Goal: Task Accomplishment & Management: Manage account settings

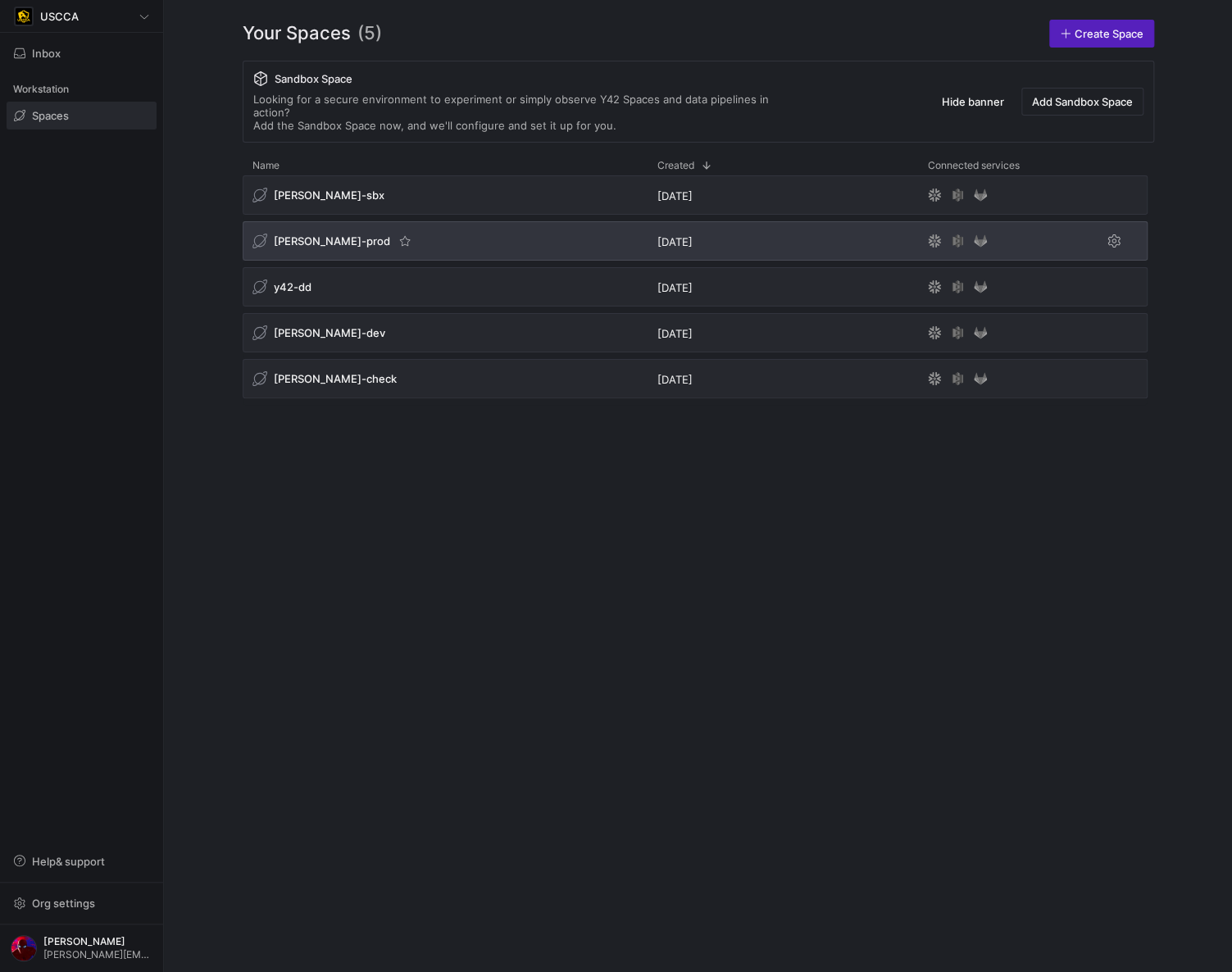
click at [305, 234] on span "[PERSON_NAME]-prod" at bounding box center [332, 240] width 116 height 13
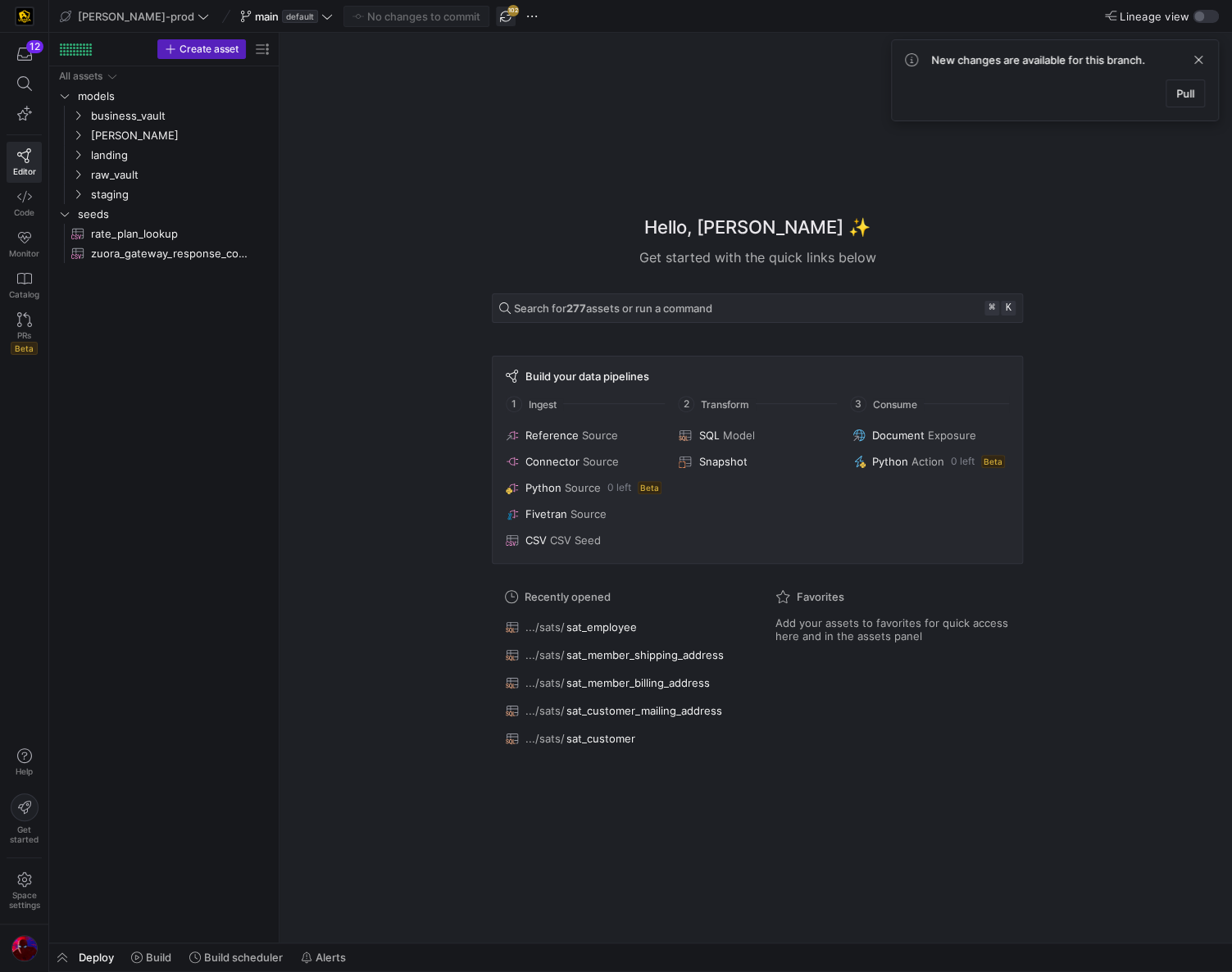
click at [496, 17] on span "button" at bounding box center [506, 17] width 20 height 20
click at [282, 18] on span "default" at bounding box center [300, 16] width 36 height 13
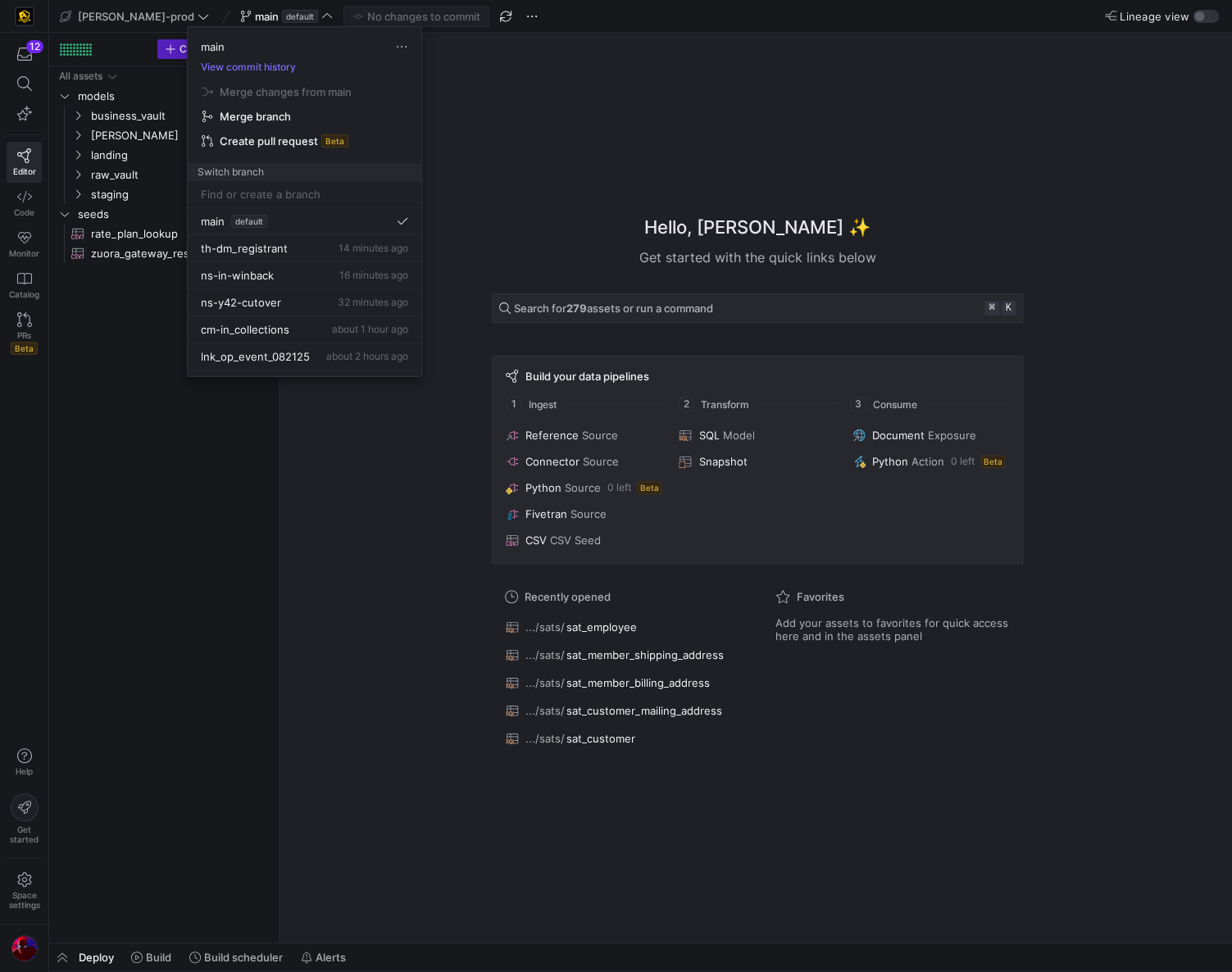
click at [252, 192] on input at bounding box center [305, 193] width 207 height 13
click at [349, 195] on input "ft-rm-custom-publishing-project" at bounding box center [295, 193] width 187 height 13
click at [228, 195] on input "ft-rm-custom-publishing" at bounding box center [295, 193] width 187 height 13
type input "ft-rm-project-custom-publishing"
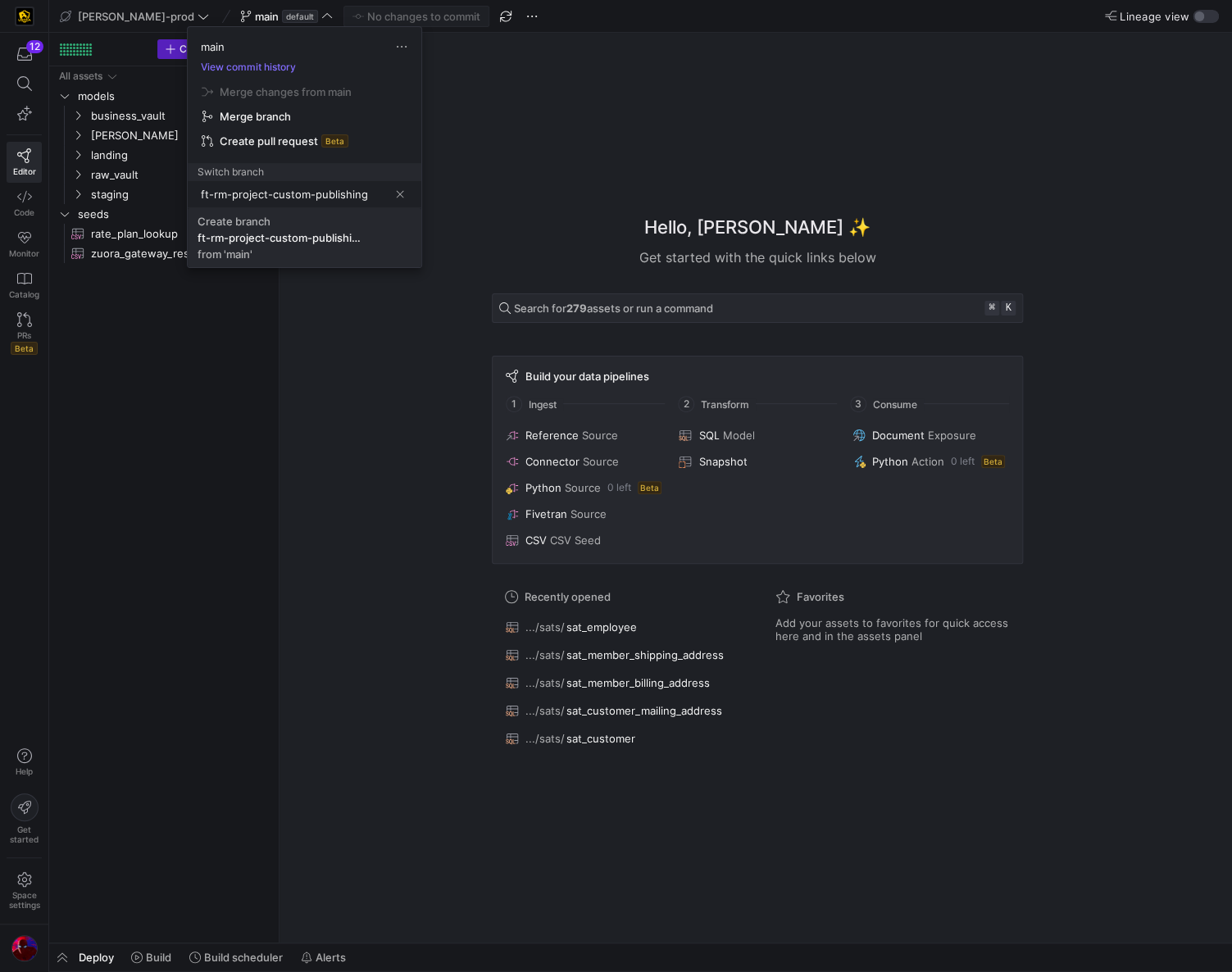
click at [243, 234] on div "ft-rm-project-custom-publishing" at bounding box center [279, 237] width 164 height 13
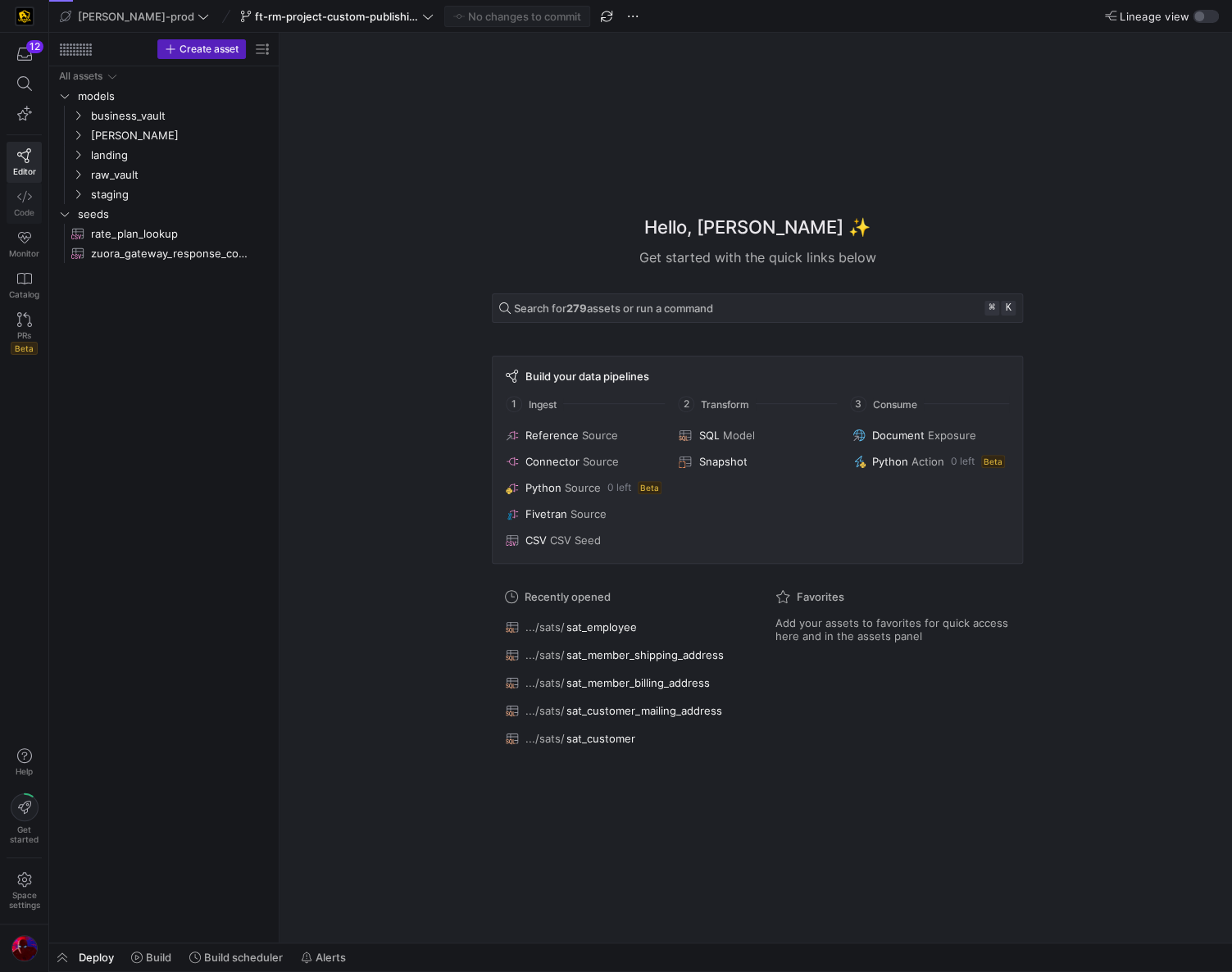
click at [21, 203] on link "Code" at bounding box center [24, 203] width 35 height 41
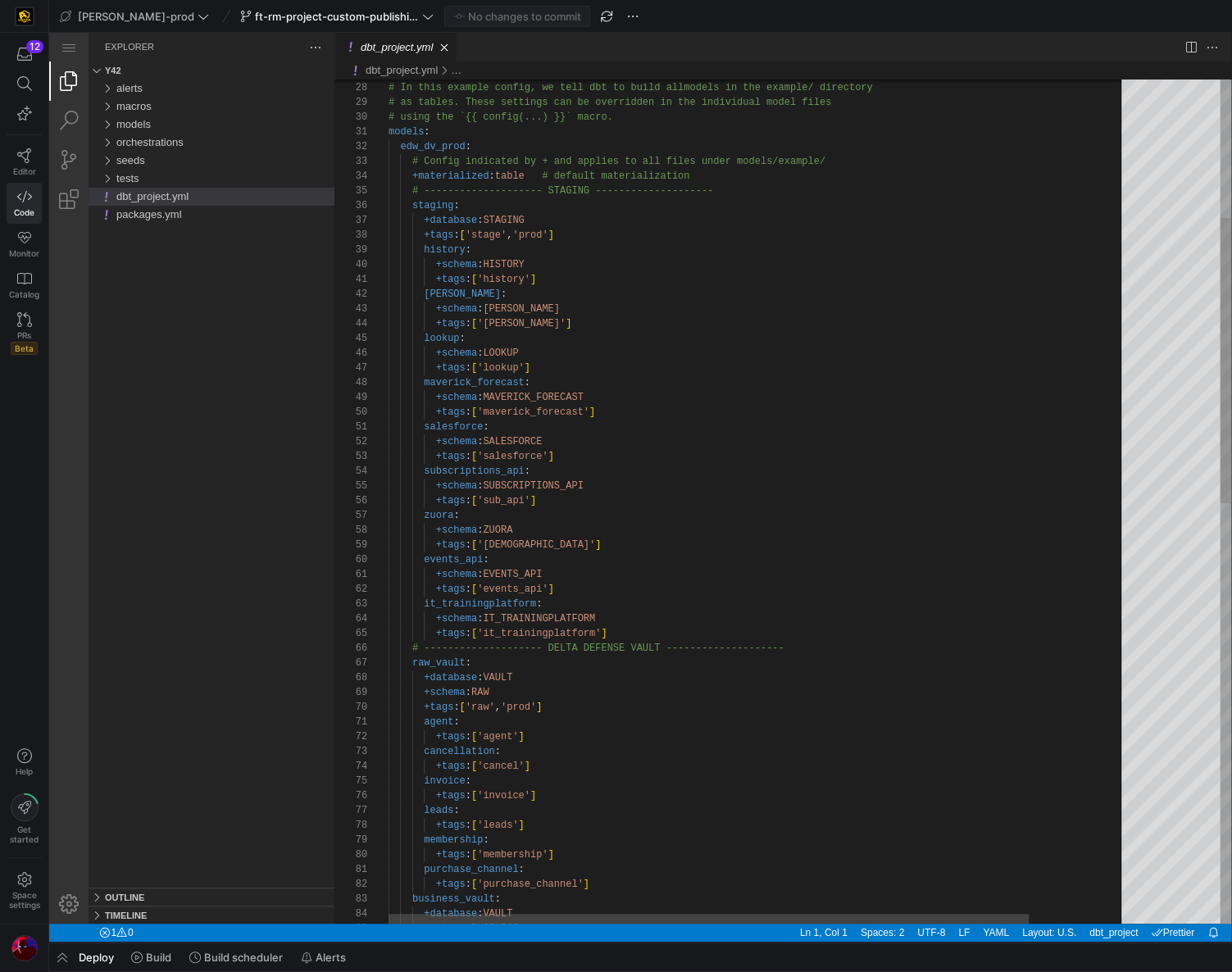
click at [514, 223] on span "STAGING" at bounding box center [504, 221] width 41 height 12
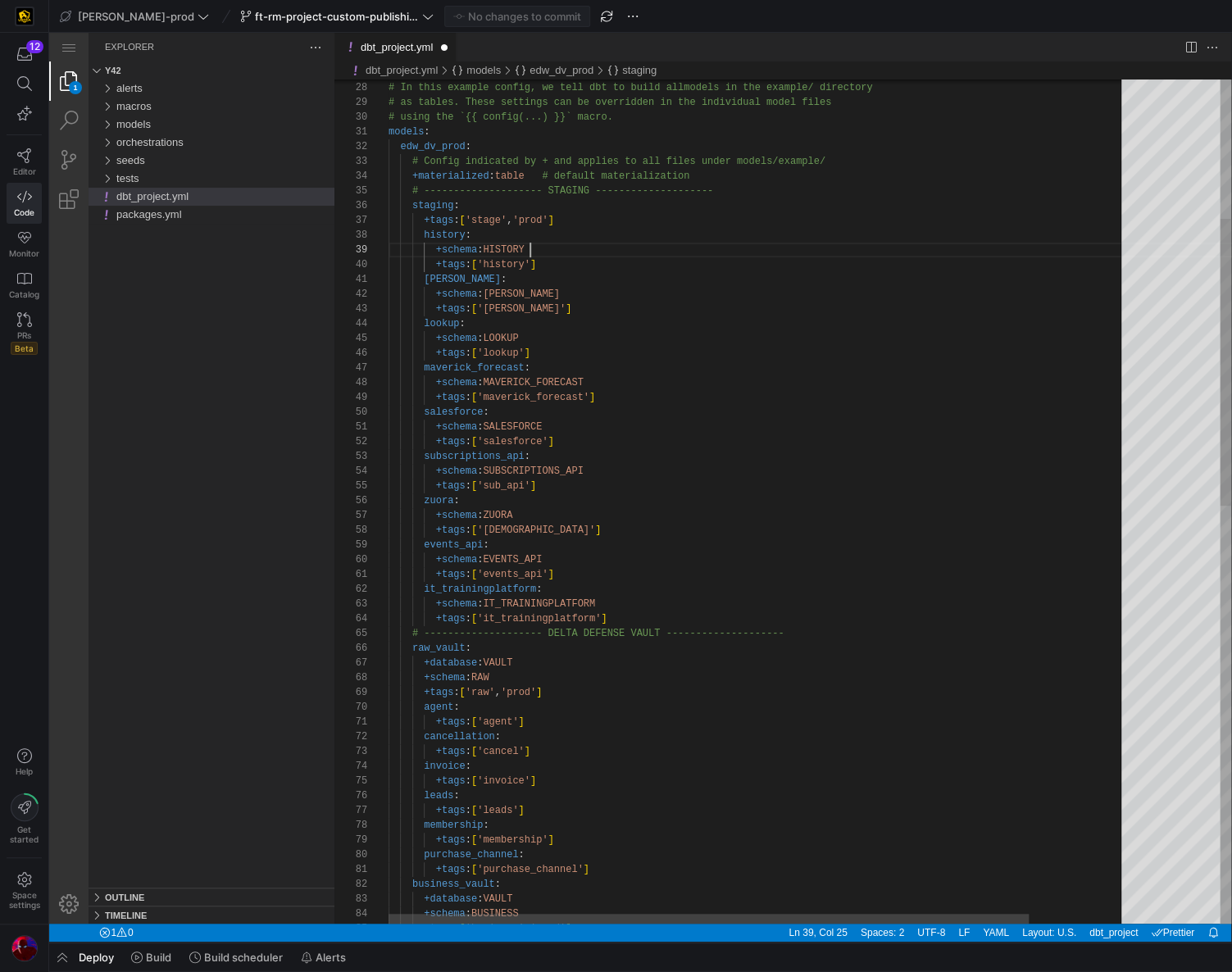
scroll to position [118, 142]
click at [554, 250] on div "+schema : HISTORY" at bounding box center [814, 250] width 852 height 15
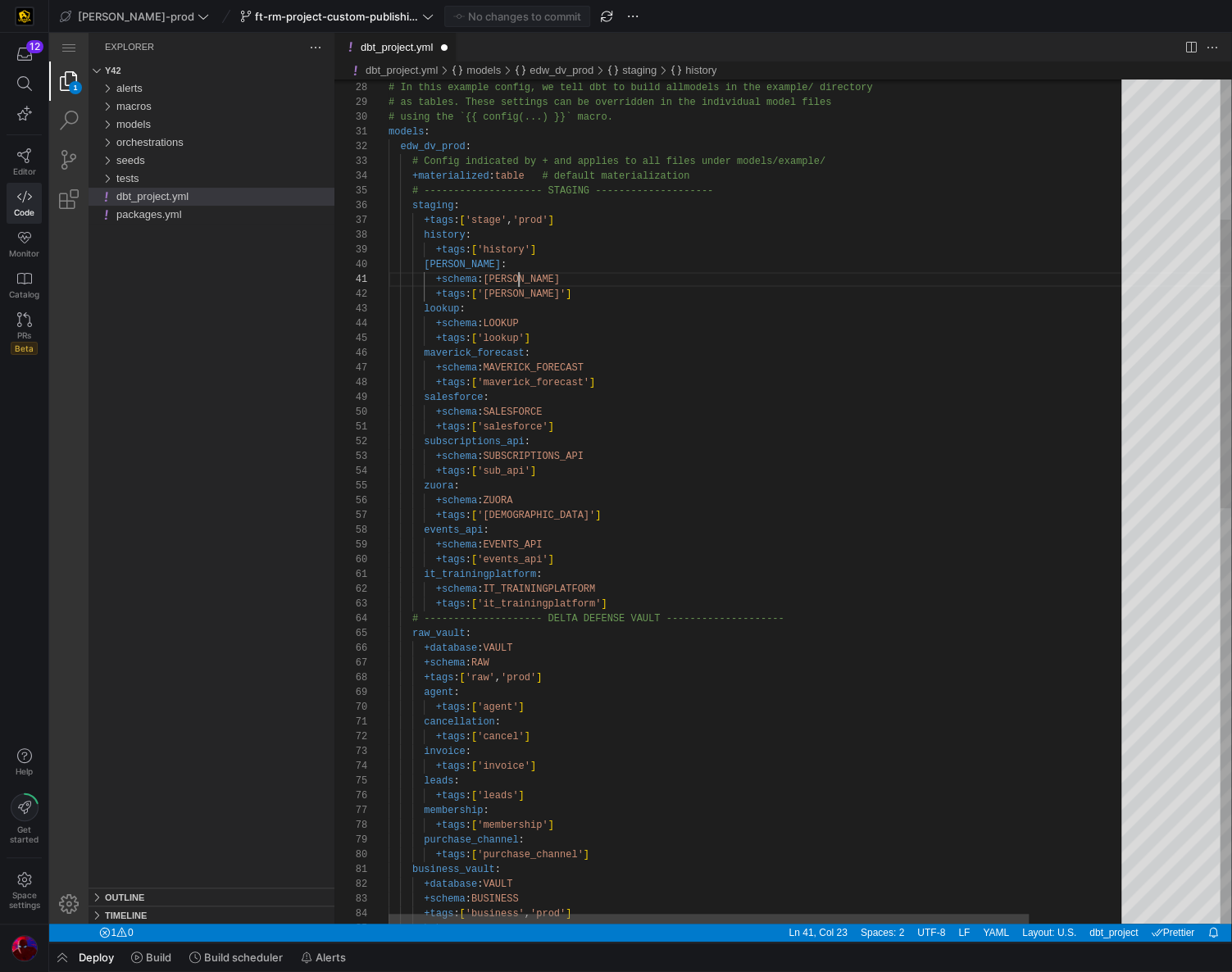
scroll to position [0, 131]
click at [547, 278] on div "+schema : KAFKA" at bounding box center [814, 279] width 852 height 15
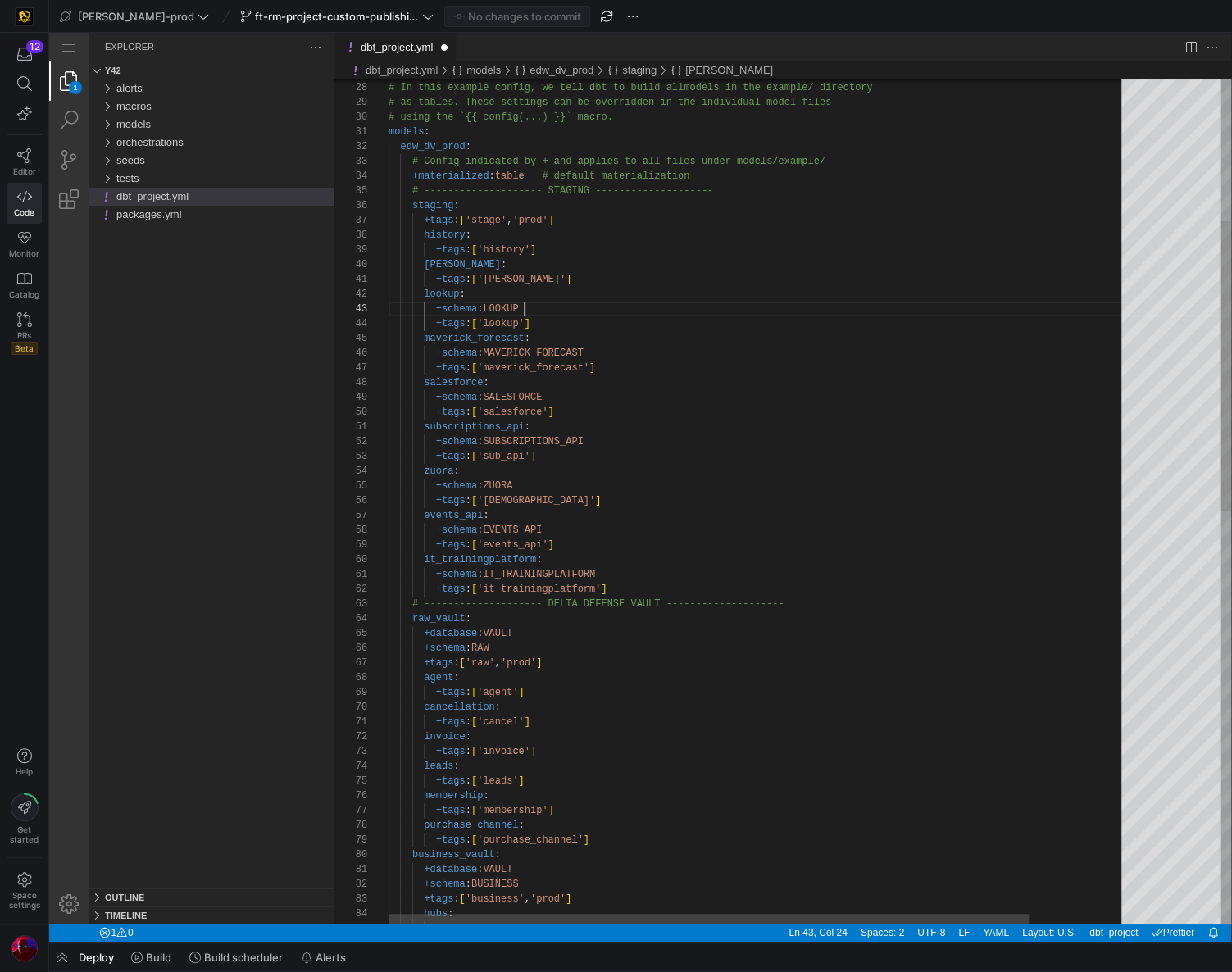
scroll to position [29, 136]
click at [547, 304] on div "+schema : LOOKUP" at bounding box center [814, 308] width 852 height 15
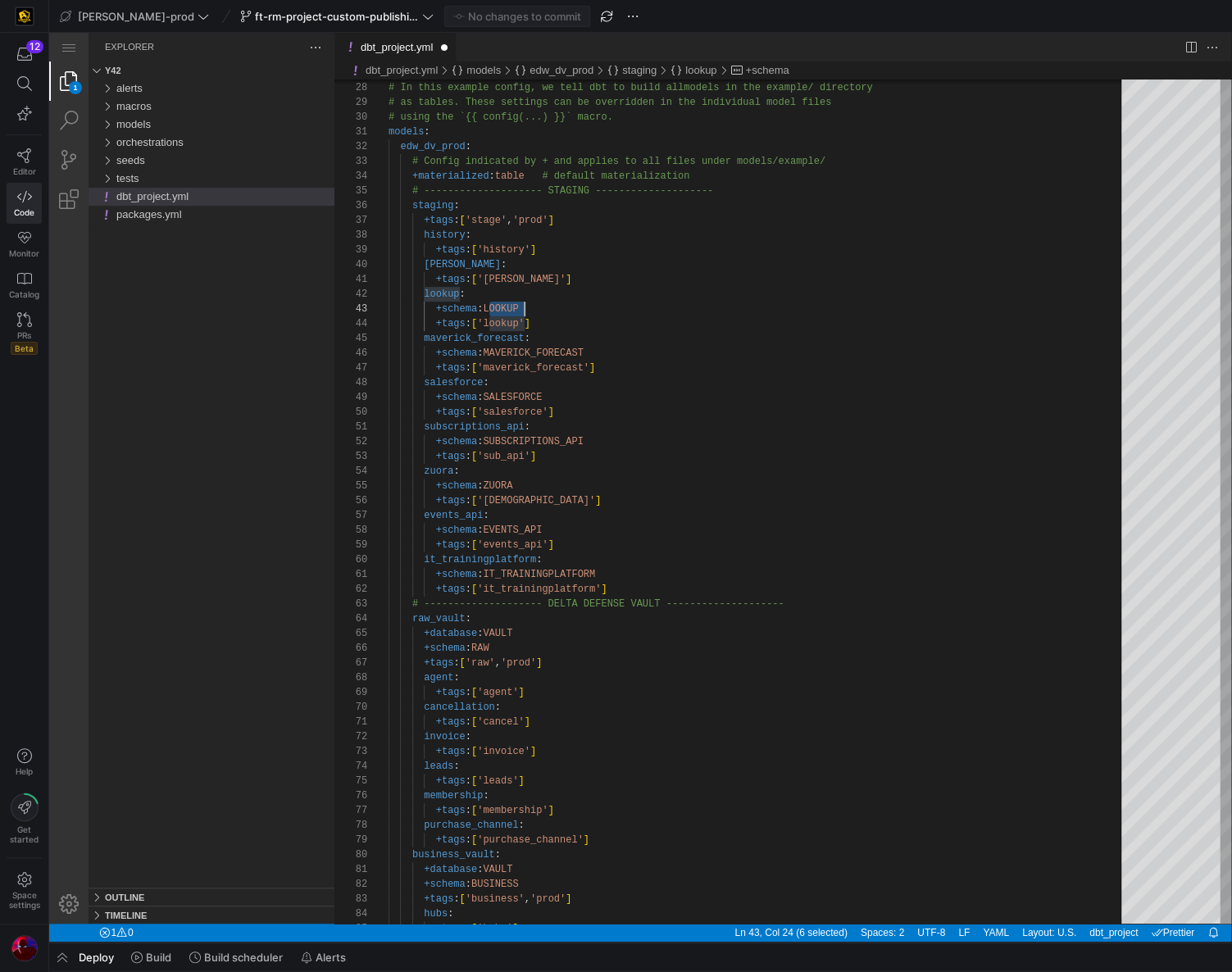
scroll to position [29, 0]
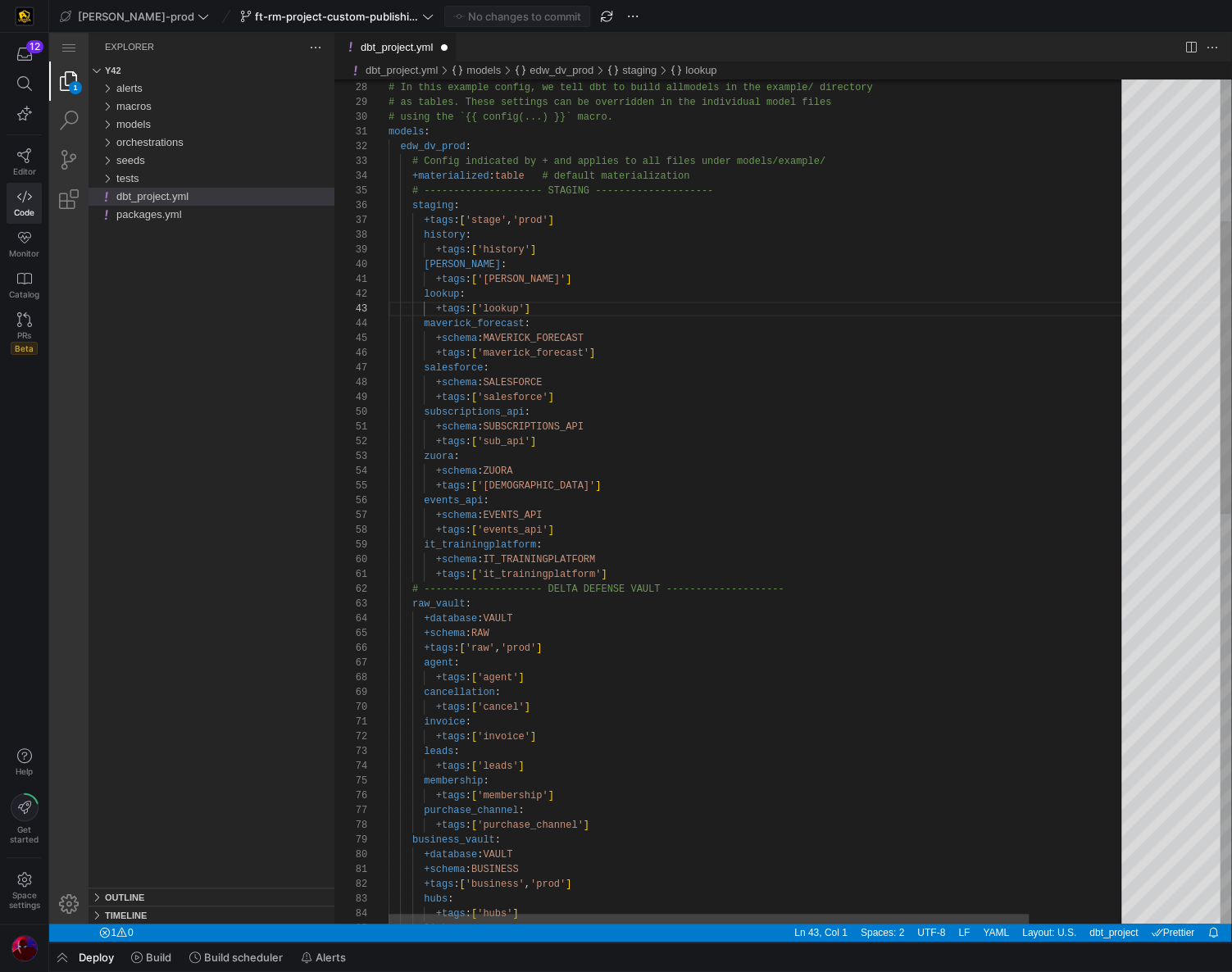
click at [552, 335] on span "MAVERICK_FORECAST" at bounding box center [533, 339] width 100 height 12
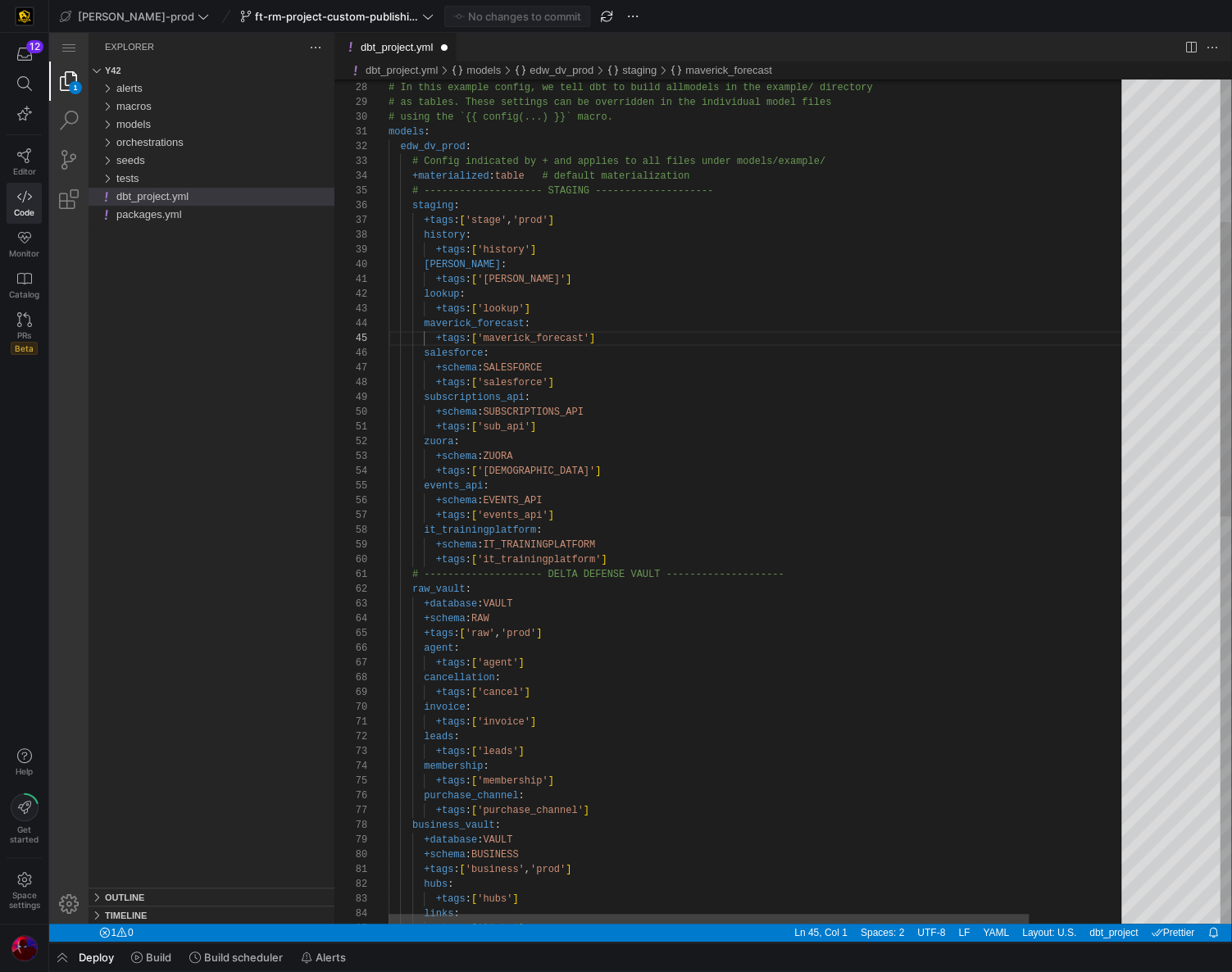
scroll to position [89, 160]
click at [542, 366] on span "SALESFORCE" at bounding box center [513, 368] width 59 height 12
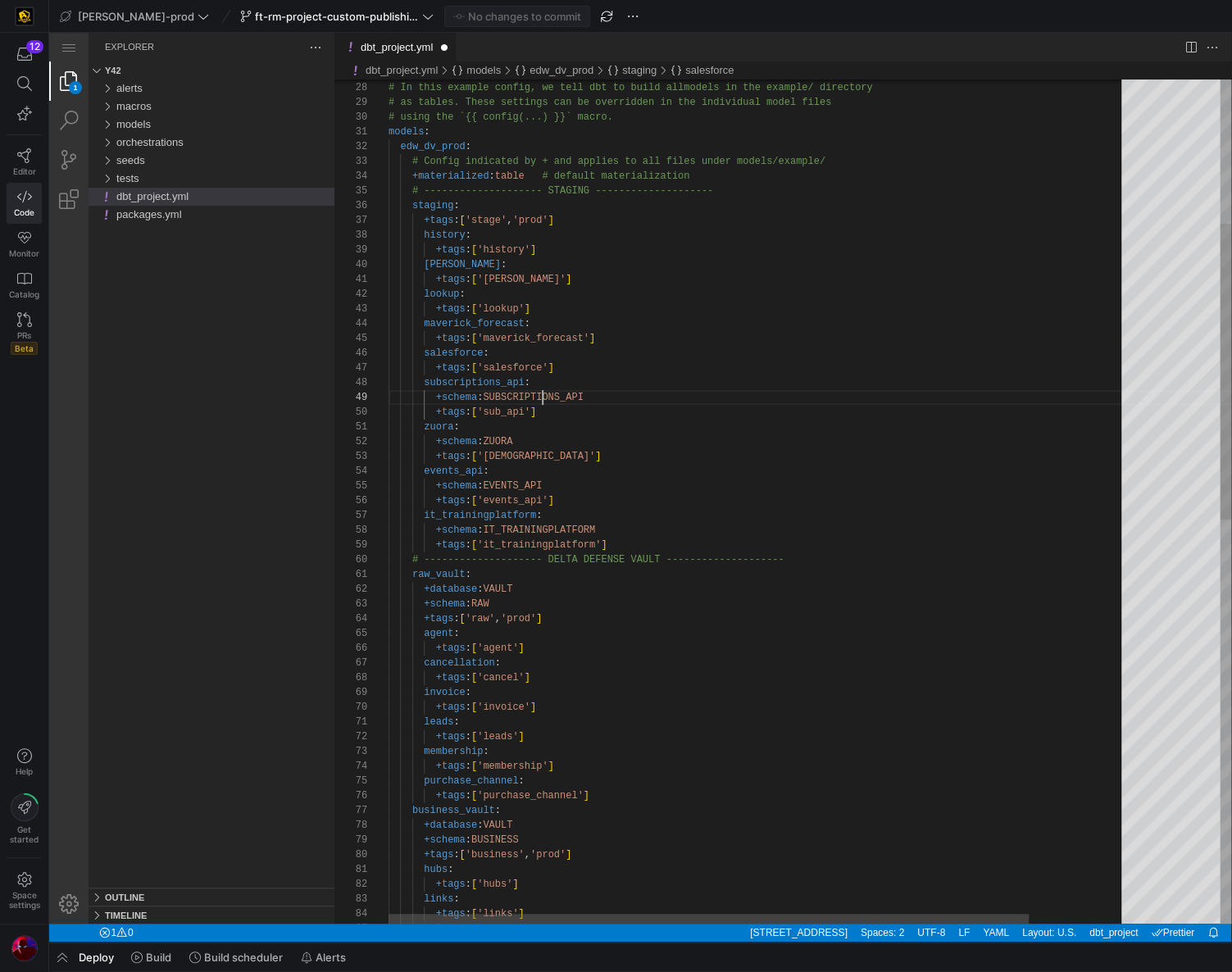
click at [545, 397] on span "SUBSCRIPTIONS_API" at bounding box center [533, 397] width 100 height 12
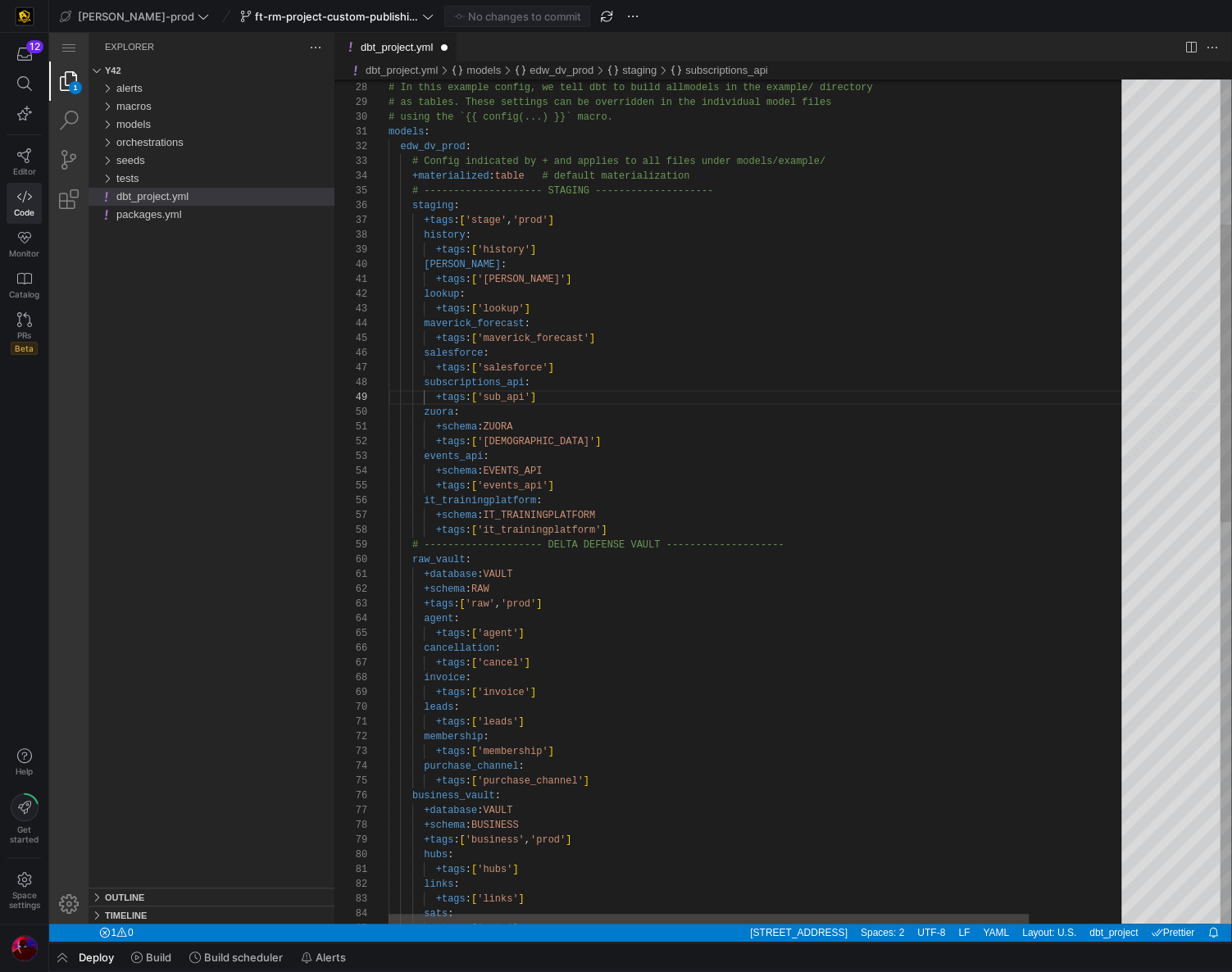
scroll to position [0, 131]
click at [536, 427] on div "+schema : ZUORA" at bounding box center [814, 426] width 852 height 15
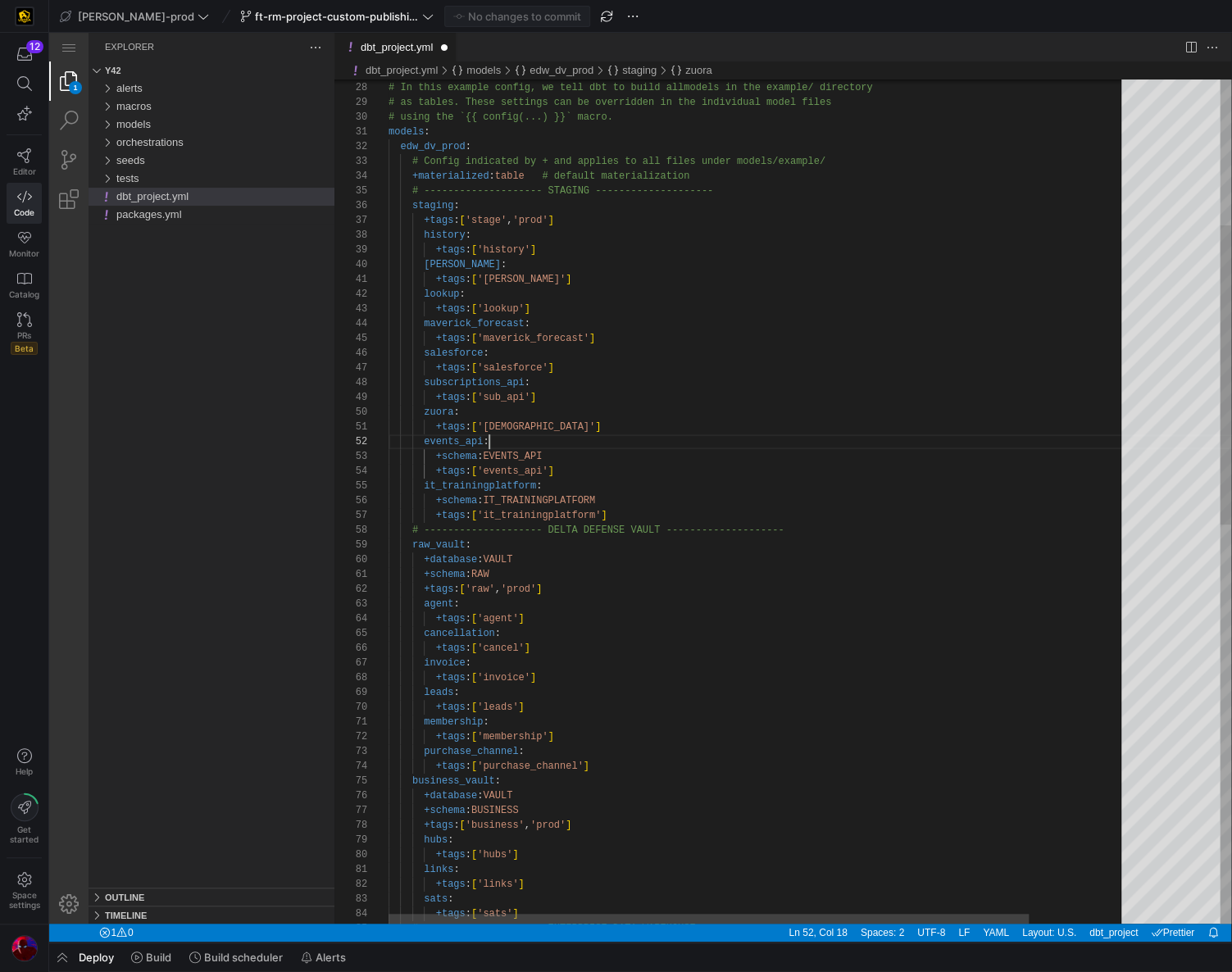
scroll to position [15, 101]
click at [538, 448] on div "events_api :" at bounding box center [814, 441] width 852 height 15
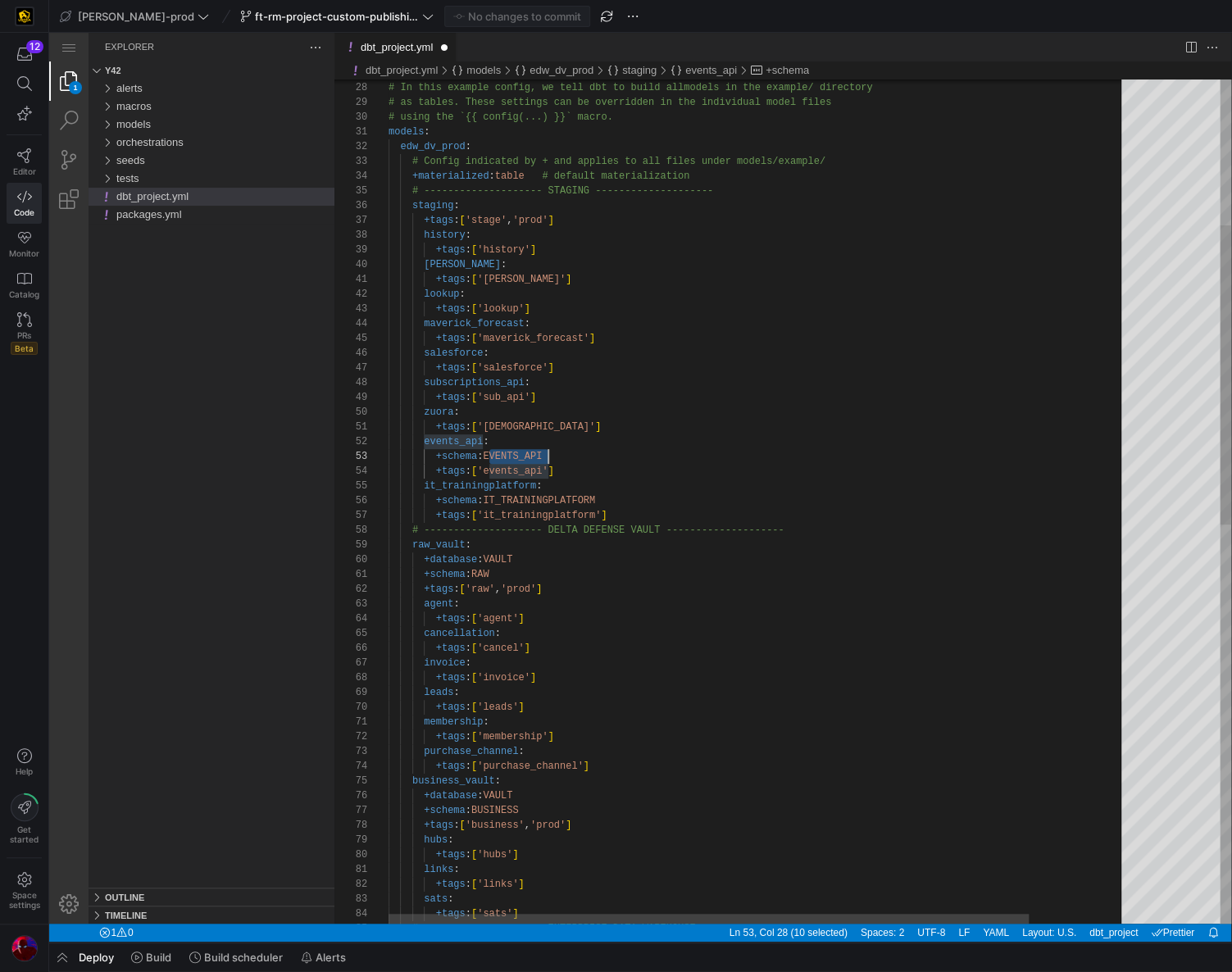
scroll to position [29, 160]
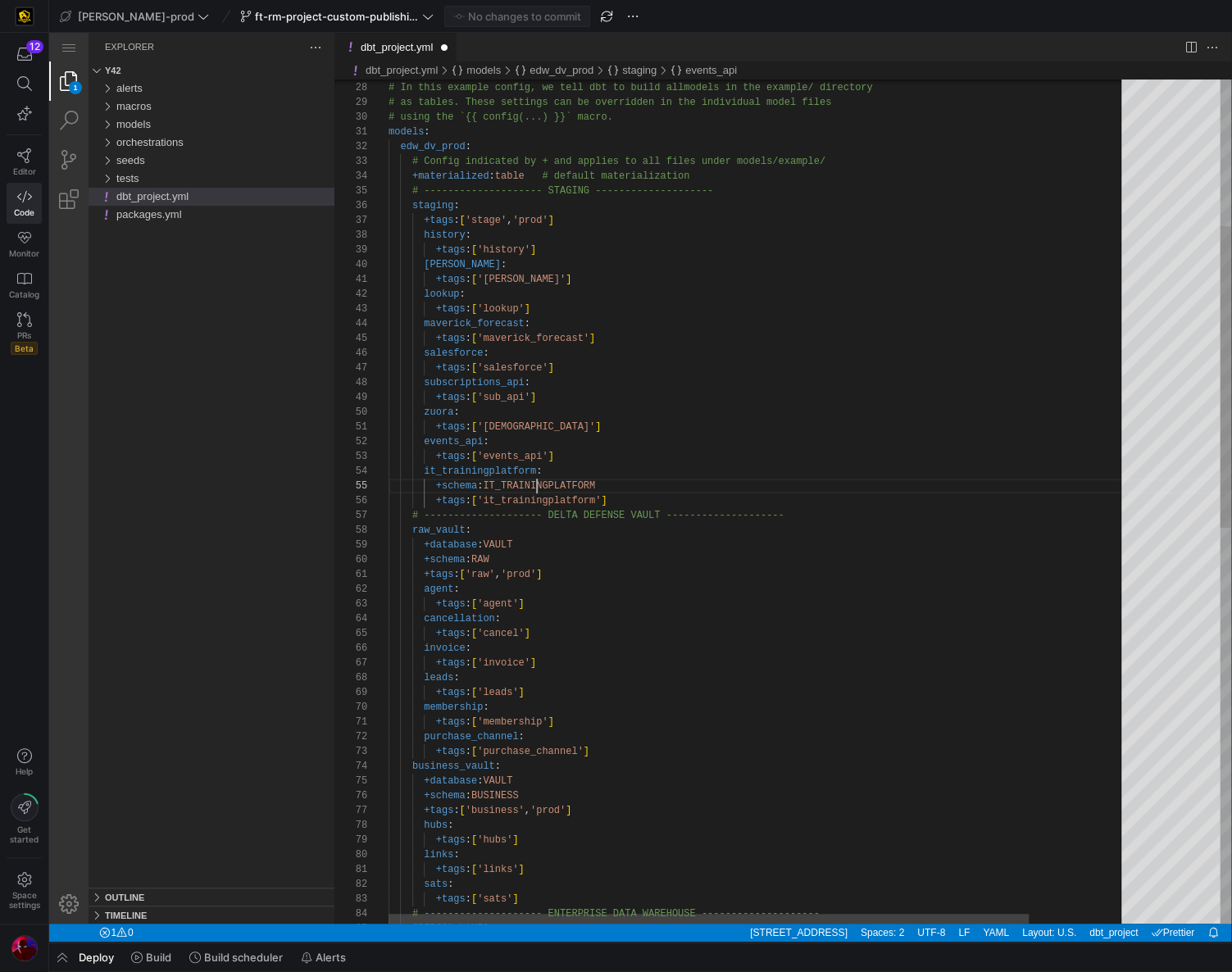
click at [535, 483] on span "IT_TRAININGPLATFORM" at bounding box center [539, 486] width 112 height 12
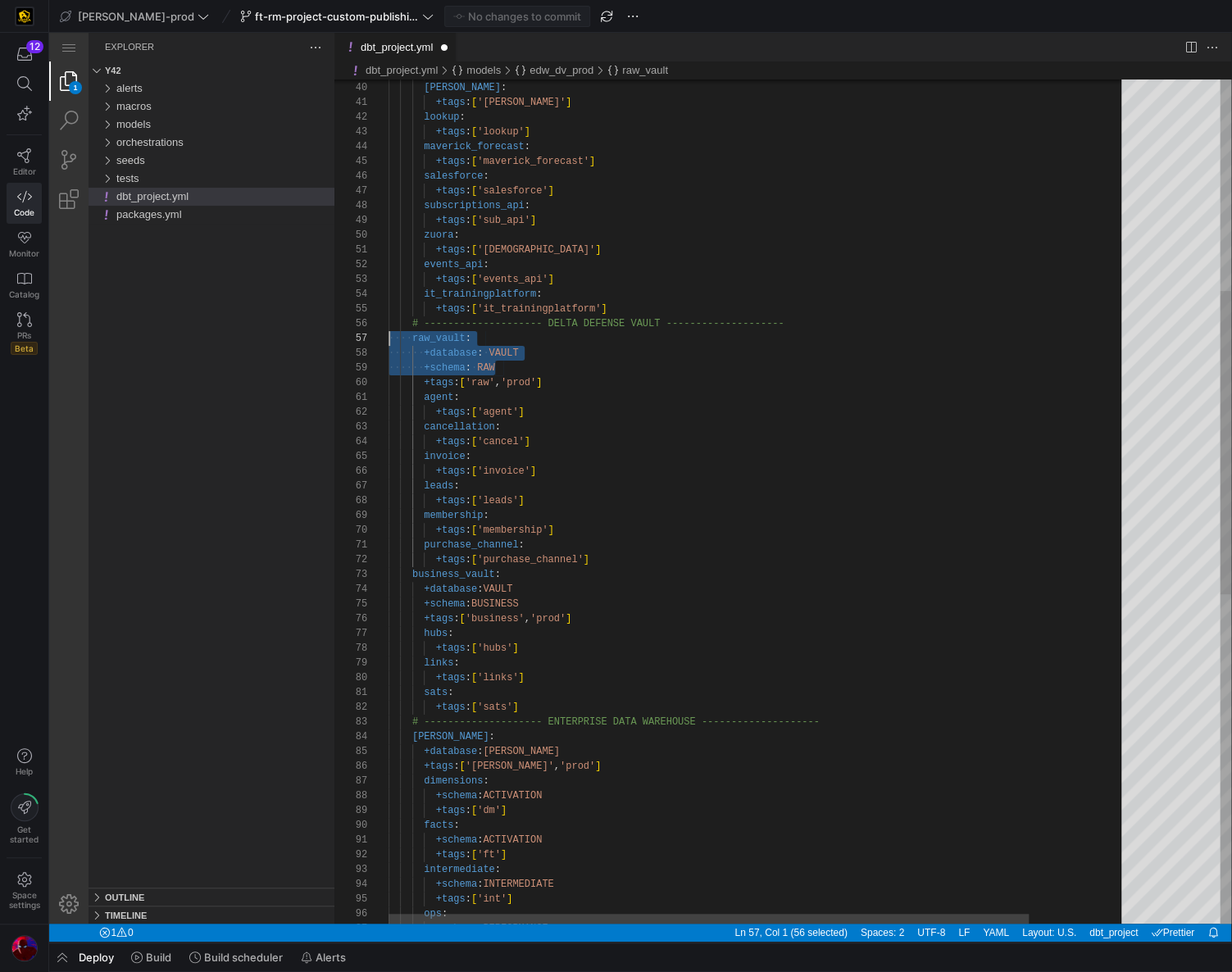
scroll to position [89, 0]
drag, startPoint x: 514, startPoint y: 367, endPoint x: 344, endPoint y: 343, distance: 171.7
click at [480, 362] on span "RAW" at bounding box center [486, 368] width 18 height 12
click at [513, 378] on div "39 40 41 42 43 44 45 46 47 48 49 50 51 52 53 54 55 56 57 58 59 60 61 62 63 64 6…" at bounding box center [783, 501] width 897 height 844
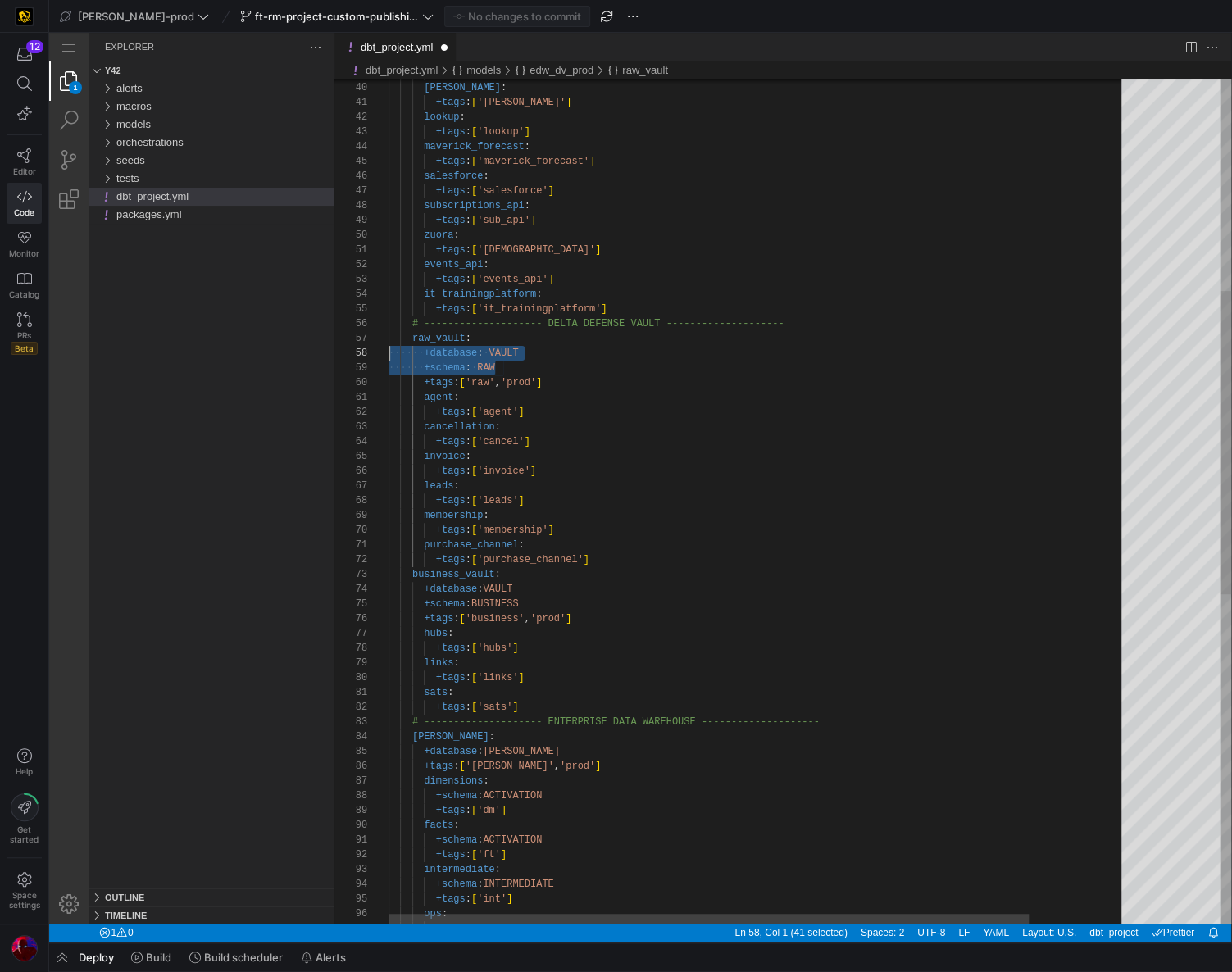
drag, startPoint x: 516, startPoint y: 371, endPoint x: 352, endPoint y: 357, distance: 164.6
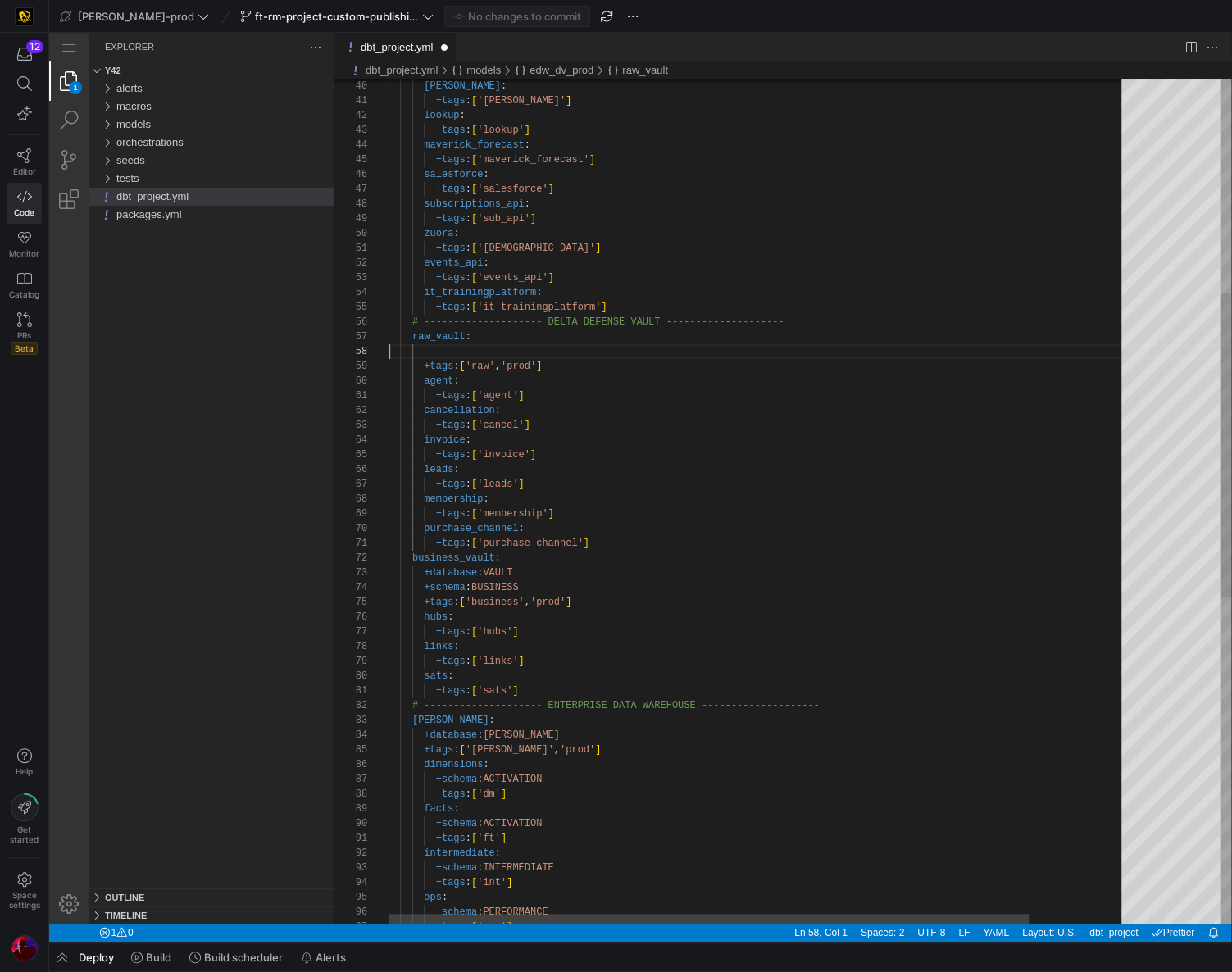
scroll to position [89, 83]
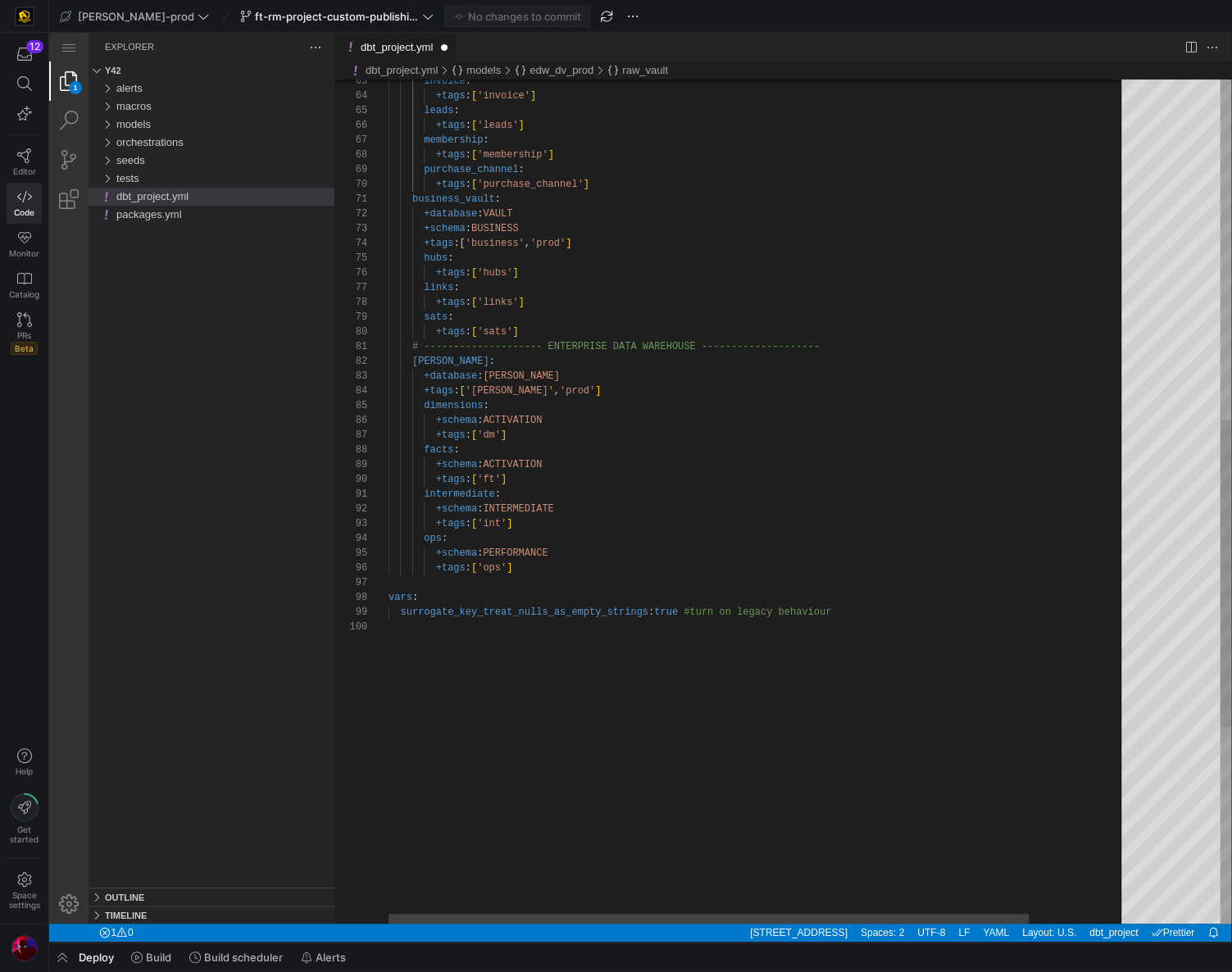
click at [494, 370] on div "63 64 65 66 67 68 69 70 71 72 73 74 75 76 77 78 79 80 81 82 83 84 85 86 87 88 8…" at bounding box center [783, 501] width 897 height 844
click at [493, 377] on span "EDW" at bounding box center [527, 377] width 77 height 12
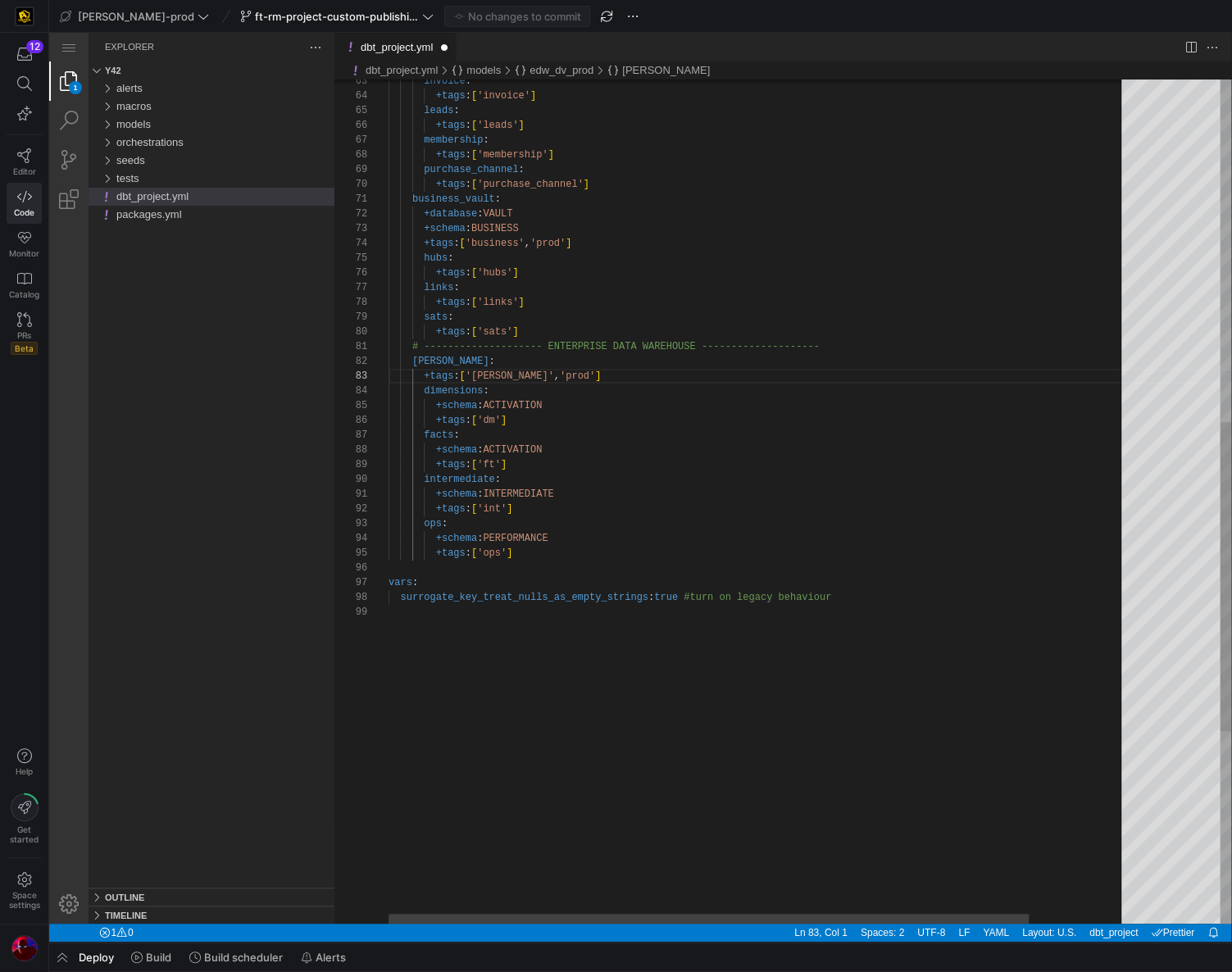
click at [494, 405] on span "ACTIVATION" at bounding box center [513, 406] width 59 height 12
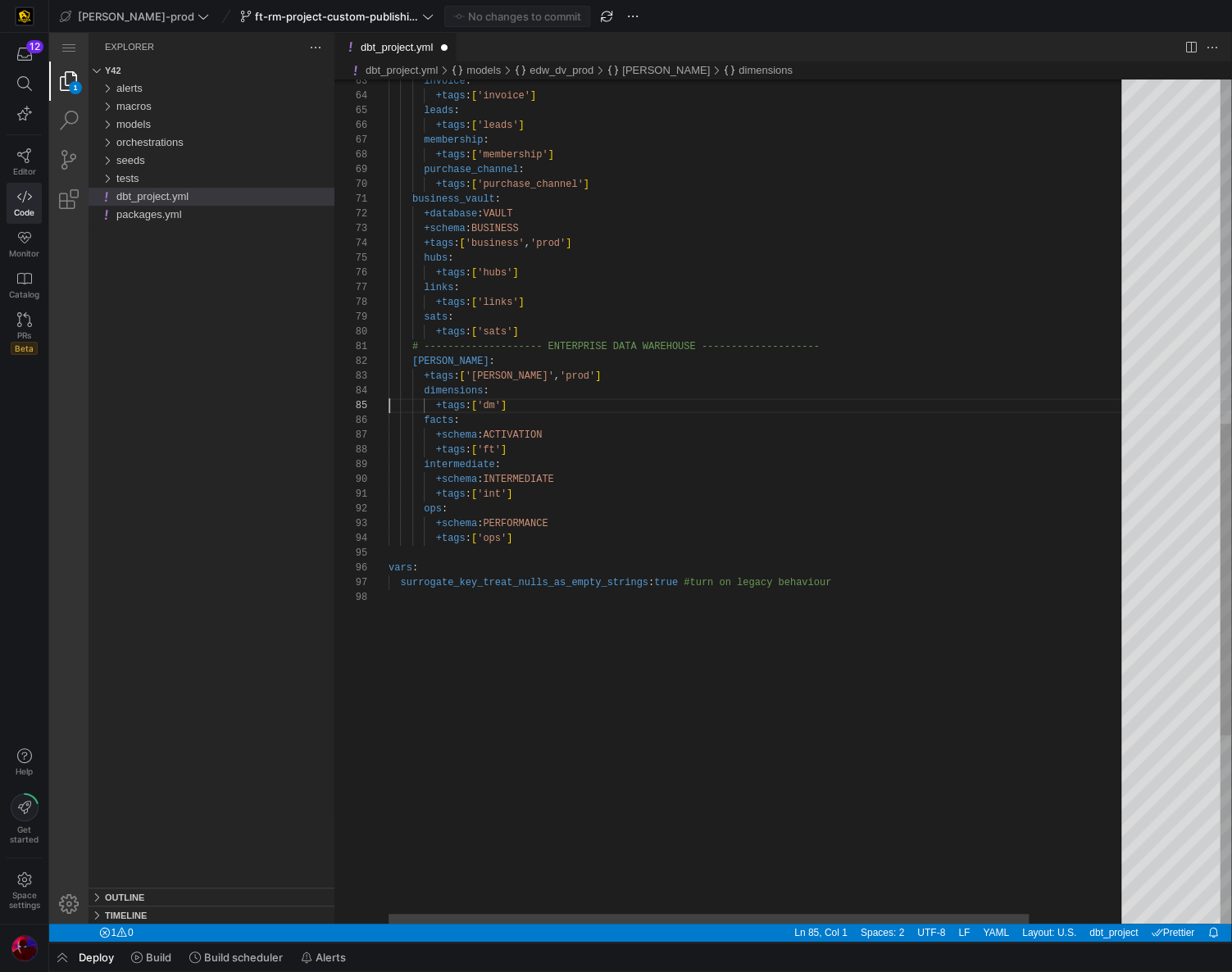
click at [494, 435] on span "ACTIVATION" at bounding box center [513, 435] width 59 height 12
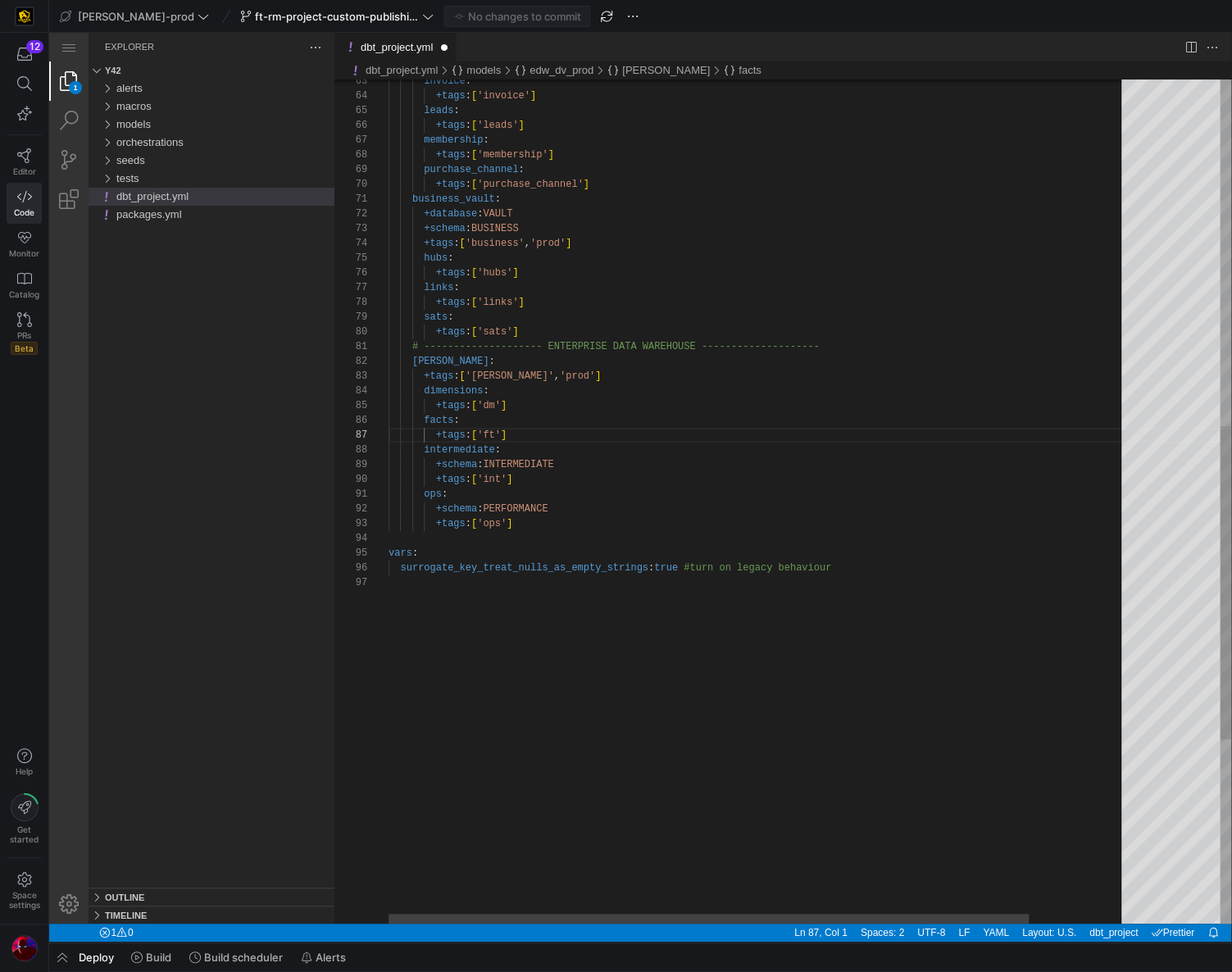
click at [497, 454] on span ":" at bounding box center [498, 450] width 6 height 12
click at [497, 463] on span "INTERMEDIATE" at bounding box center [518, 465] width 70 height 12
click at [503, 500] on div "+schema : PERFORMANCE" at bounding box center [814, 494] width 852 height 15
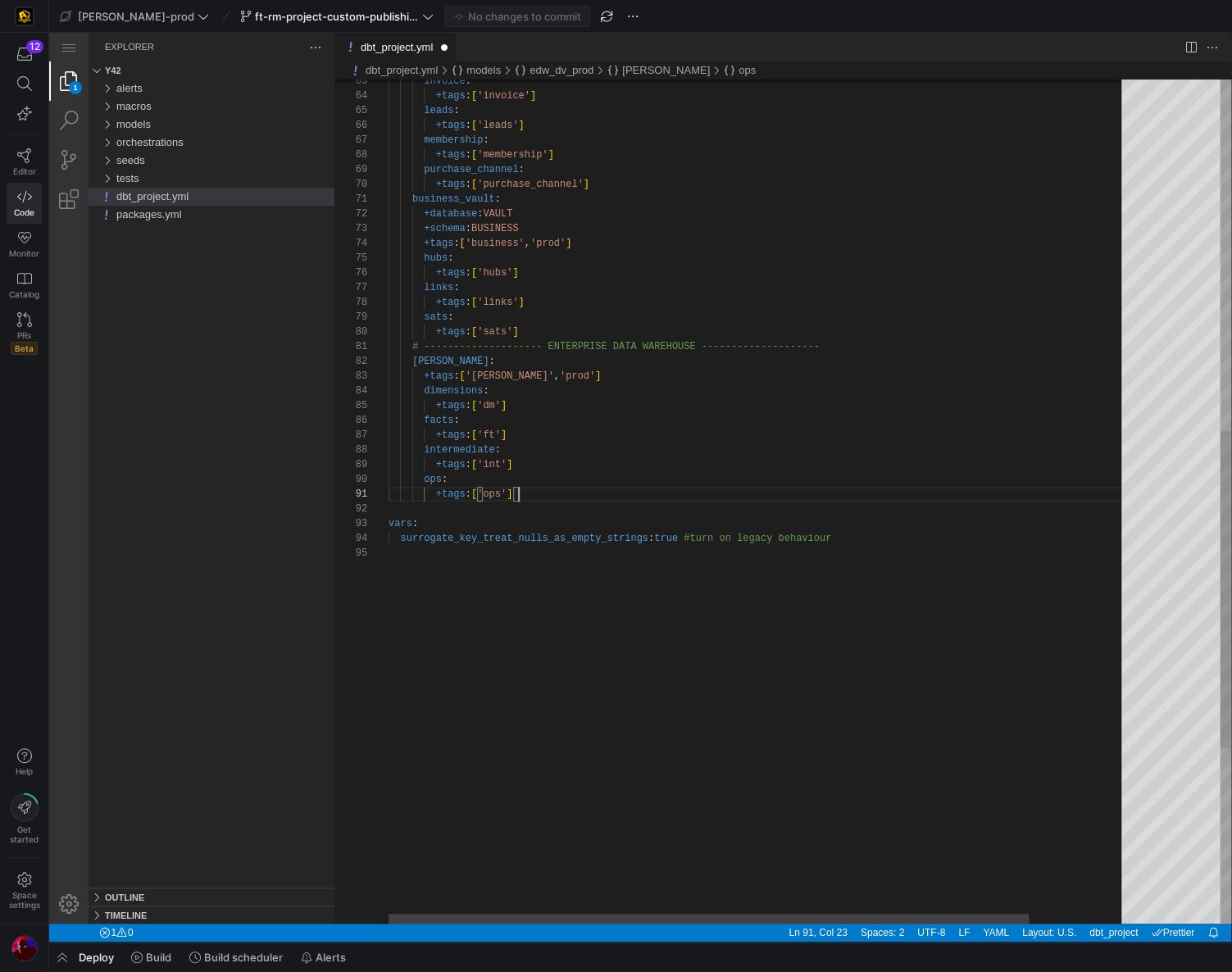
click at [586, 497] on div "+tags : [ 'ops' ]" at bounding box center [814, 494] width 852 height 15
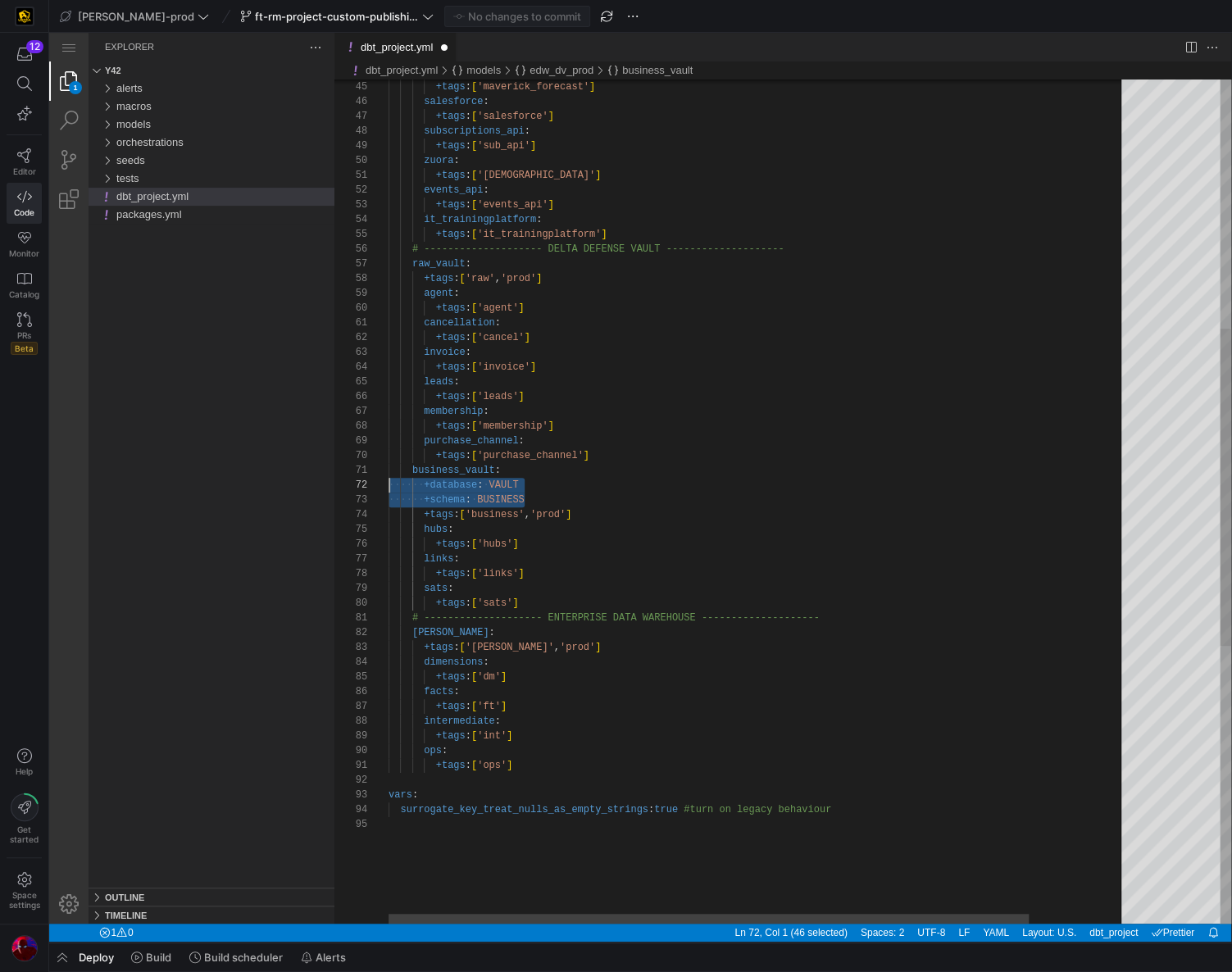
drag, startPoint x: 540, startPoint y: 499, endPoint x: 306, endPoint y: 488, distance: 234.3
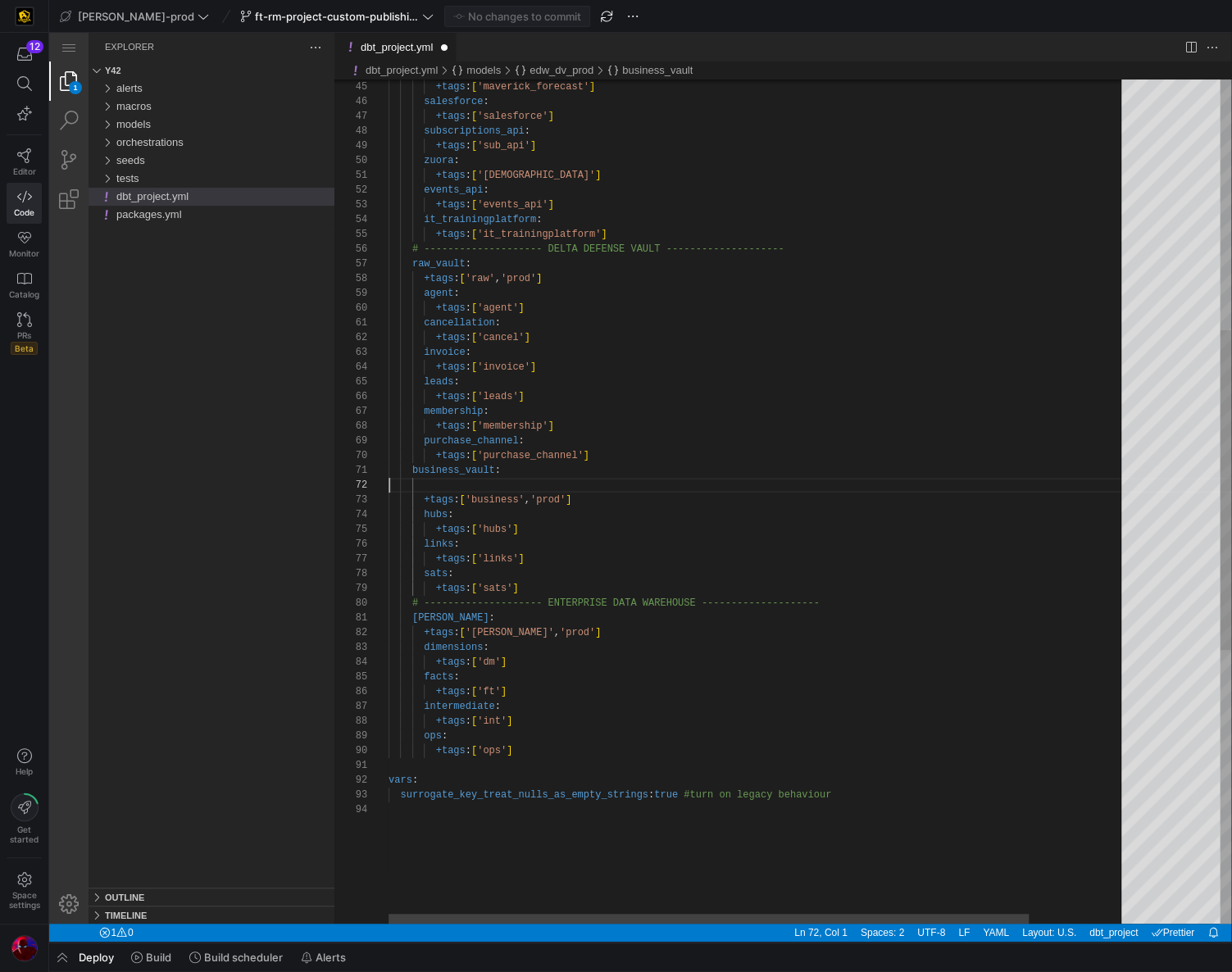
type textarea "business_vault: +tags: ['business', 'prod'] hubs: +tags: ['hubs'] links: +tags:…"
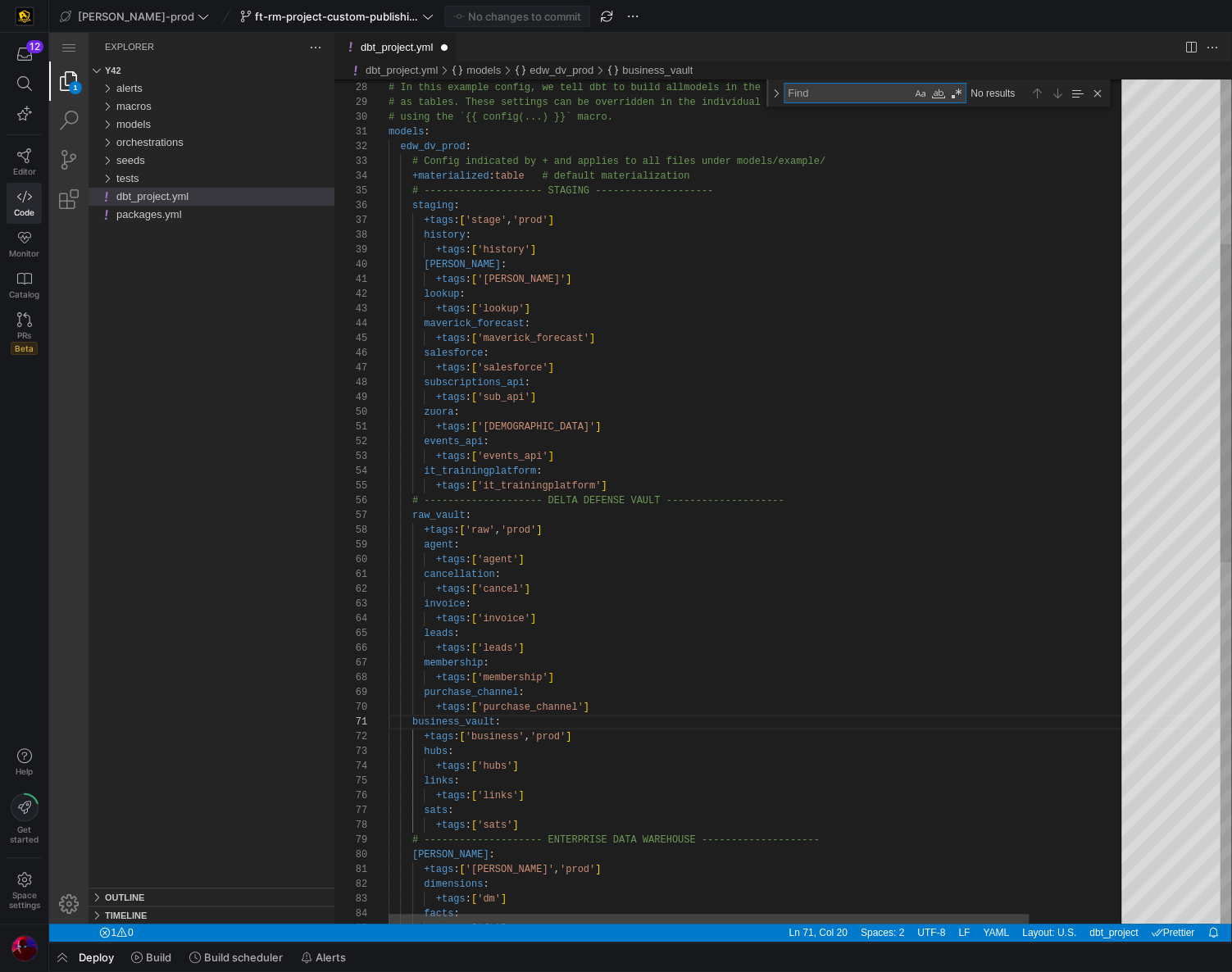
type textarea "s"
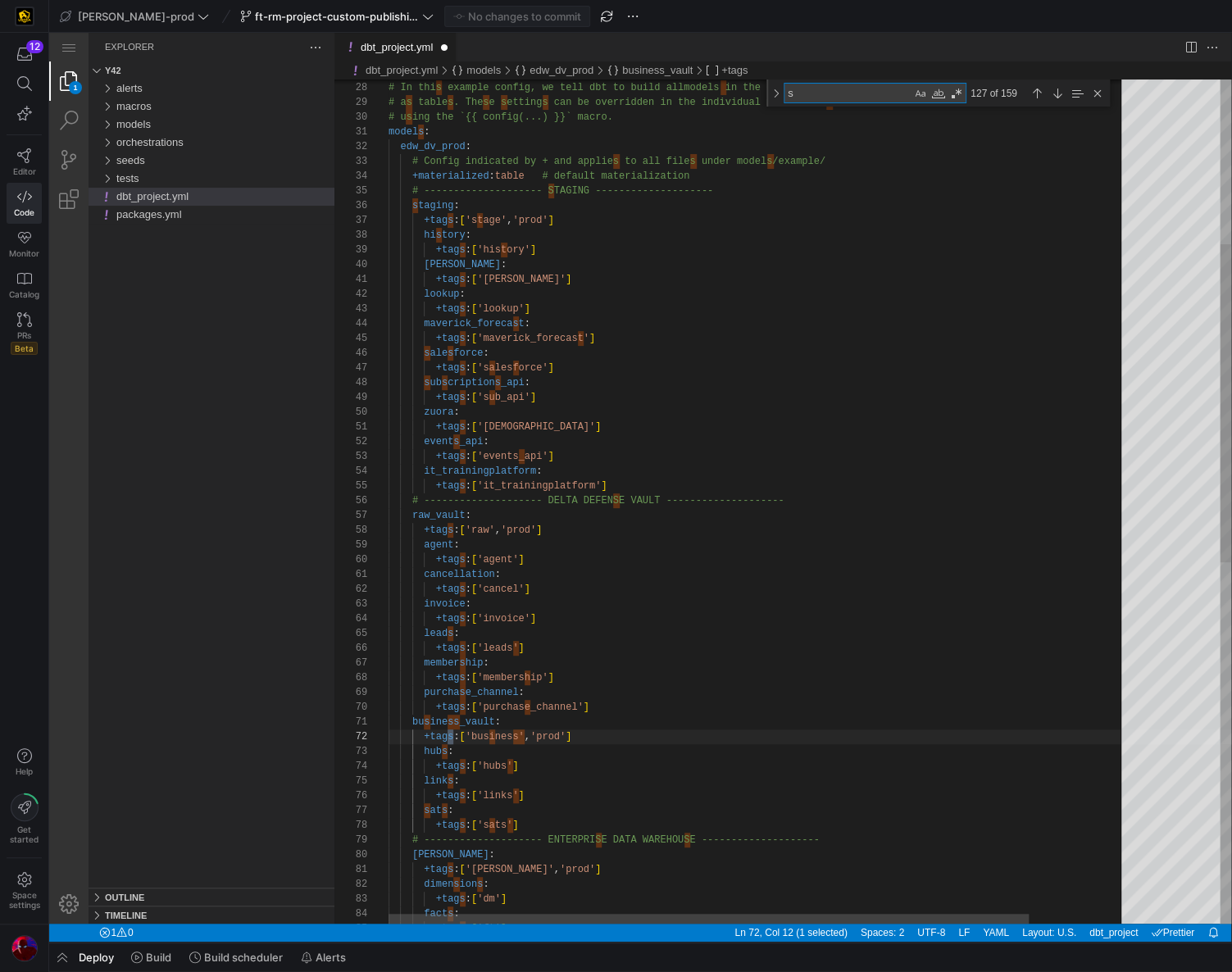
type textarea "# Name your project! Project names should contain only lowercase characters # a…"
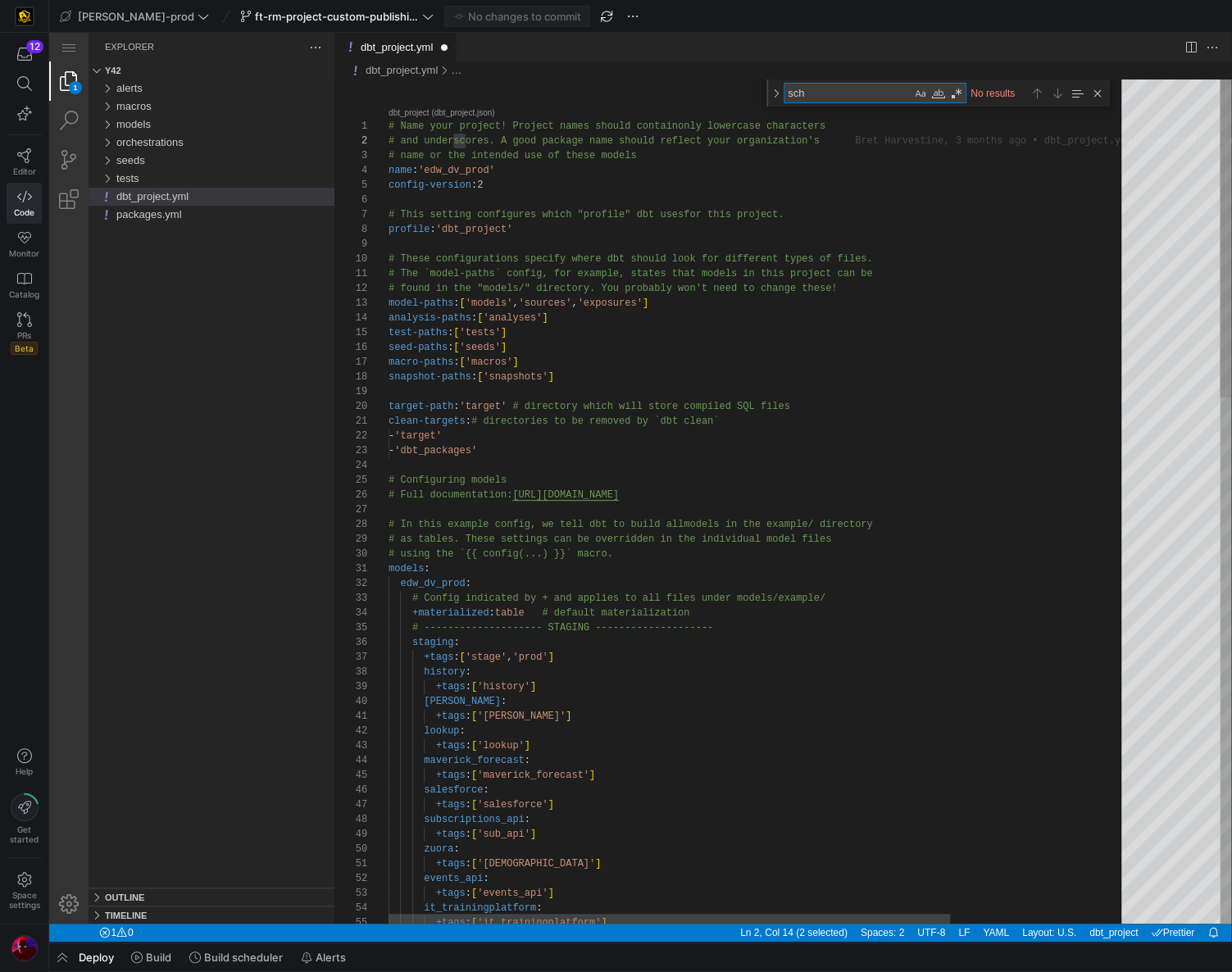
type textarea "sc"
type textarea "business_vault: +tags: ['business', 'prod'] hubs: +tags: ['hubs'] links: +tags:…"
type textarea "s"
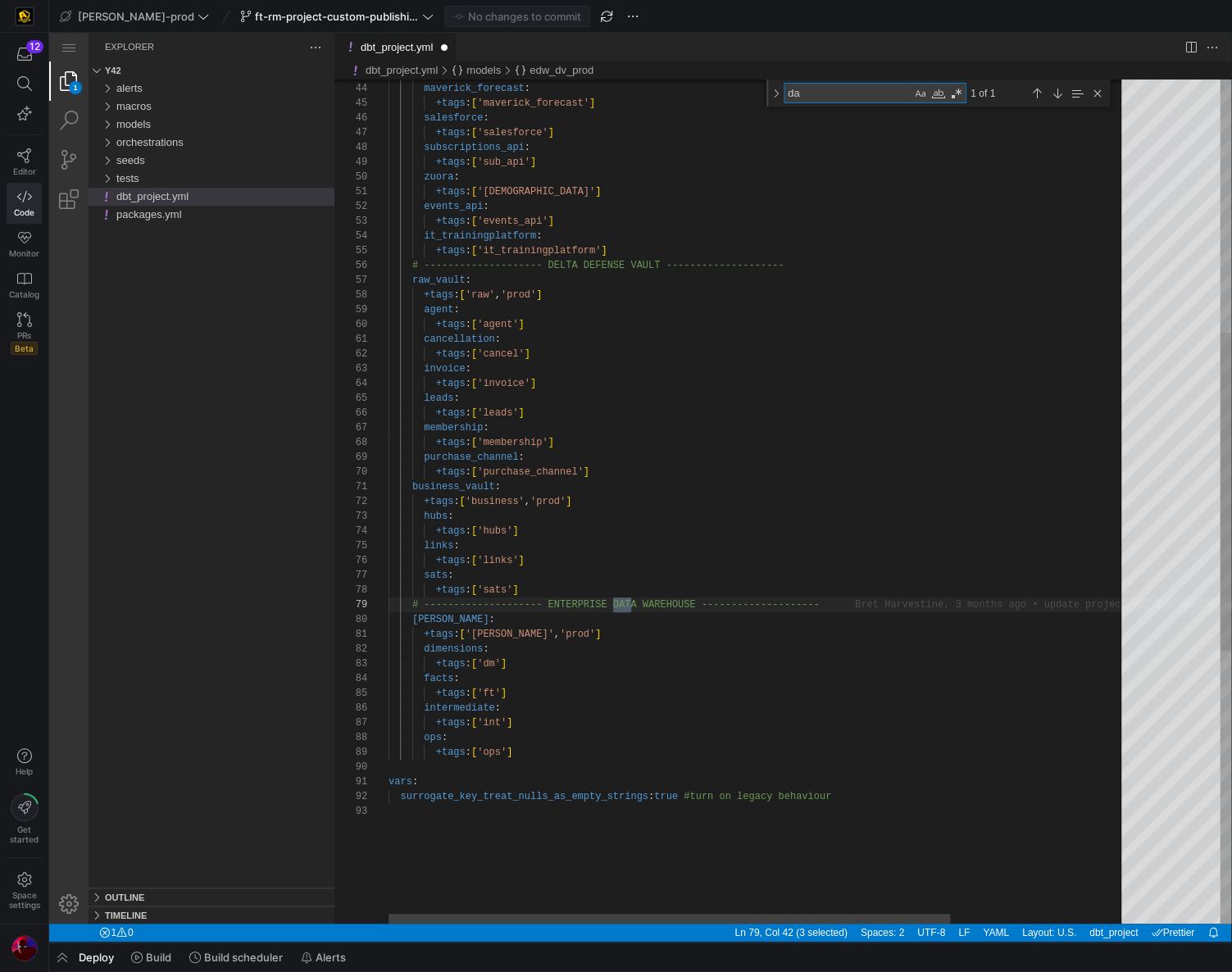
type textarea "d"
type textarea "+tags: ['edw', 'prod'] dimensions: +tags: ['dm'] facts: +tags: ['ft'] intermedi…"
click at [590, 676] on div "facts :" at bounding box center [874, 678] width 970 height 15
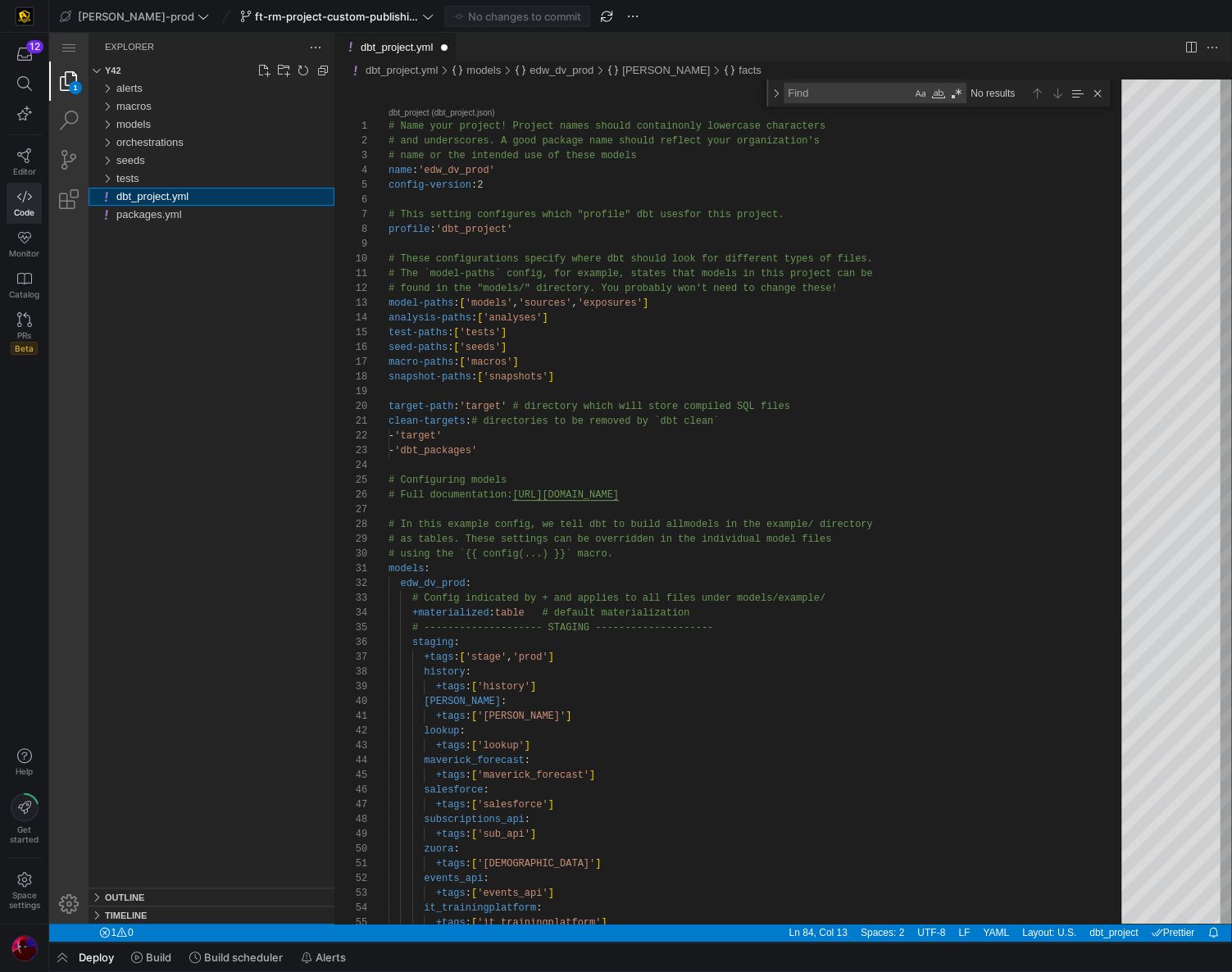
click at [224, 333] on div "alerts macros models orchestrations seeds tests dbt_project.yml packages.yml" at bounding box center [212, 483] width 246 height 808
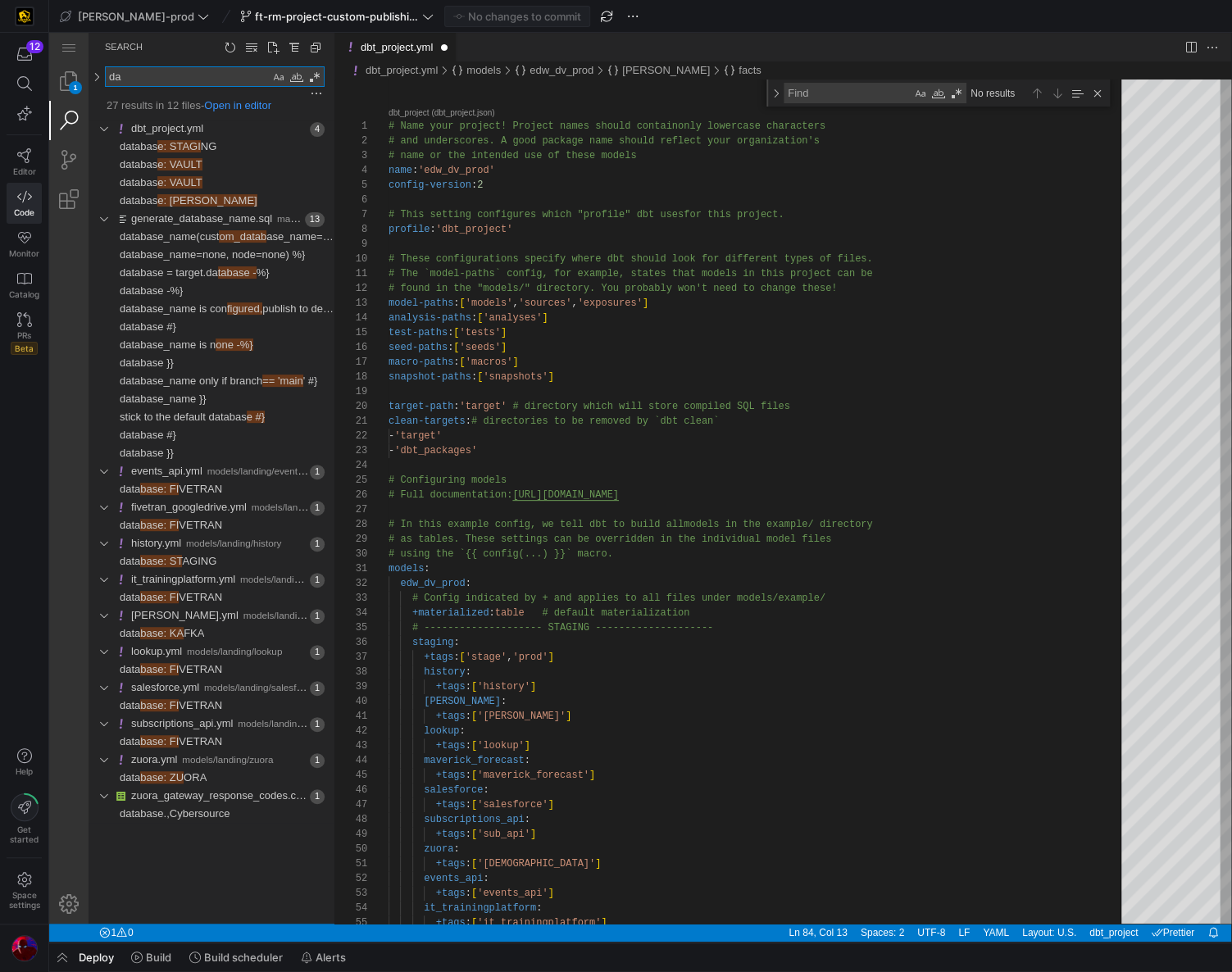
type textarea "d"
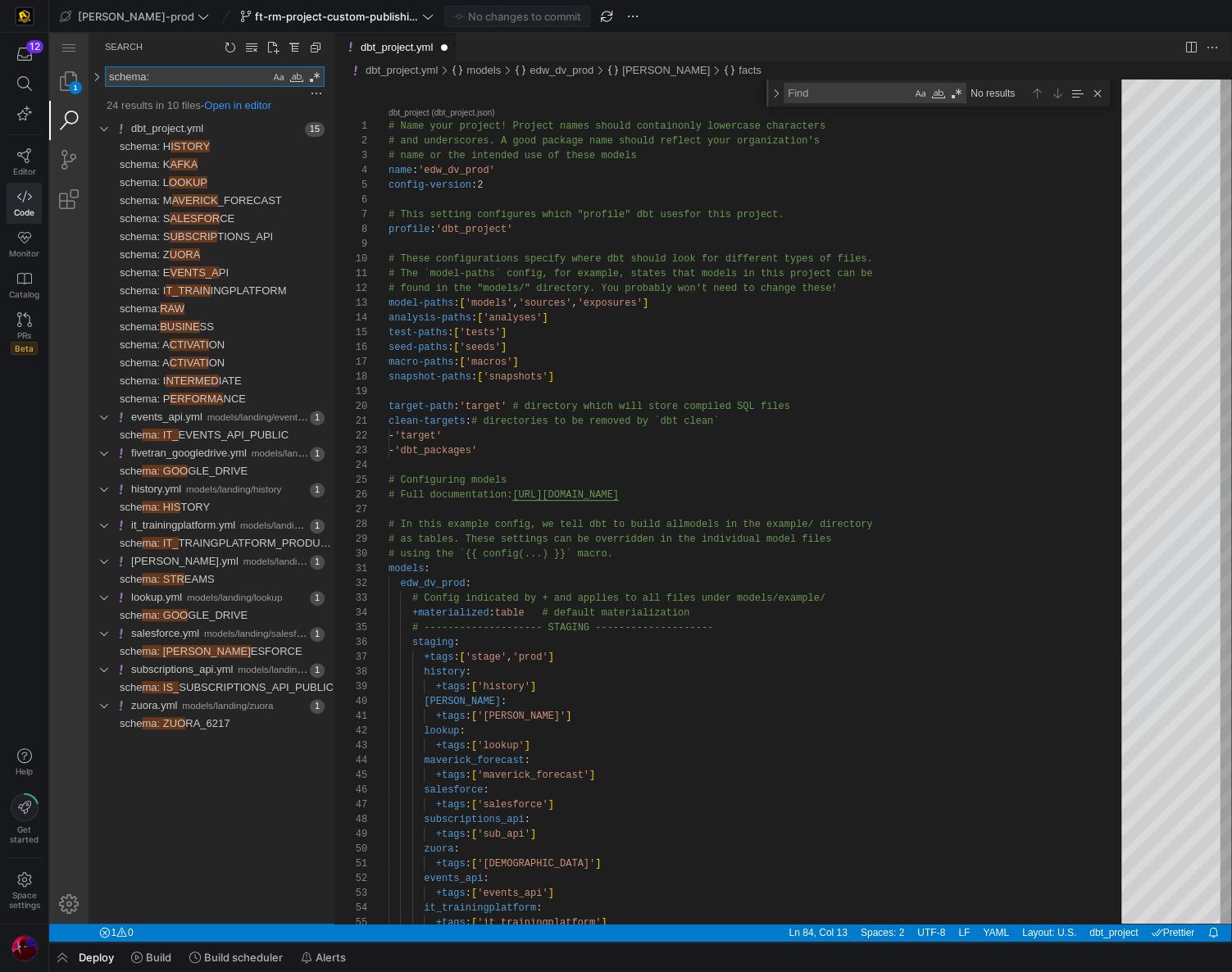
type textarea "schema:"
click at [182, 90] on div "files to include files to exclude" at bounding box center [214, 92] width 220 height 11
click at [182, 78] on textarea "schema:" at bounding box center [187, 76] width 164 height 19
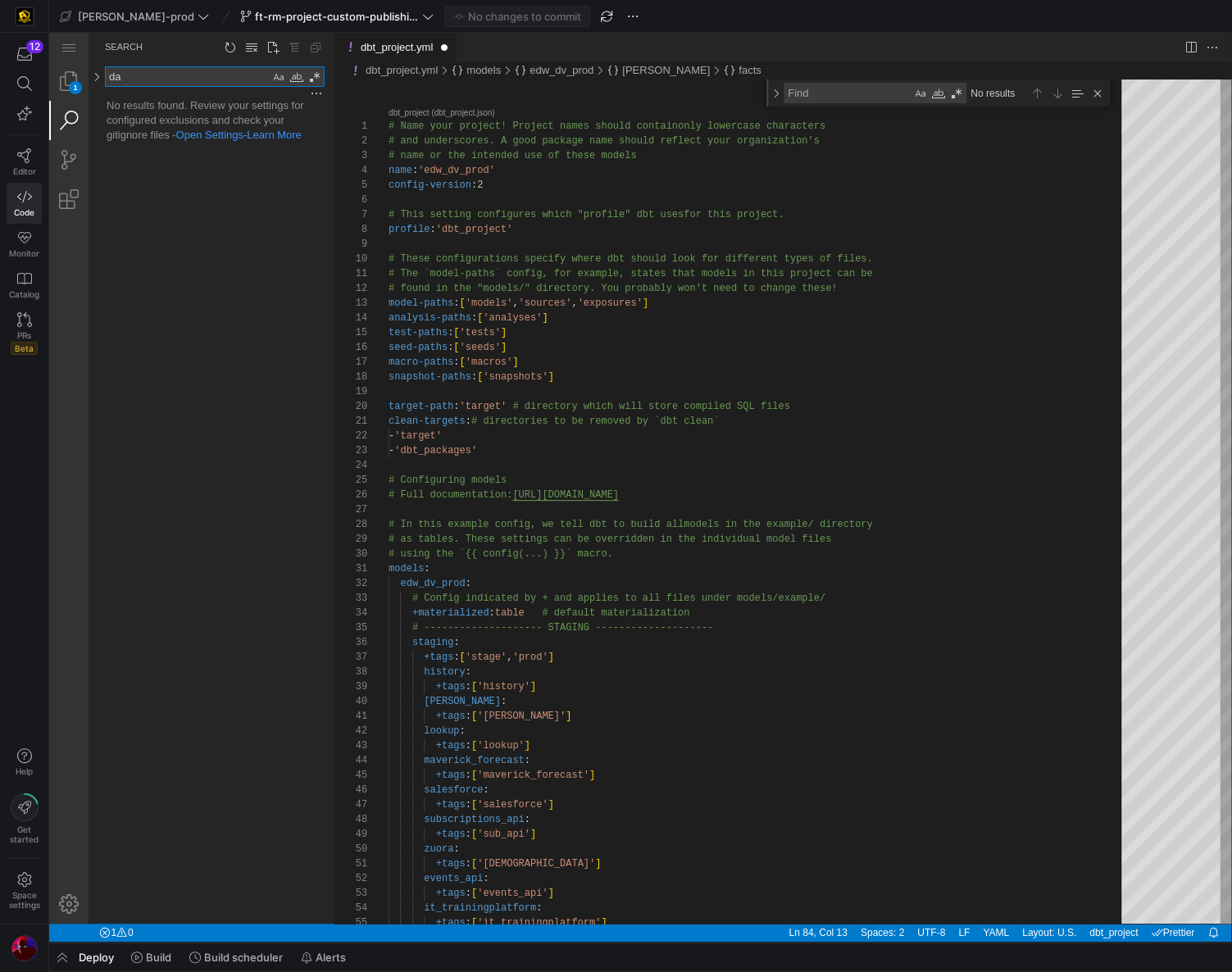
type textarea "d"
click at [197, 204] on div "Empty Search" at bounding box center [212, 513] width 246 height 819
click at [73, 86] on div "1" at bounding box center [75, 87] width 13 height 13
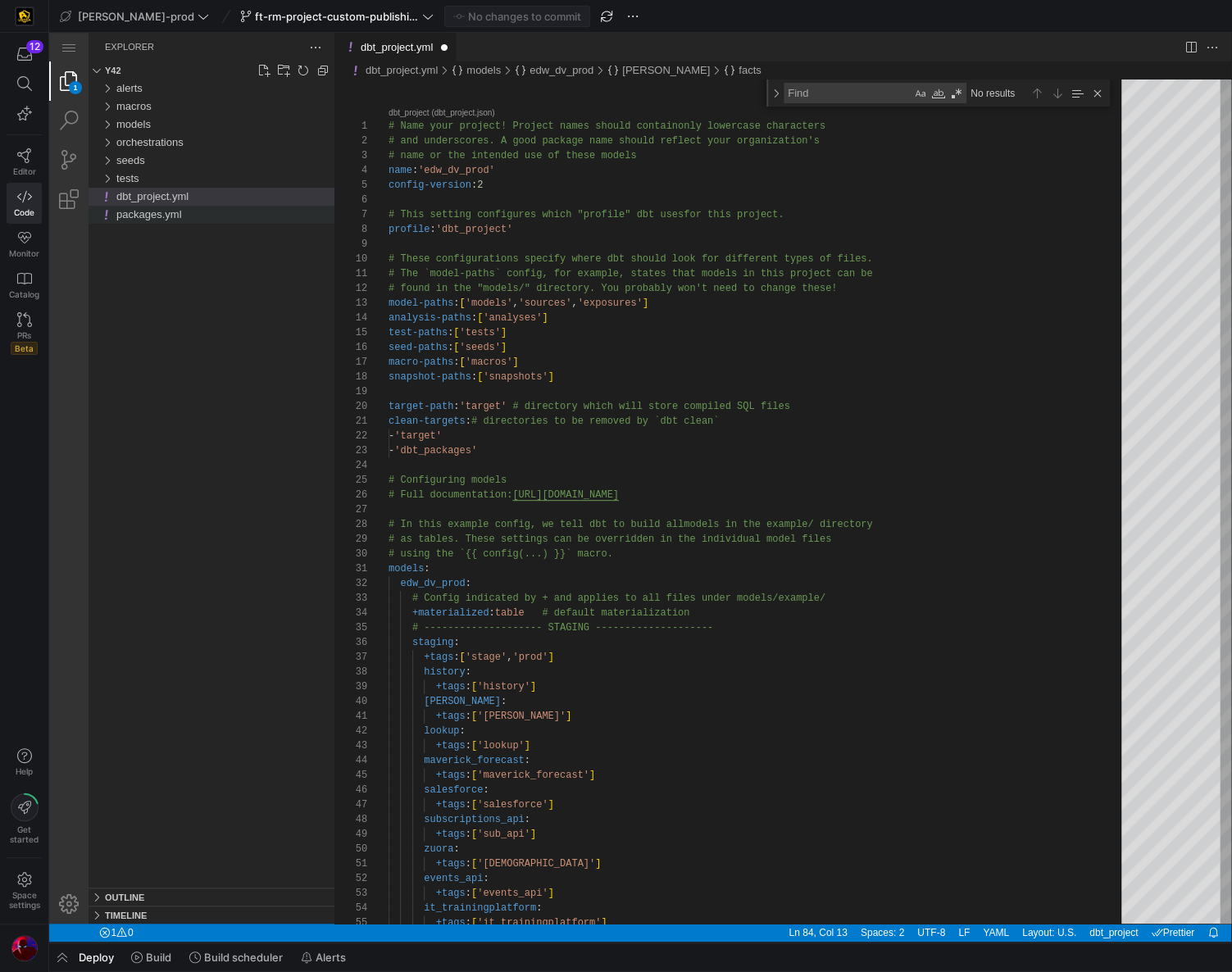
click at [150, 218] on span "packages.yml" at bounding box center [148, 214] width 64 height 13
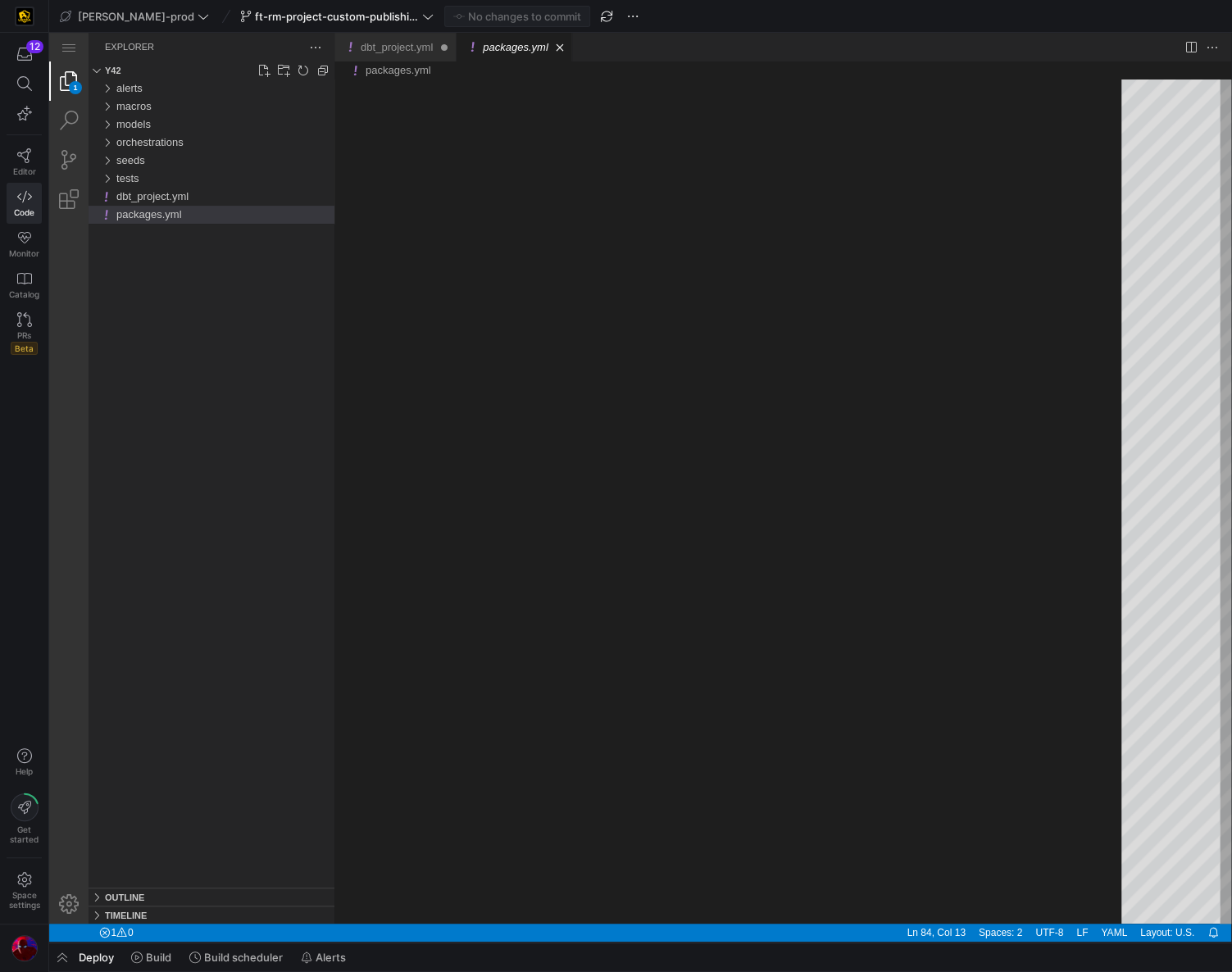
scroll to position [43, 0]
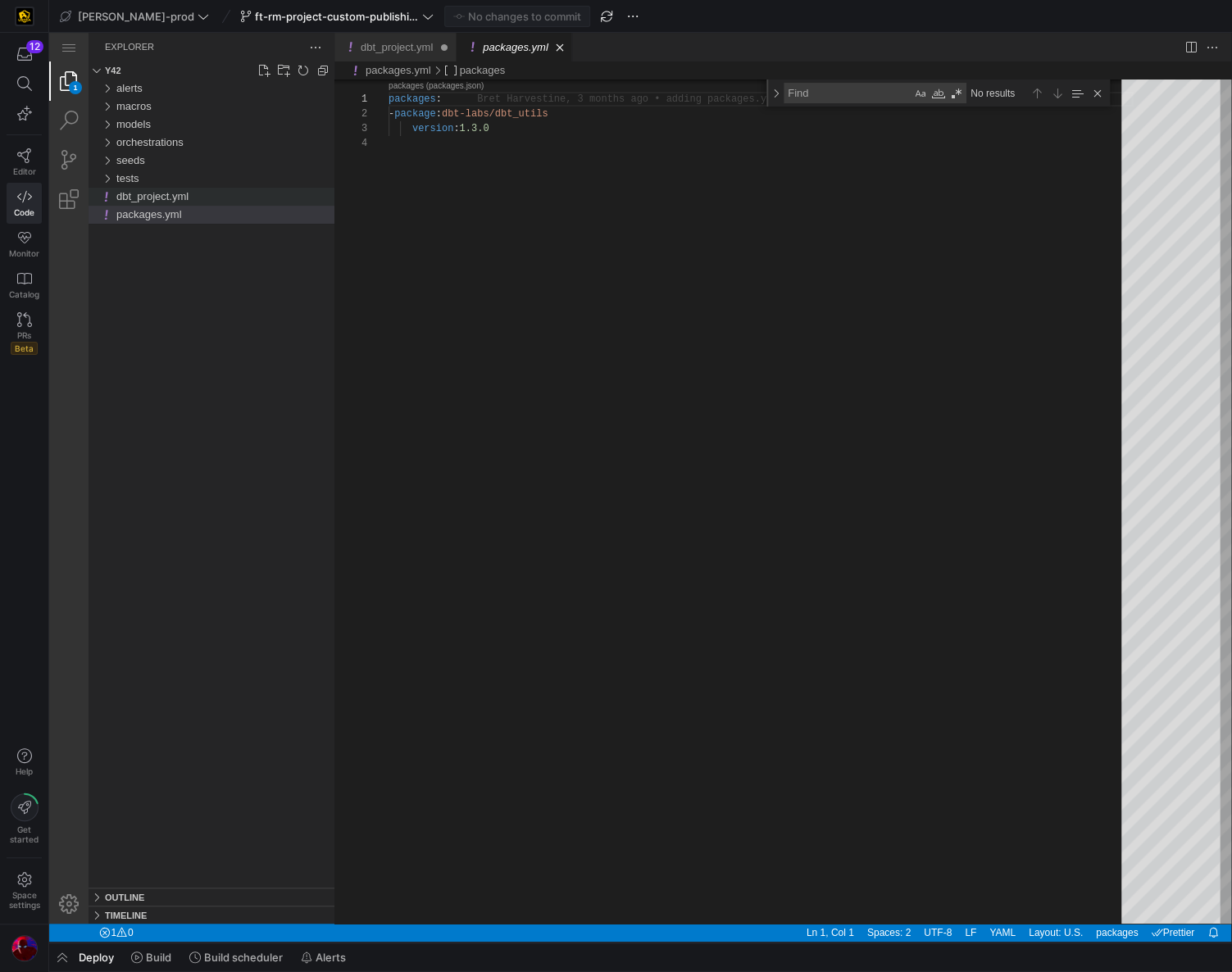
click at [146, 193] on span "dbt_project.yml" at bounding box center [152, 196] width 72 height 13
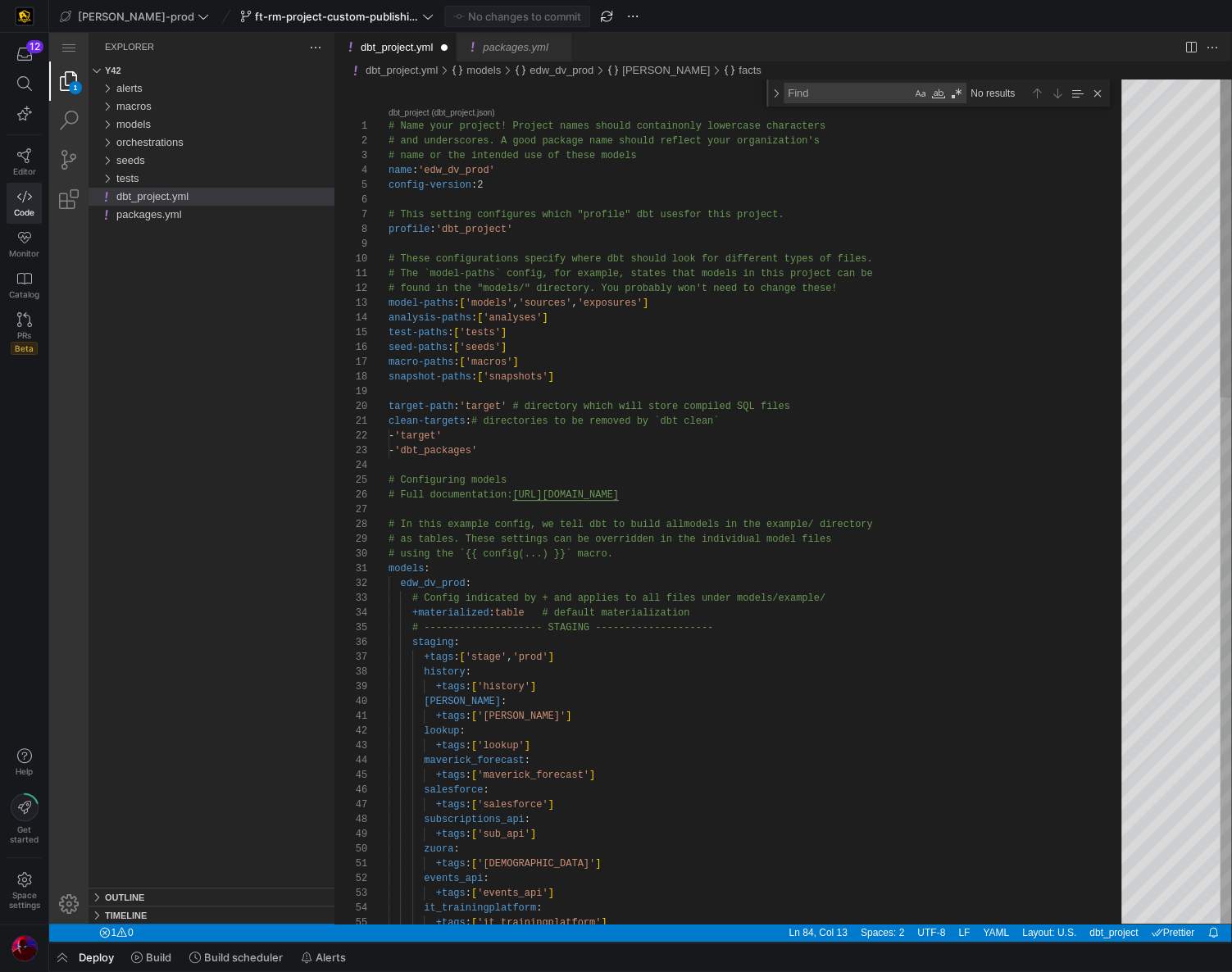
type textarea "clean-targets: # directories to be removed by `dbt clean` - 'target' - 'dbt_pac…"
click at [710, 422] on span "# directories to be removed by `dbt clean`" at bounding box center [595, 422] width 248 height 12
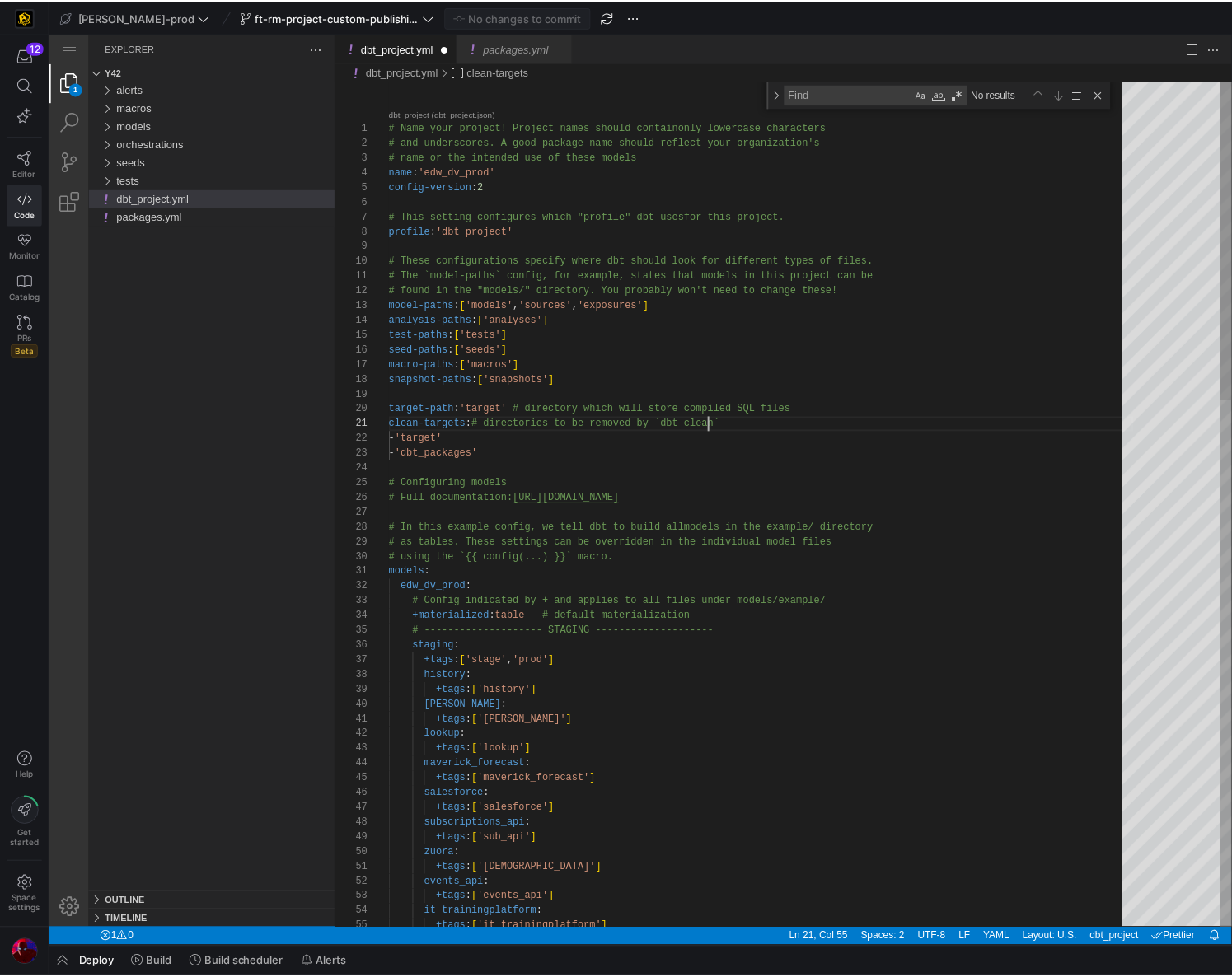
scroll to position [0, 322]
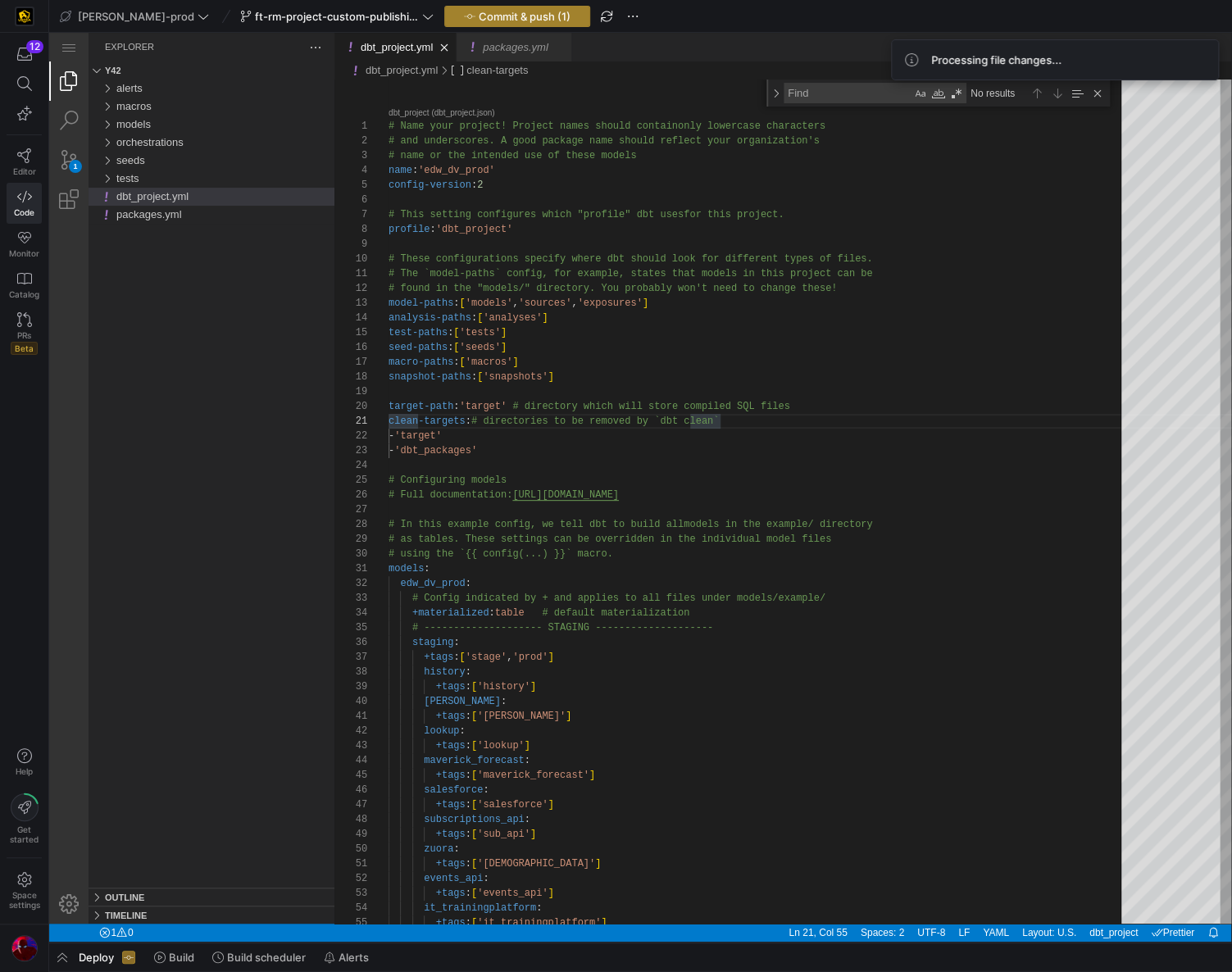
click at [478, 18] on span "Commit & push (1)" at bounding box center [524, 16] width 92 height 13
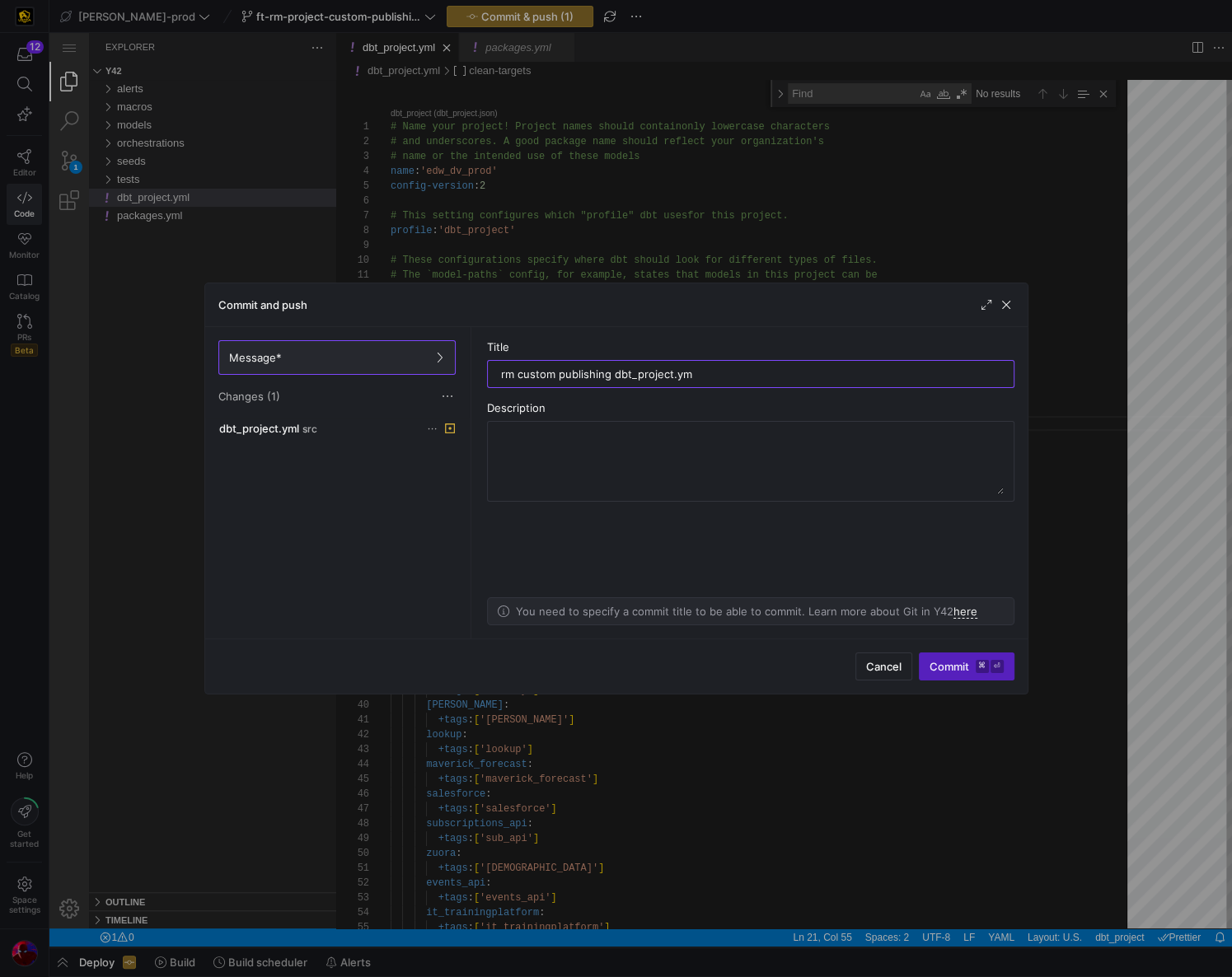
type input "rm custom publishing dbt_project.yml"
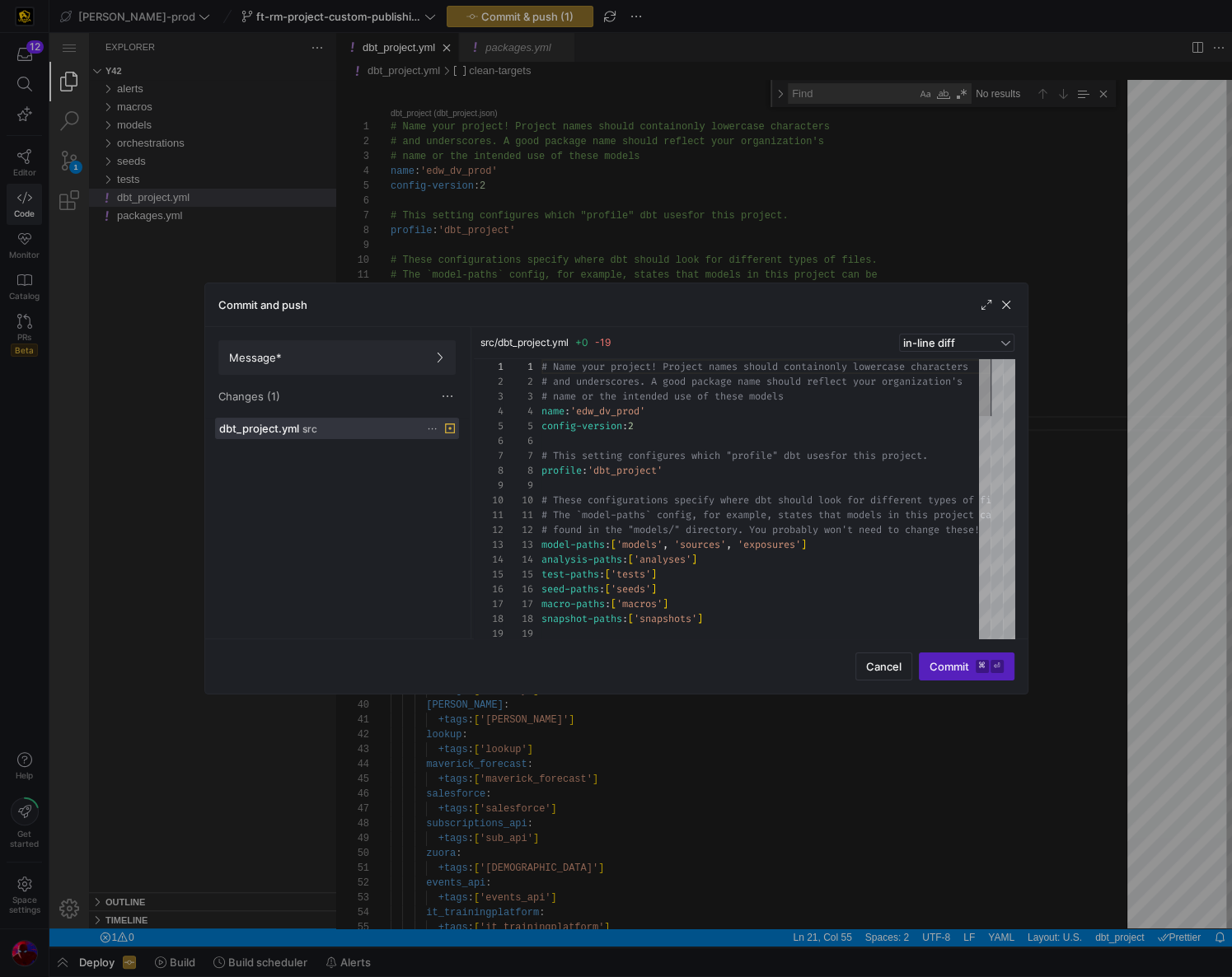
click at [357, 432] on div "dbt_project.yml src" at bounding box center [318, 428] width 199 height 13
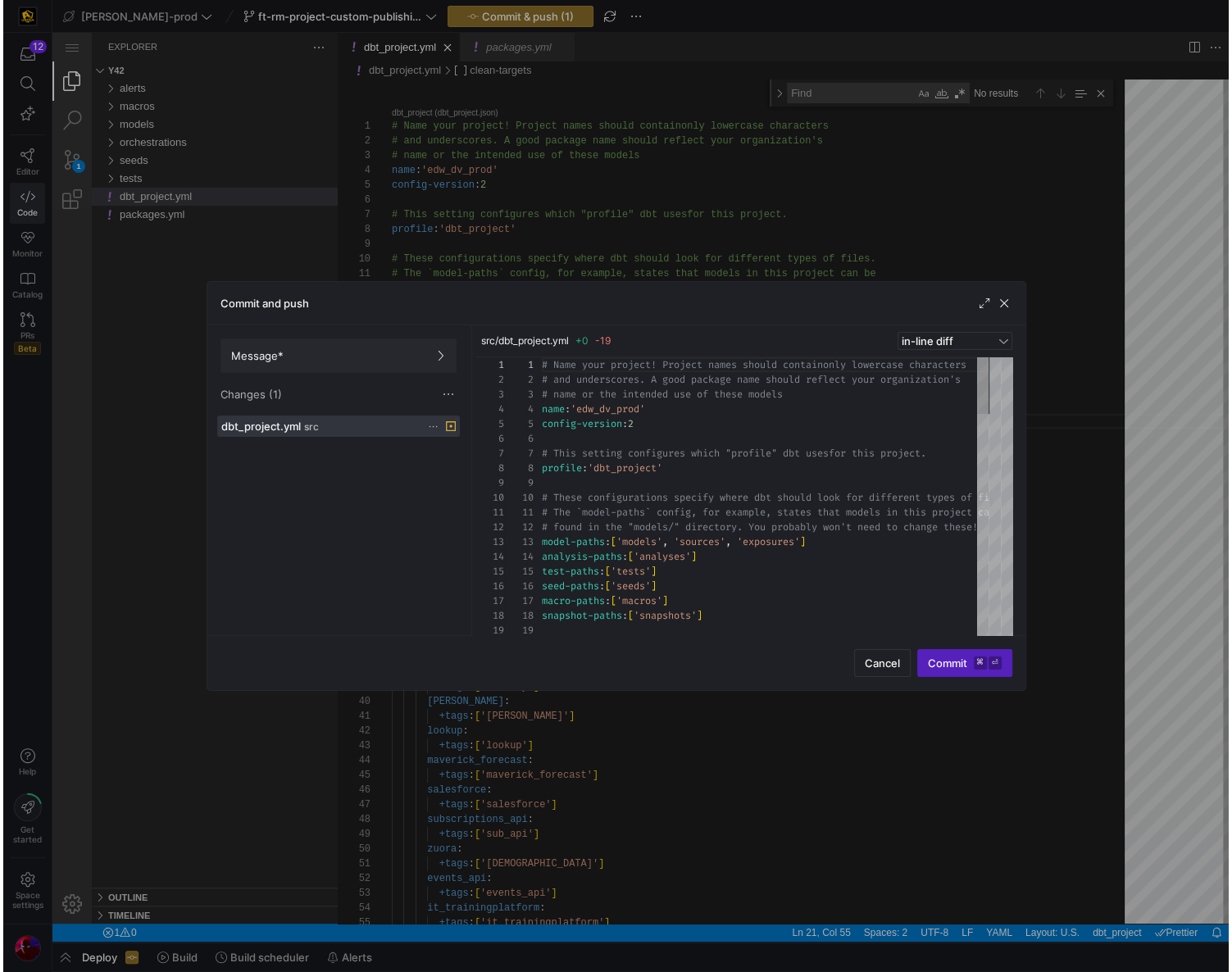
scroll to position [142, 0]
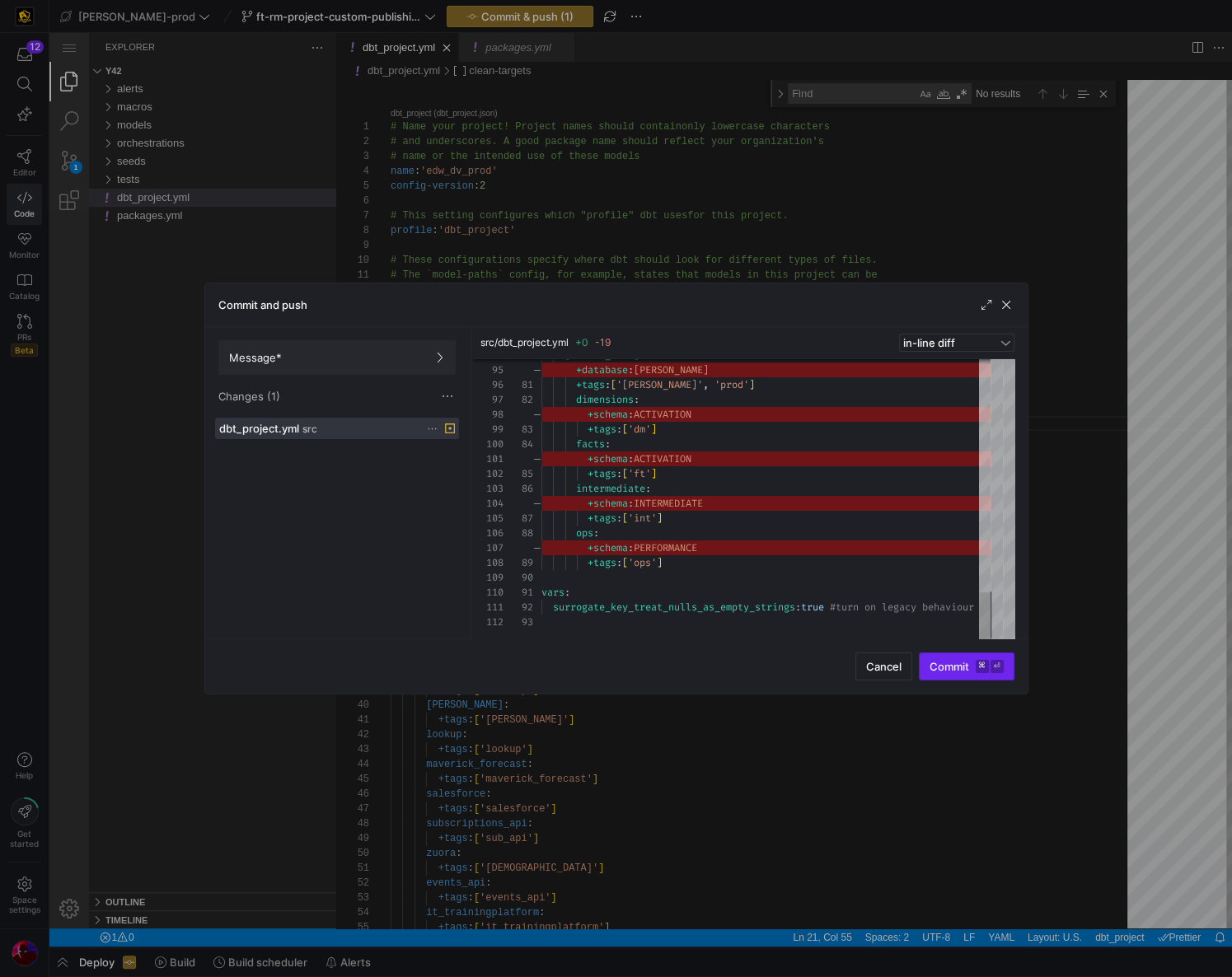
click at [960, 665] on span "Commit ⌘ ⏎" at bounding box center [966, 666] width 75 height 13
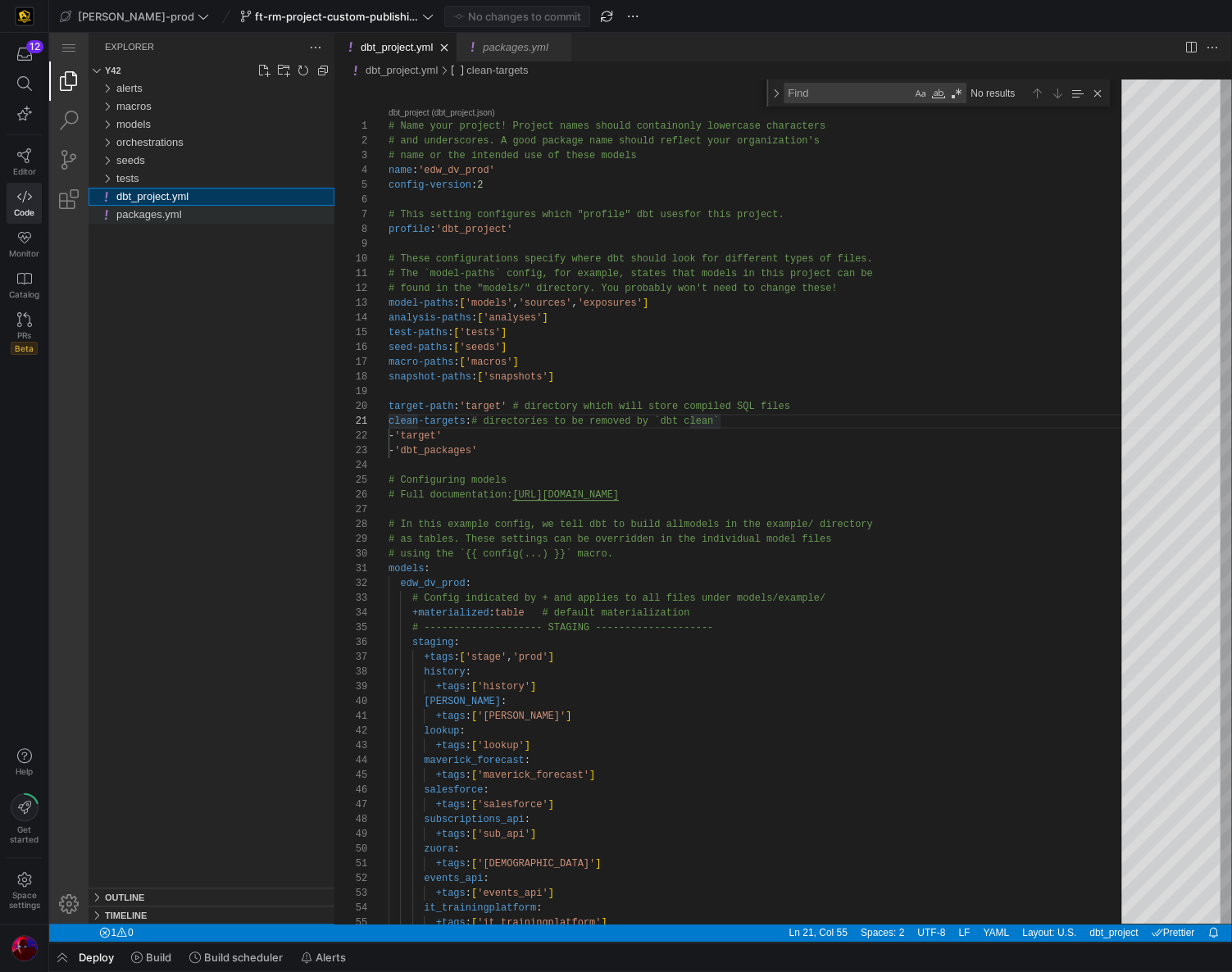
click at [134, 218] on span "packages.yml" at bounding box center [148, 214] width 64 height 13
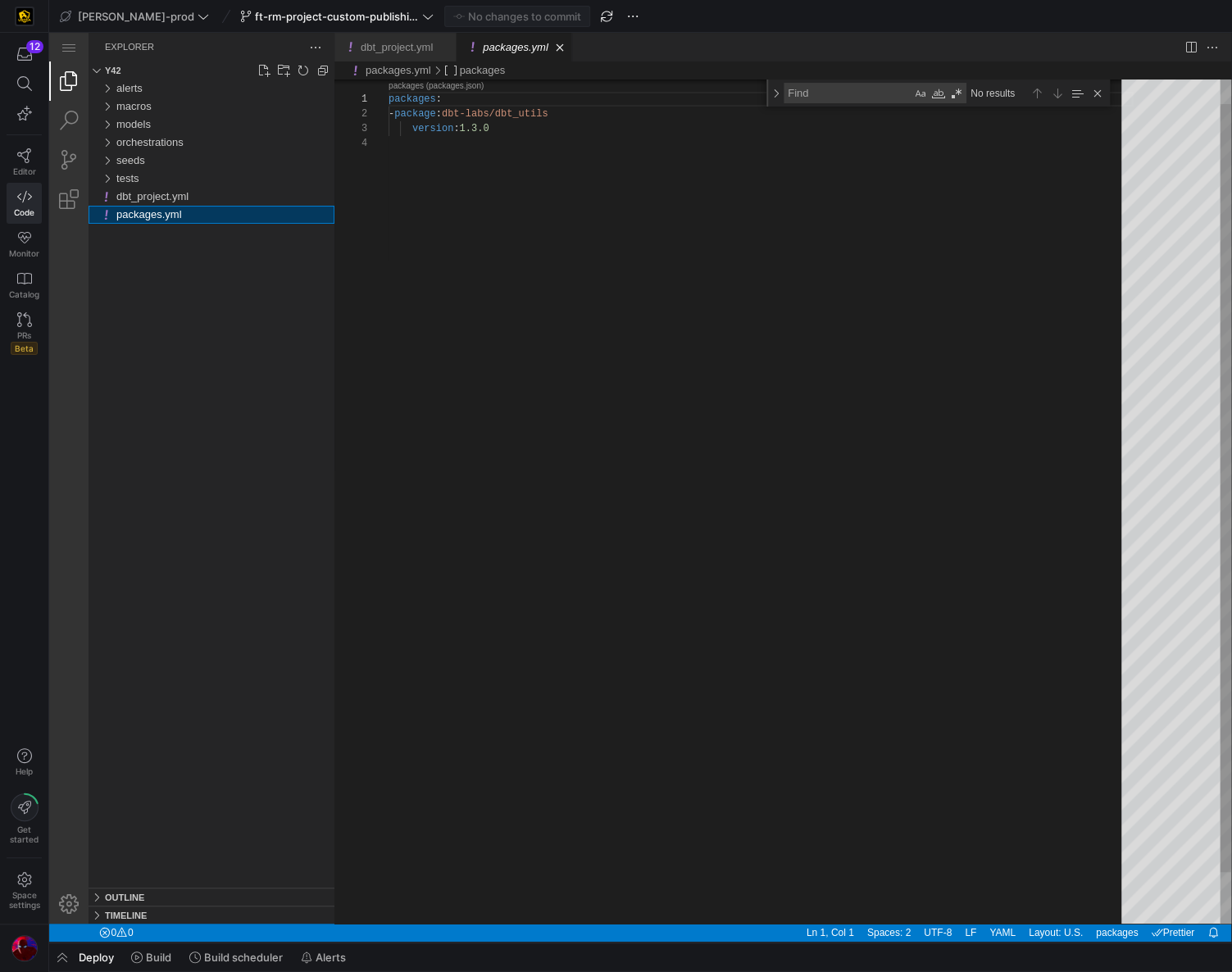
scroll to position [43, 0]
click at [104, 178] on div "tests" at bounding box center [106, 179] width 24 height 18
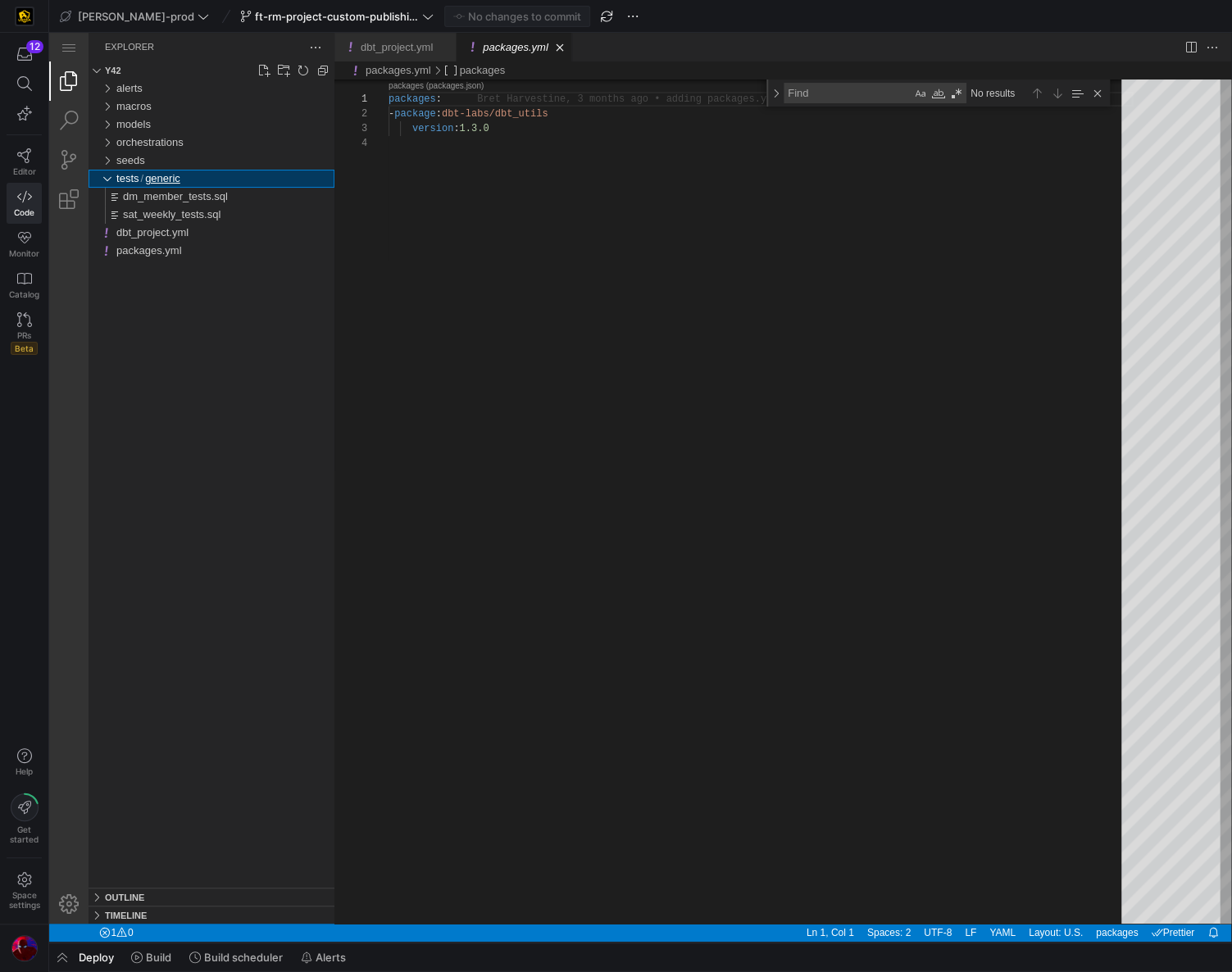
click at [104, 178] on div "generic" at bounding box center [106, 179] width 24 height 18
click at [103, 164] on div "seeds" at bounding box center [106, 160] width 24 height 18
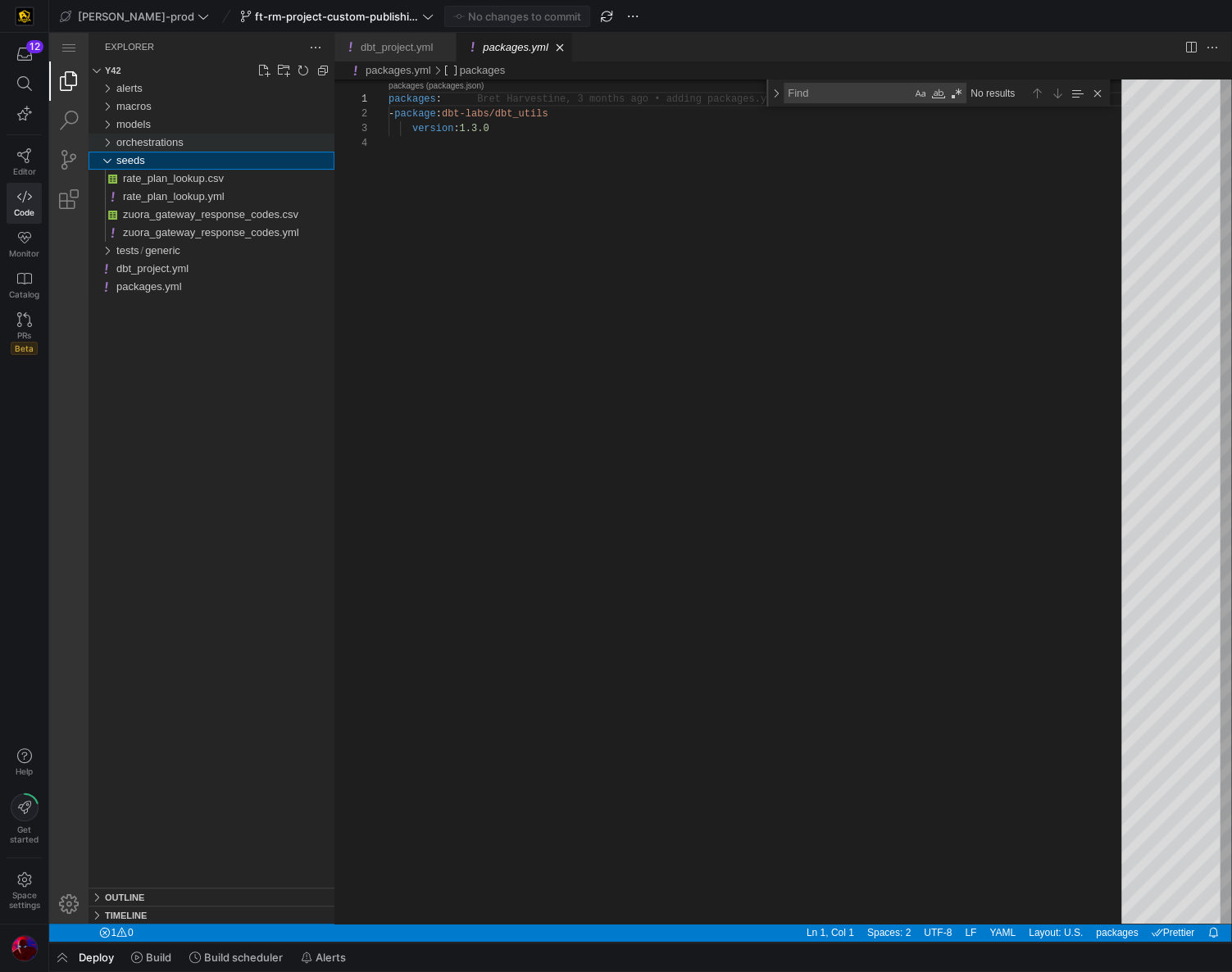
click at [108, 143] on div "orchestrations" at bounding box center [106, 142] width 24 height 18
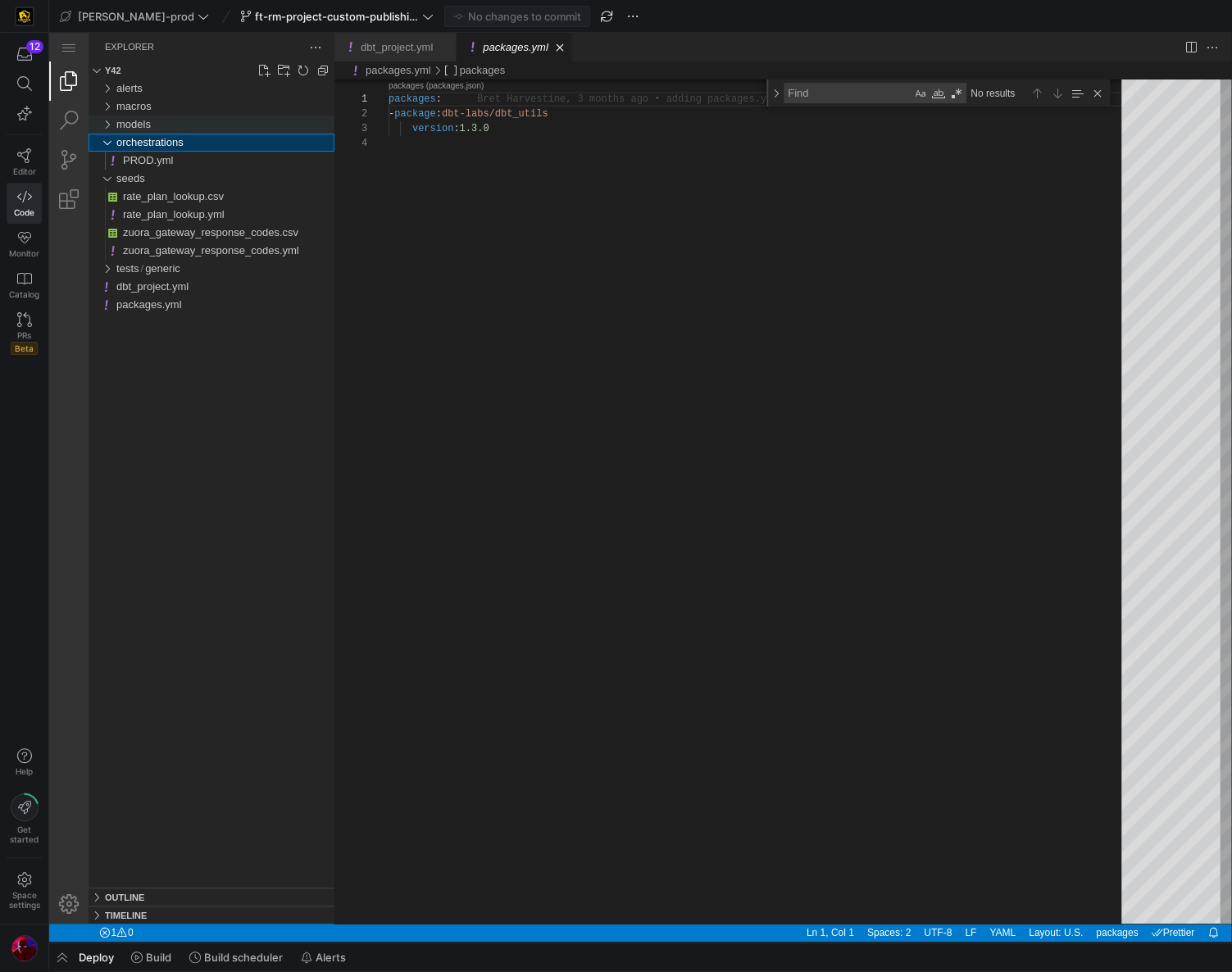
click at [108, 128] on div "models" at bounding box center [106, 124] width 24 height 18
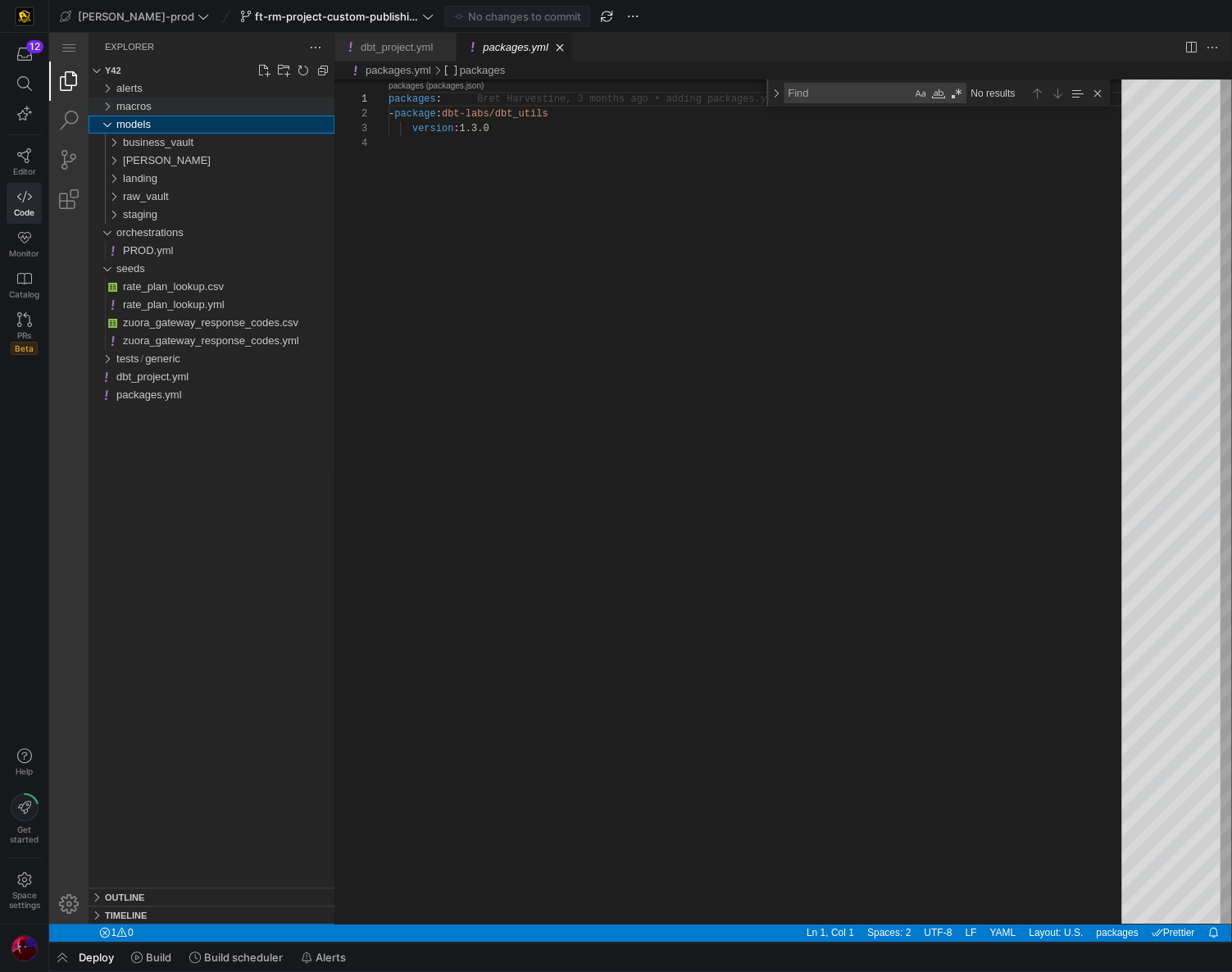
click at [108, 110] on div "macros" at bounding box center [106, 106] width 24 height 18
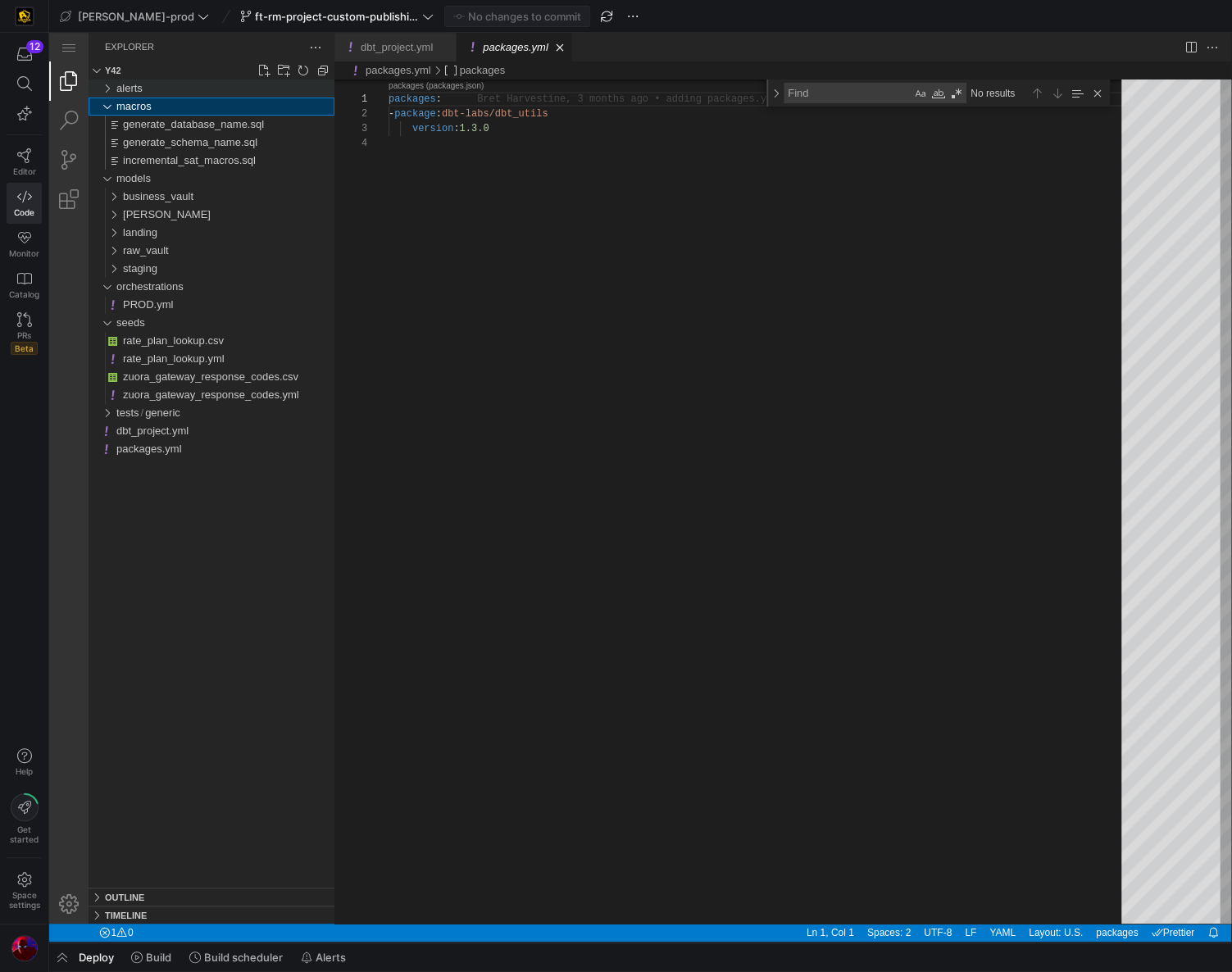
click at [106, 95] on div "alerts" at bounding box center [106, 88] width 24 height 18
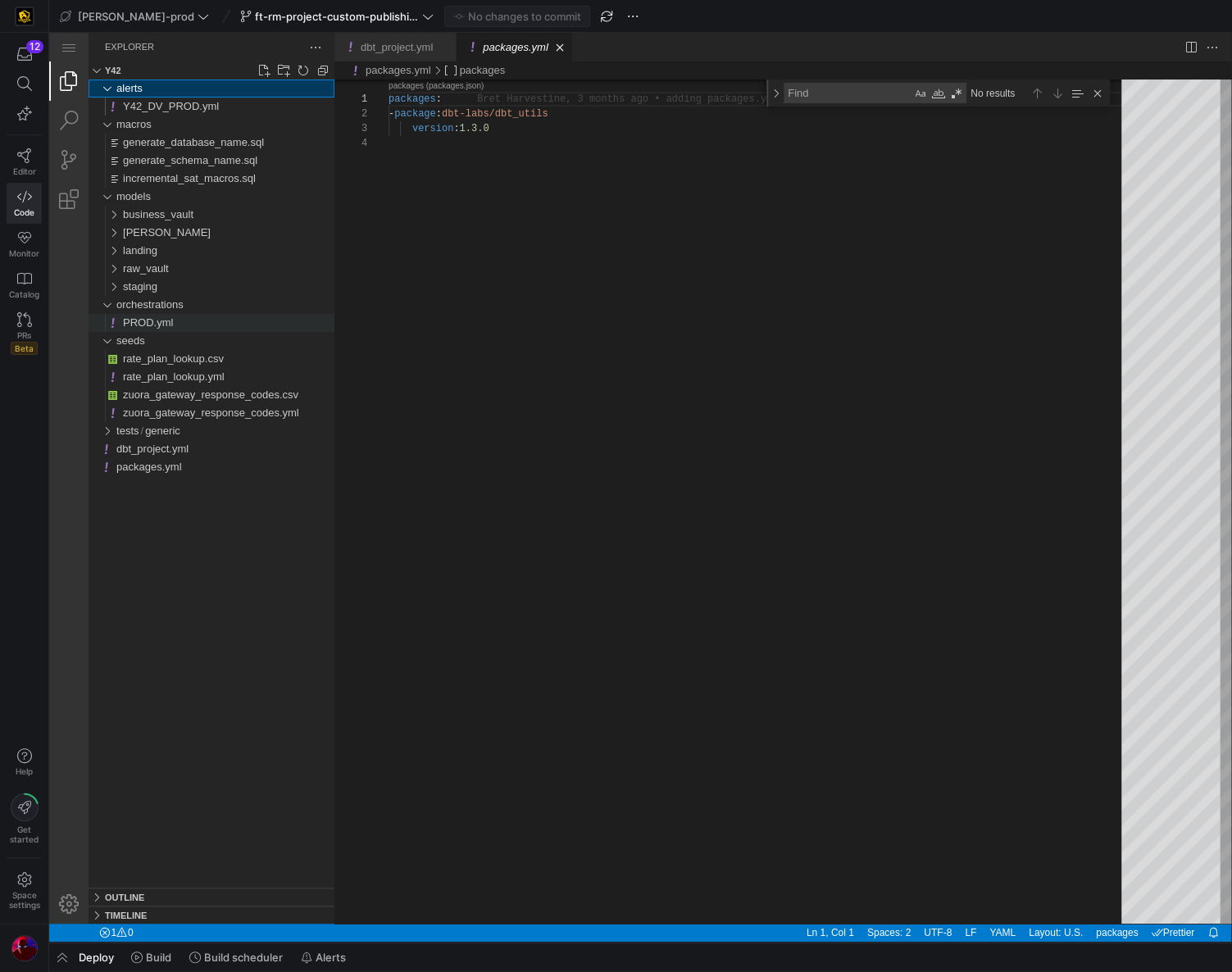
click at [141, 325] on span "PROD.yml" at bounding box center [147, 322] width 50 height 13
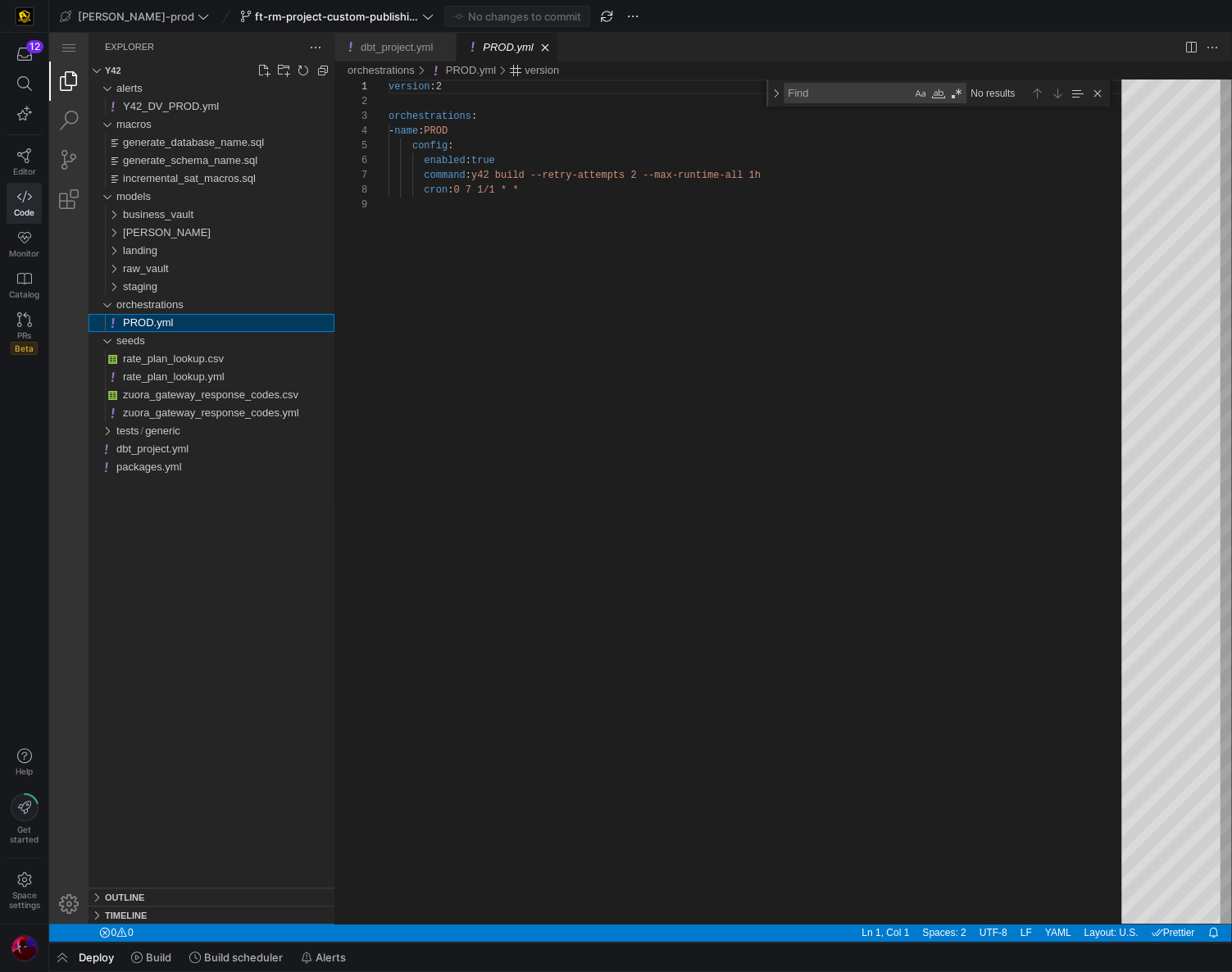
scroll to position [114, 0]
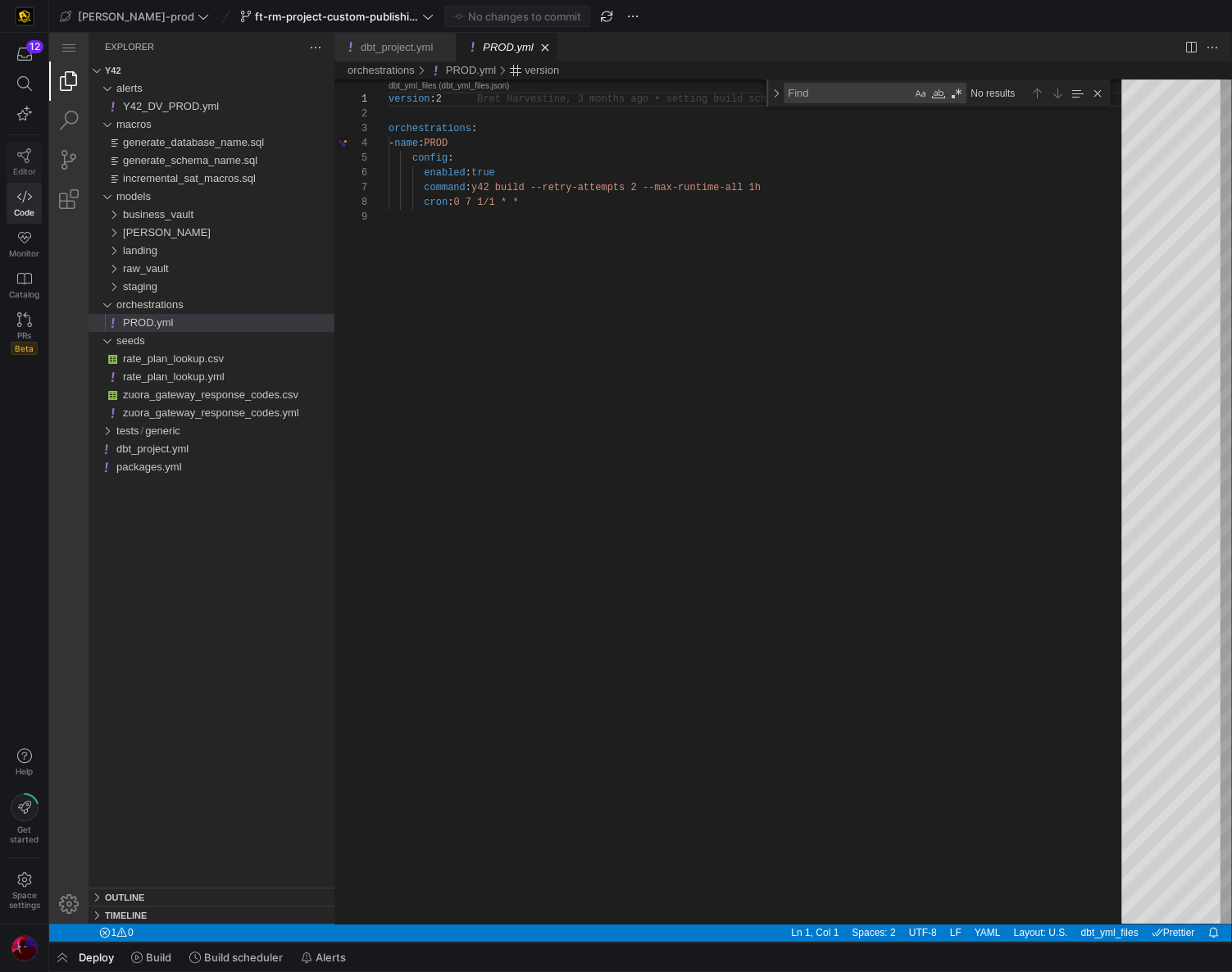
click at [27, 148] on icon at bounding box center [24, 155] width 14 height 15
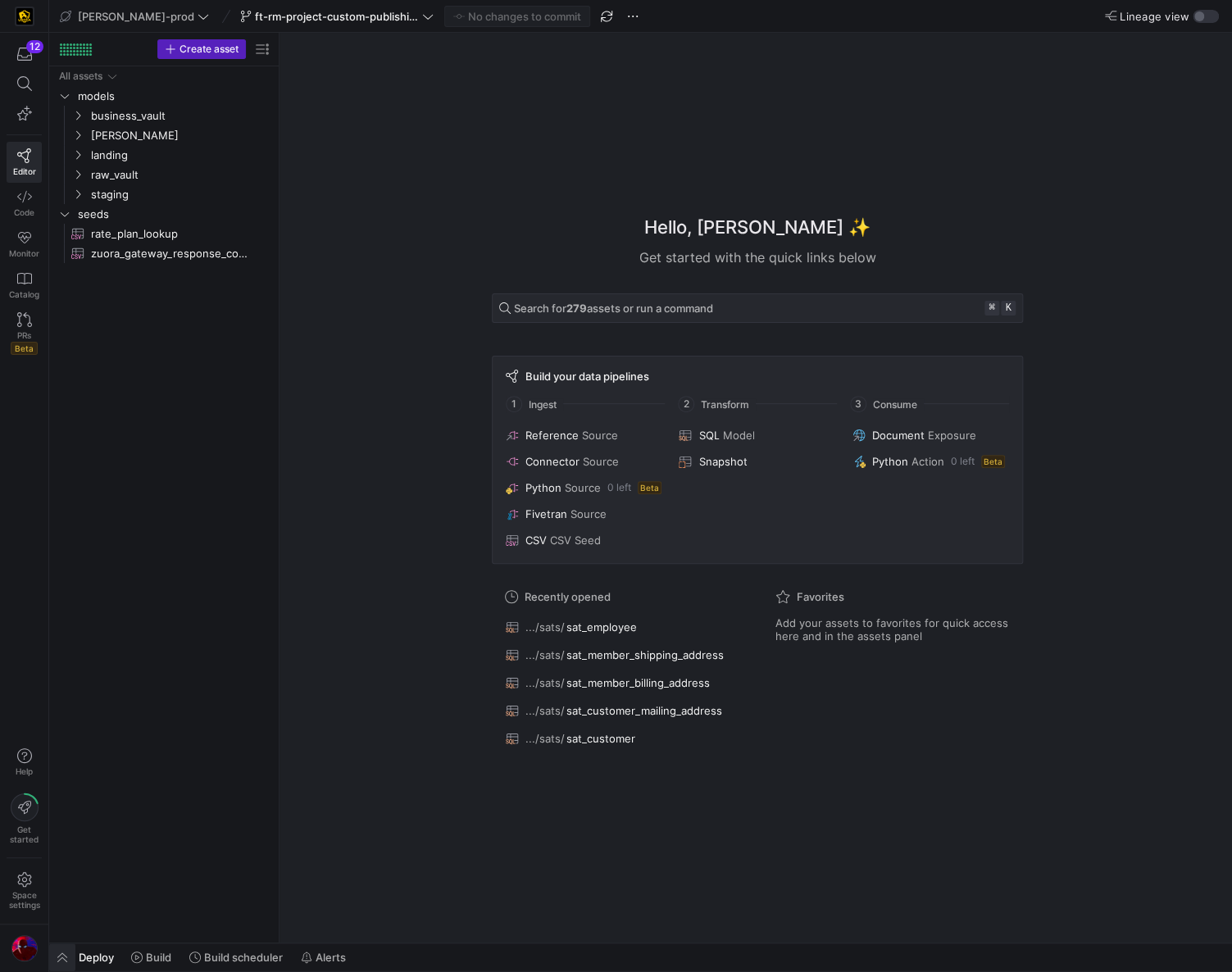
click at [65, 731] on span "button" at bounding box center [62, 957] width 26 height 28
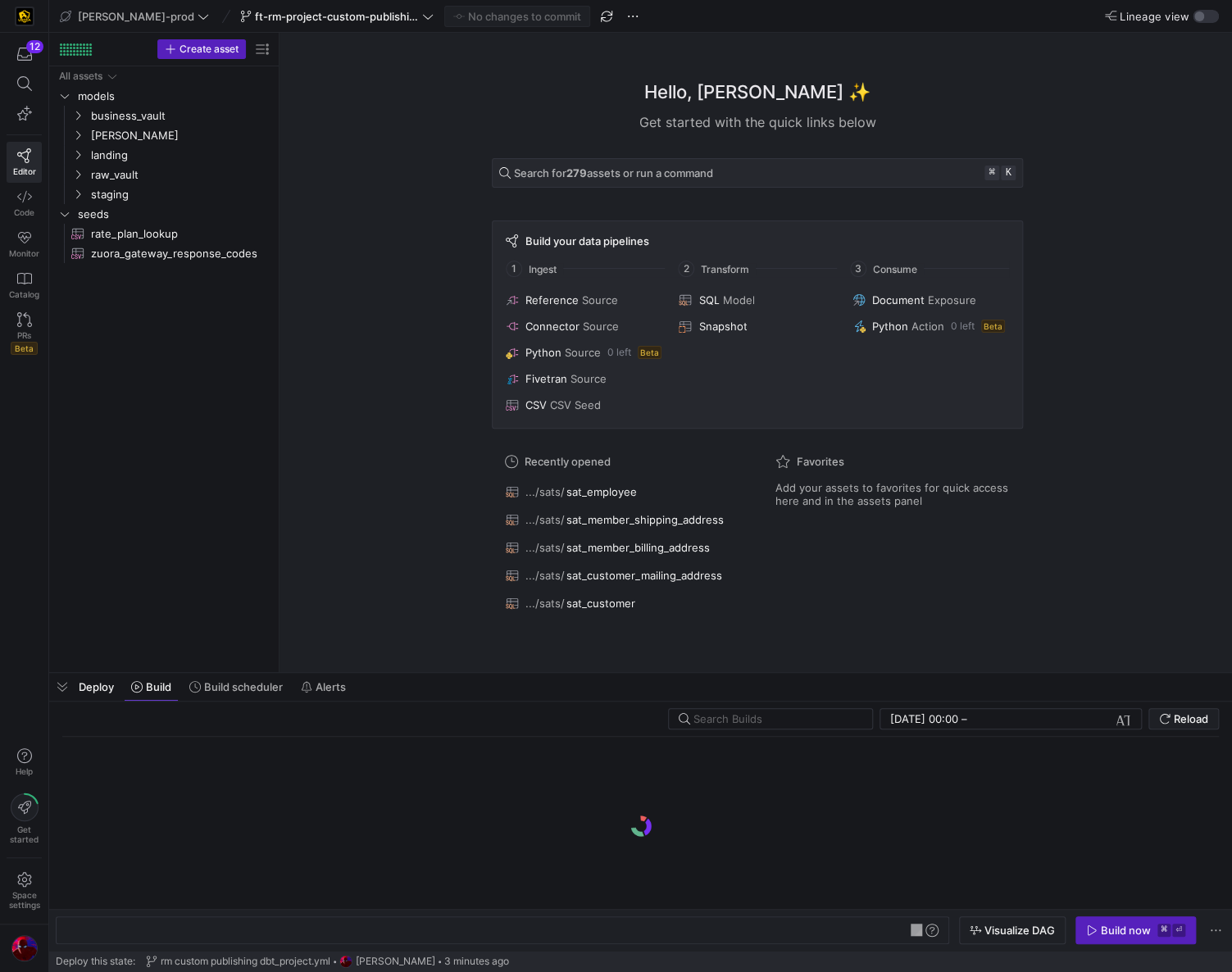
scroll to position [0, 50]
click at [234, 691] on span "Build scheduler" at bounding box center [243, 686] width 79 height 13
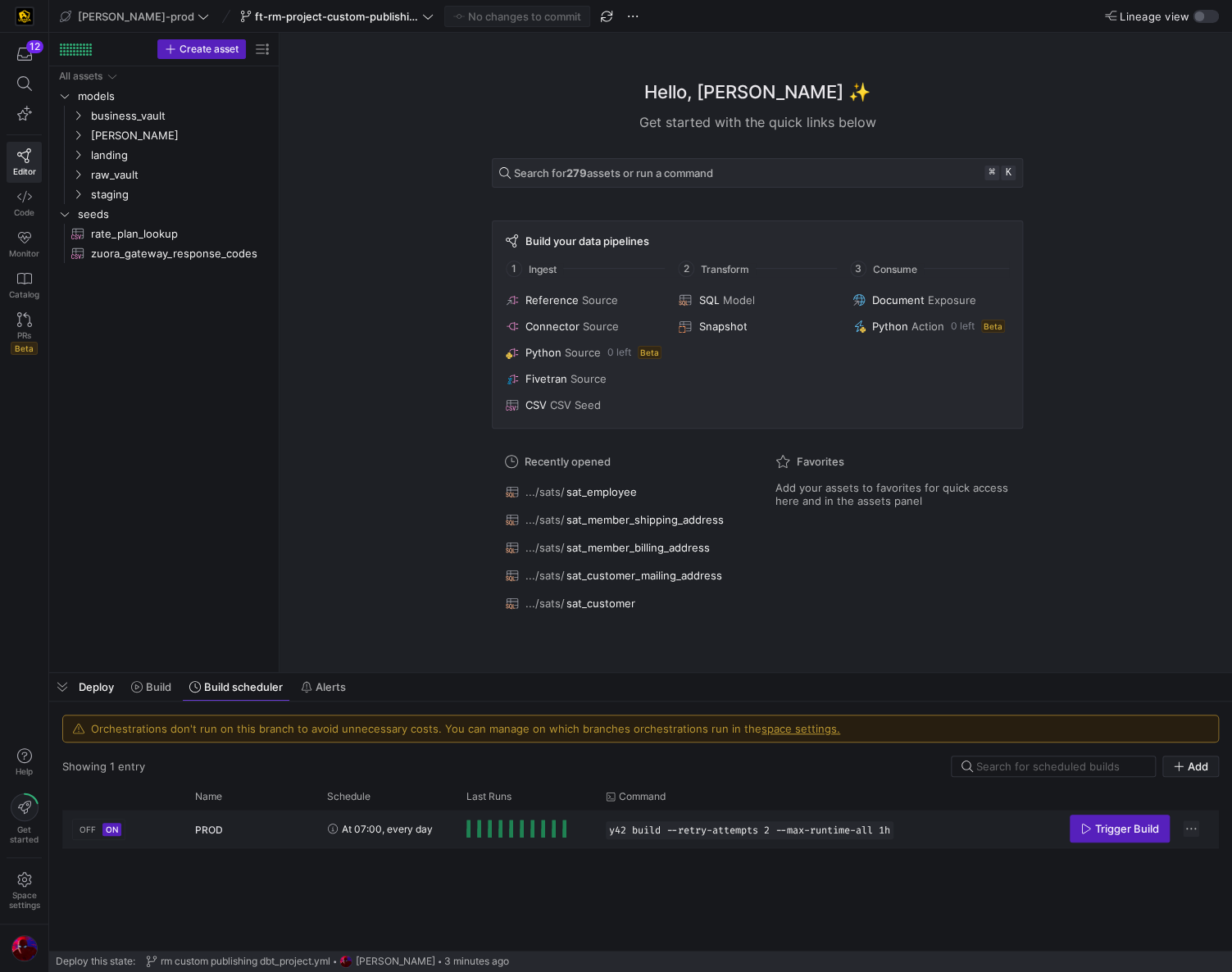
click at [1196, 731] on span "Press SPACE to select this row." at bounding box center [1191, 829] width 17 height 17
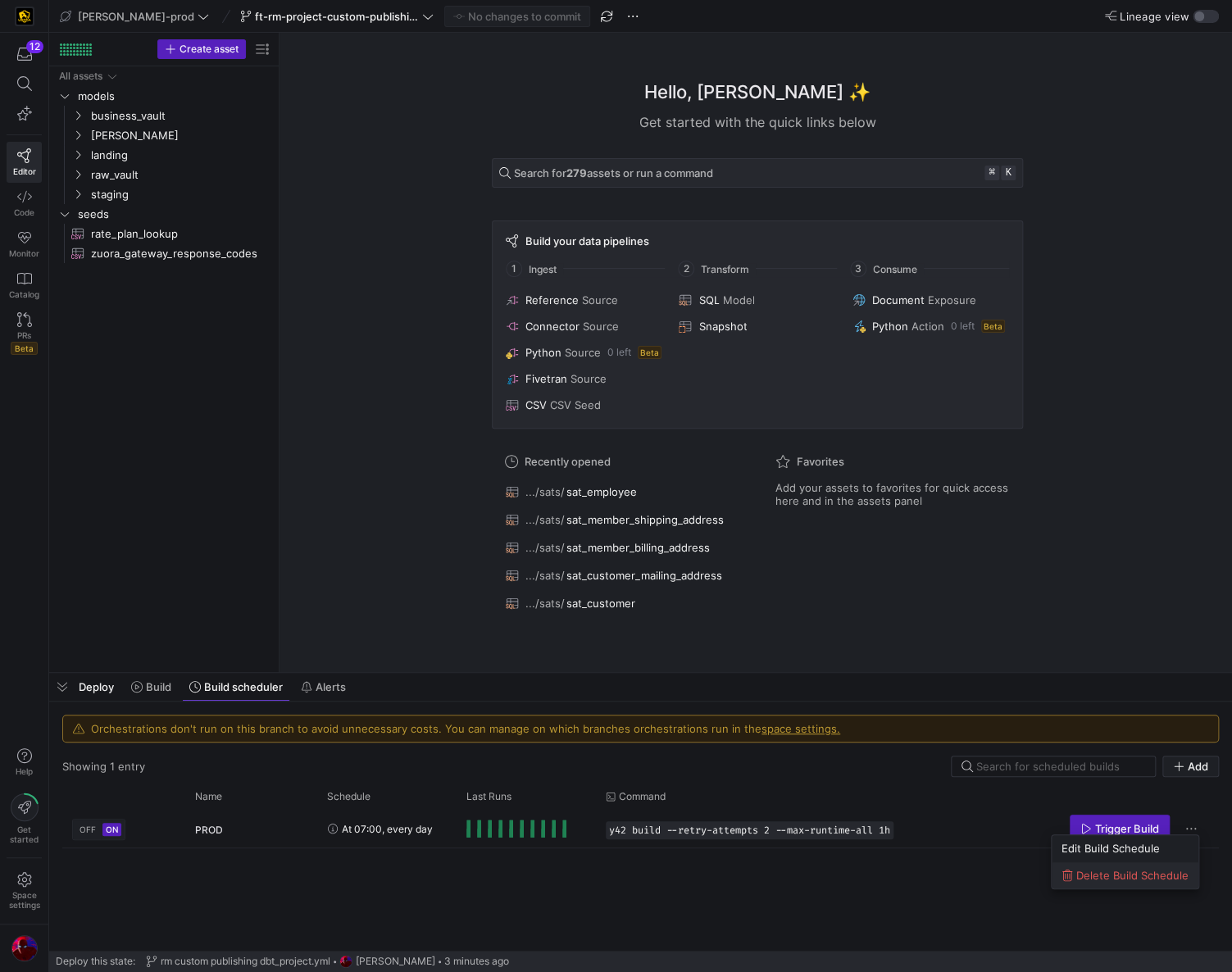
click at [1160, 731] on span "Delete Build Schedule" at bounding box center [1132, 874] width 112 height 13
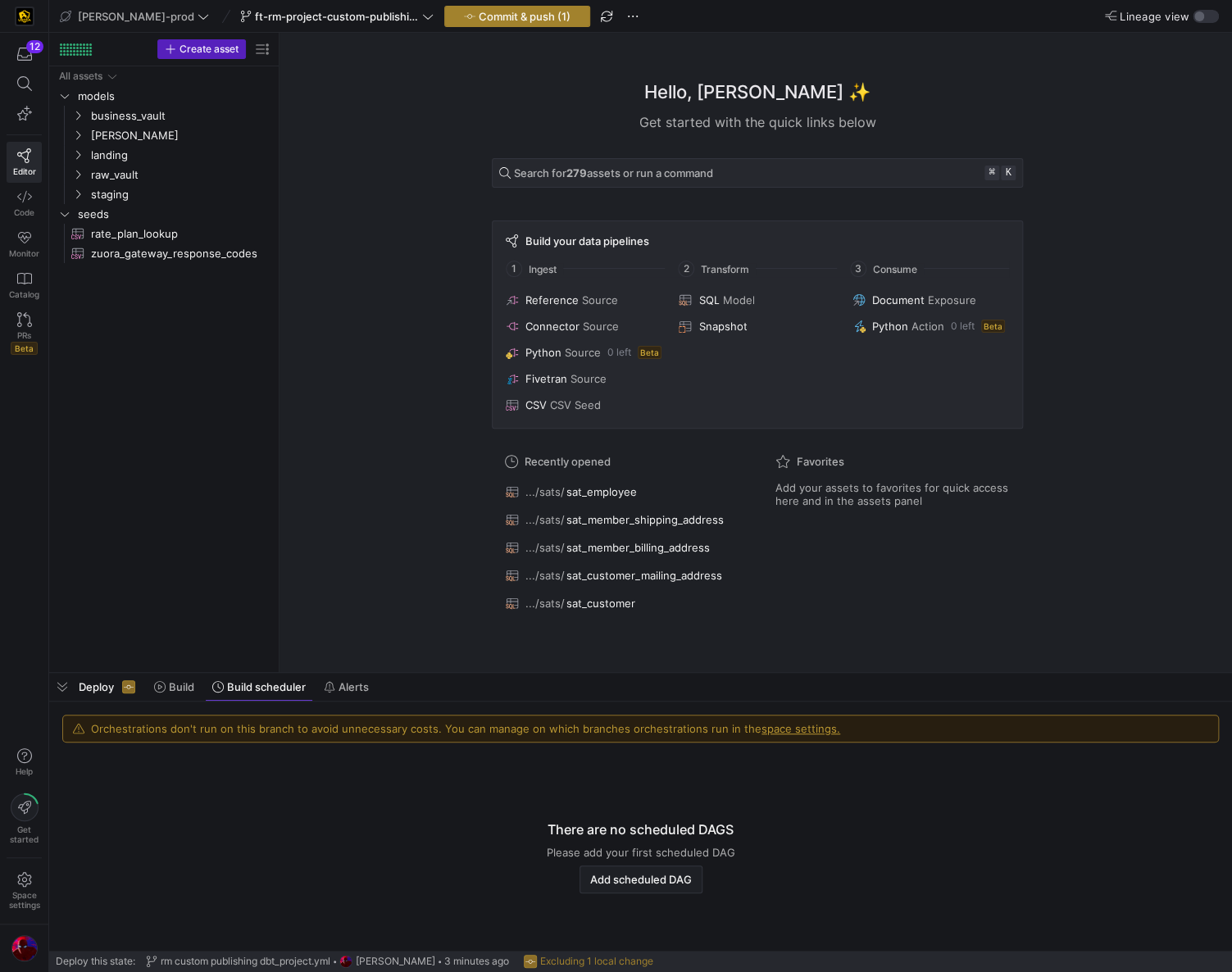
click at [481, 21] on span "Commit & push (1)" at bounding box center [524, 16] width 92 height 13
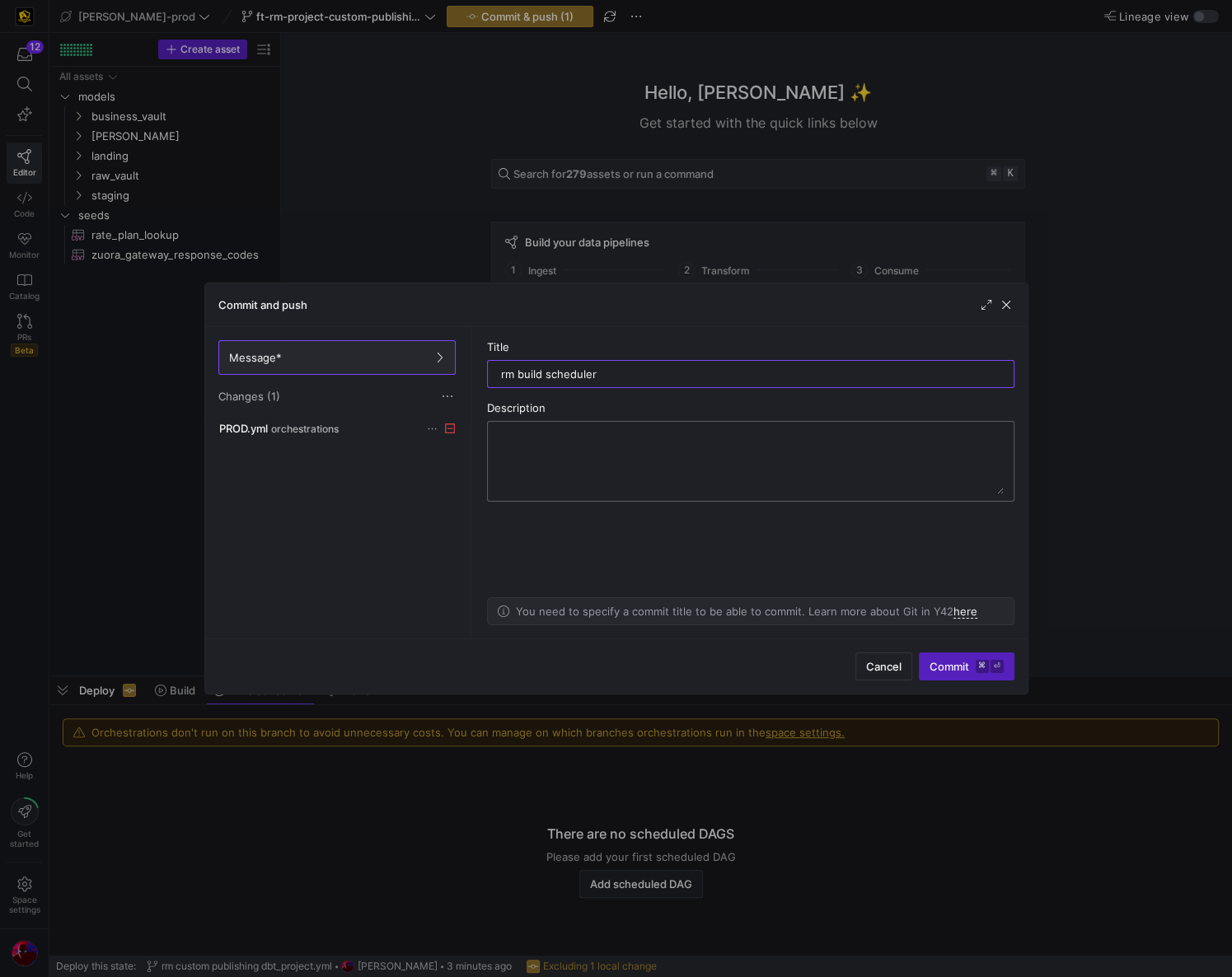
type input "rm build scheduler"
click at [555, 460] on textarea at bounding box center [750, 461] width 506 height 66
click at [378, 429] on div "PROD.yml orchestrations" at bounding box center [318, 428] width 199 height 13
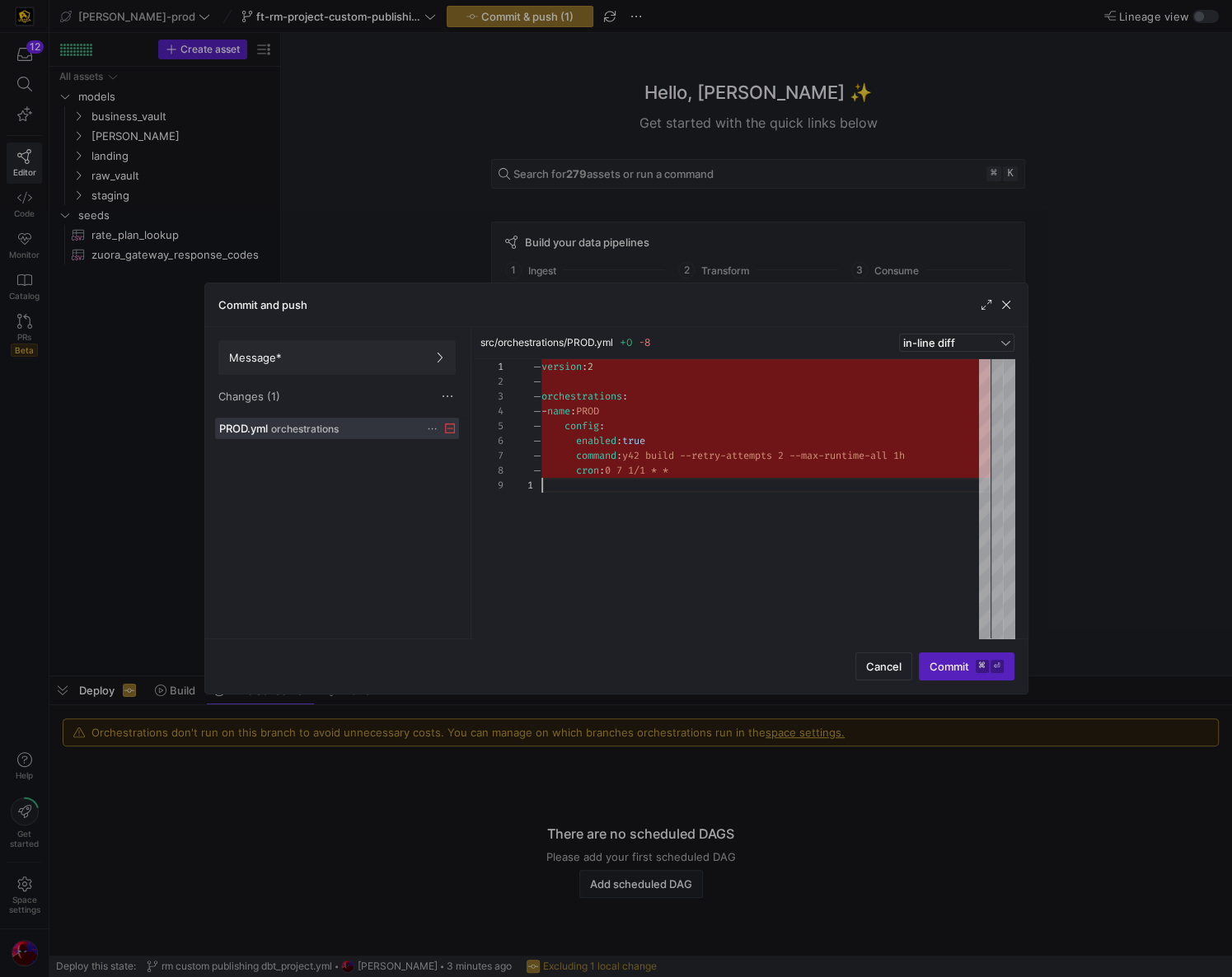
drag, startPoint x: 705, startPoint y: 487, endPoint x: 516, endPoint y: 339, distance: 240.1
click at [516, 339] on div "src/orchestrations/PROD.yml +0 -8 in-line diff 1 2 3 4 5 6 7 8 9 version : 2 or…" at bounding box center [744, 482] width 540 height 311
click at [355, 429] on div "PROD.yml orchestrations" at bounding box center [318, 428] width 199 height 13
click at [962, 672] on span "Commit ⌘ ⏎" at bounding box center [966, 666] width 75 height 13
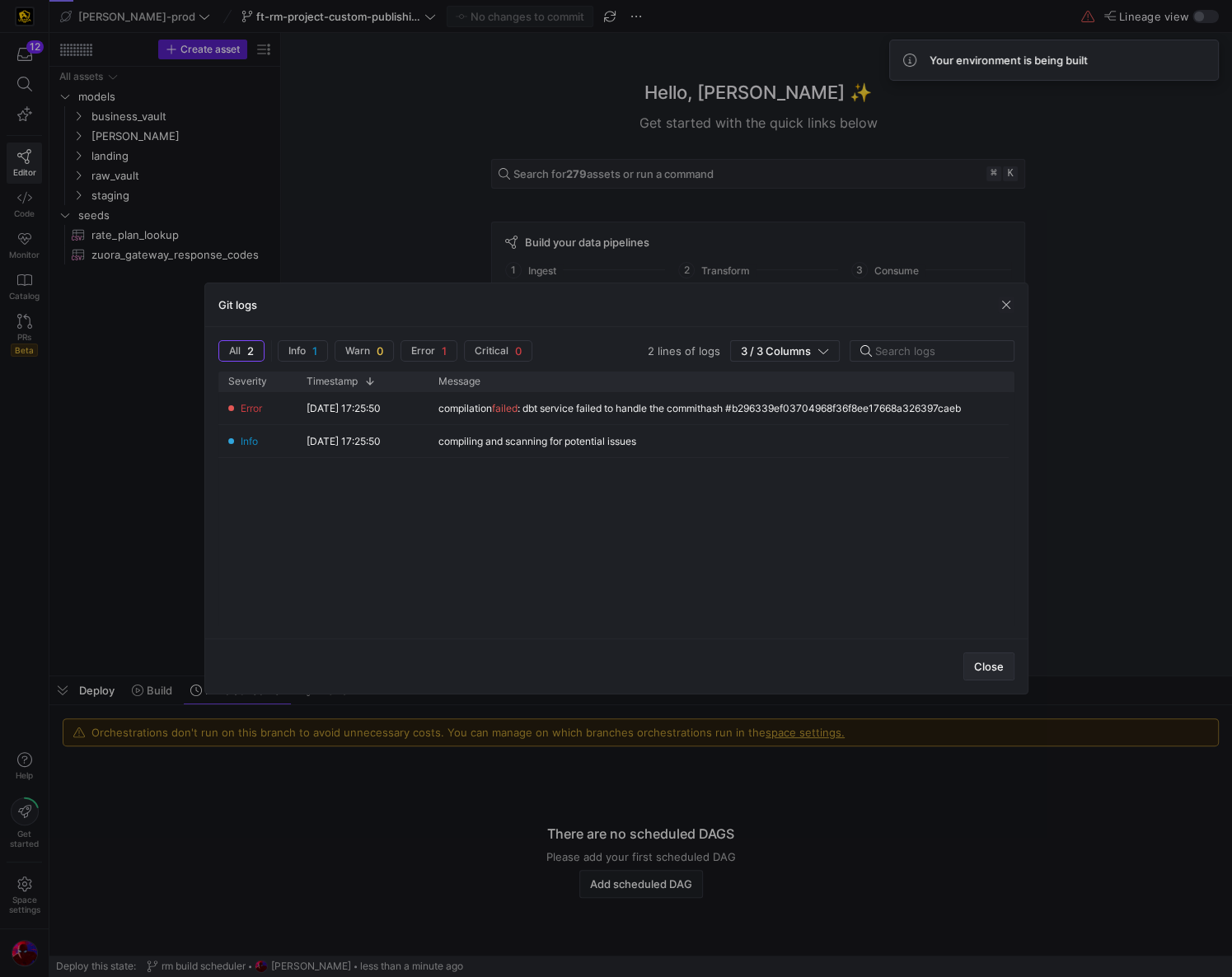
click at [989, 667] on span "Close" at bounding box center [989, 666] width 29 height 13
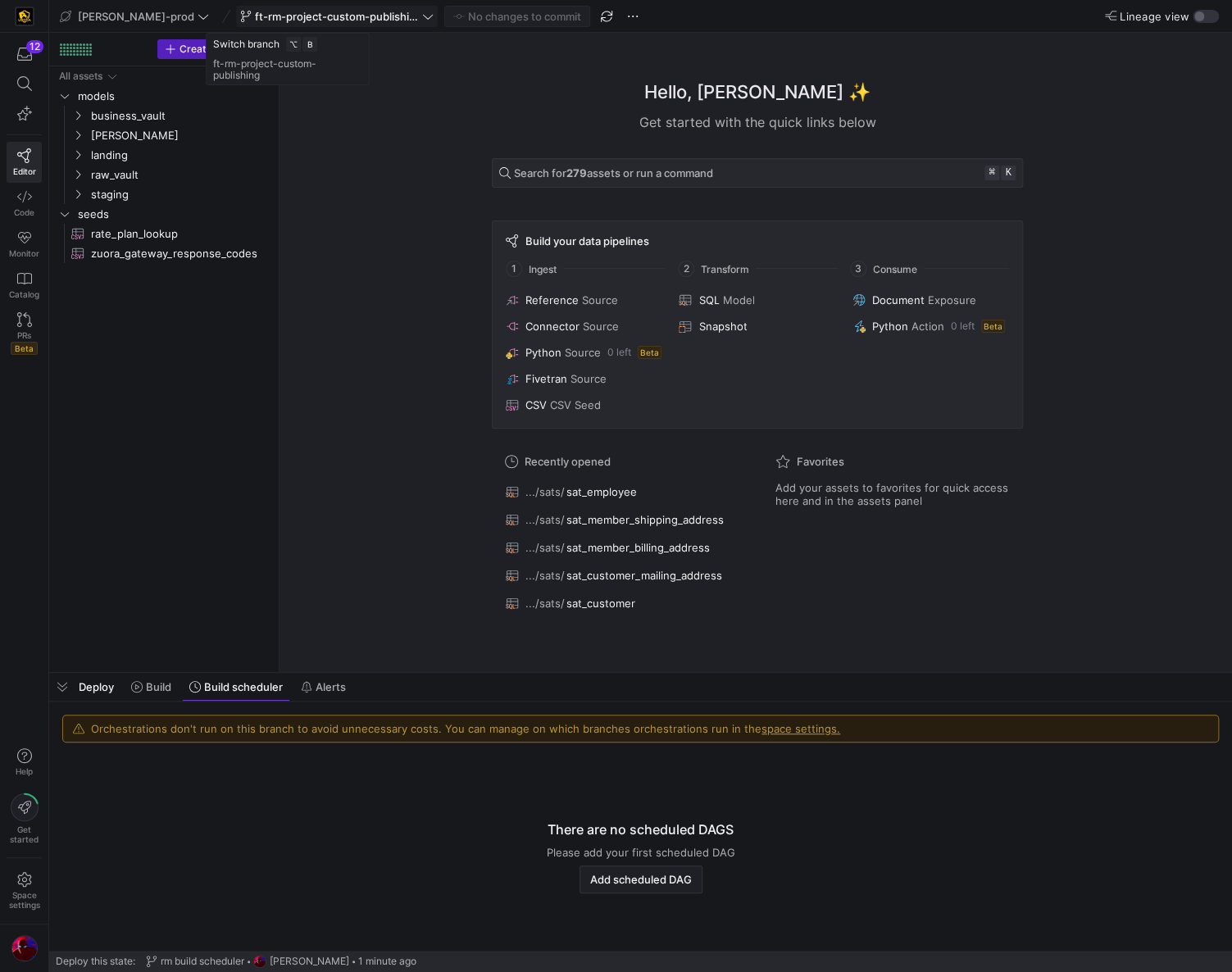
click at [284, 12] on span "ft-rm-project-custom-publishing" at bounding box center [337, 16] width 164 height 13
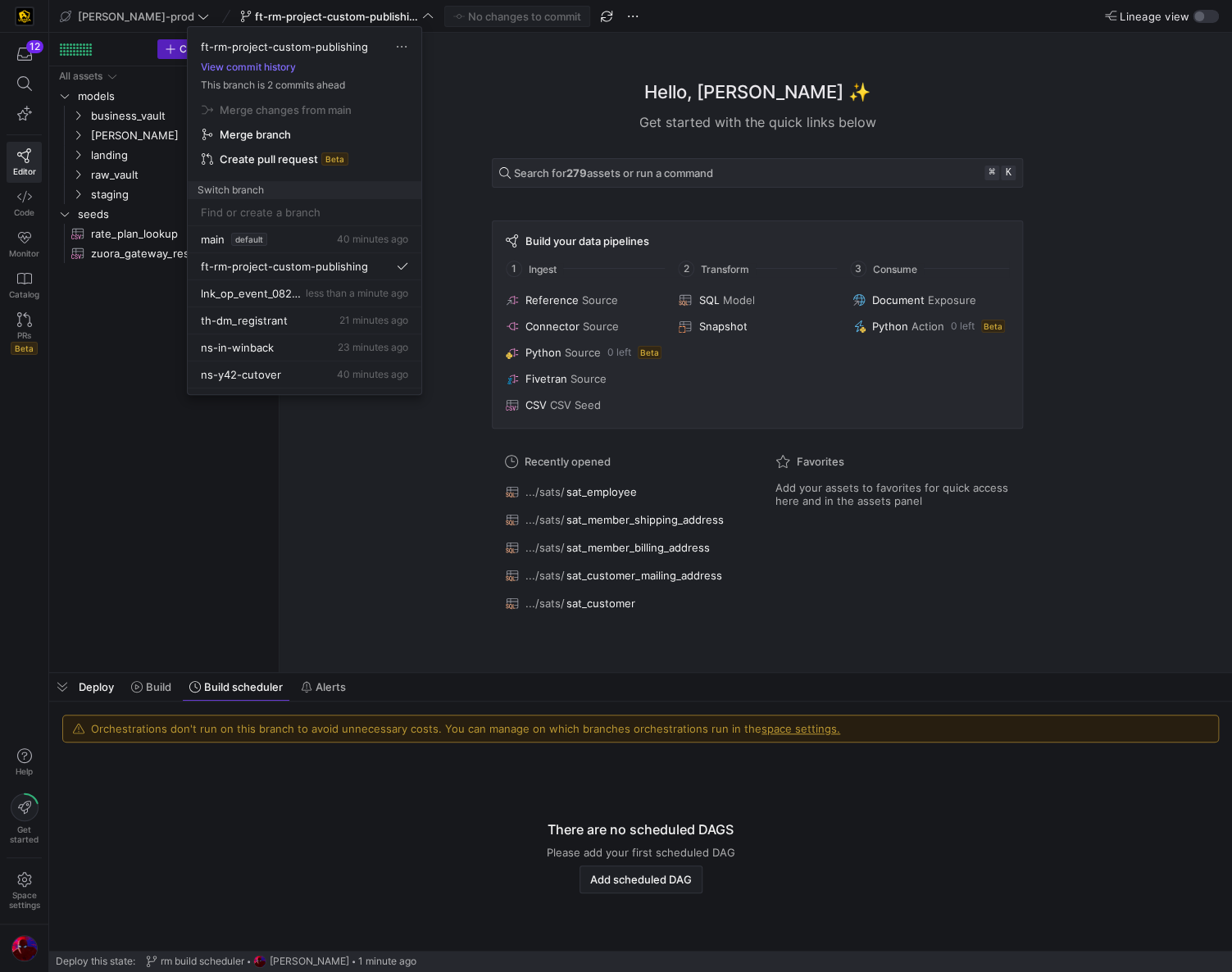
click at [489, 136] on div at bounding box center [616, 486] width 1232 height 972
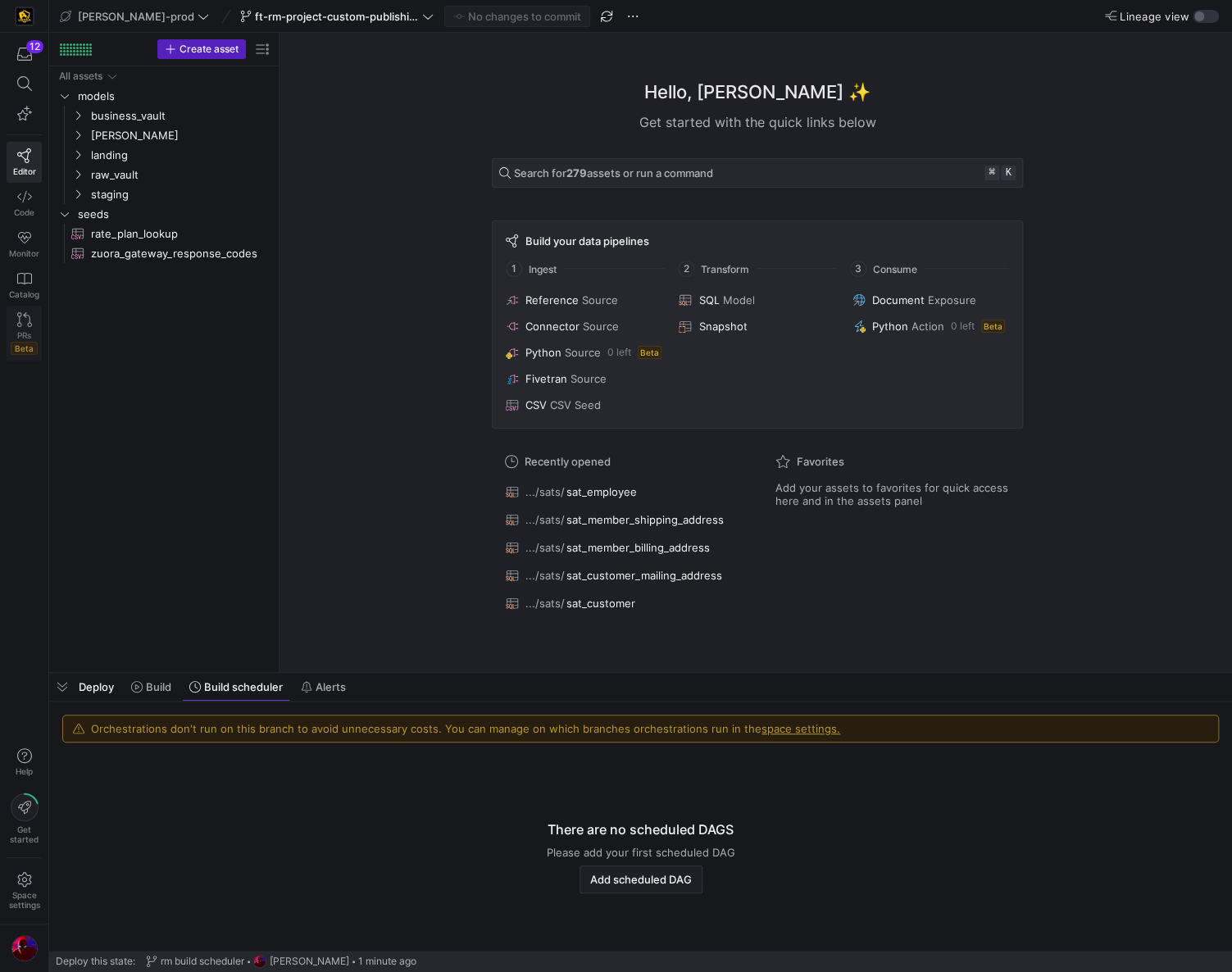
click at [38, 316] on link "PRs Beta" at bounding box center [24, 333] width 35 height 56
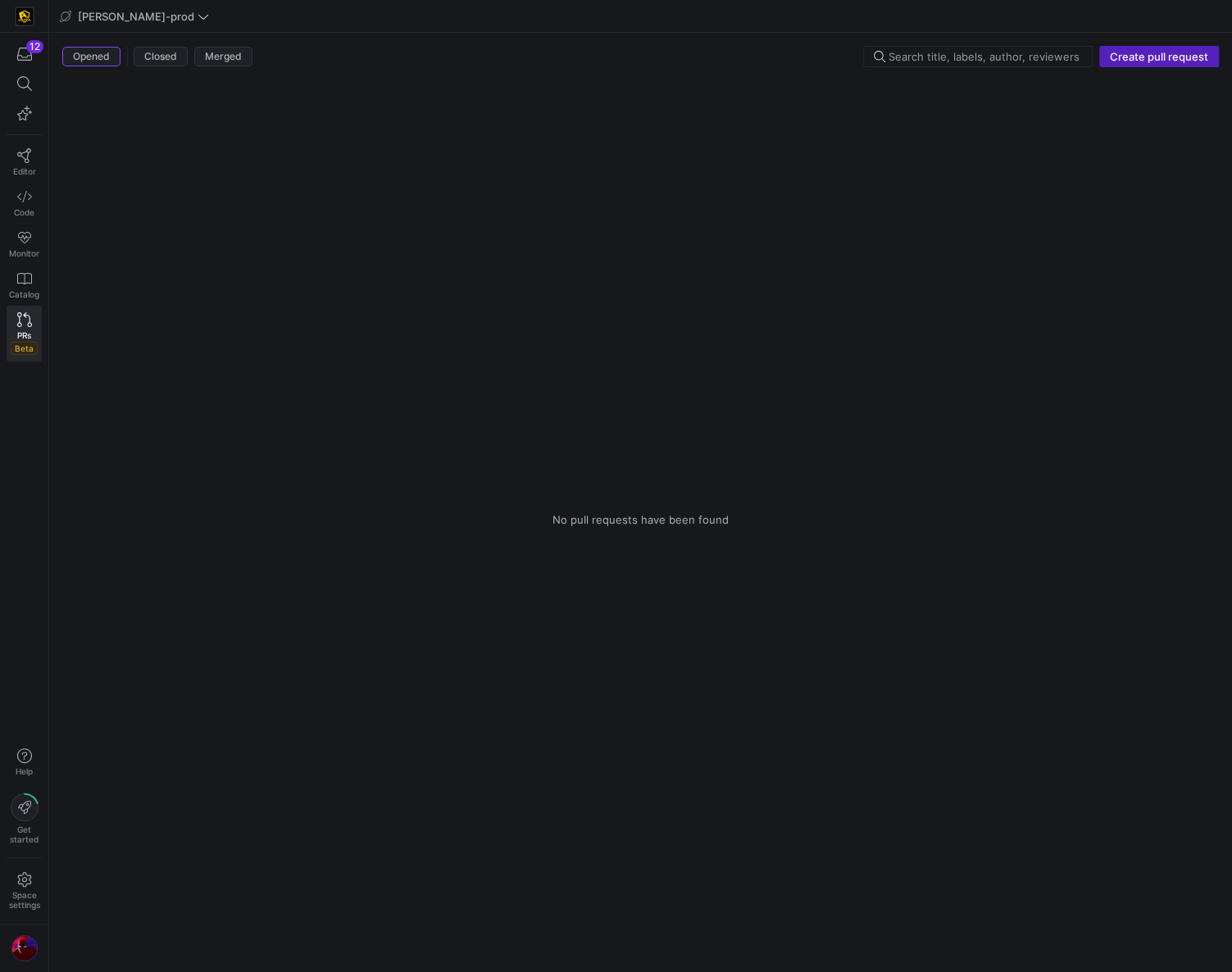
click at [1142, 67] on div "Opened Closed Merged Create pull request" at bounding box center [640, 60] width 1157 height 28
click at [1141, 61] on span "Create pull request" at bounding box center [1159, 56] width 99 height 13
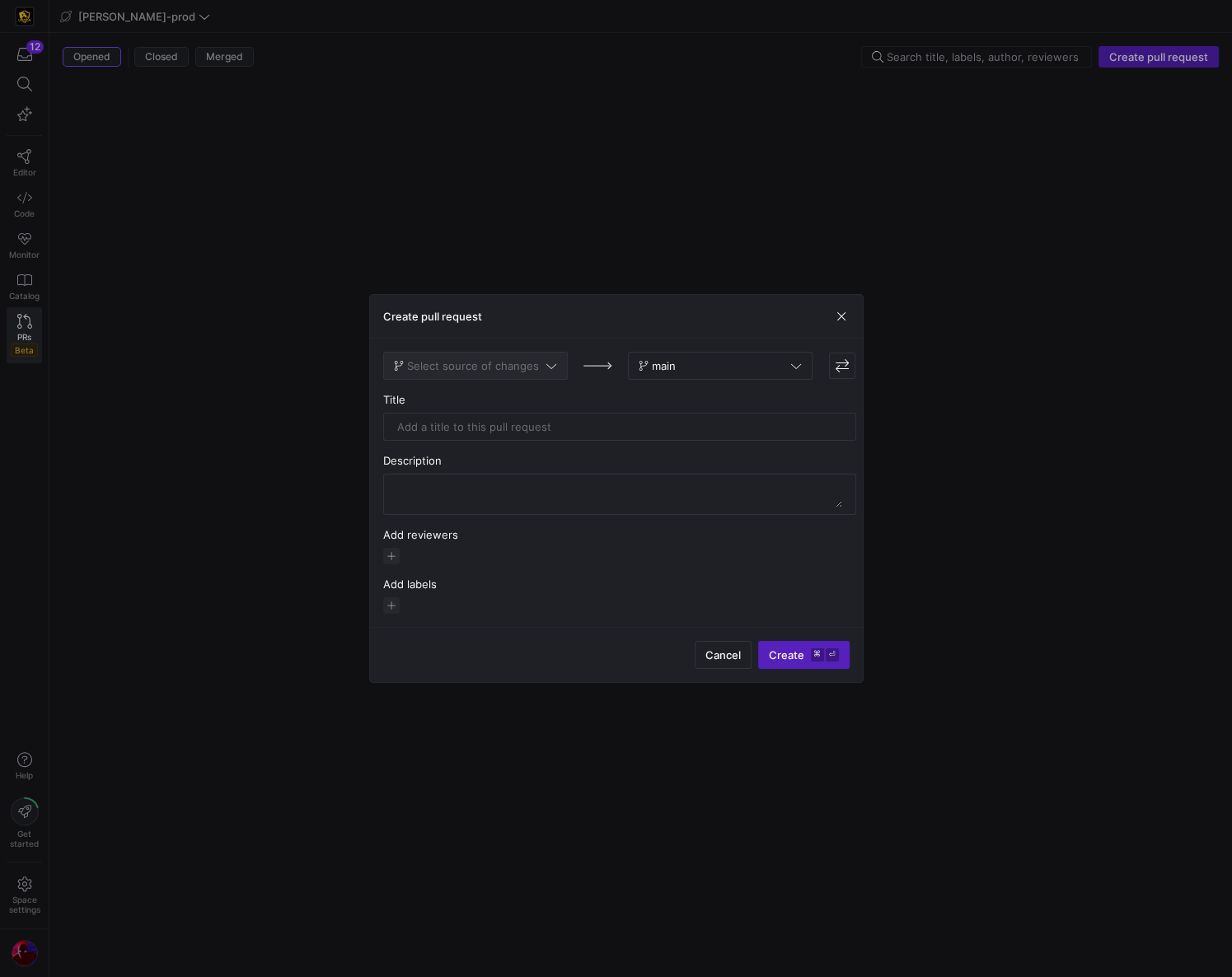
click at [533, 364] on span "Select source of changes" at bounding box center [473, 365] width 131 height 13
type input "ft"
click at [461, 473] on span "ft-rm-project-custom-publishing" at bounding box center [474, 477] width 155 height 13
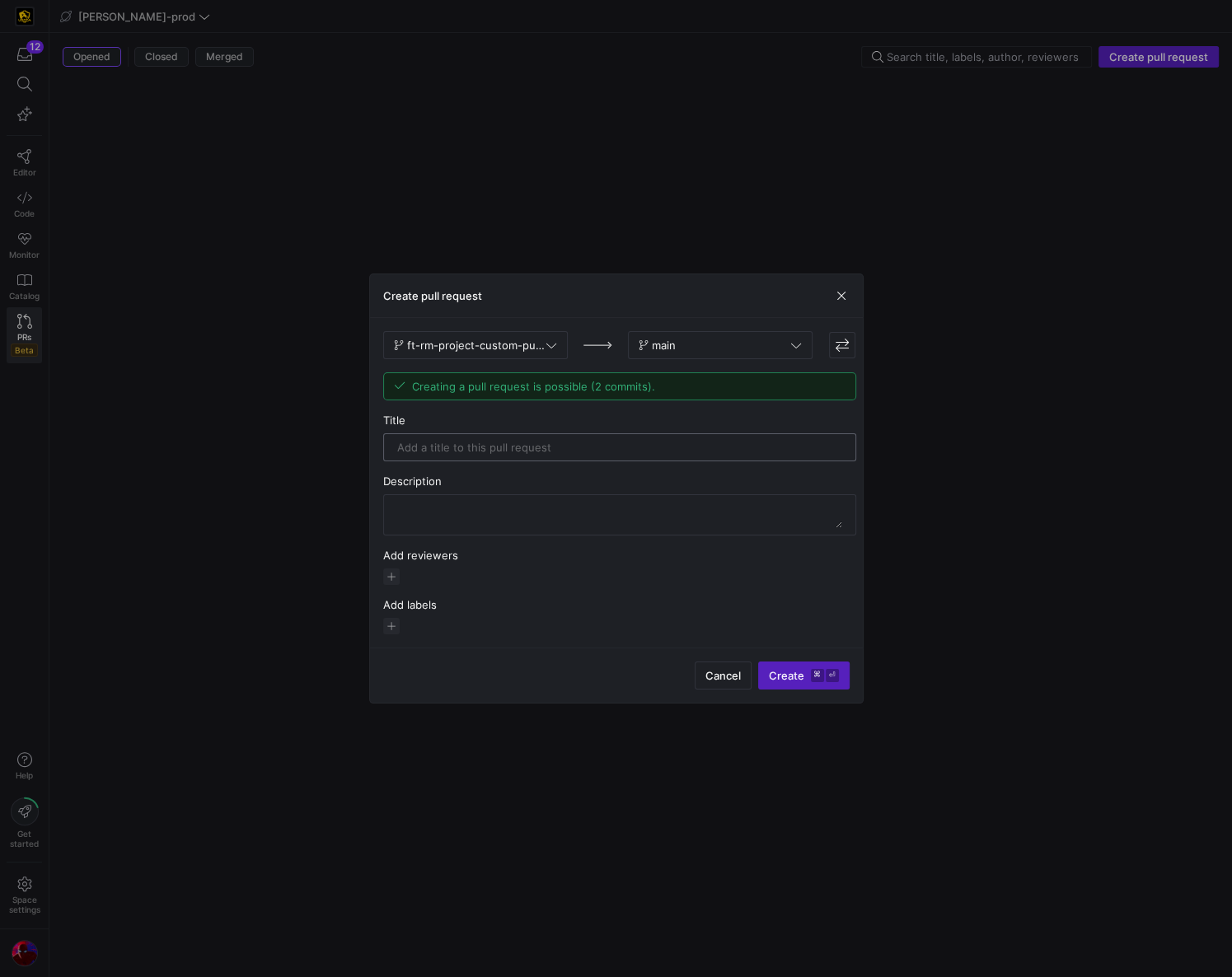
click at [461, 445] on input "text" at bounding box center [620, 446] width 445 height 13
type input "F"
type input "Rm Custom Publishing && Build Scheduler"
click at [494, 507] on textarea at bounding box center [620, 514] width 445 height 26
click at [388, 571] on span "button" at bounding box center [391, 576] width 17 height 17
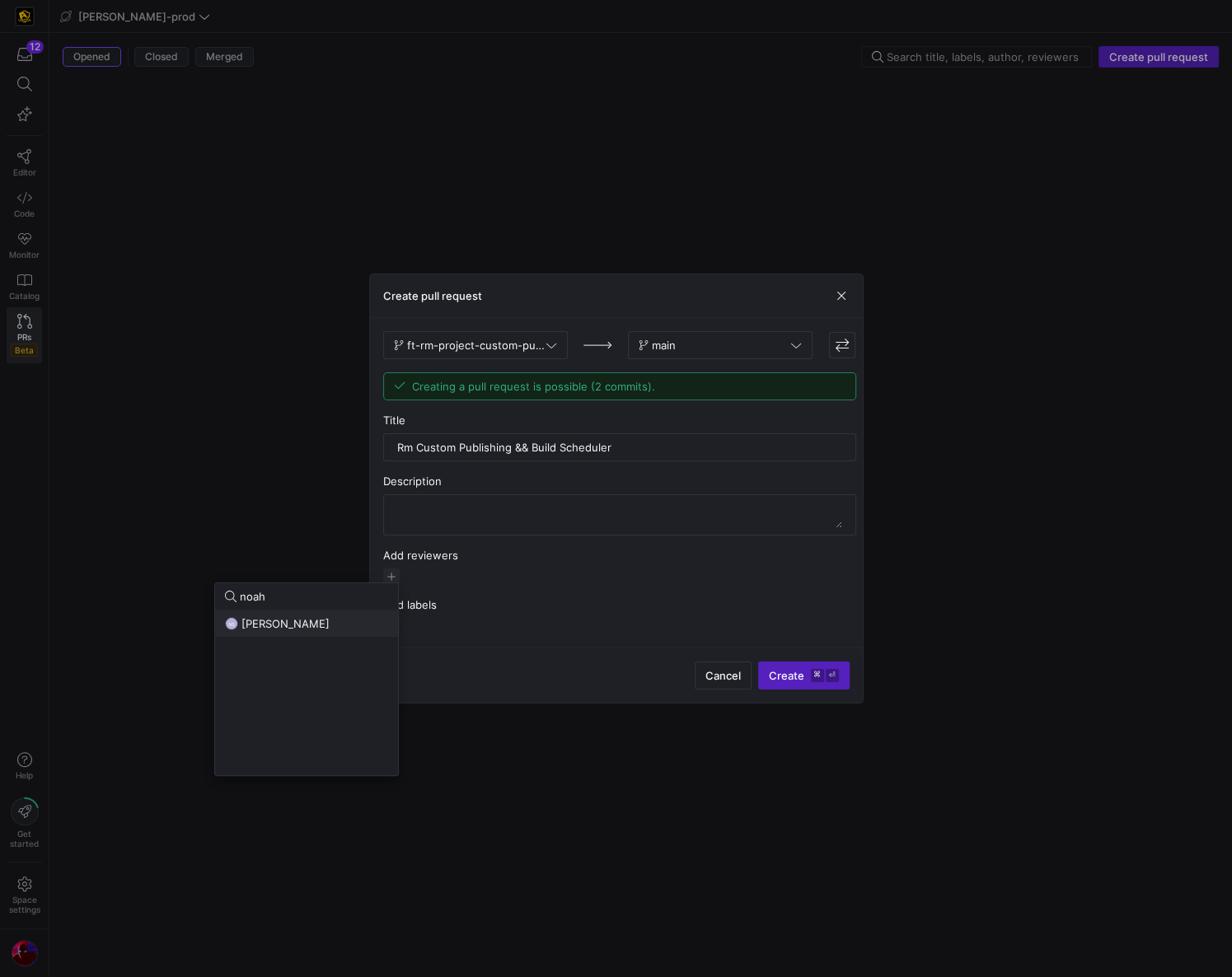
type input "noah"
click at [321, 632] on button "NS Noah Streveler" at bounding box center [306, 623] width 182 height 26
click at [496, 577] on div at bounding box center [616, 488] width 1232 height 977
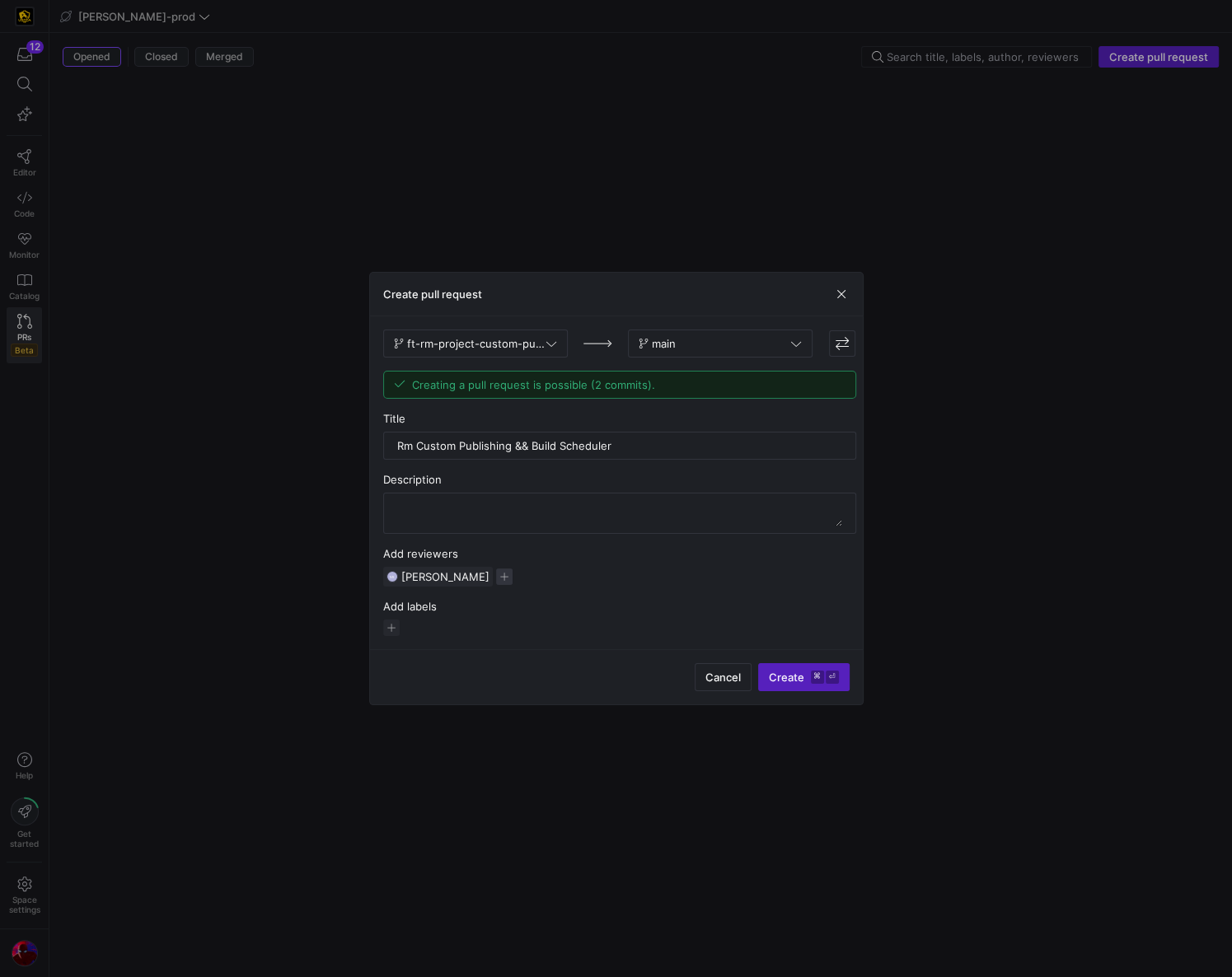
click at [496, 577] on span "button" at bounding box center [504, 576] width 17 height 17
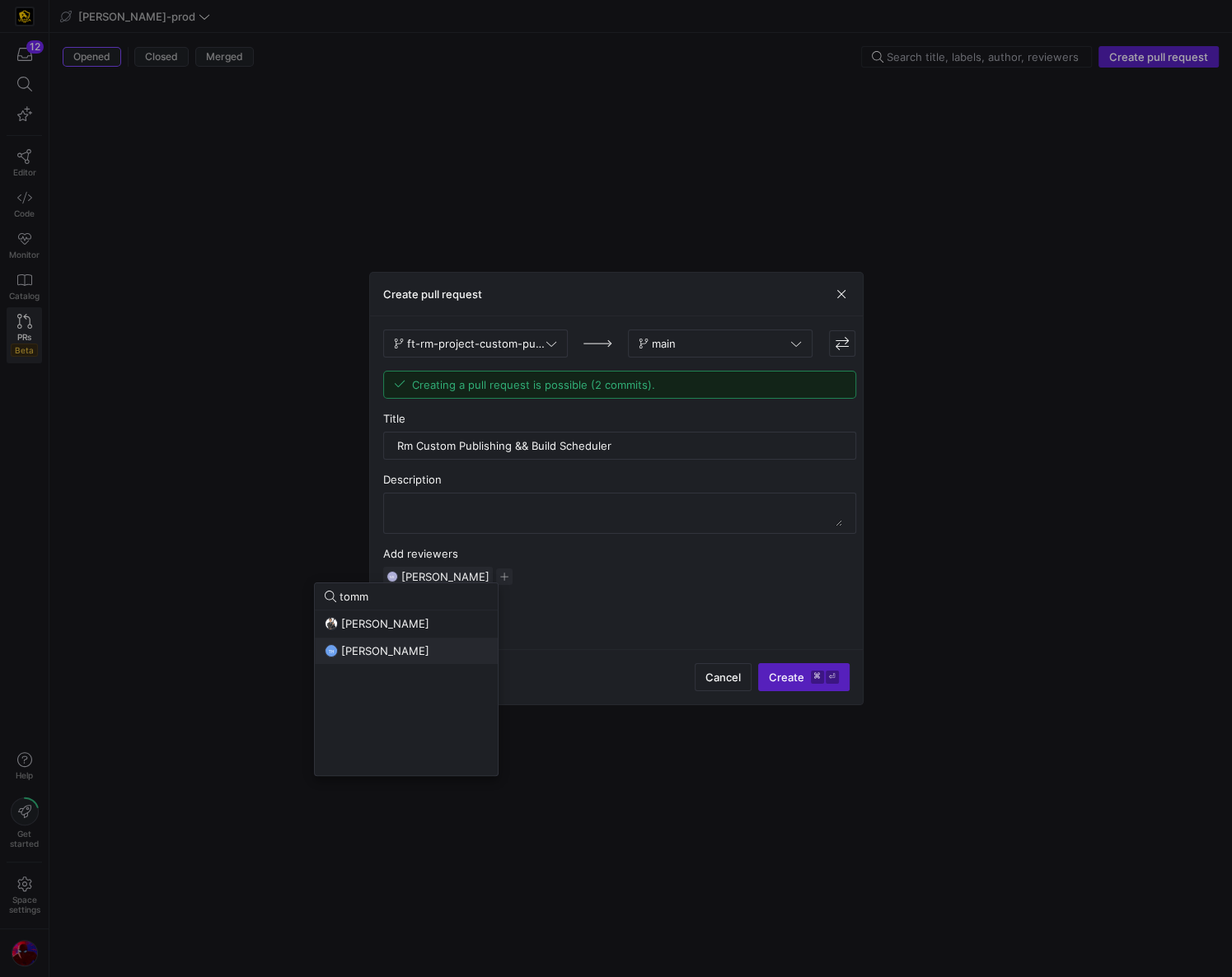
type input "tomm"
click at [393, 650] on span "[PERSON_NAME]" at bounding box center [385, 650] width 88 height 13
click at [672, 554] on div at bounding box center [616, 488] width 1232 height 977
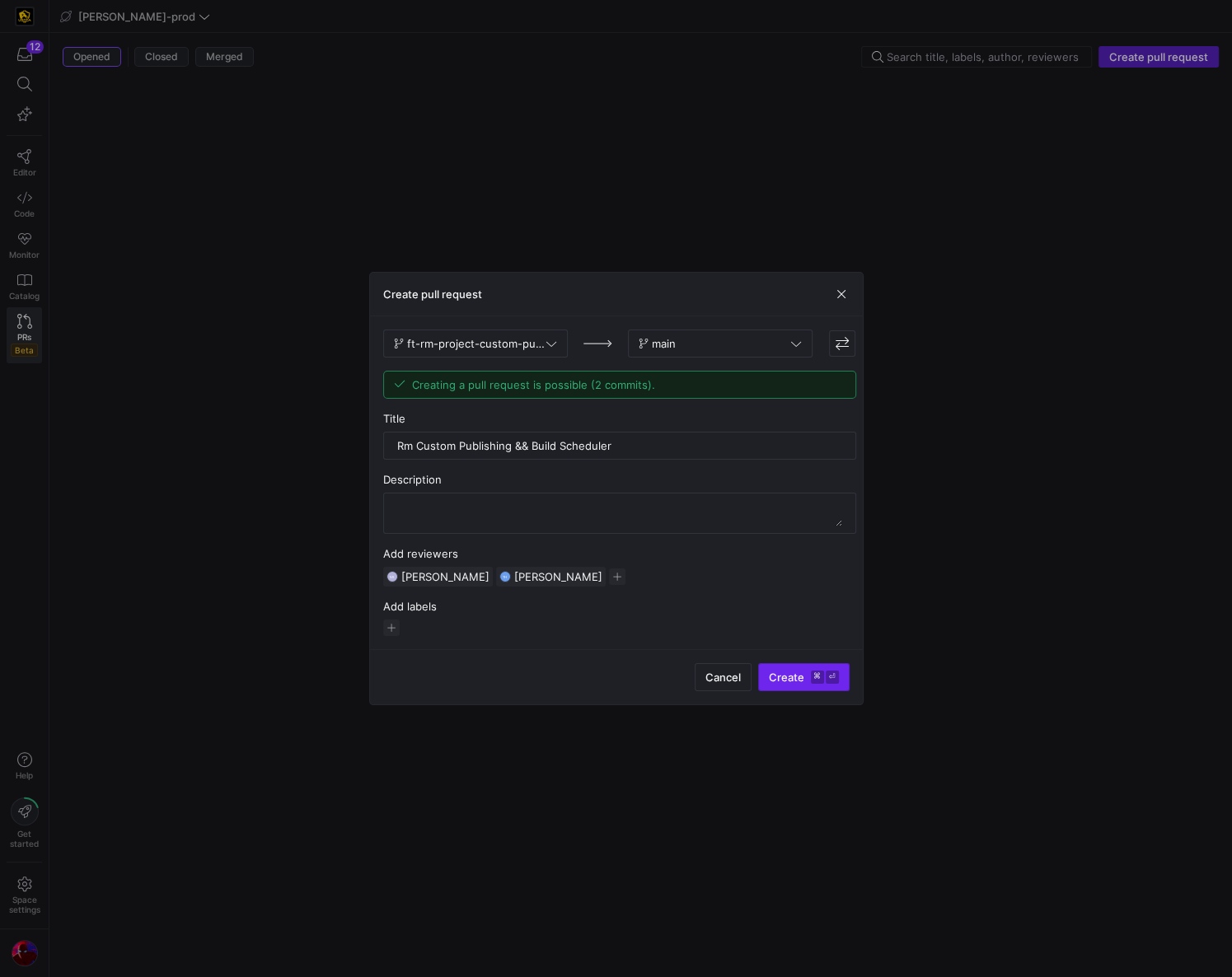
click at [797, 675] on span "Create ⌘ ⏎" at bounding box center [803, 677] width 70 height 13
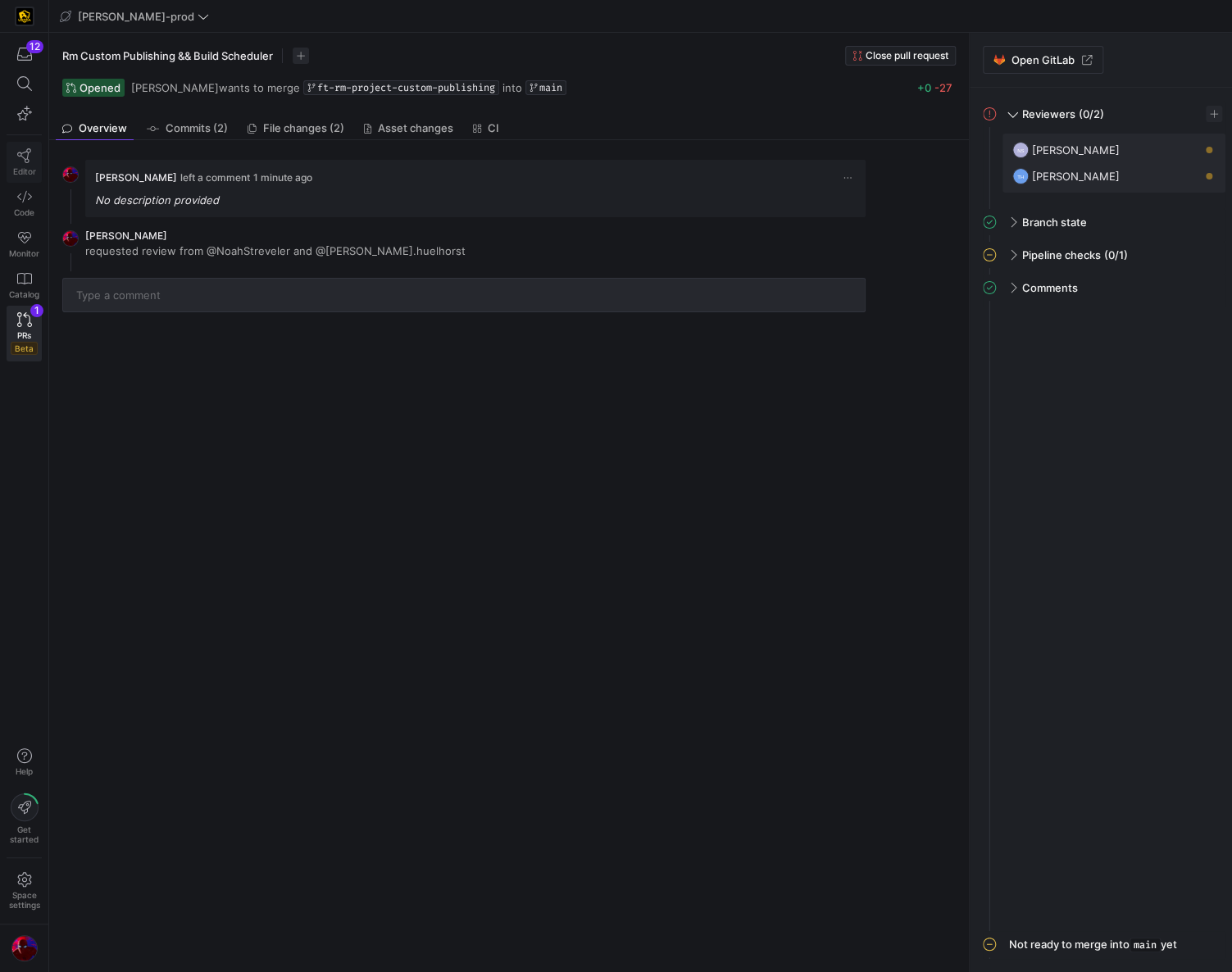
click at [23, 163] on link "Editor" at bounding box center [24, 162] width 35 height 41
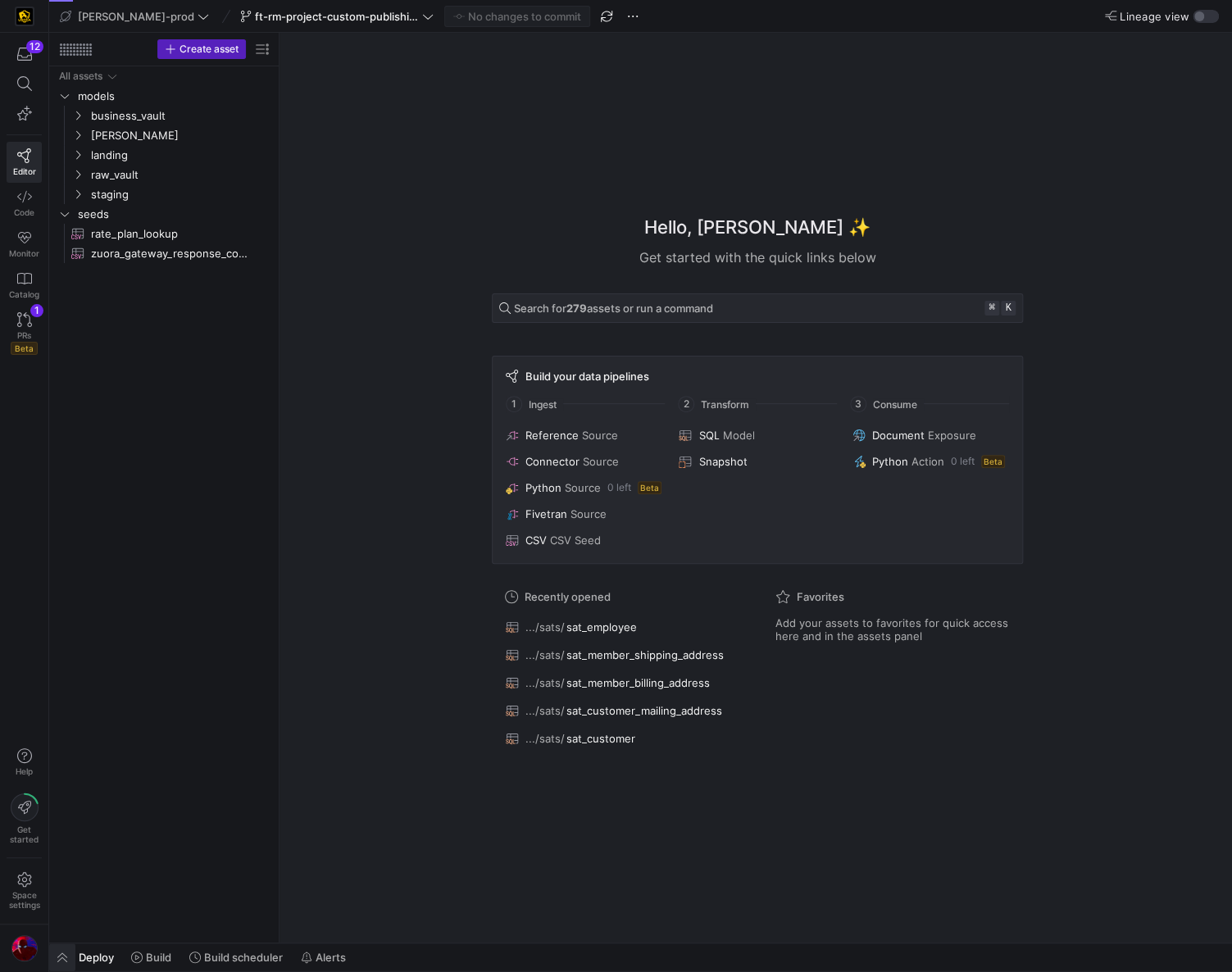
click at [68, 952] on span "button" at bounding box center [62, 957] width 26 height 28
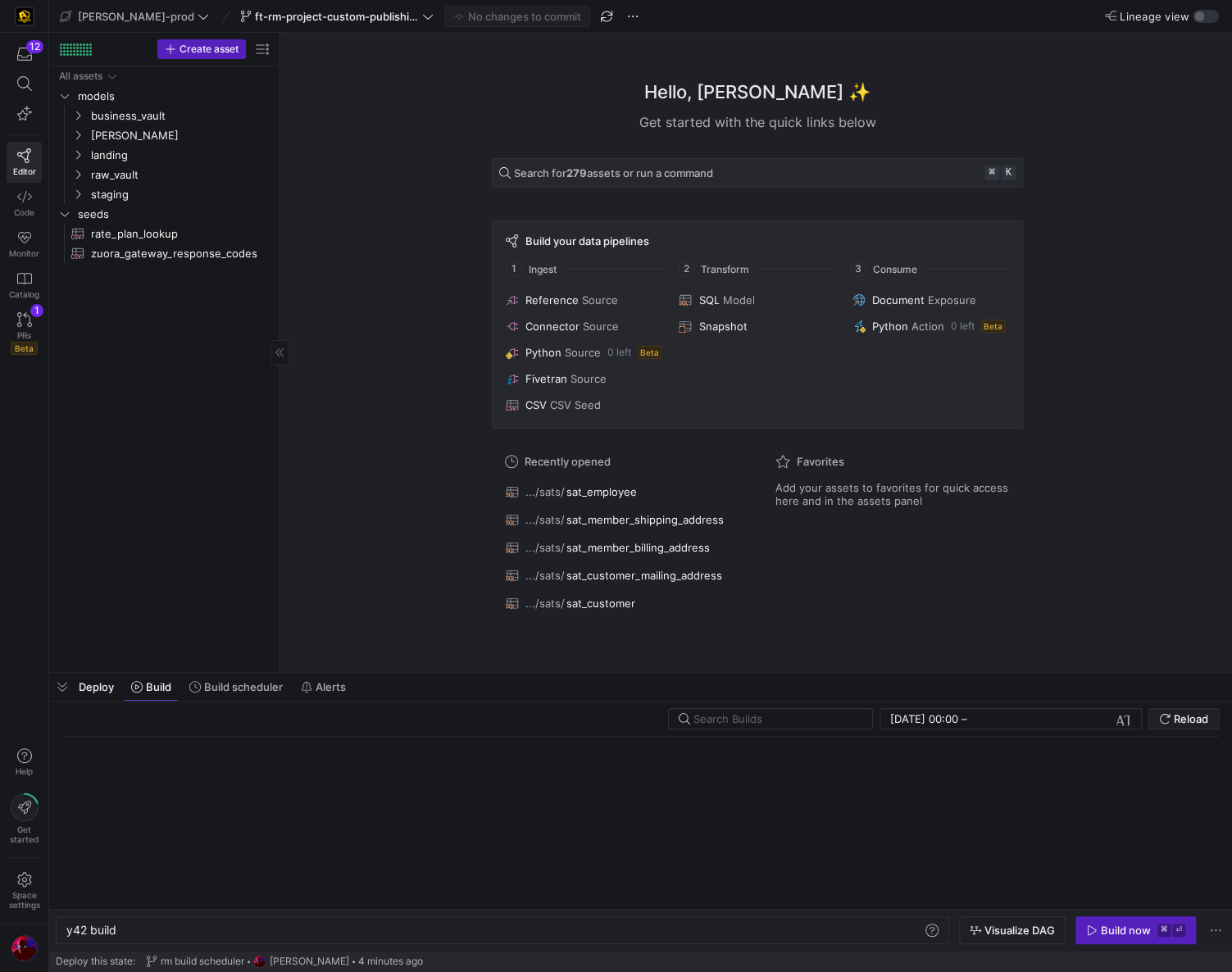
scroll to position [0, 50]
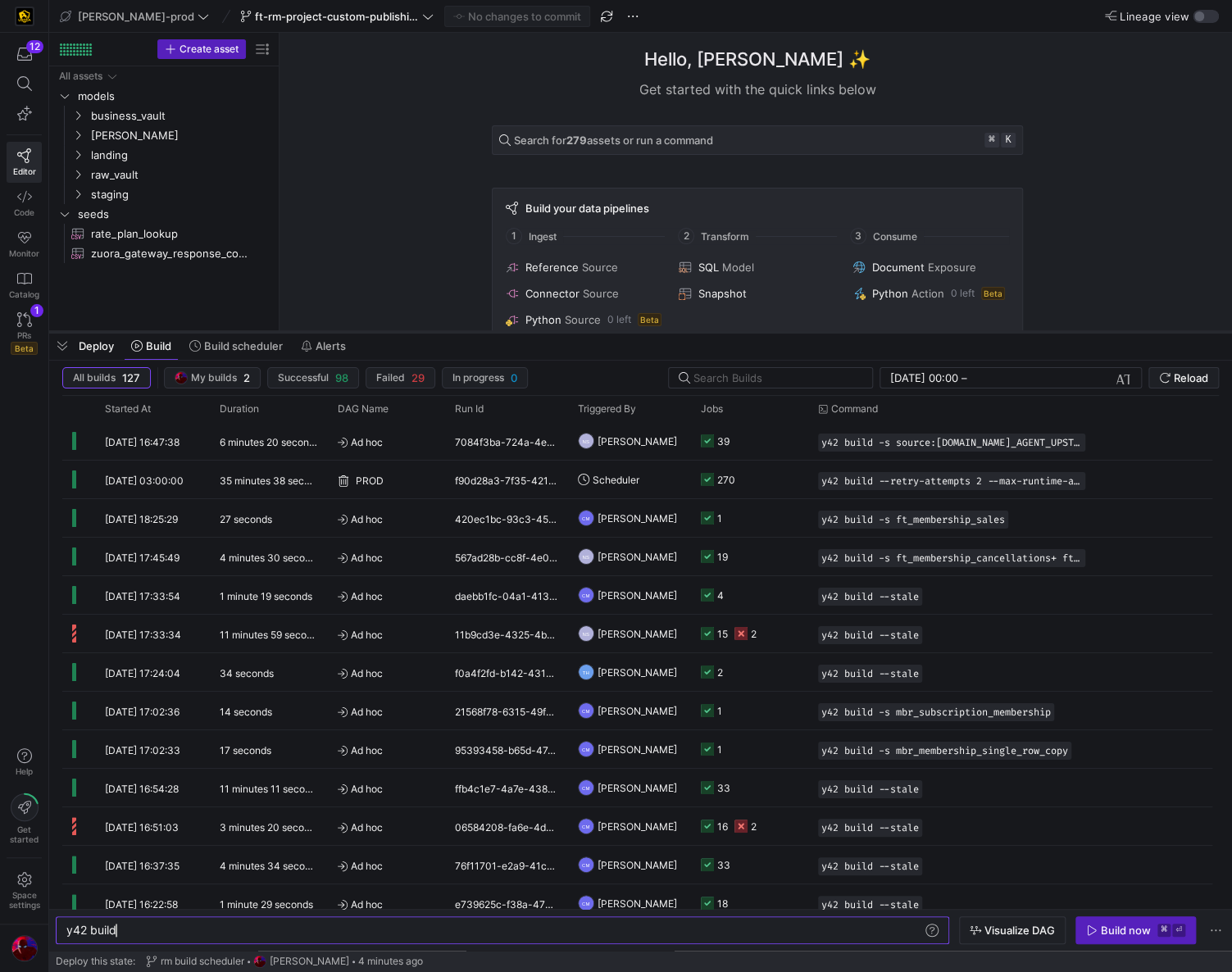
drag, startPoint x: 249, startPoint y: 612, endPoint x: 304, endPoint y: 330, distance: 287.3
click at [304, 330] on div at bounding box center [640, 332] width 1183 height 7
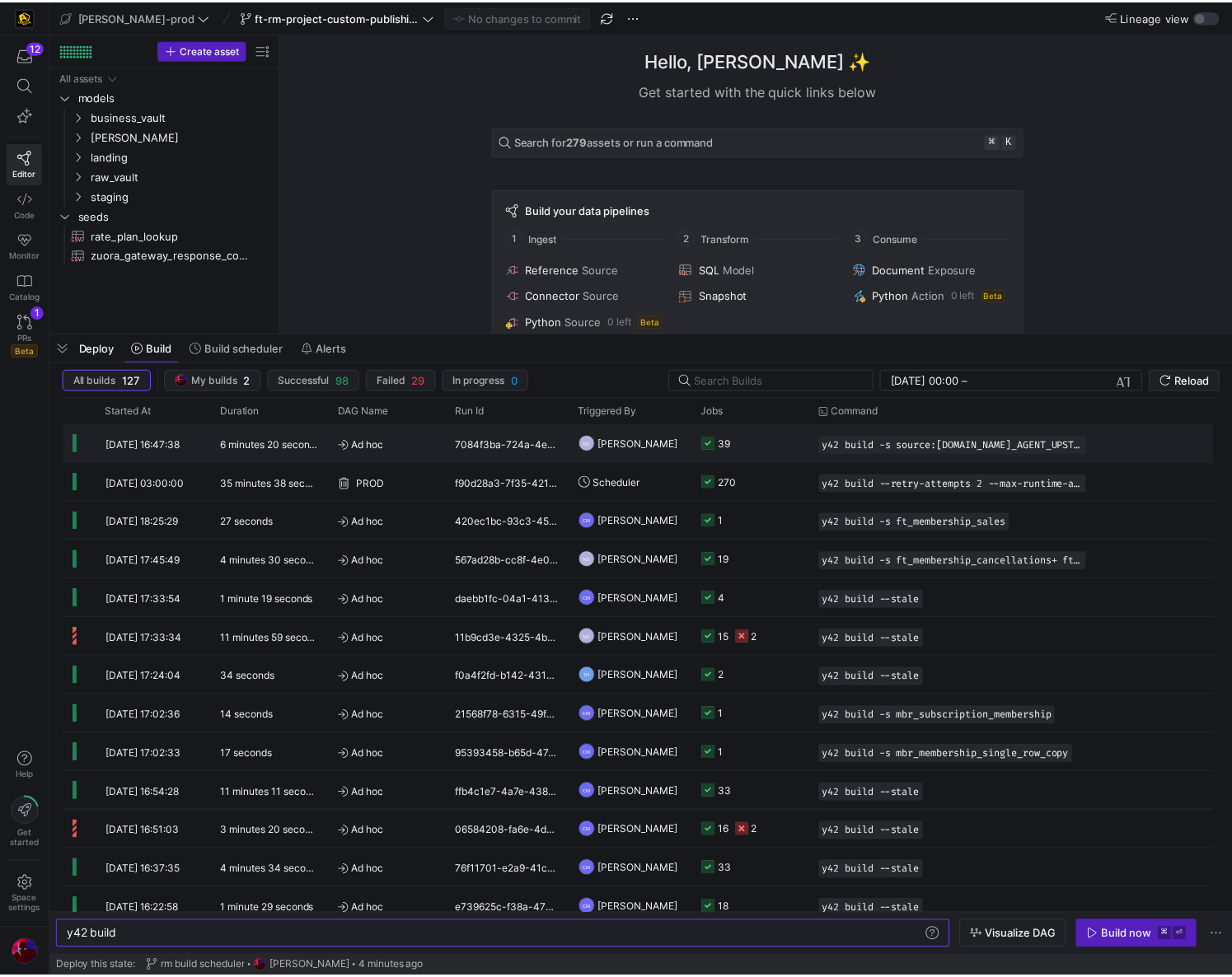
scroll to position [0, 0]
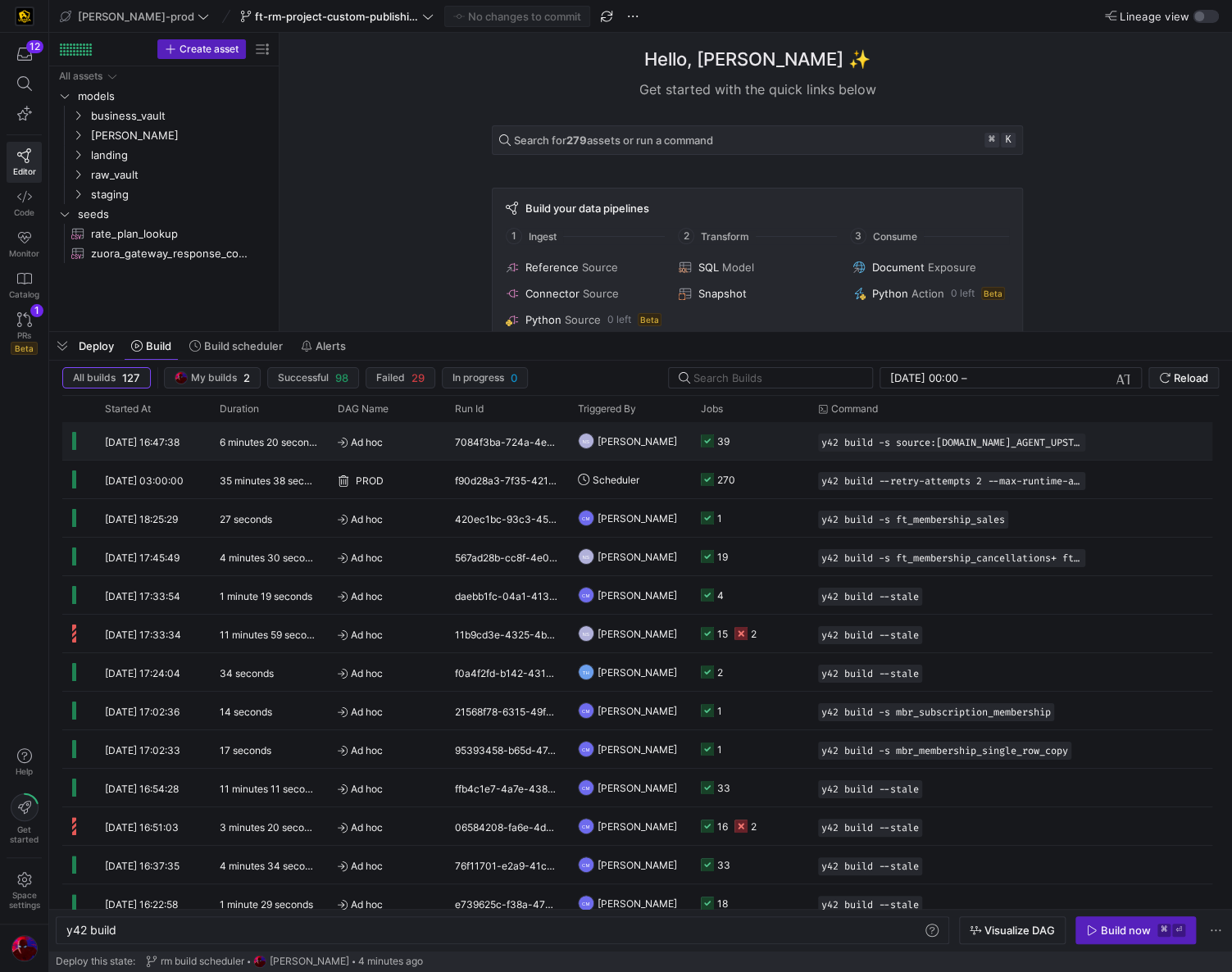
click at [413, 437] on span "Ad hoc" at bounding box center [387, 441] width 98 height 38
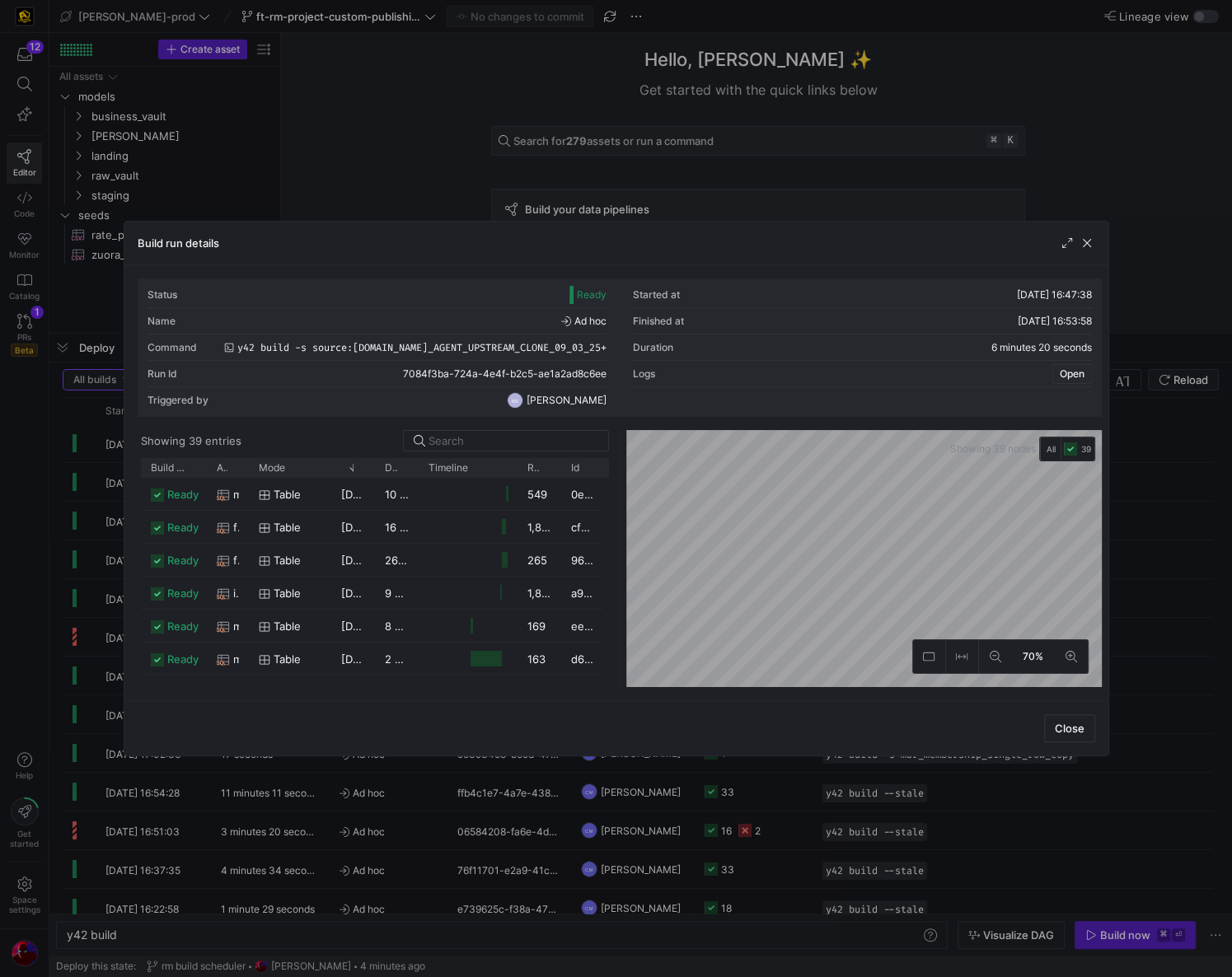
click at [1071, 371] on span "Open" at bounding box center [1071, 374] width 25 height 12
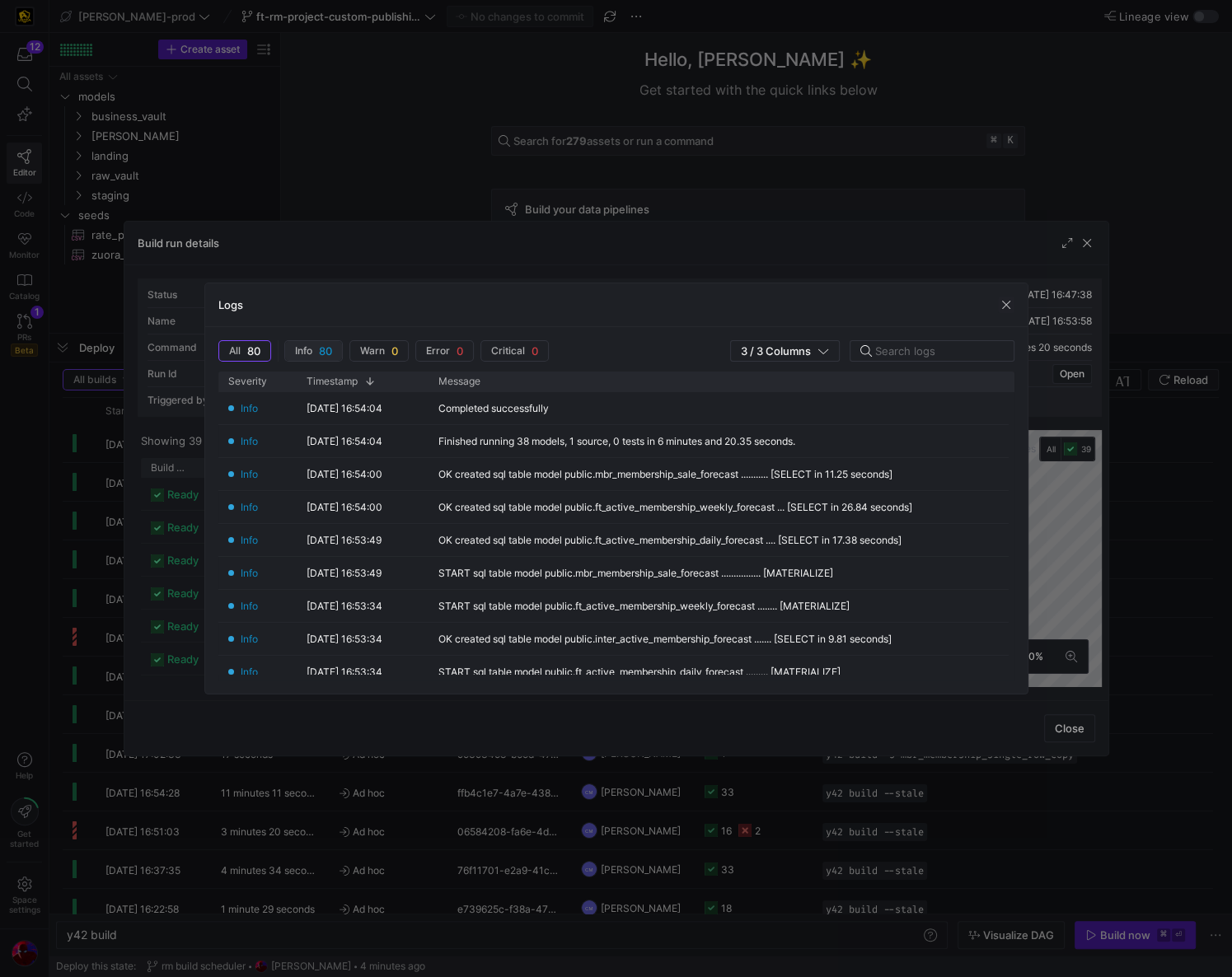
click at [328, 355] on span "80" at bounding box center [325, 350] width 13 height 13
click at [1003, 311] on span "button" at bounding box center [1005, 304] width 17 height 17
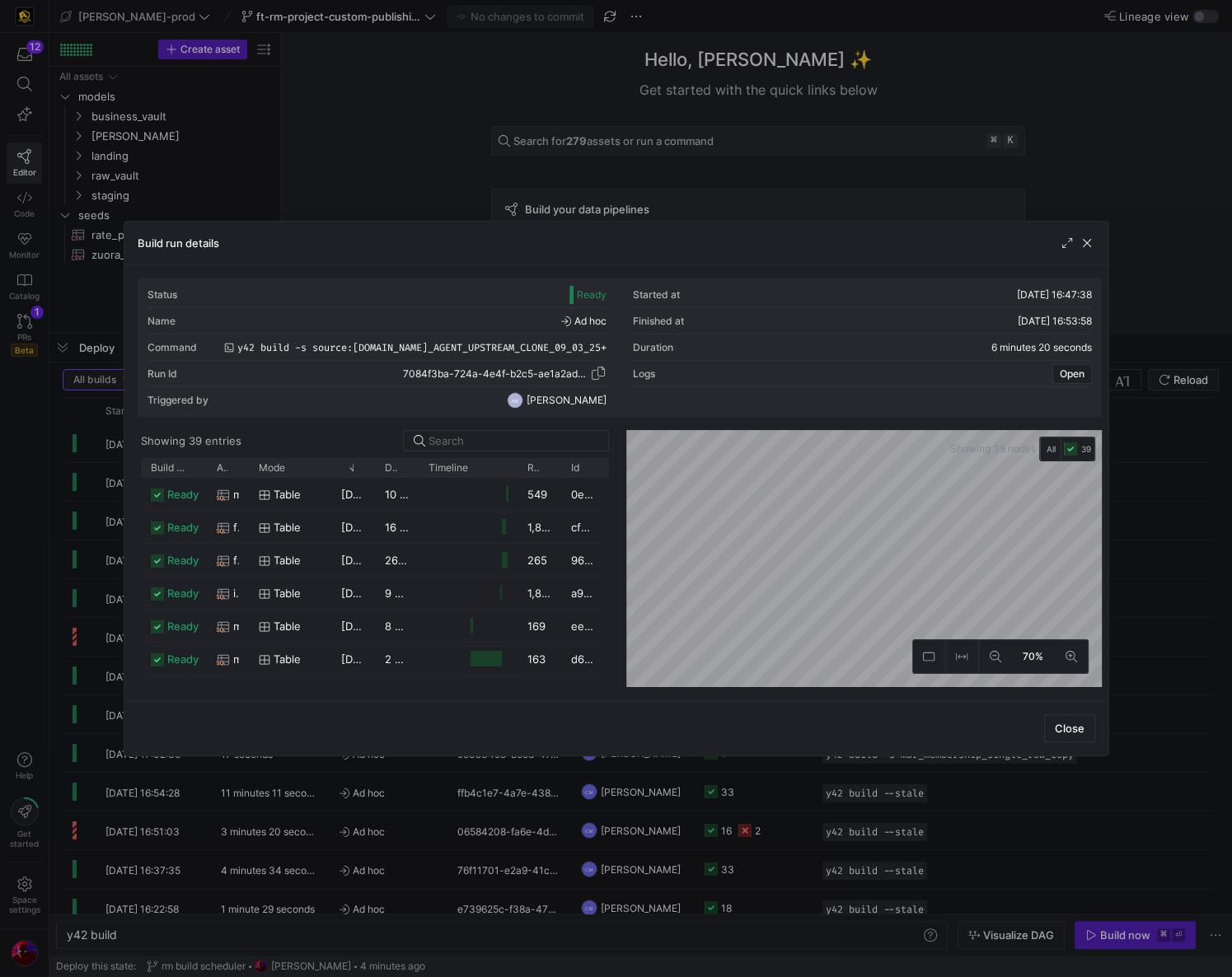
click at [489, 374] on span "7084f3ba-724a-4e4f-b2c5-ae1a2ad8c6ee" at bounding box center [496, 374] width 187 height 12
click at [1086, 239] on span "button" at bounding box center [1086, 242] width 17 height 17
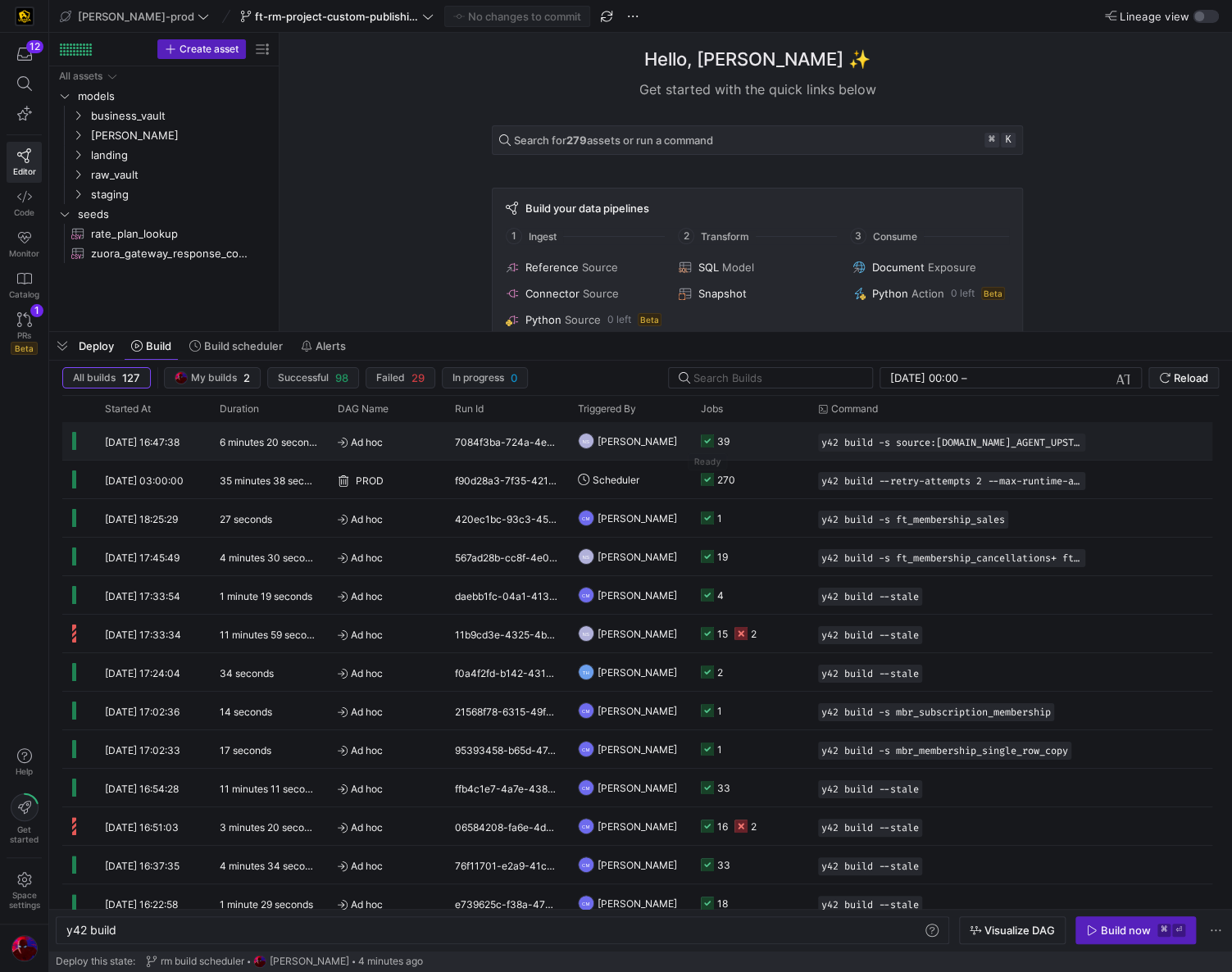
click at [711, 438] on icon "Press SPACE to select this row." at bounding box center [707, 440] width 13 height 13
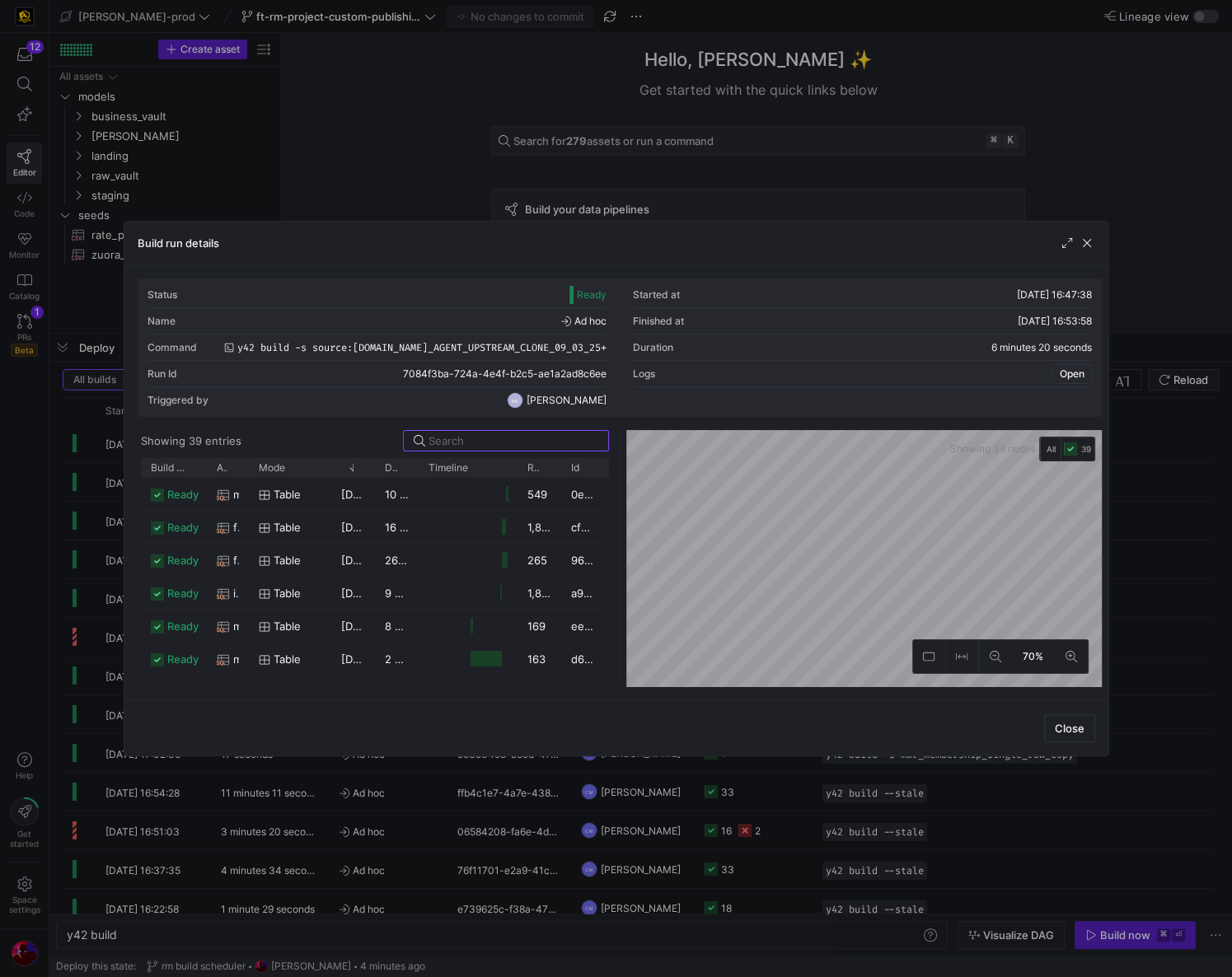
click at [1073, 370] on span "Open" at bounding box center [1071, 374] width 25 height 12
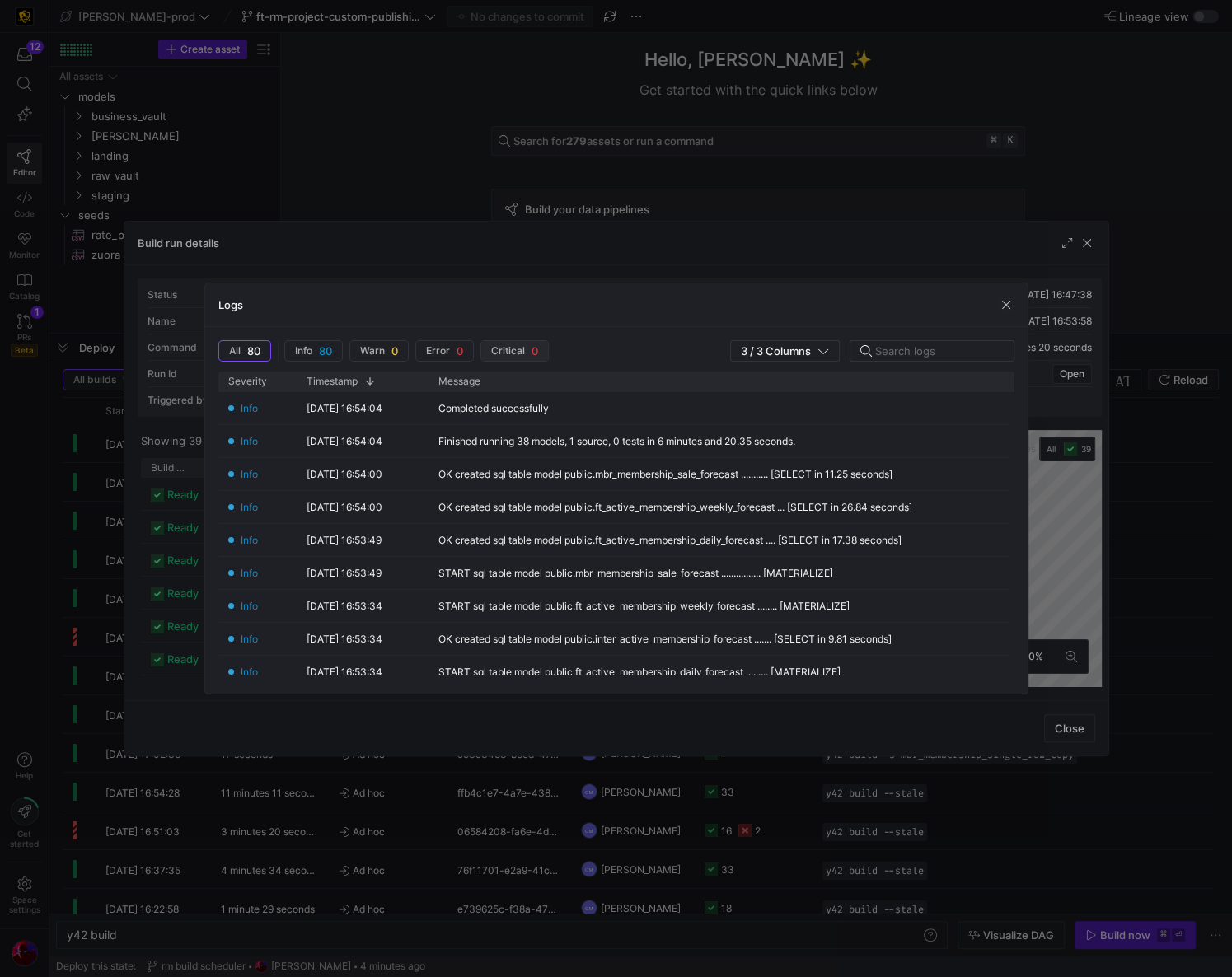
click at [523, 357] on span "button" at bounding box center [514, 351] width 67 height 20
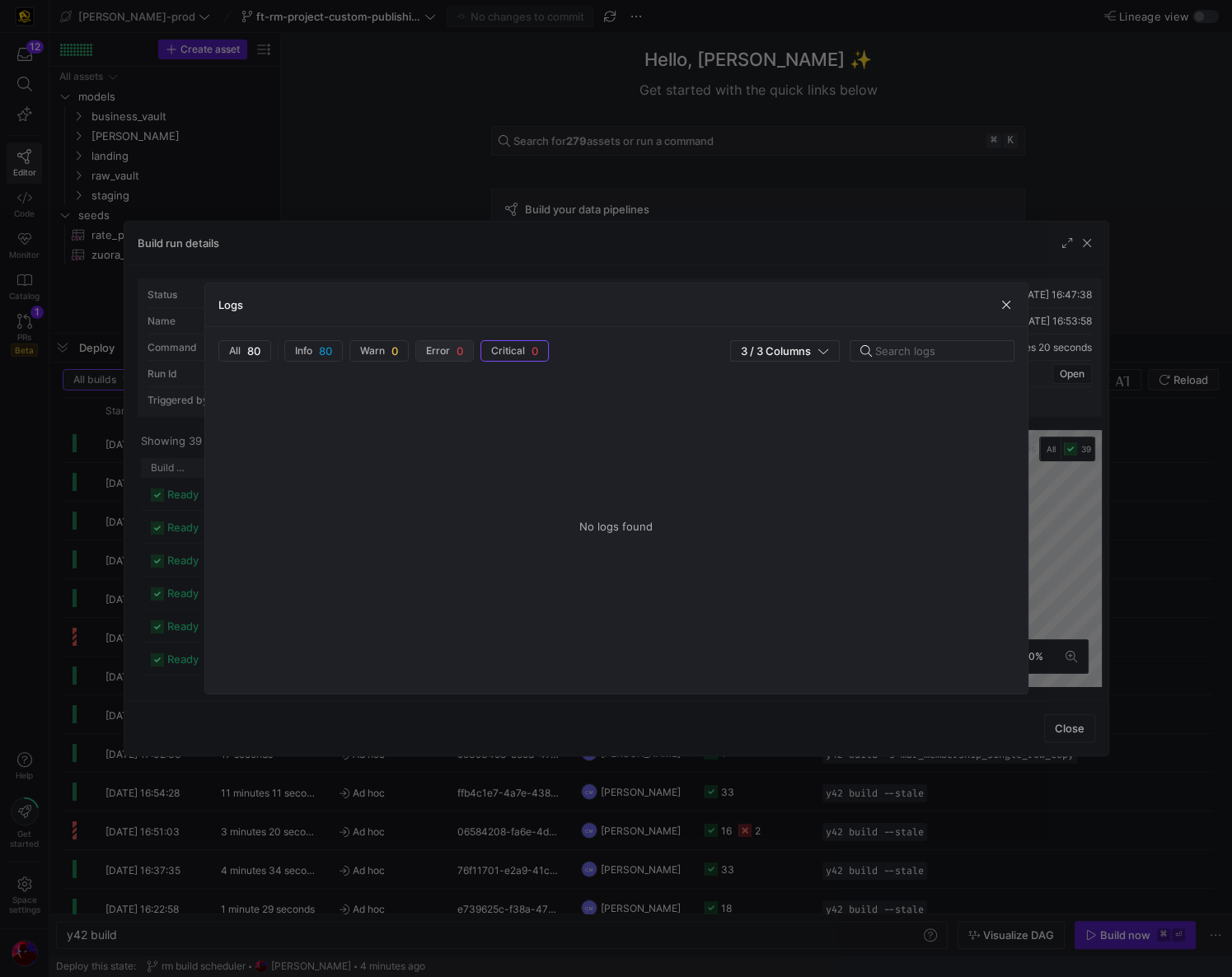
click at [440, 354] on span "Error" at bounding box center [437, 351] width 24 height 12
click at [379, 354] on span "Warn" at bounding box center [372, 351] width 25 height 12
click at [312, 353] on span "Info" at bounding box center [304, 351] width 18 height 12
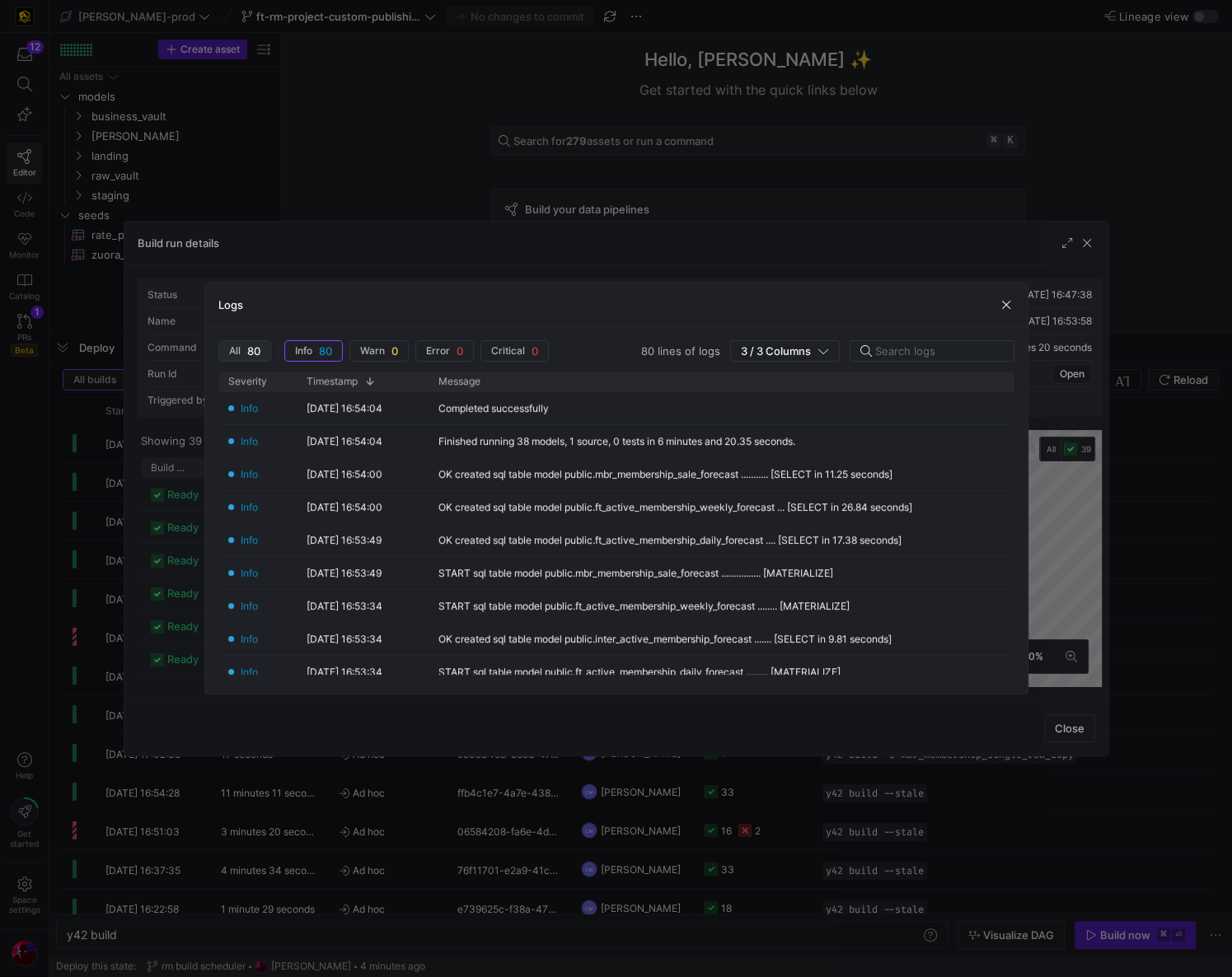
click at [260, 359] on span "button" at bounding box center [244, 351] width 51 height 20
click at [378, 419] on div "03/09/25, 16:54:04" at bounding box center [359, 408] width 126 height 32
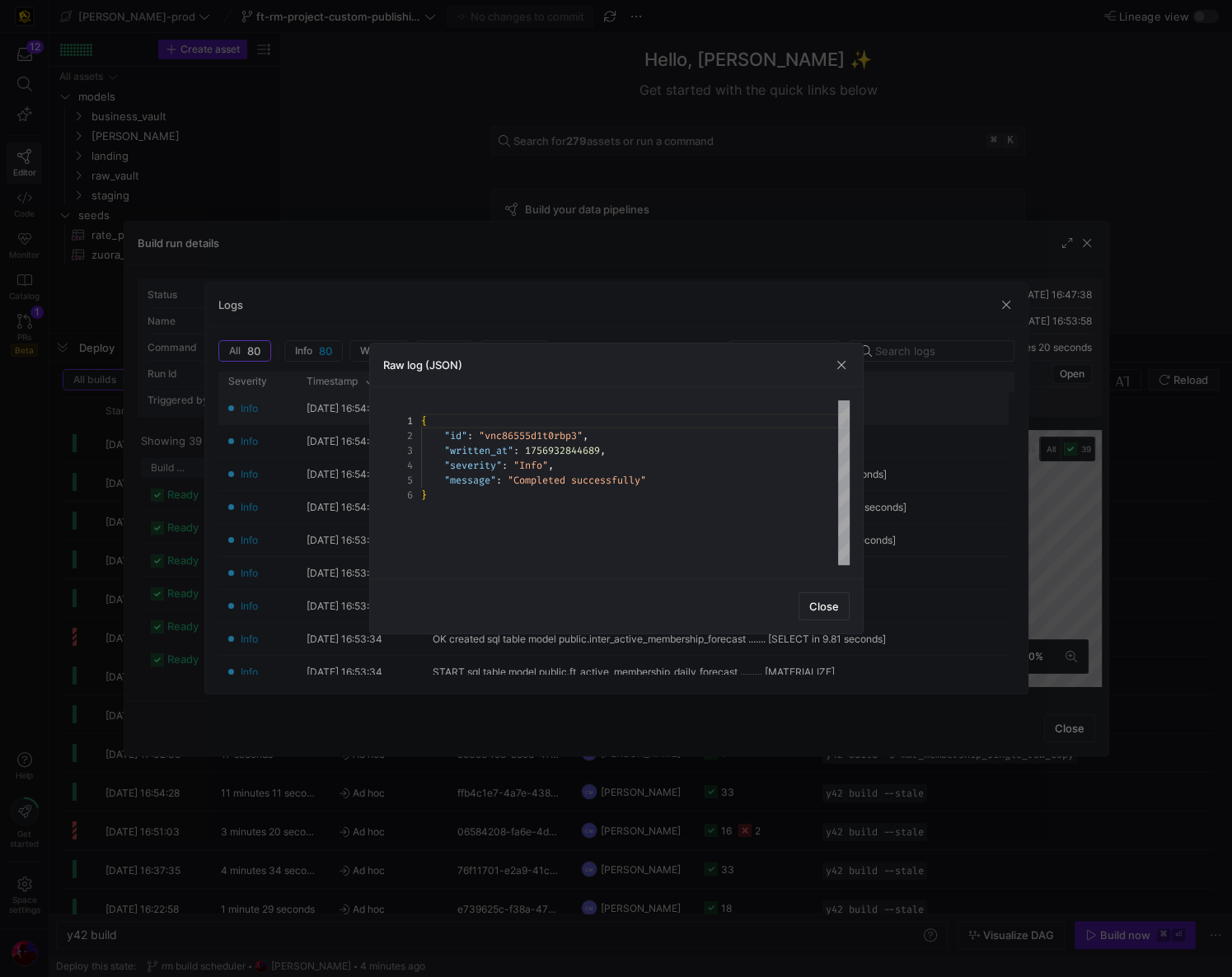
scroll to position [71, 0]
click at [359, 404] on div at bounding box center [616, 488] width 1232 height 977
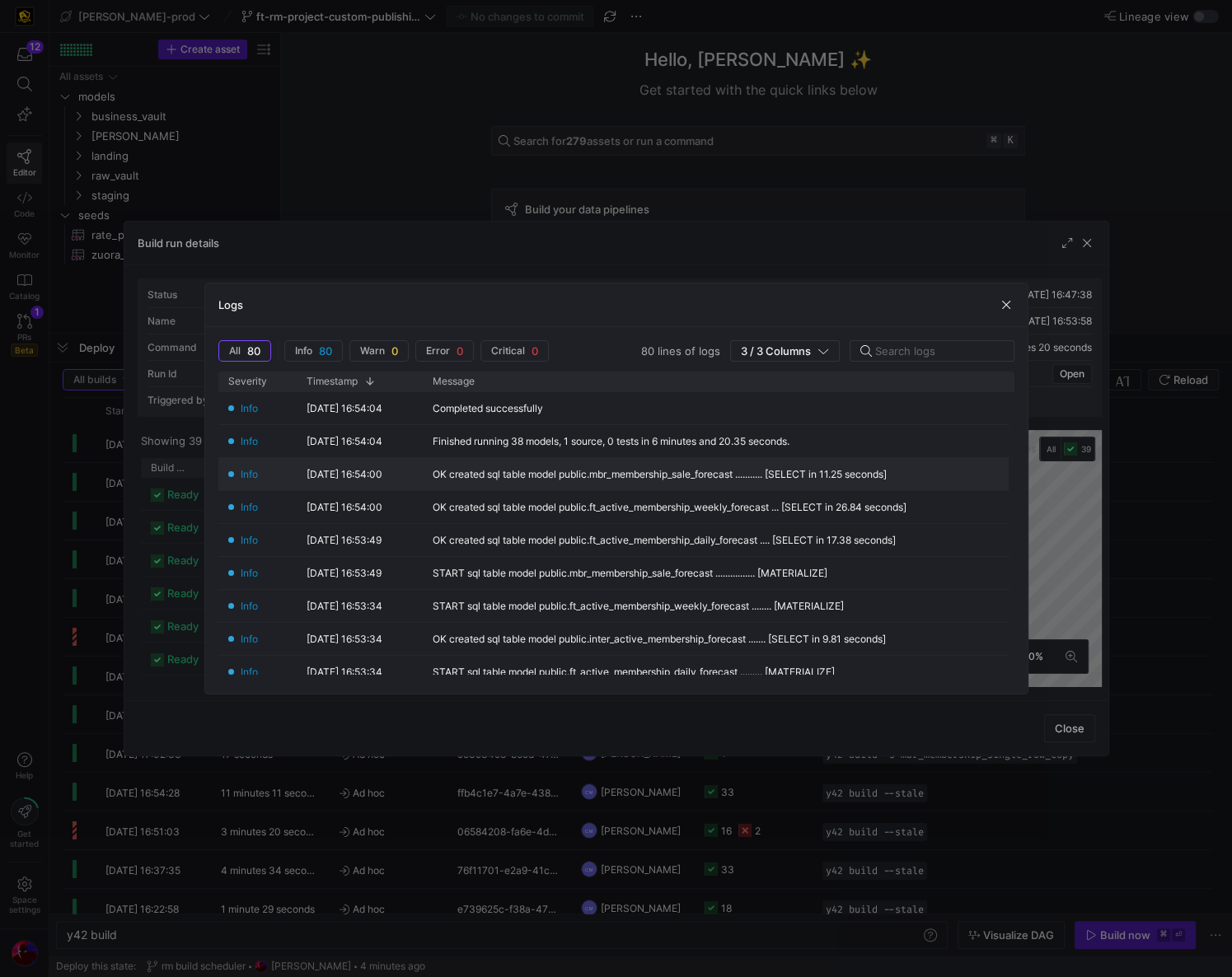
click at [429, 467] on div "OK created sql table model public.mbr_membership_sale_forecast ........... [SEL…" at bounding box center [727, 474] width 609 height 32
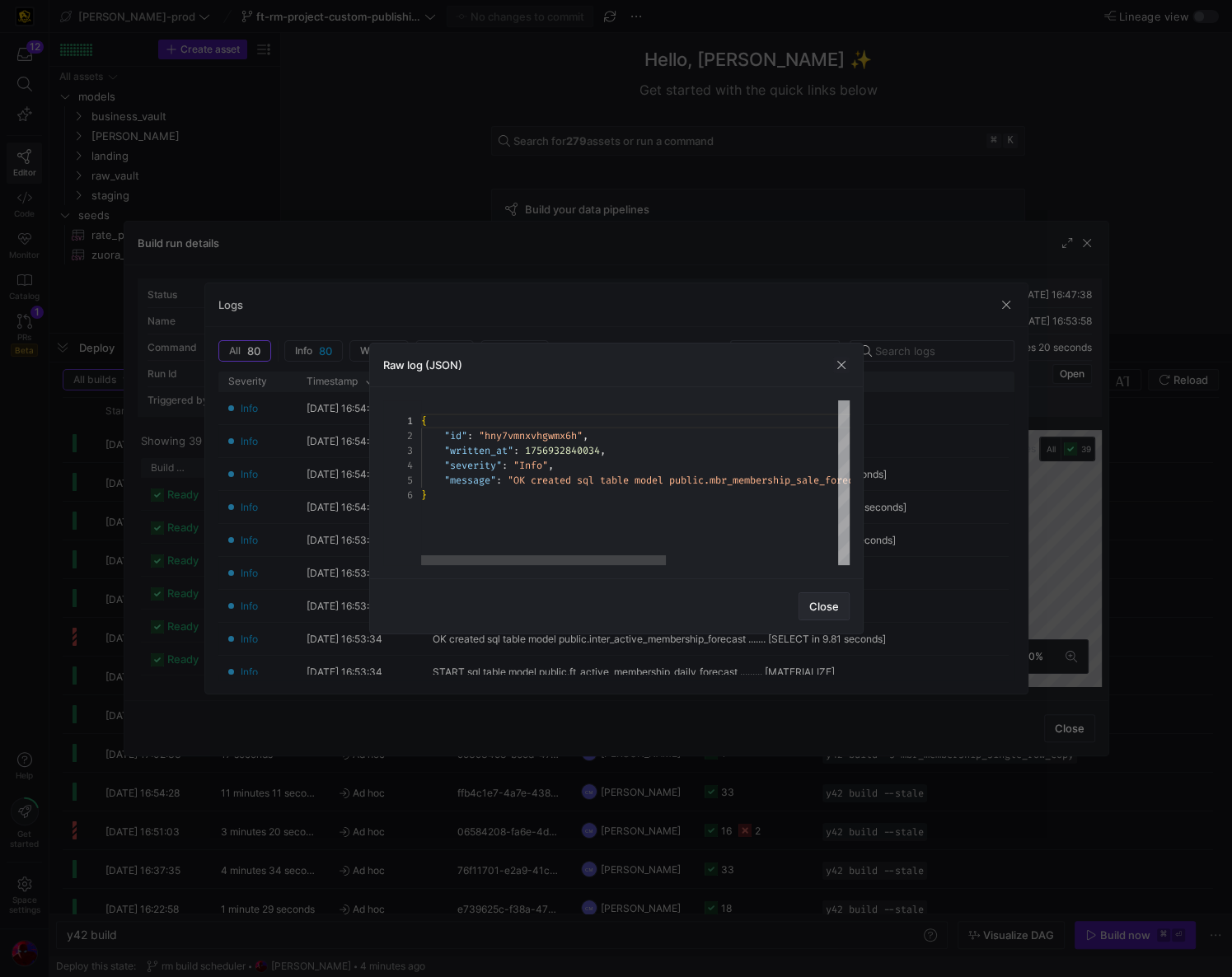
scroll to position [0, 0]
click at [824, 594] on span "button" at bounding box center [824, 606] width 49 height 26
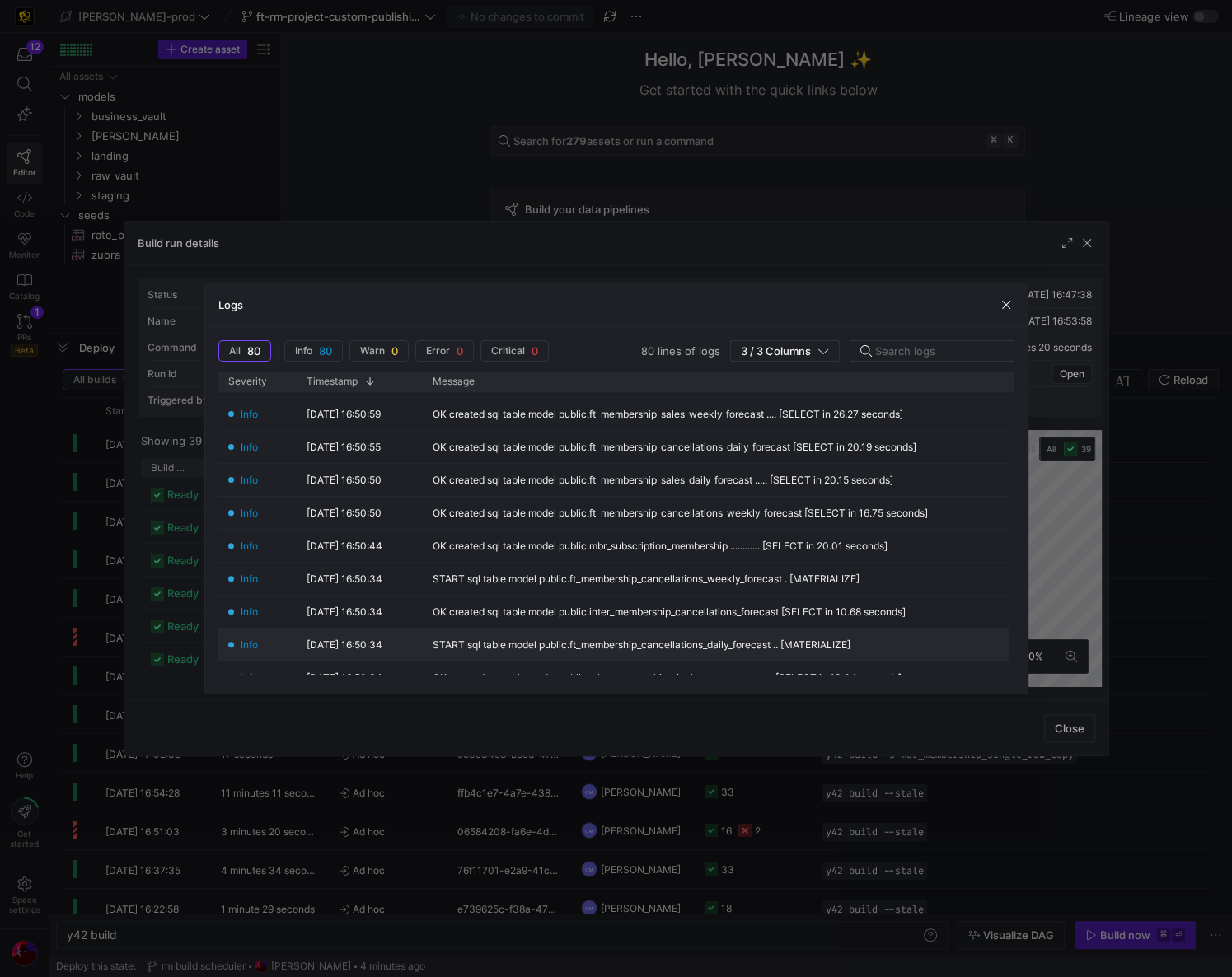
click at [579, 647] on div "START sql table model public.ft_membership_cancellations_daily_forecast .. [MAT…" at bounding box center [642, 645] width 418 height 12
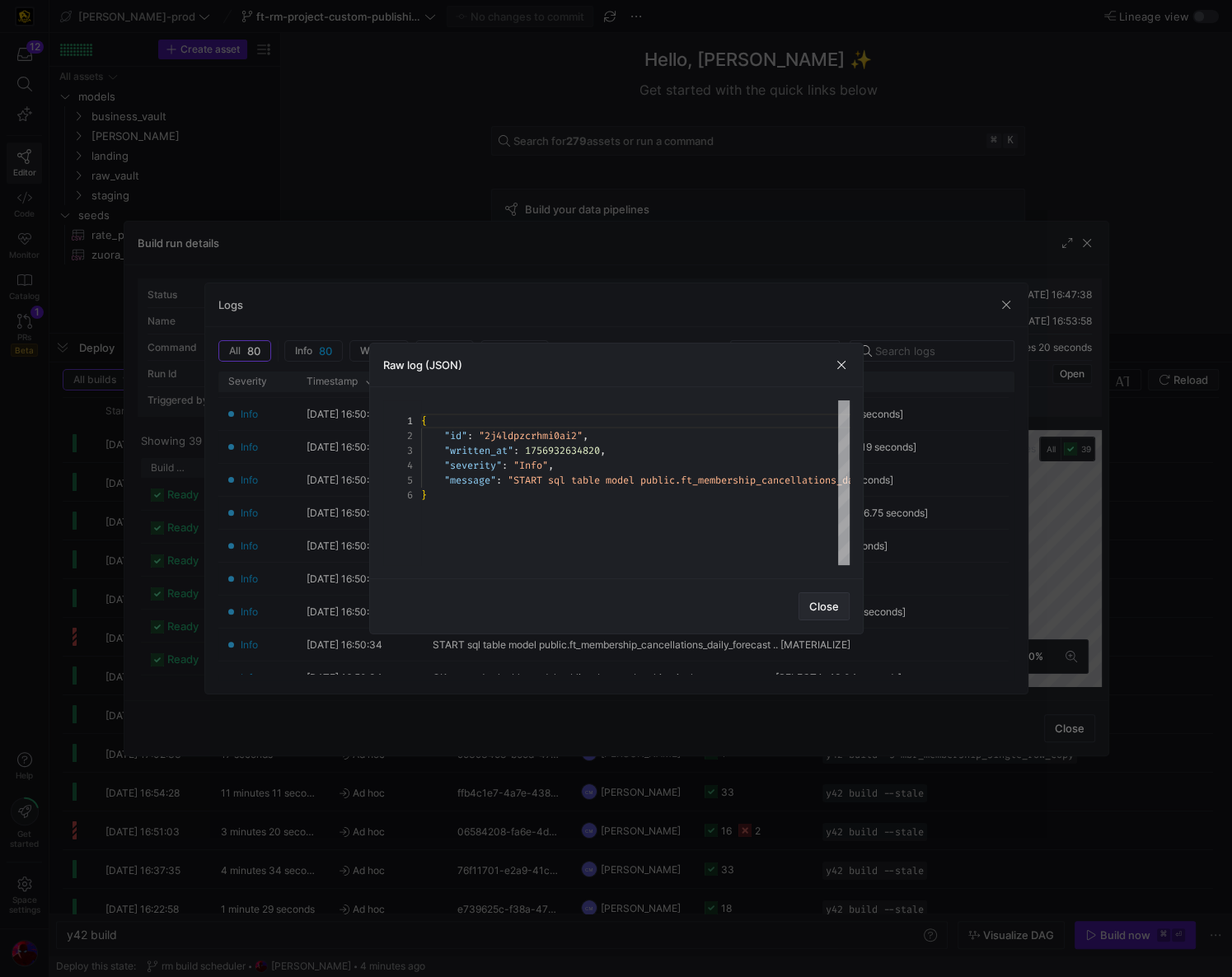
click at [818, 608] on span "Close" at bounding box center [824, 605] width 29 height 13
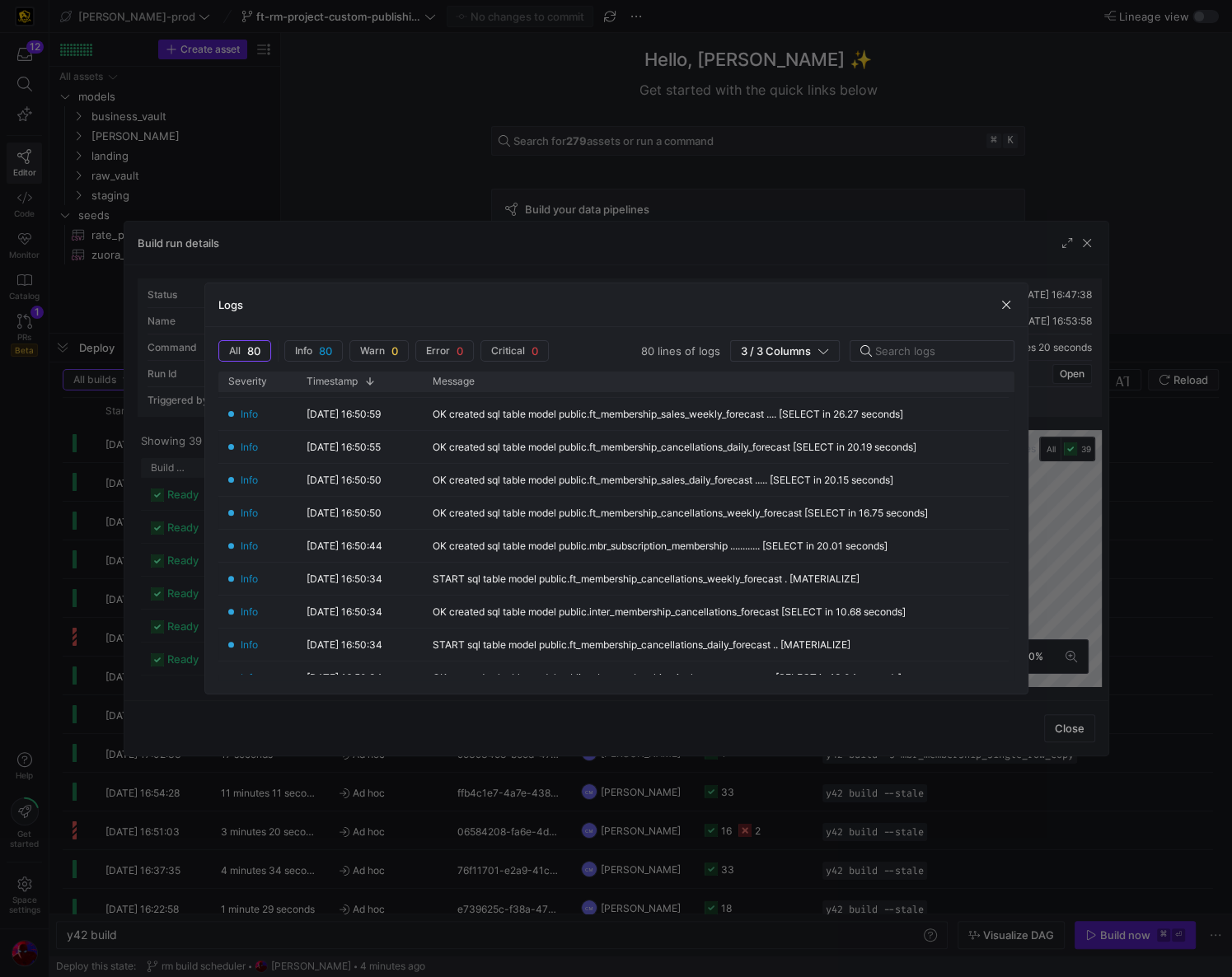
click at [1001, 314] on div "Logs" at bounding box center [616, 305] width 822 height 44
click at [1001, 310] on span "button" at bounding box center [1005, 304] width 17 height 17
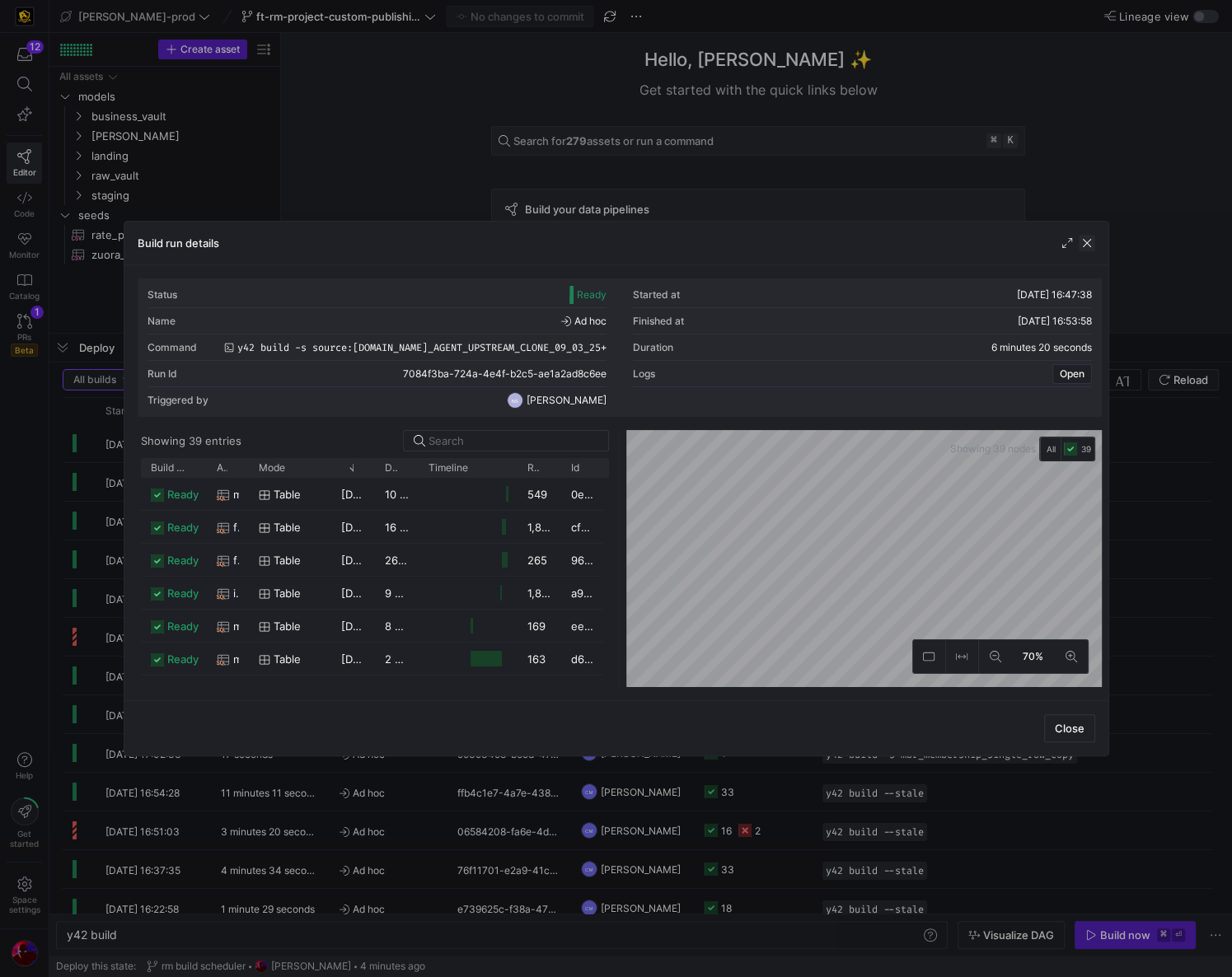
click at [1085, 247] on span "button" at bounding box center [1086, 242] width 17 height 17
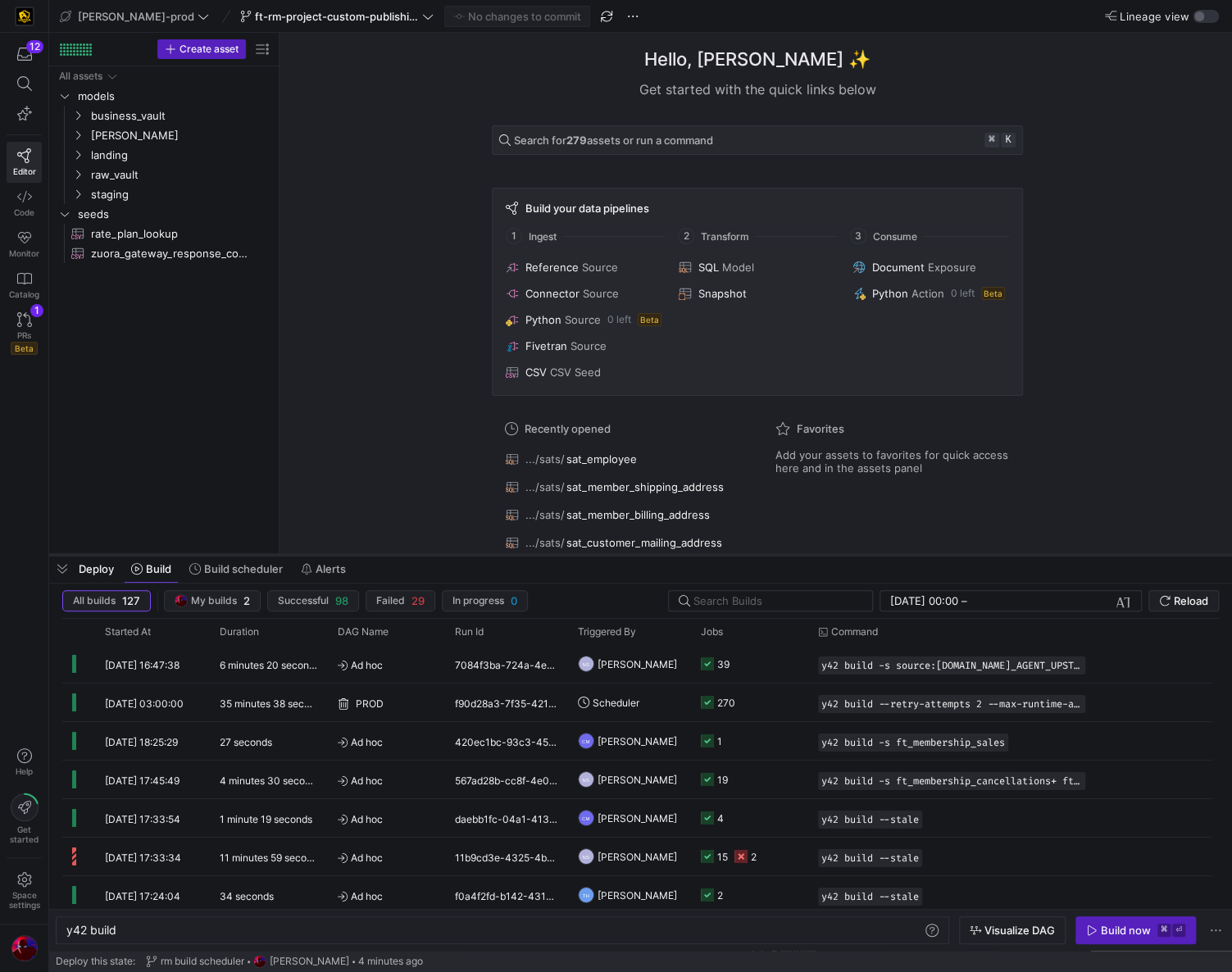
drag, startPoint x: 339, startPoint y: 330, endPoint x: 361, endPoint y: 575, distance: 246.0
click at [361, 558] on div at bounding box center [640, 554] width 1183 height 7
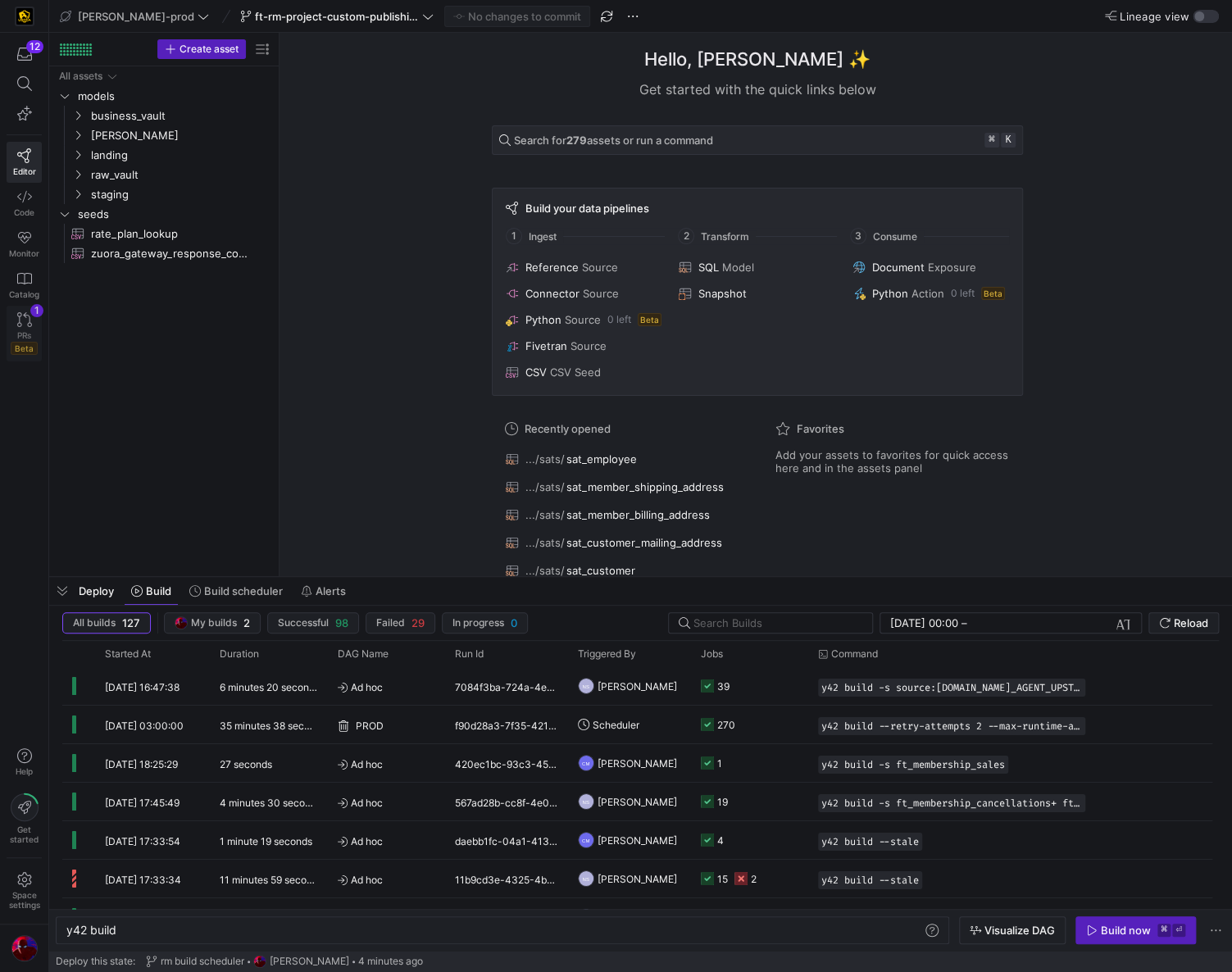
click at [18, 322] on icon at bounding box center [24, 319] width 15 height 15
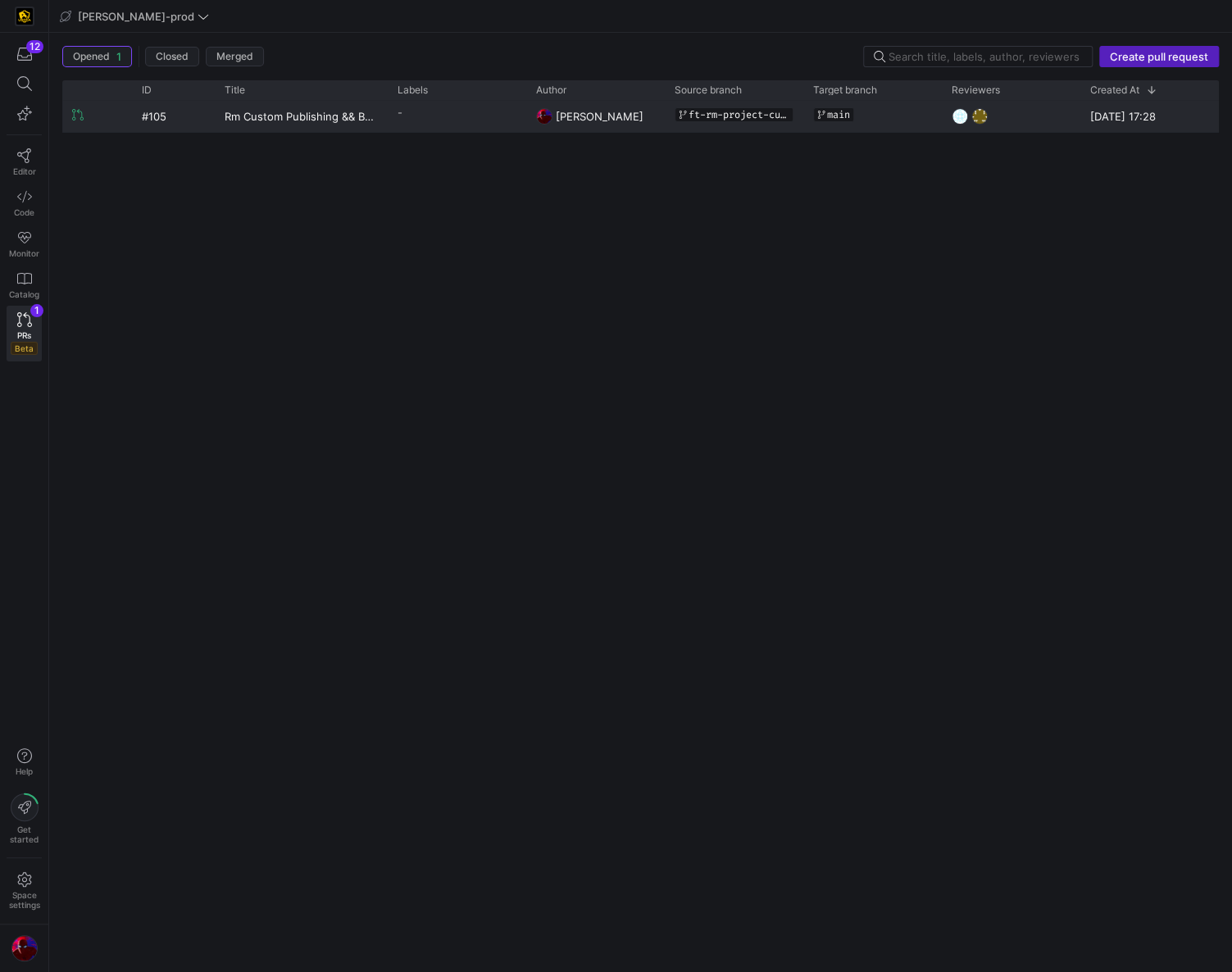
click at [465, 120] on y42-pull-request-list-view-label-cell-renderer "-" at bounding box center [457, 112] width 119 height 23
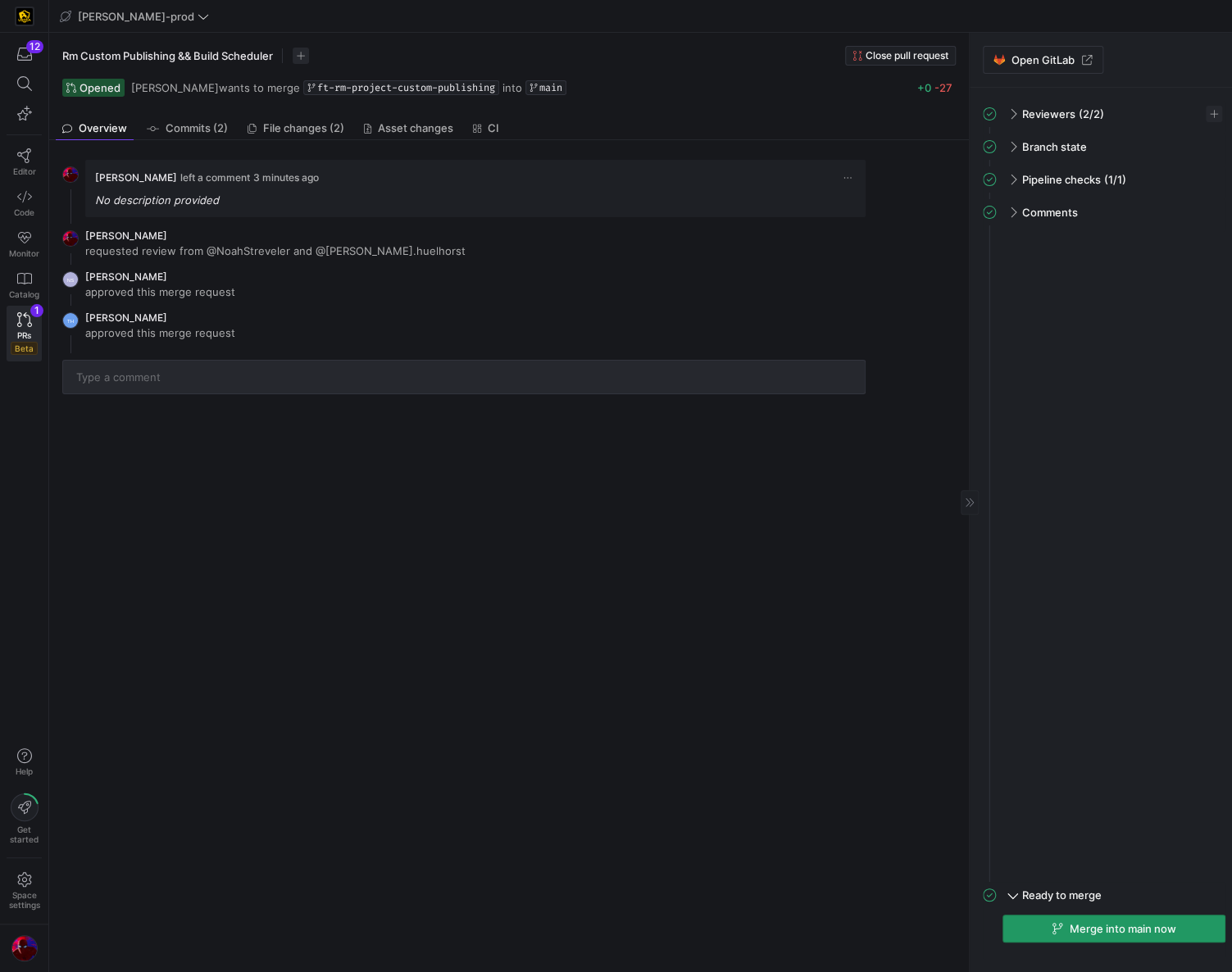
click at [1080, 935] on span "button" at bounding box center [1114, 928] width 222 height 26
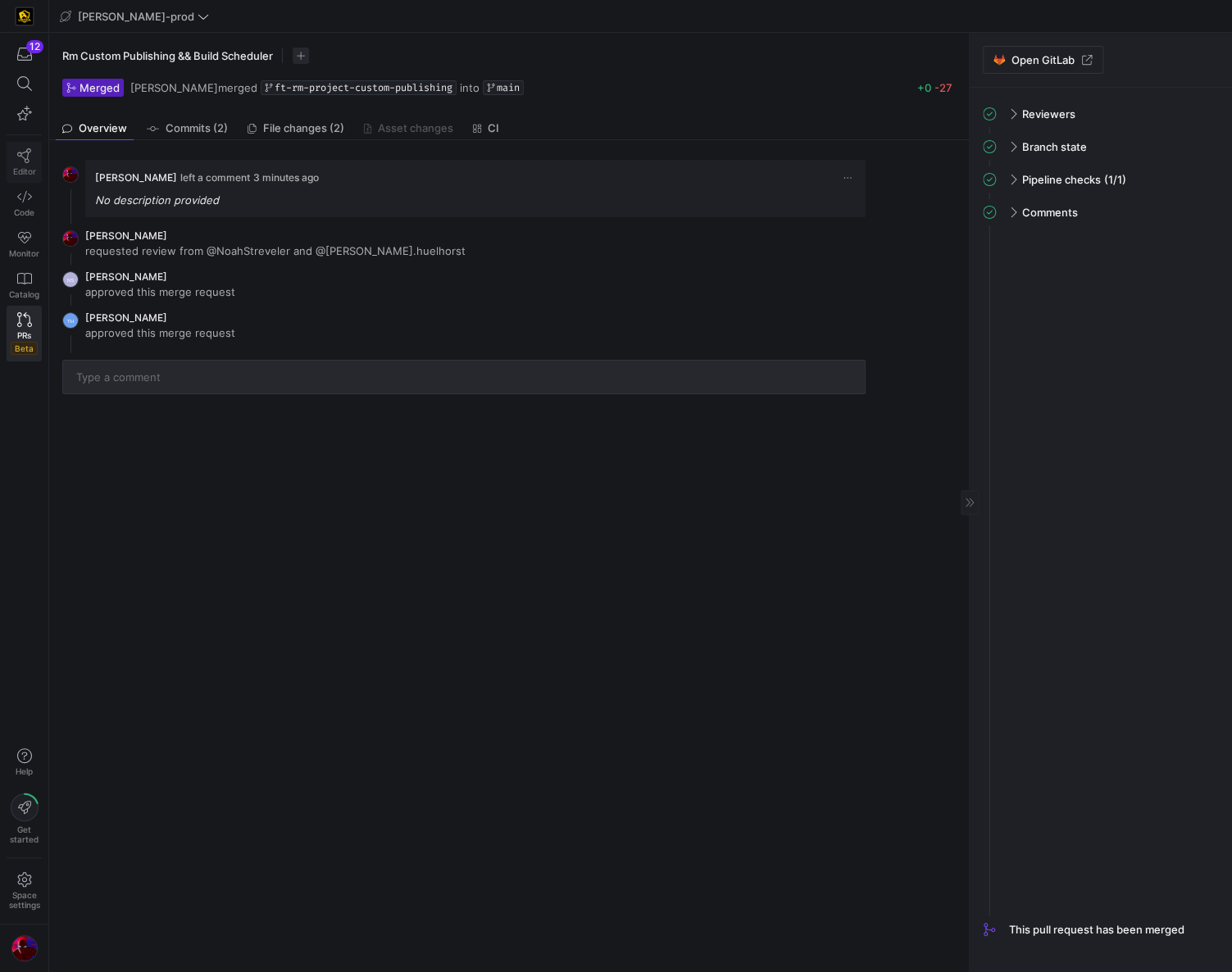
click at [29, 160] on icon at bounding box center [24, 155] width 15 height 15
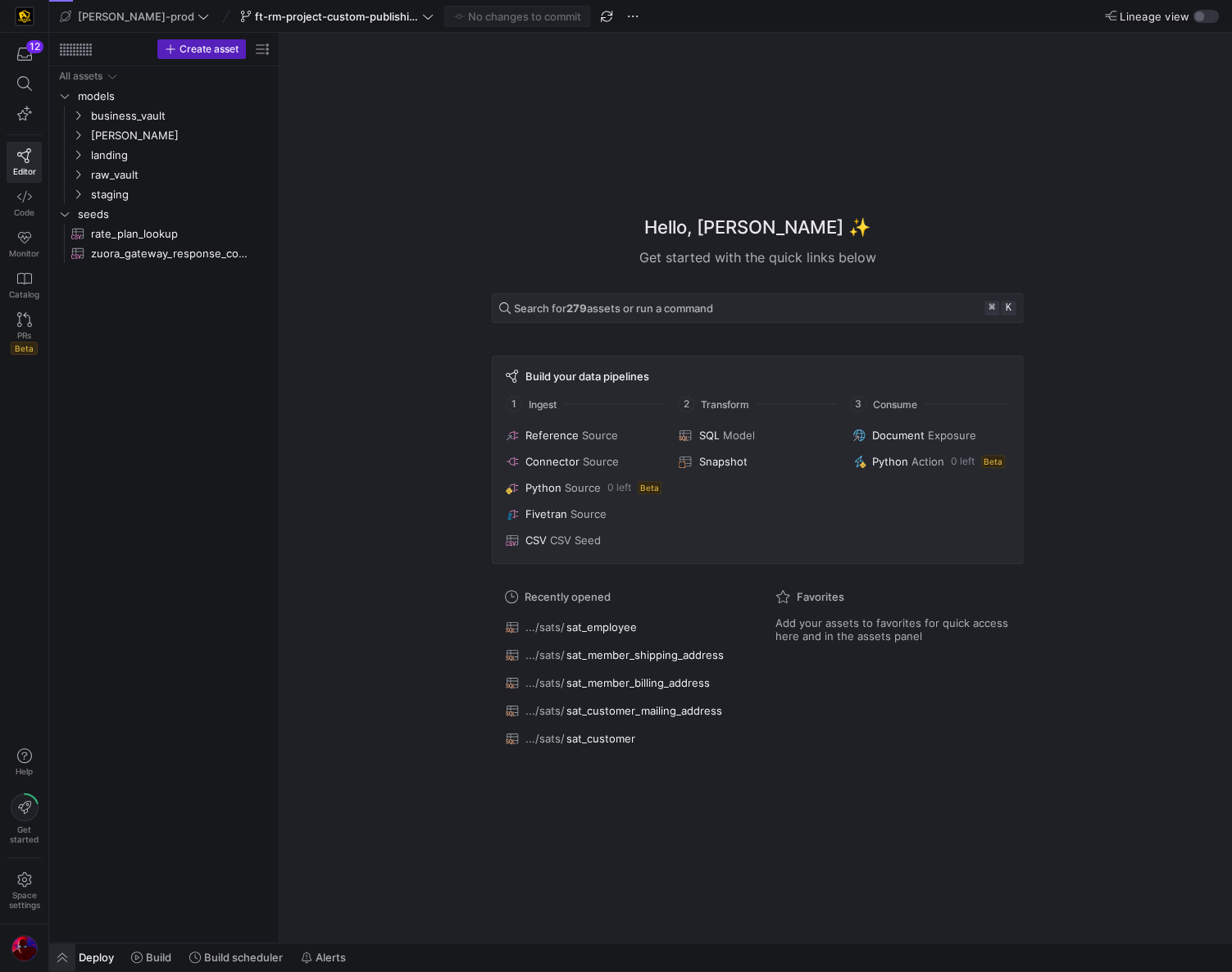
click at [69, 954] on span "button" at bounding box center [62, 957] width 26 height 28
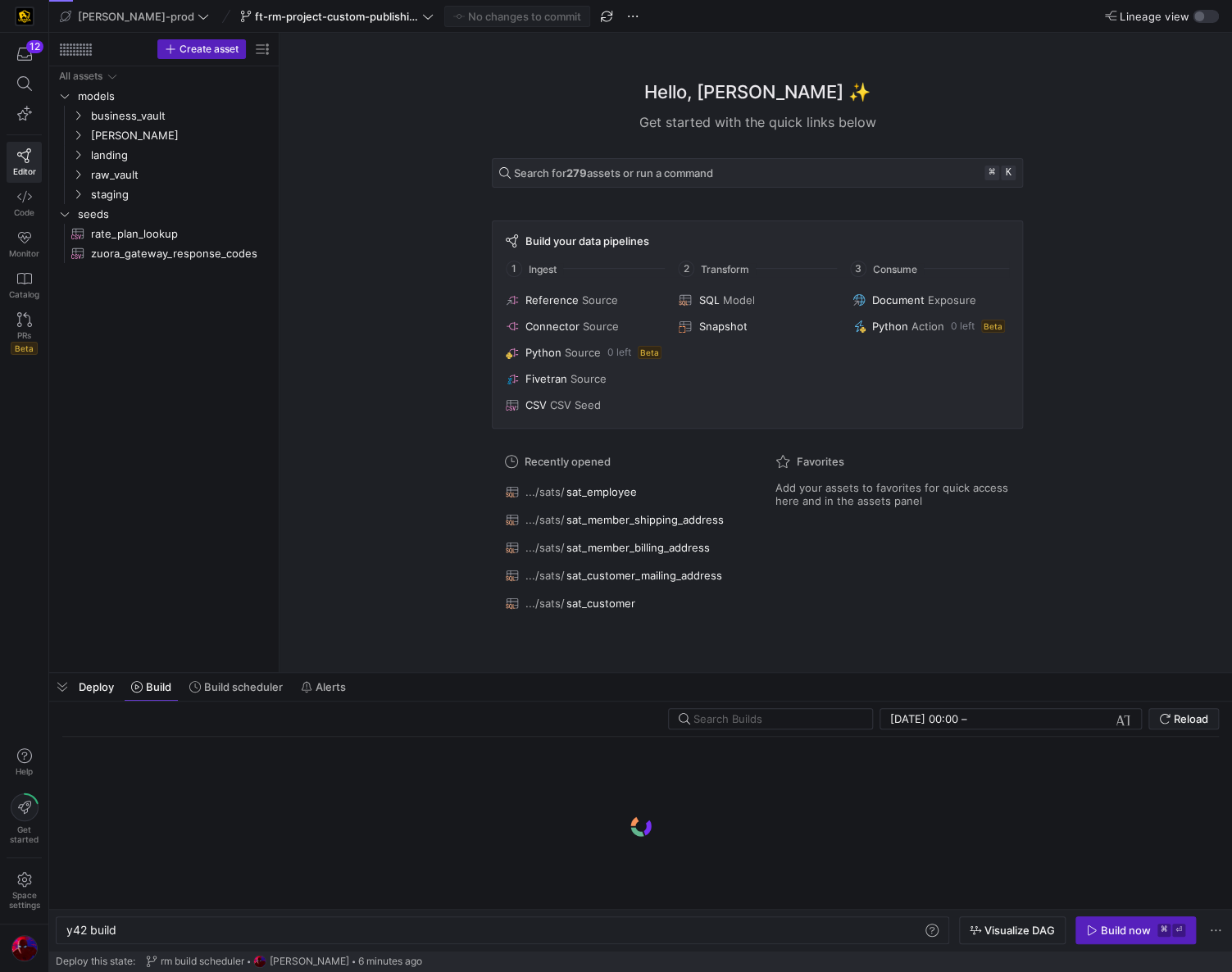
scroll to position [0, 50]
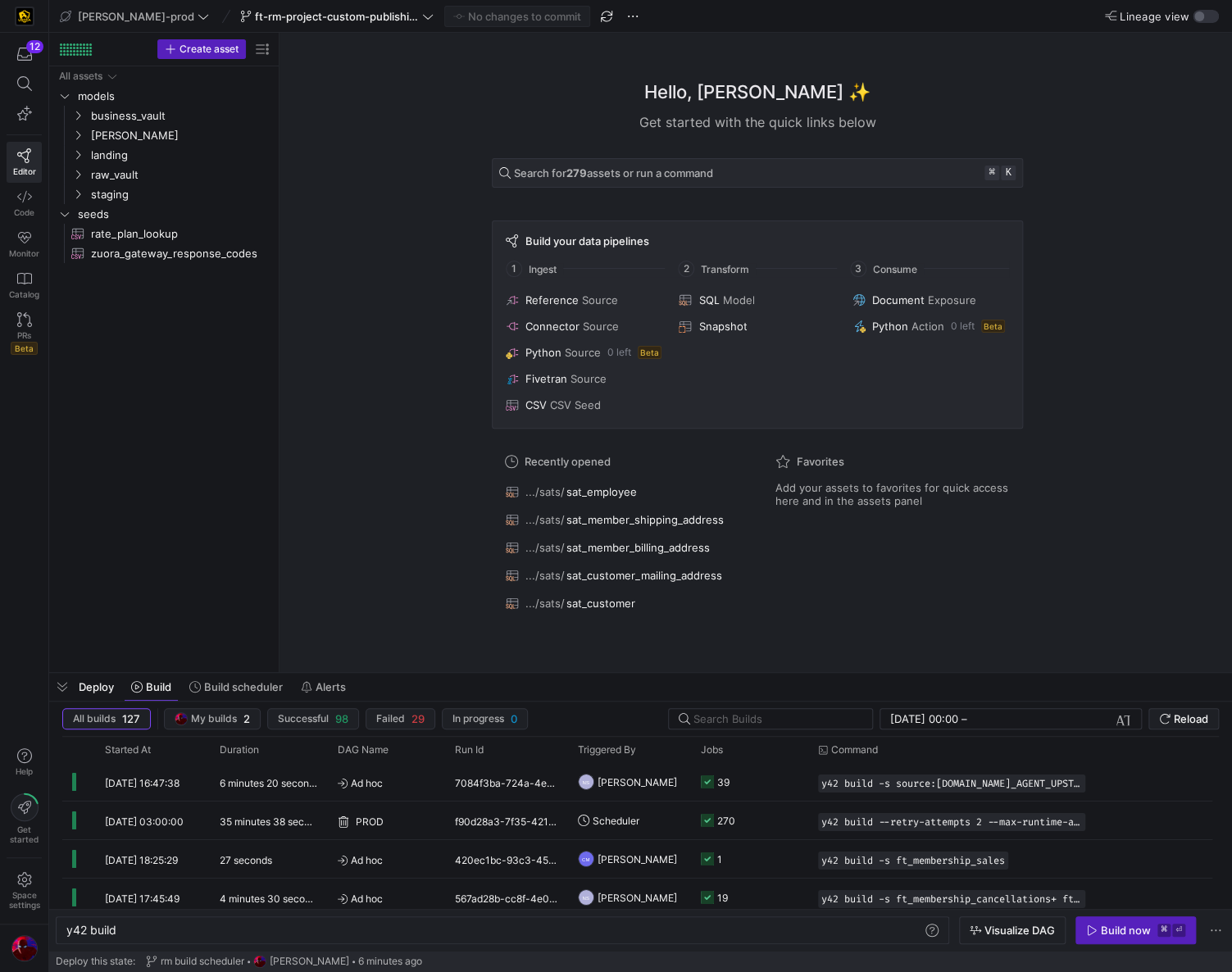
click at [325, 440] on div "Hello, Bret ✨ Get started with the quick links below Search for 279 assets or r…" at bounding box center [758, 352] width 943 height 639
click at [103, 131] on span "[PERSON_NAME]" at bounding box center [163, 135] width 145 height 19
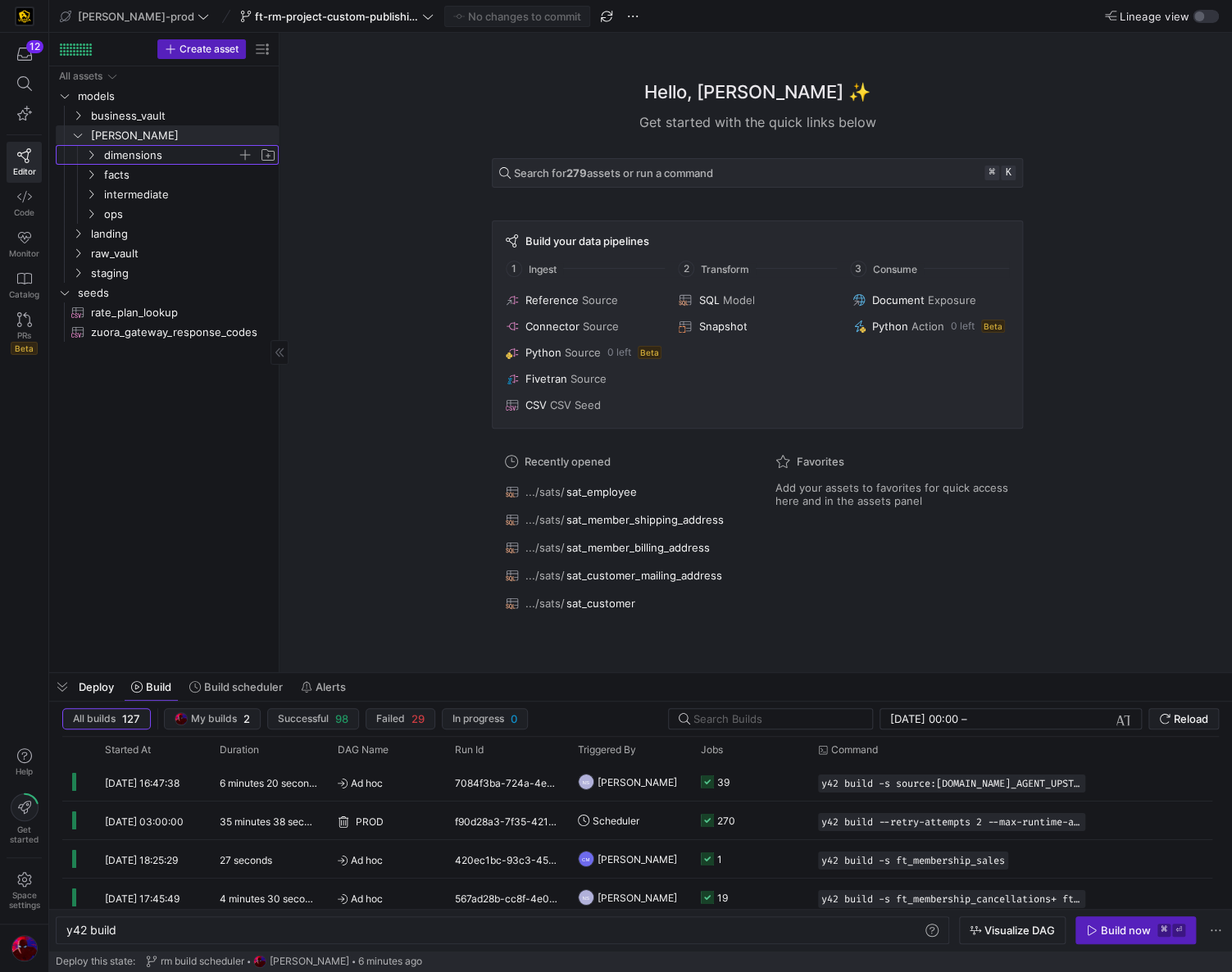
click at [113, 158] on span "dimensions" at bounding box center [171, 154] width 133 height 19
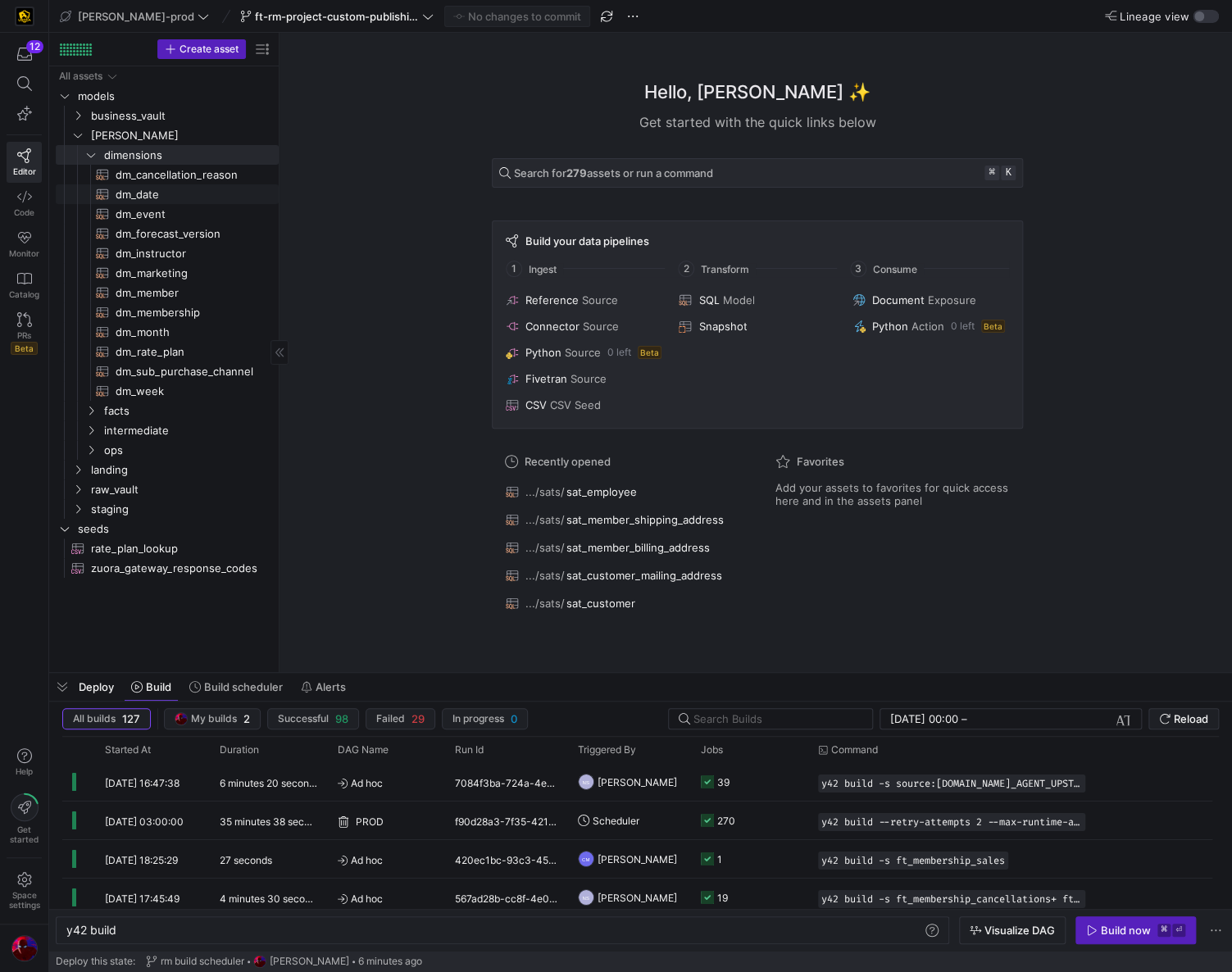
click at [147, 202] on span "dm_date​​​​​​​​​​" at bounding box center [187, 194] width 144 height 19
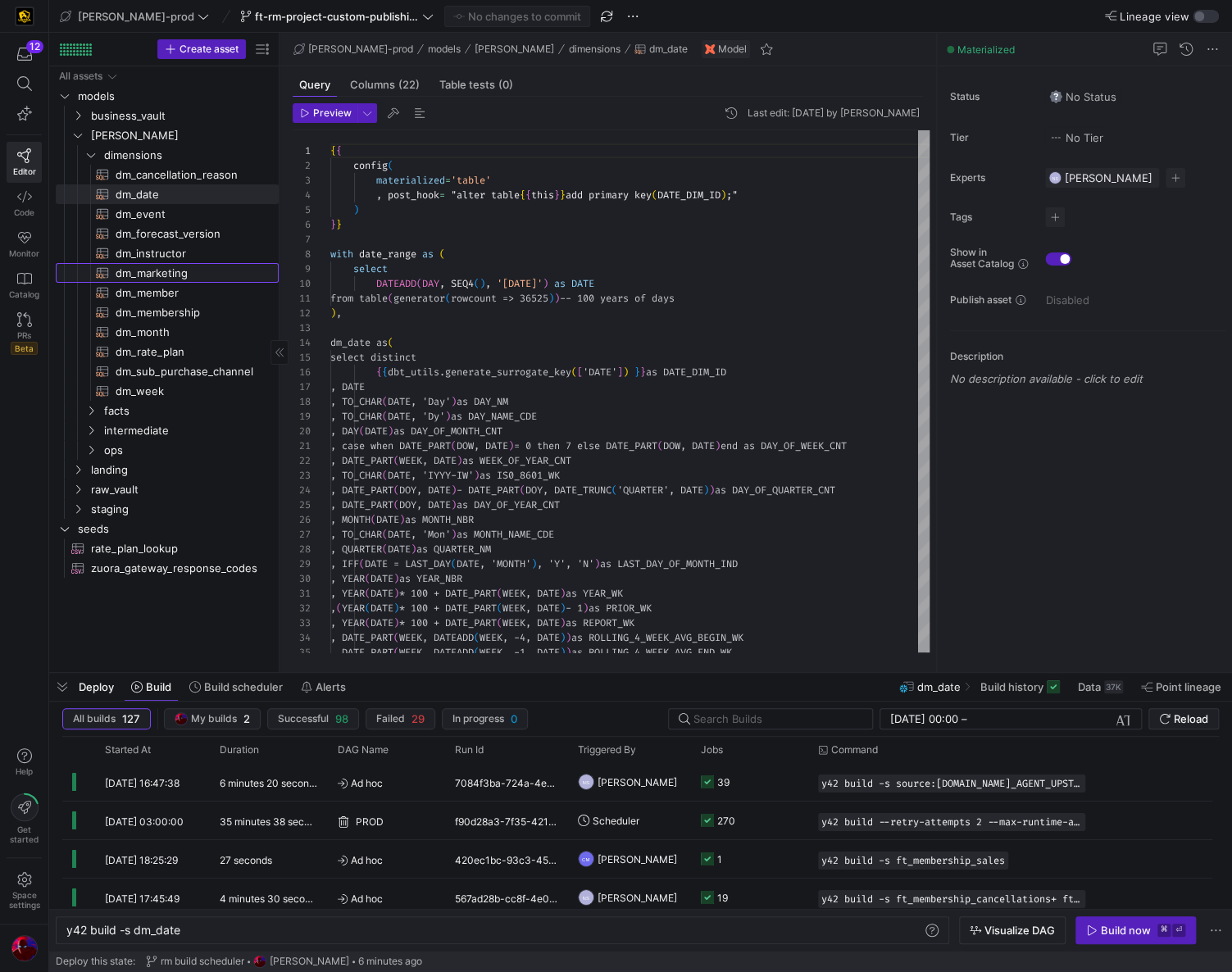
click at [153, 270] on span "dm_marketing​​​​​​​​​​" at bounding box center [187, 272] width 144 height 19
type textarea "y42 build -s dm_marketing"
type textarea "{{ config( materialized='table' , post_hook = "alter table {{ this }} add prima…"
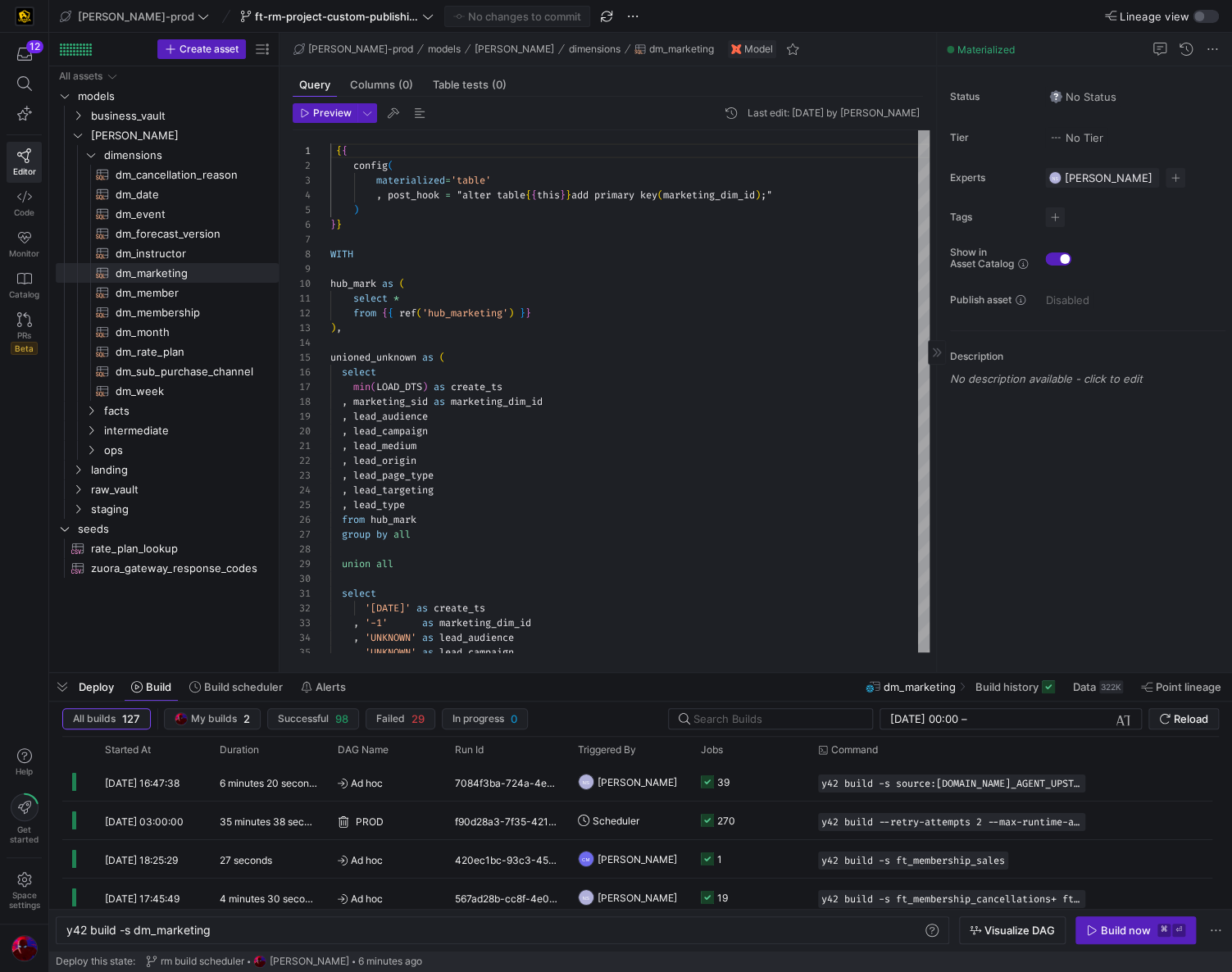
click at [1049, 303] on div "Disabled" at bounding box center [1066, 300] width 55 height 21
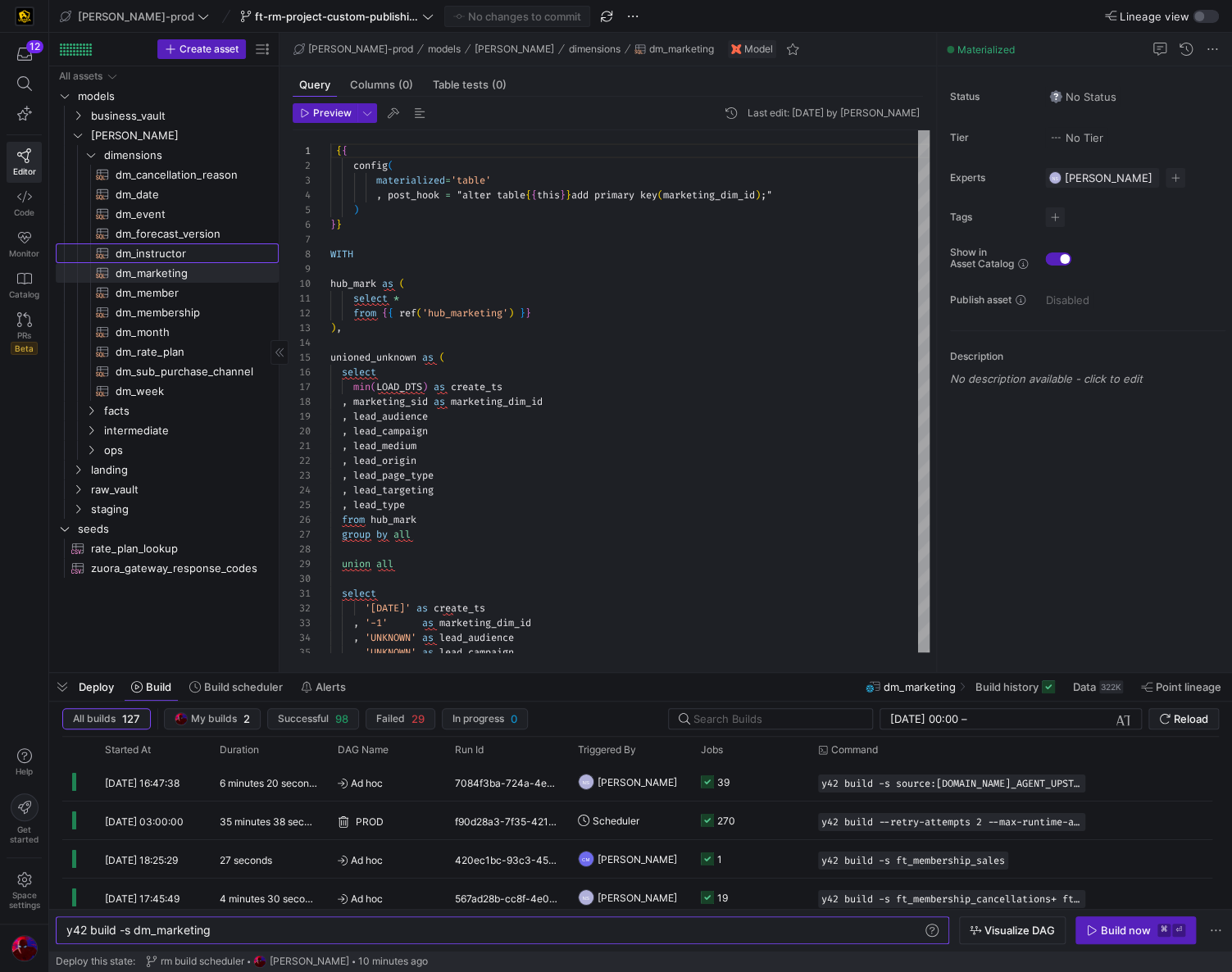
click at [158, 246] on span "dm_instructor​​​​​​​​​​" at bounding box center [187, 253] width 144 height 19
type textarea "y42 build -s dm_instructor"
type textarea "{{ config( materialized = 'table' , post_hook = "alter table {{ this }} add pri…"
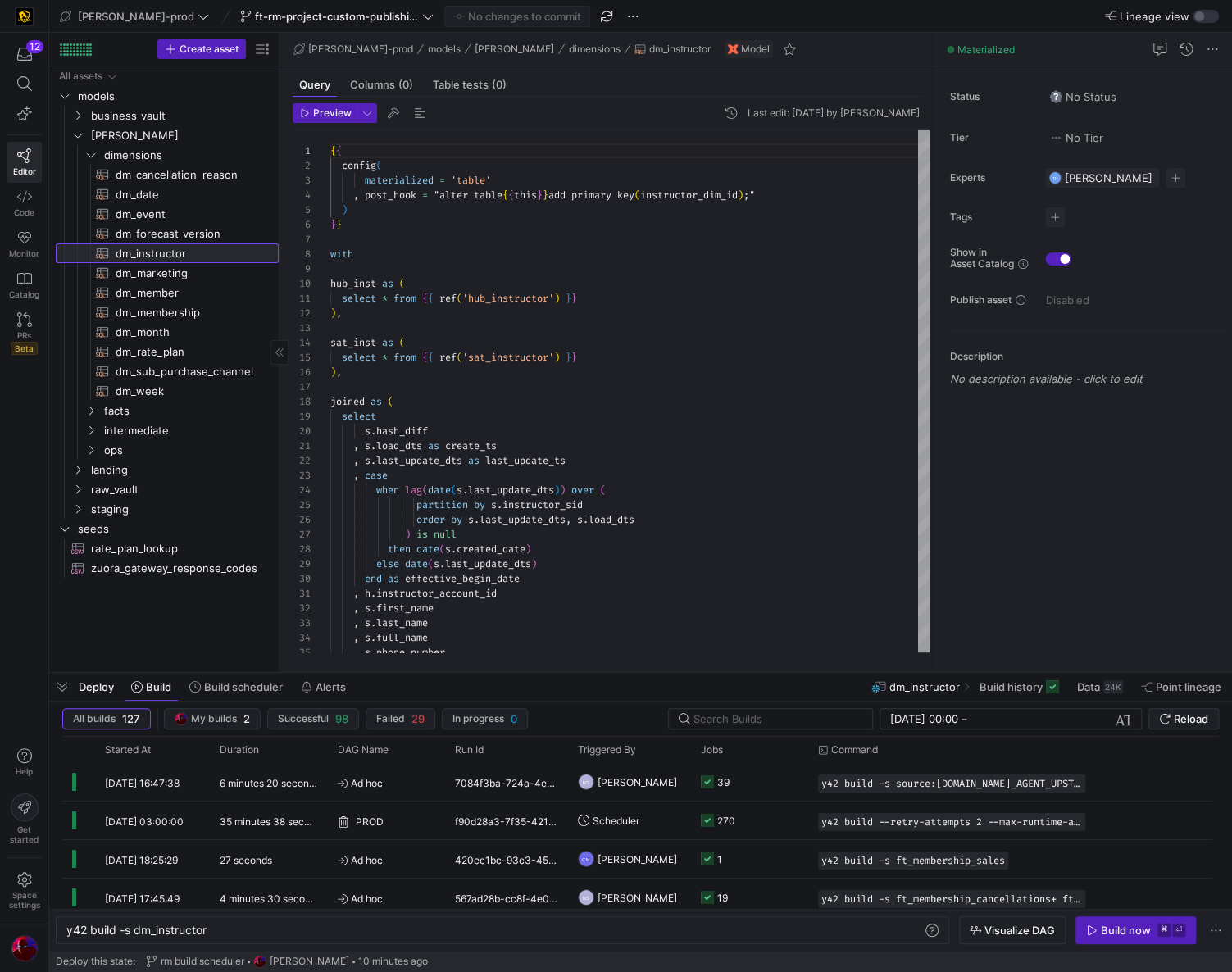
scroll to position [142, 0]
click at [1016, 303] on icon at bounding box center [1021, 300] width 10 height 10
click at [1021, 302] on icon at bounding box center [1021, 300] width 10 height 10
click at [1083, 325] on y42-asset-editor-sidebar "Status No Status Tier No Tier Experts TH Tommy Huelhorst 1 expert Tags No tags …" at bounding box center [1085, 233] width 295 height 335
click at [1073, 349] on link "Read the docs" at bounding box center [1066, 349] width 65 height 13
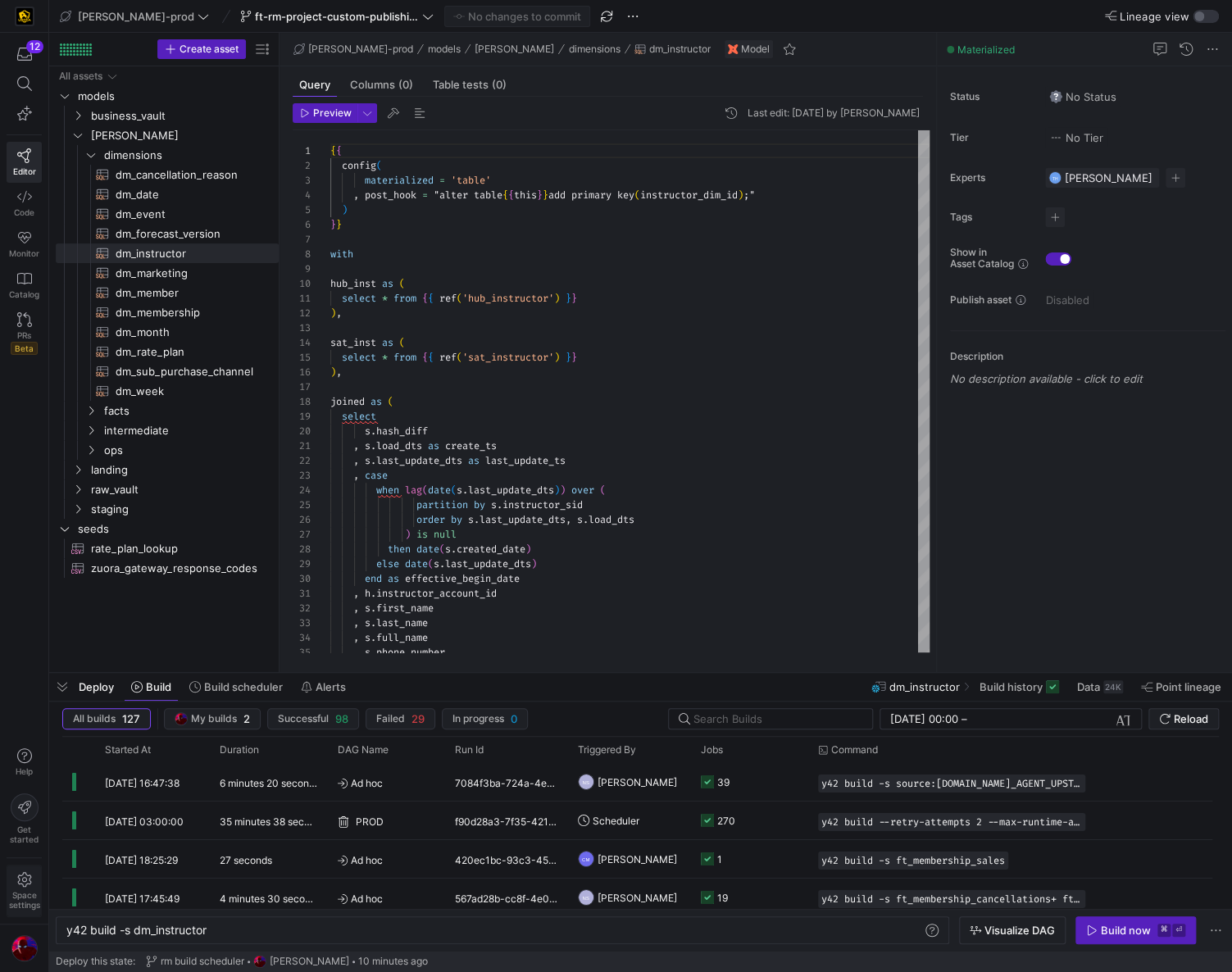
click at [33, 882] on span "Space settings" at bounding box center [24, 891] width 31 height 38
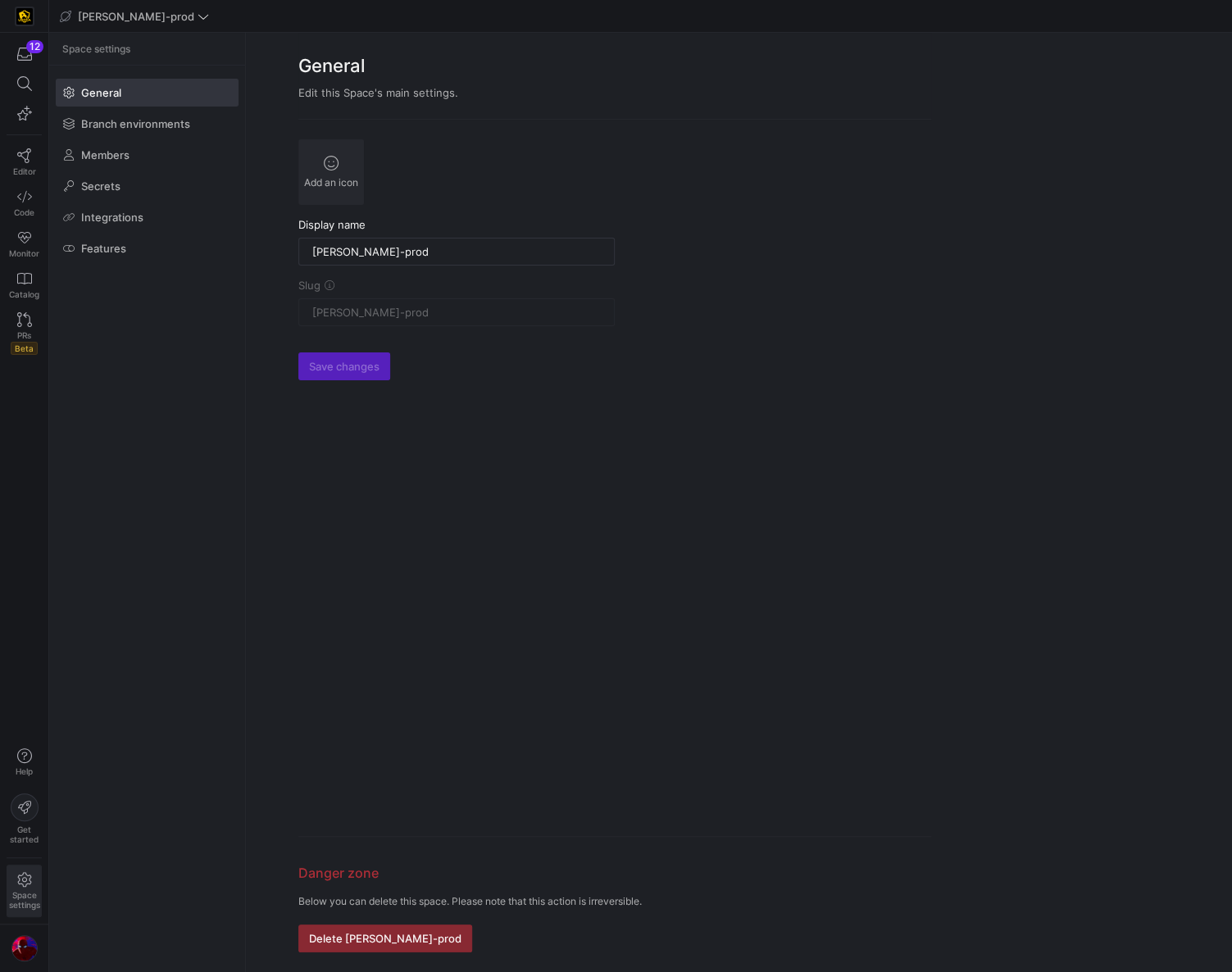
click at [22, 885] on icon at bounding box center [24, 879] width 14 height 15
click at [121, 124] on span "Branch environments" at bounding box center [136, 123] width 109 height 13
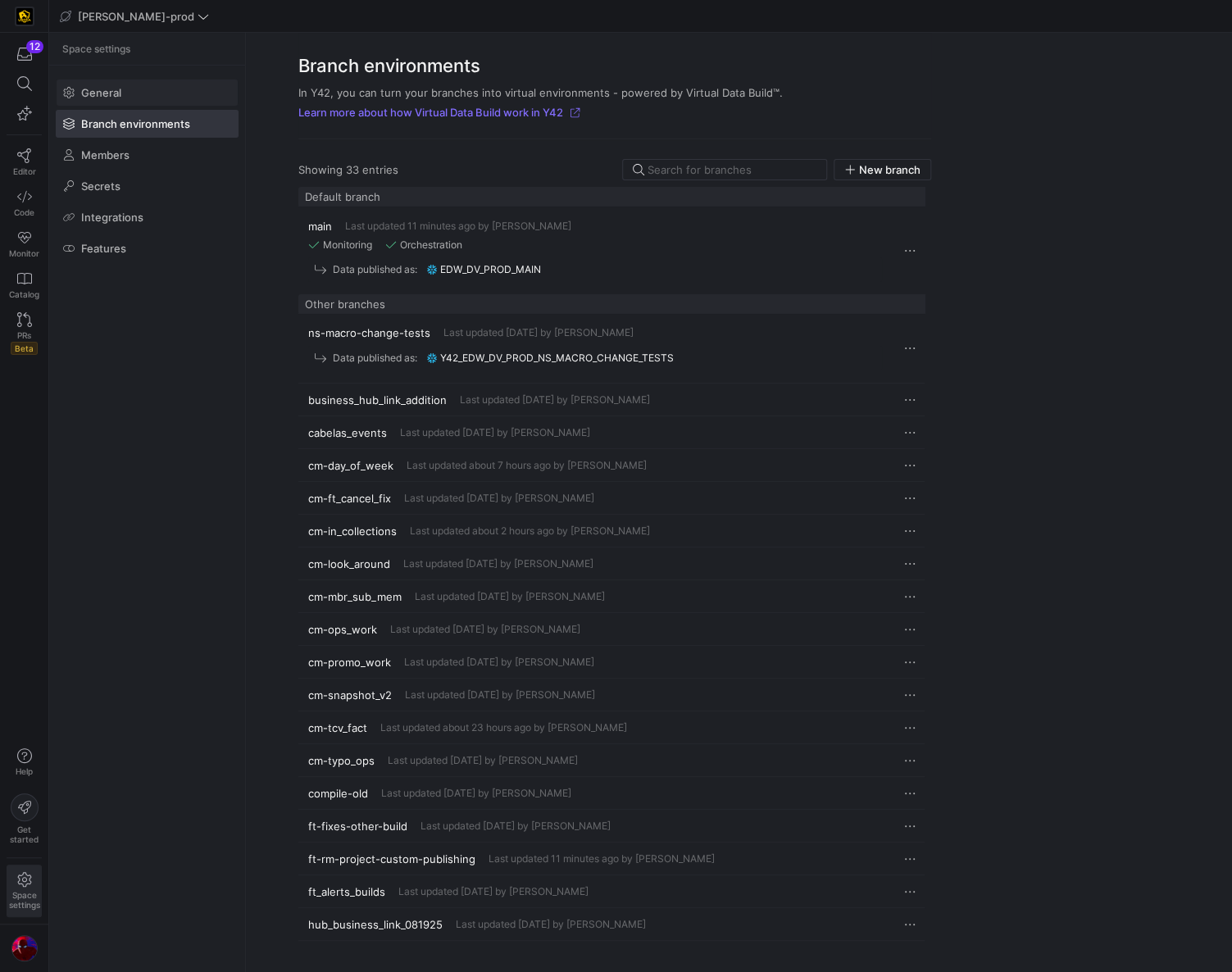
click at [104, 96] on span "General" at bounding box center [101, 92] width 40 height 13
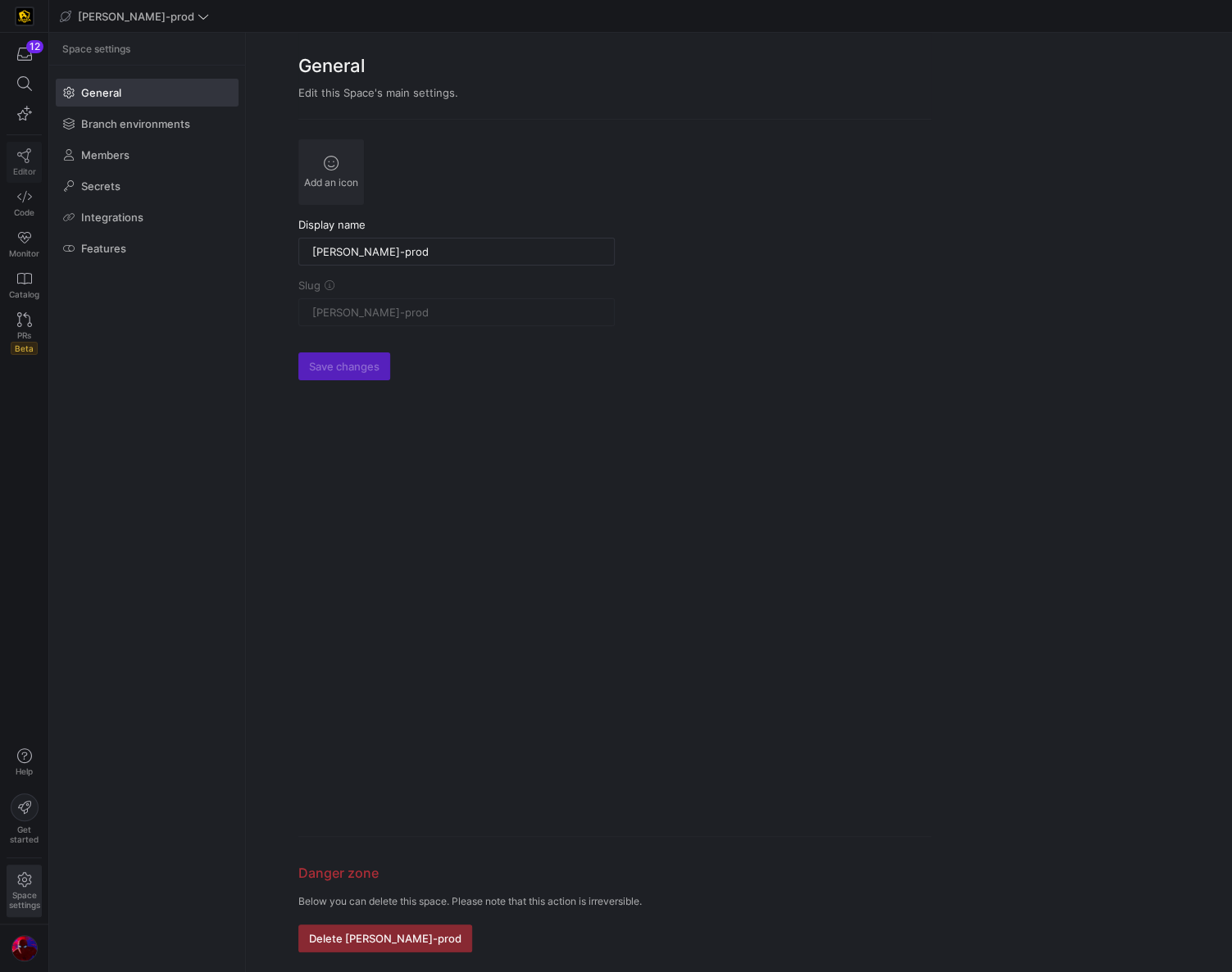
click at [22, 158] on icon at bounding box center [24, 155] width 15 height 15
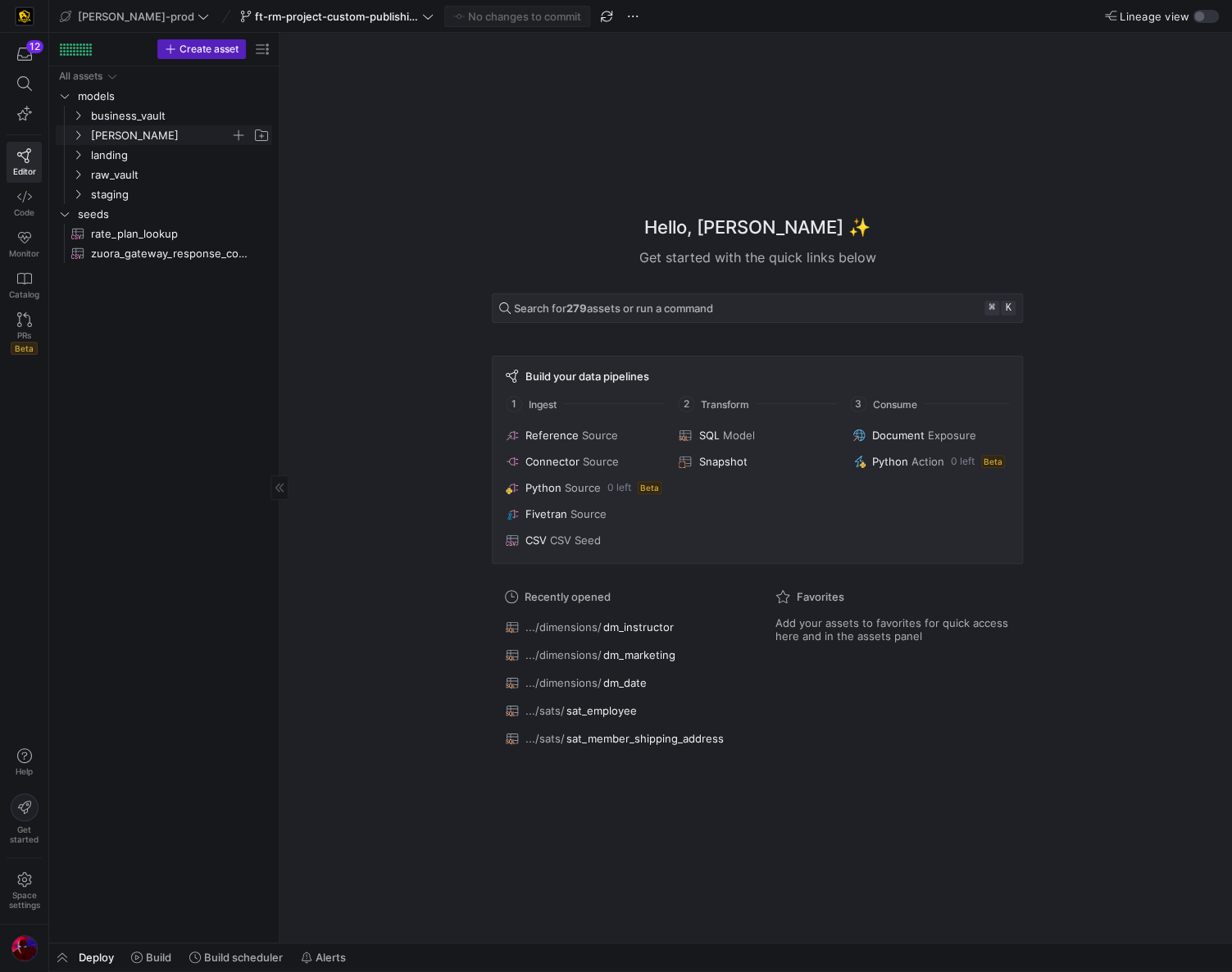
click at [105, 134] on span "[PERSON_NAME]" at bounding box center [160, 135] width 140 height 19
click at [125, 207] on span "ops" at bounding box center [167, 214] width 126 height 19
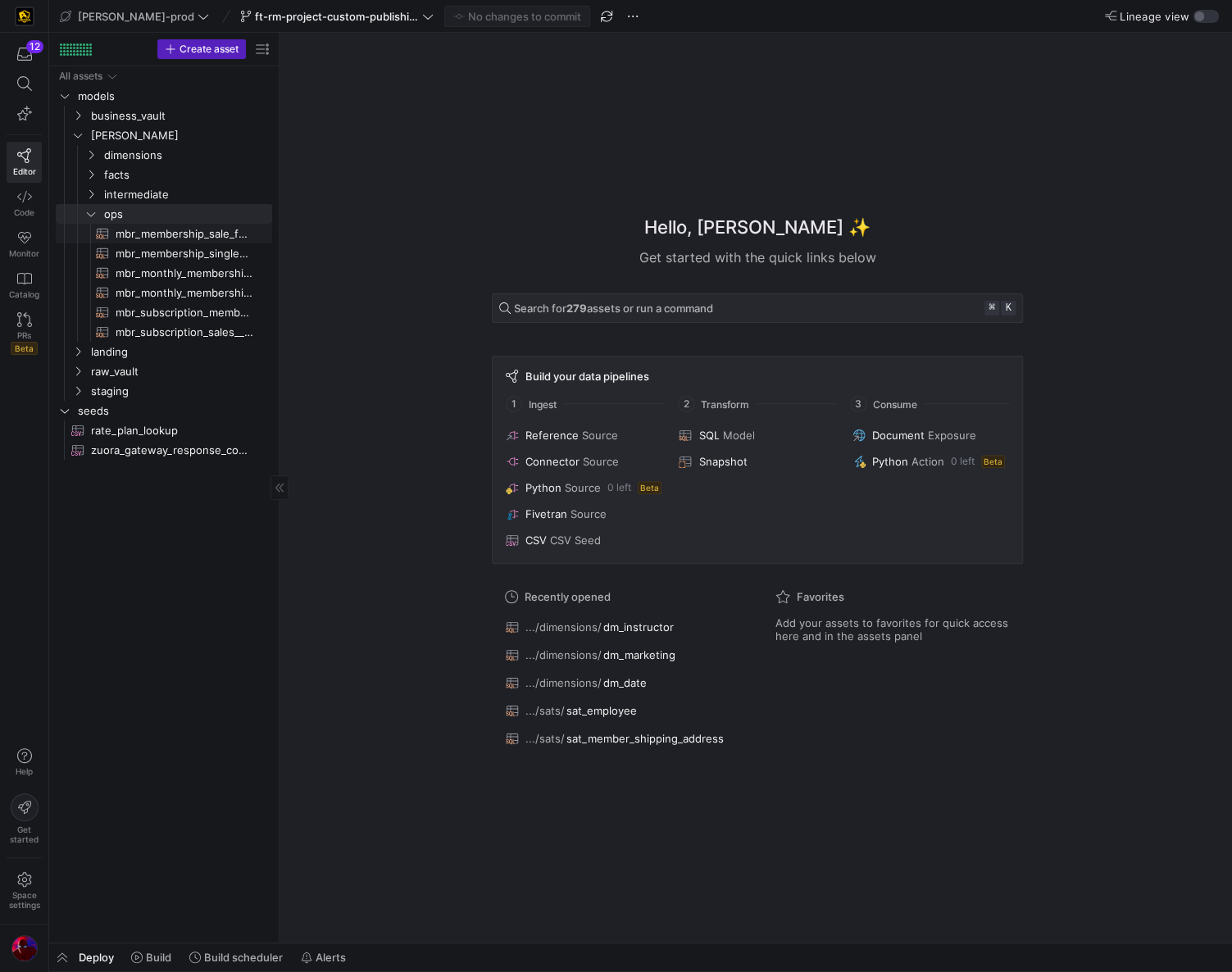
click at [144, 234] on span "mbr_membership_sale_forecast​​​​​​​​​​" at bounding box center [184, 233] width 138 height 19
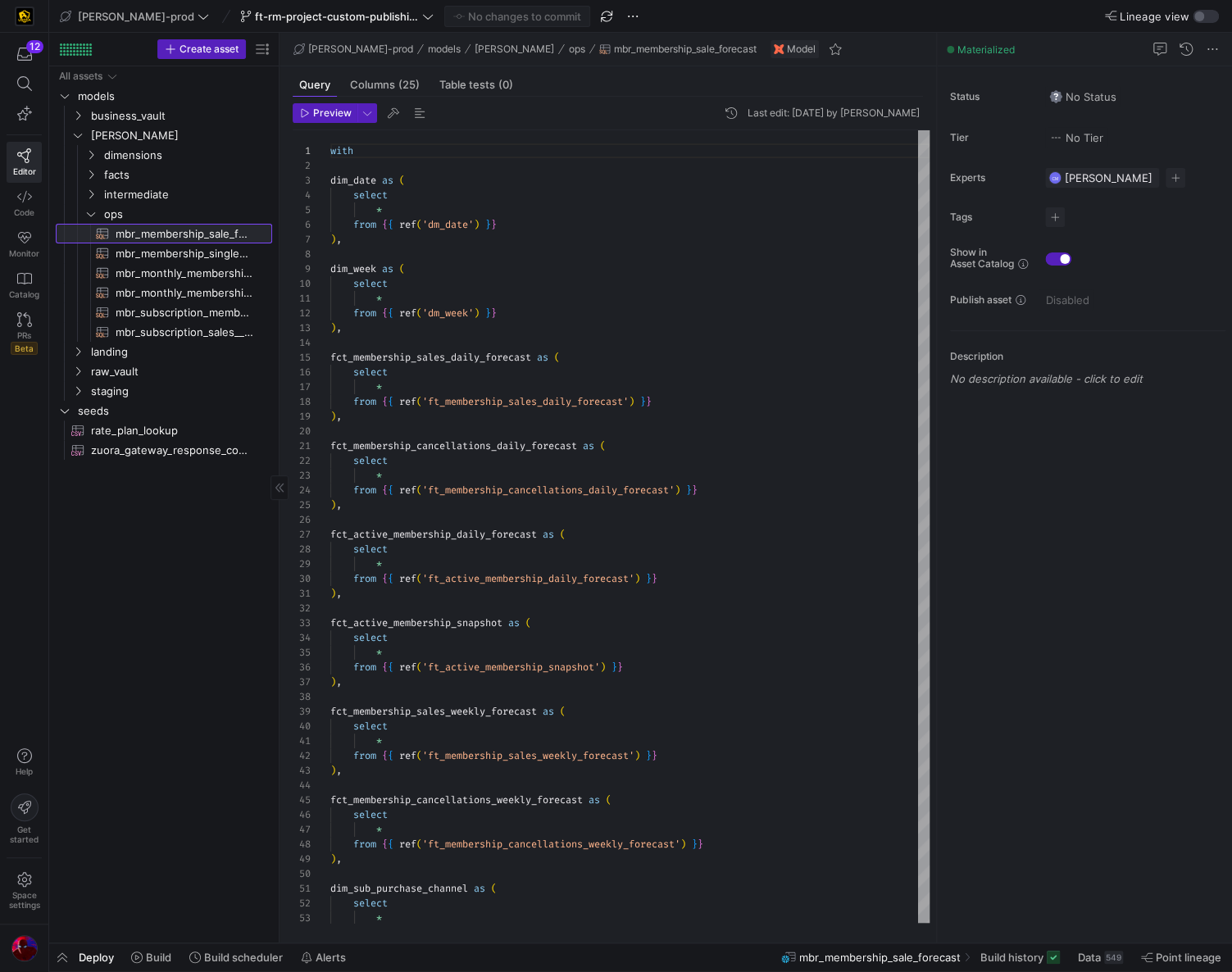
scroll to position [142, 0]
click at [566, 89] on div "Query Columns (25) Table tests (0)" at bounding box center [608, 85] width 631 height 23
click at [82, 44] on div at bounding box center [75, 50] width 32 height 13
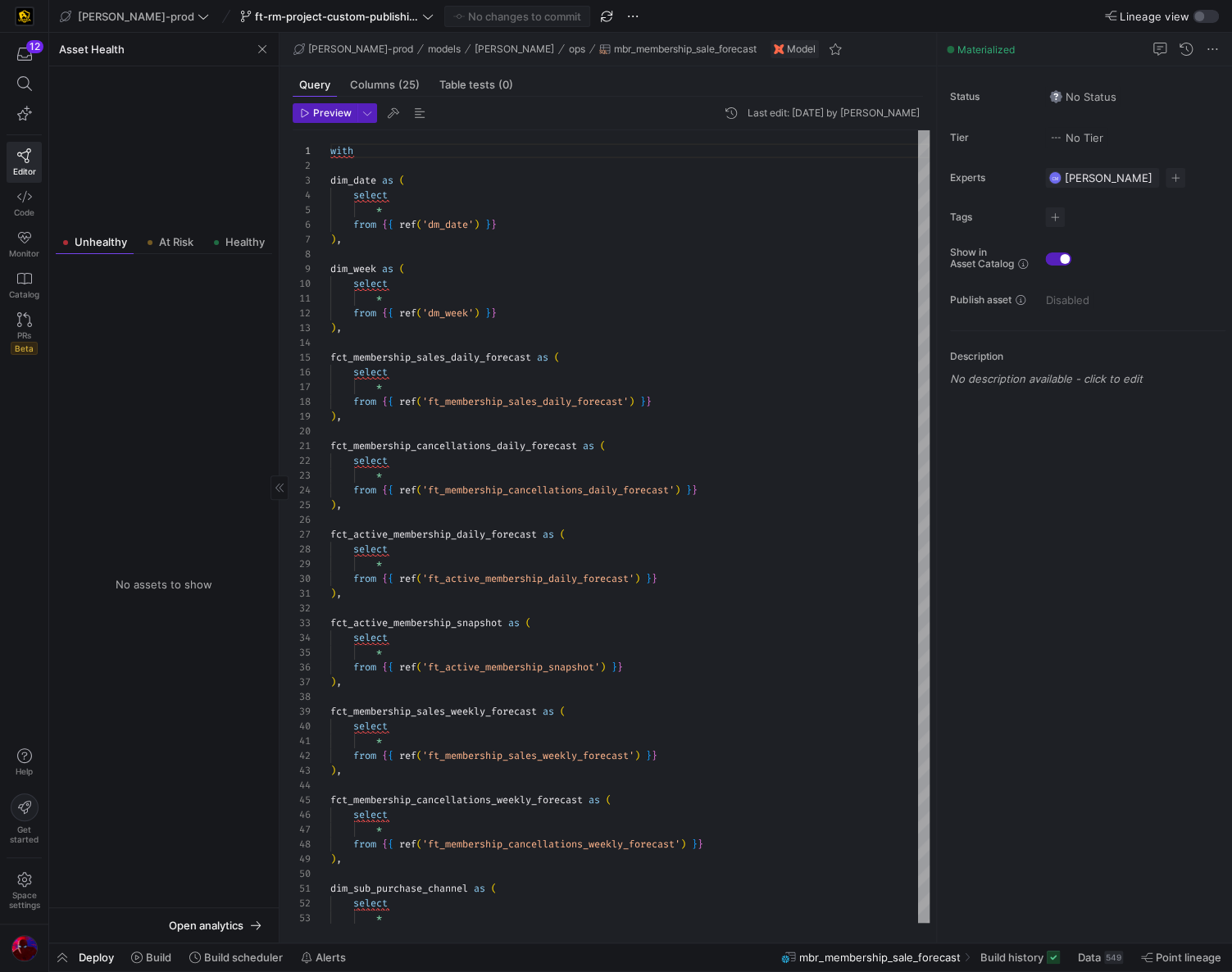
click at [78, 49] on span "Asset Health" at bounding box center [91, 49] width 65 height 13
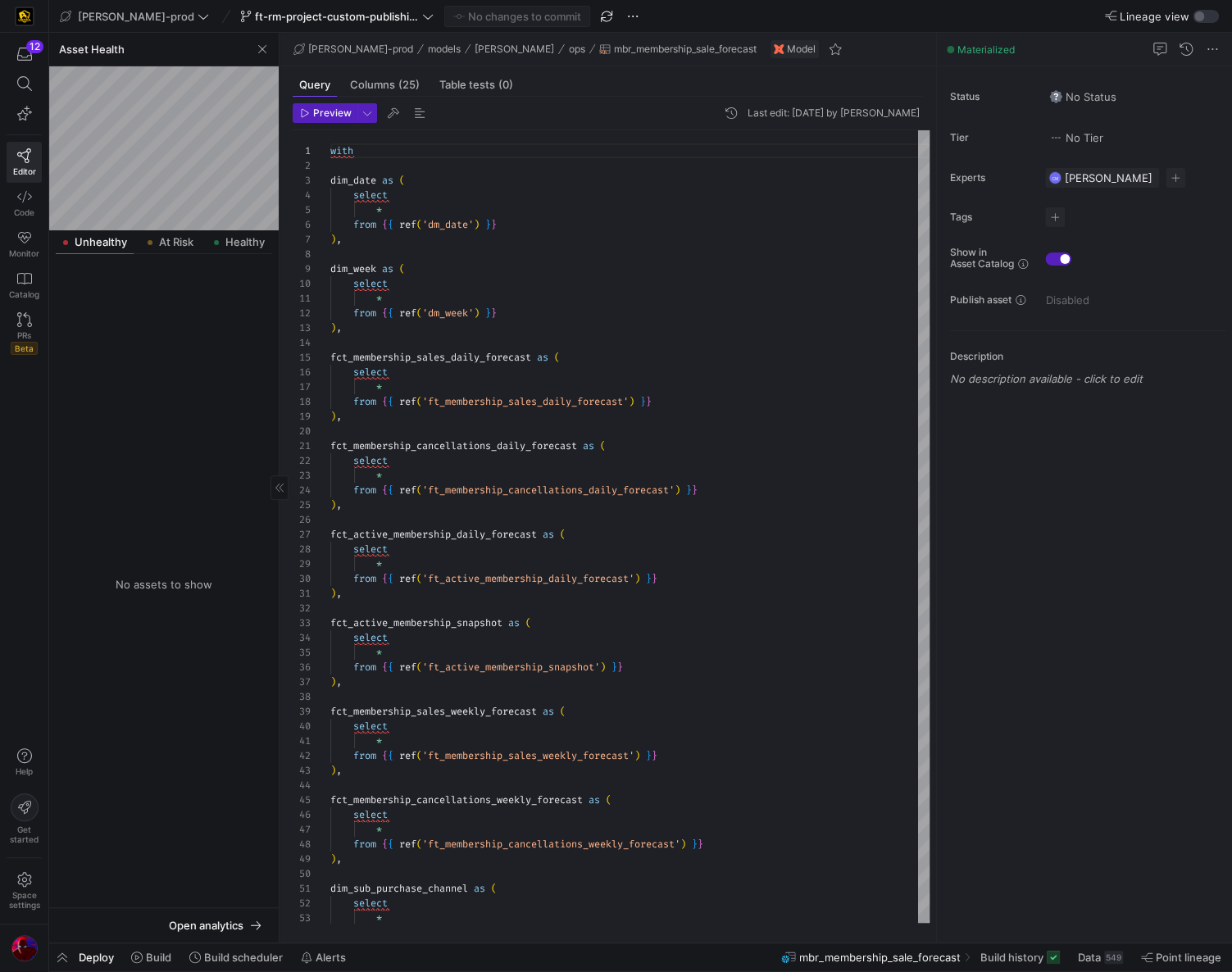
click at [220, 56] on div "Asset Health" at bounding box center [163, 50] width 229 height 33
click at [265, 44] on span "button" at bounding box center [263, 49] width 20 height 20
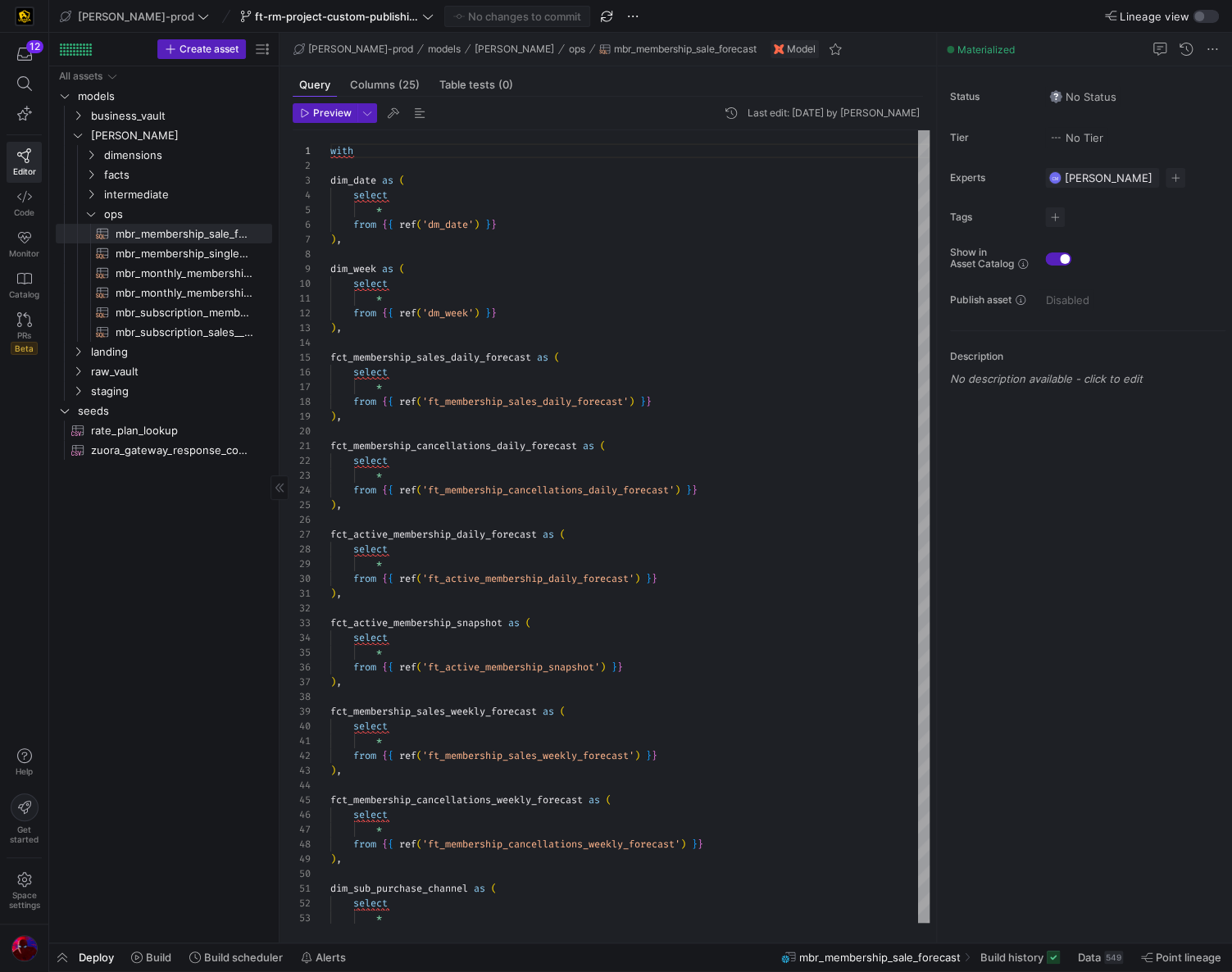
drag, startPoint x: 54, startPoint y: 956, endPoint x: 170, endPoint y: 925, distance: 120.1
click at [54, 956] on span "button" at bounding box center [62, 957] width 26 height 28
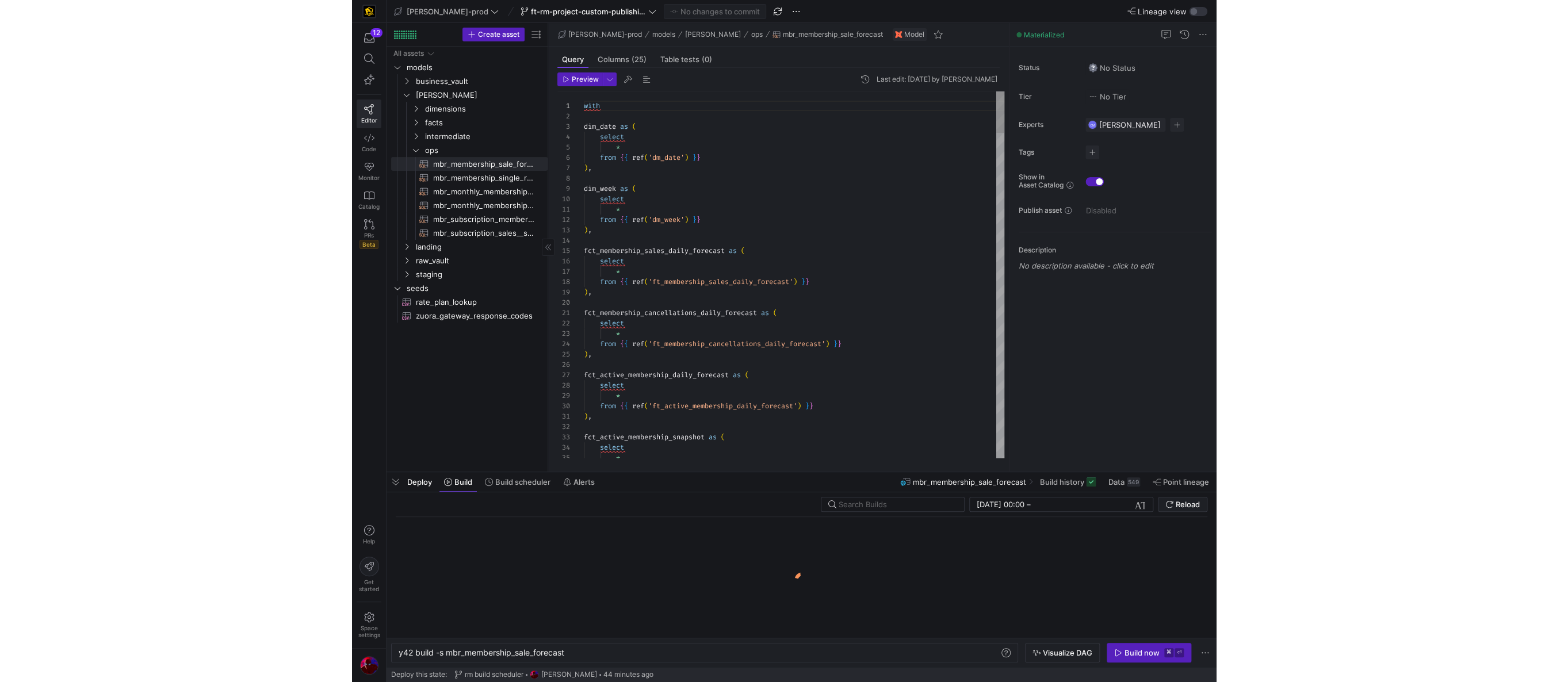
scroll to position [0, 167]
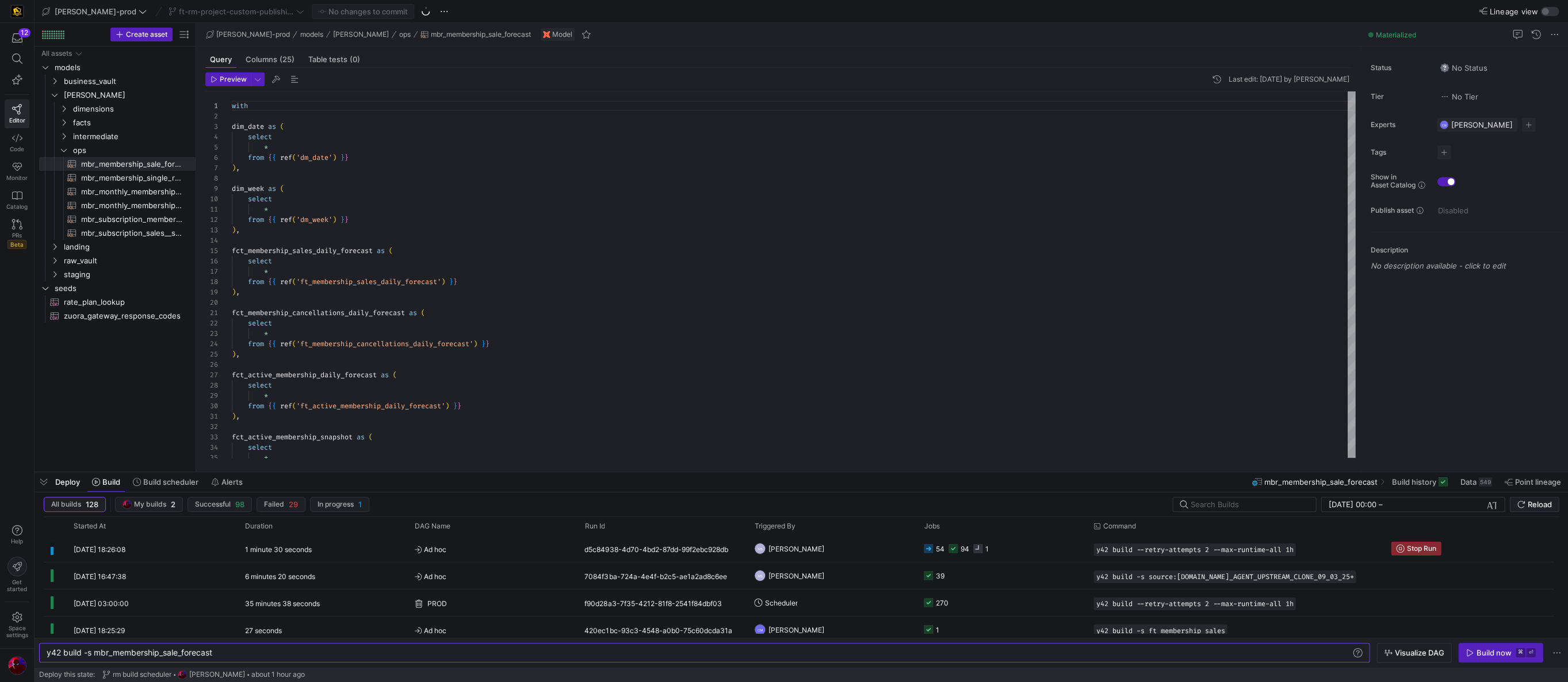
scroll to position [99, 0]
